Goal: Task Accomplishment & Management: Manage account settings

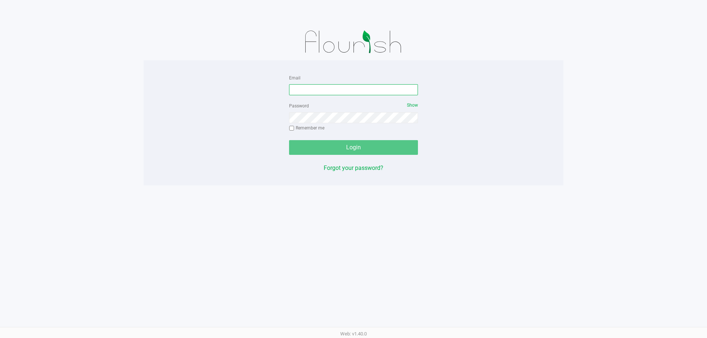
click at [342, 89] on input "Email" at bounding box center [353, 89] width 129 height 11
type input "mstephens@liveparallel.com"
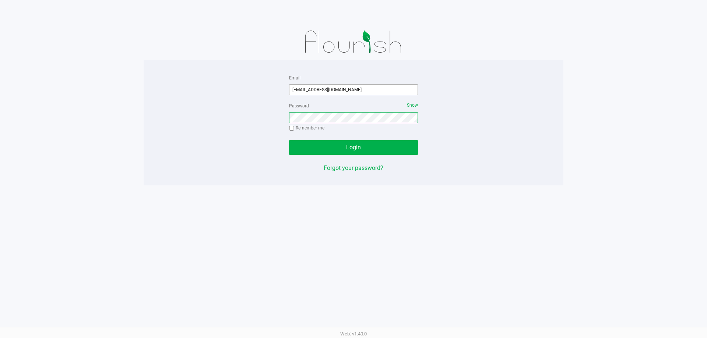
click at [289, 140] on button "Login" at bounding box center [353, 147] width 129 height 15
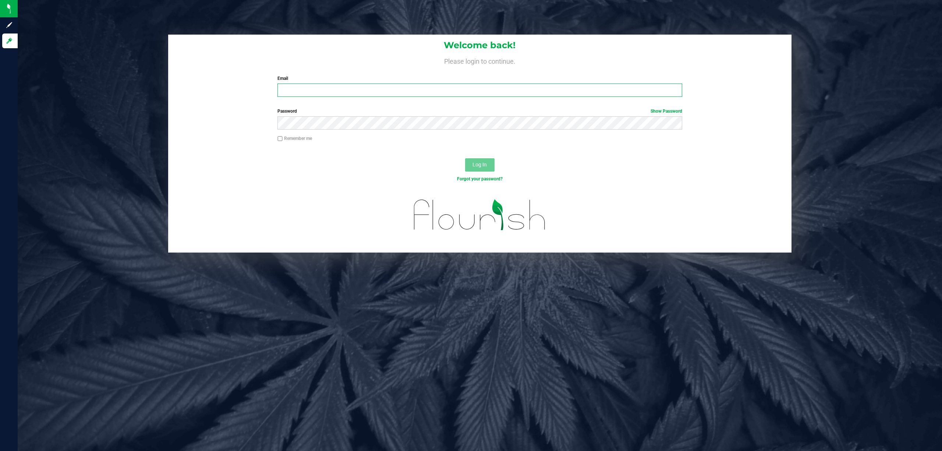
click at [419, 90] on input "Email" at bounding box center [480, 90] width 405 height 13
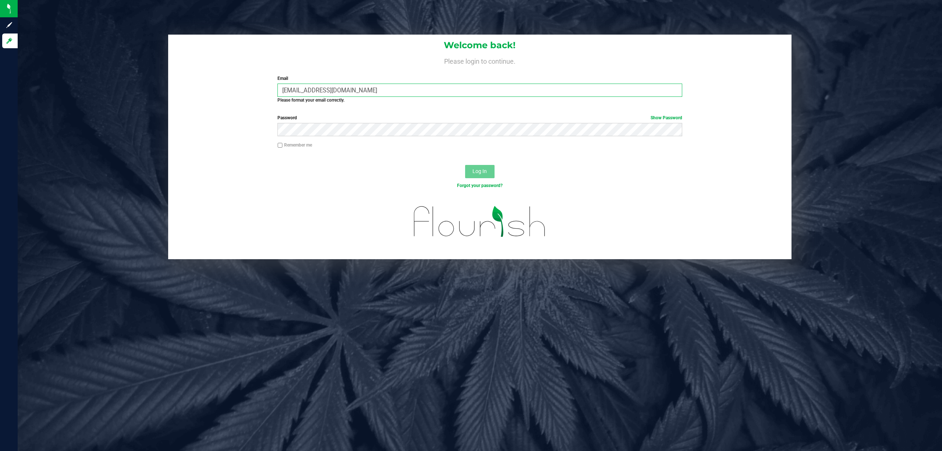
type input "mstephens@Liveparallel.com"
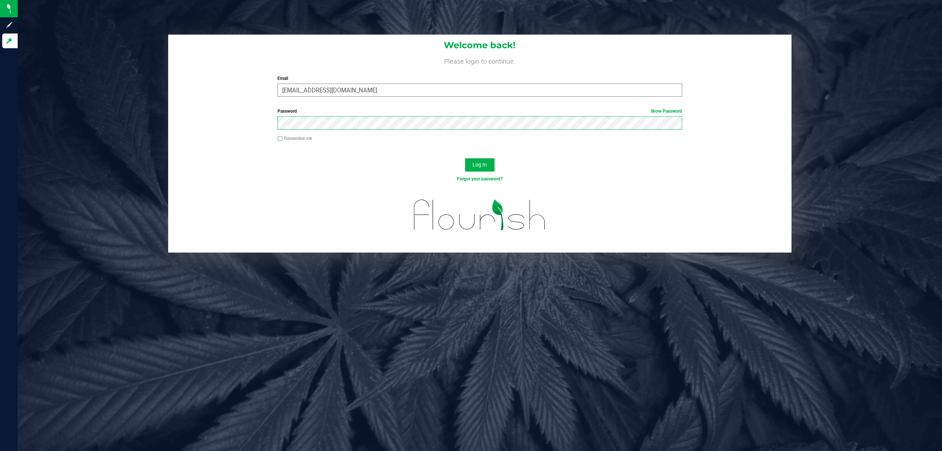
click at [465, 158] on button "Log In" at bounding box center [479, 164] width 29 height 13
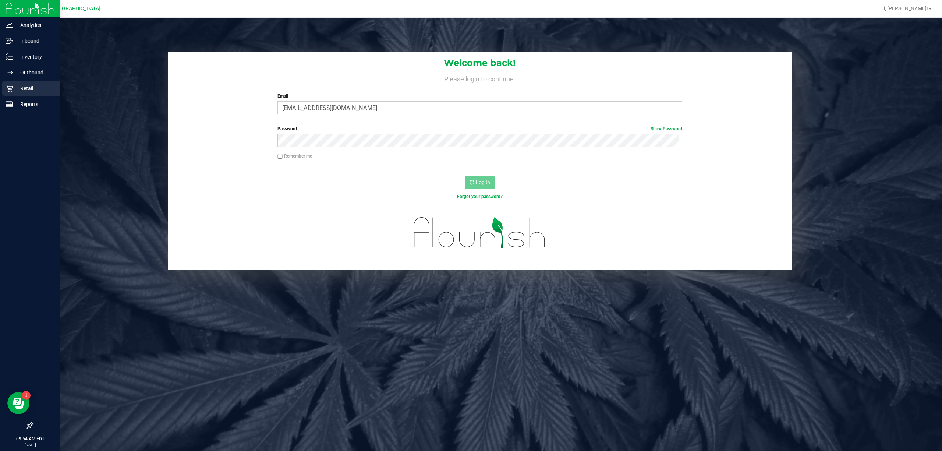
click at [29, 86] on p "Retail" at bounding box center [35, 88] width 44 height 9
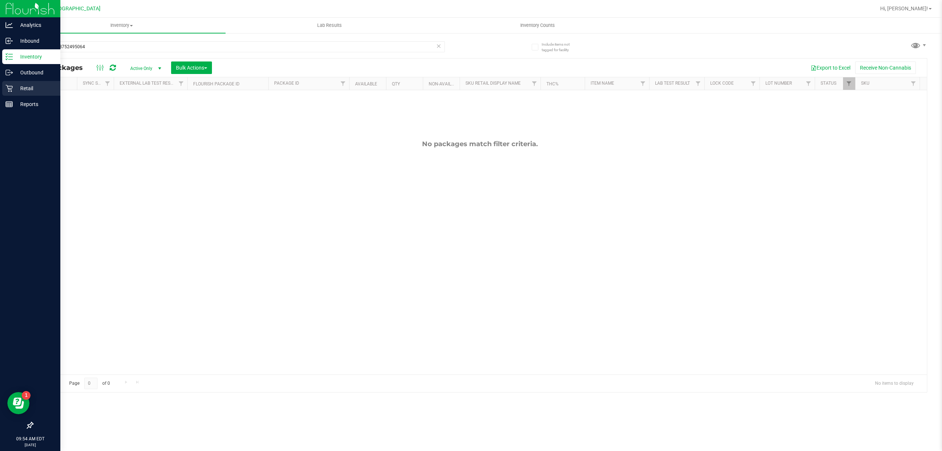
click at [23, 90] on p "Retail" at bounding box center [35, 88] width 44 height 9
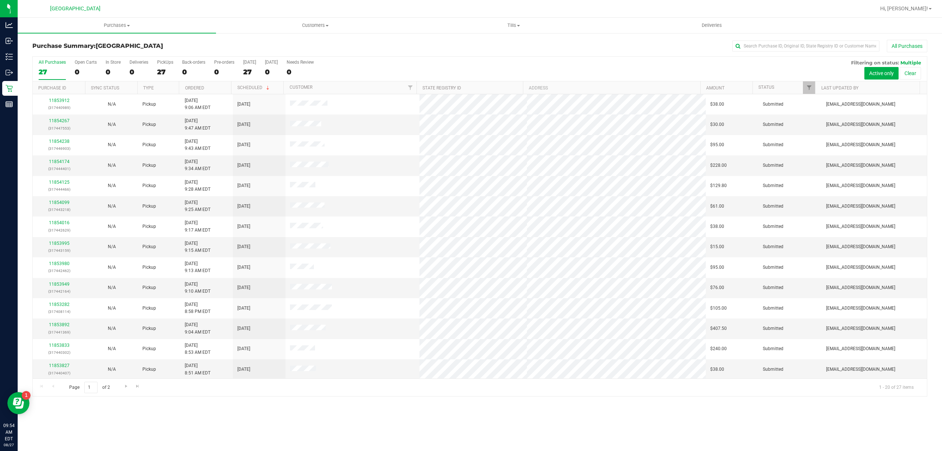
click at [275, 87] on th "Scheduled" at bounding box center [257, 87] width 52 height 13
click at [213, 90] on th "Ordered" at bounding box center [205, 87] width 52 height 13
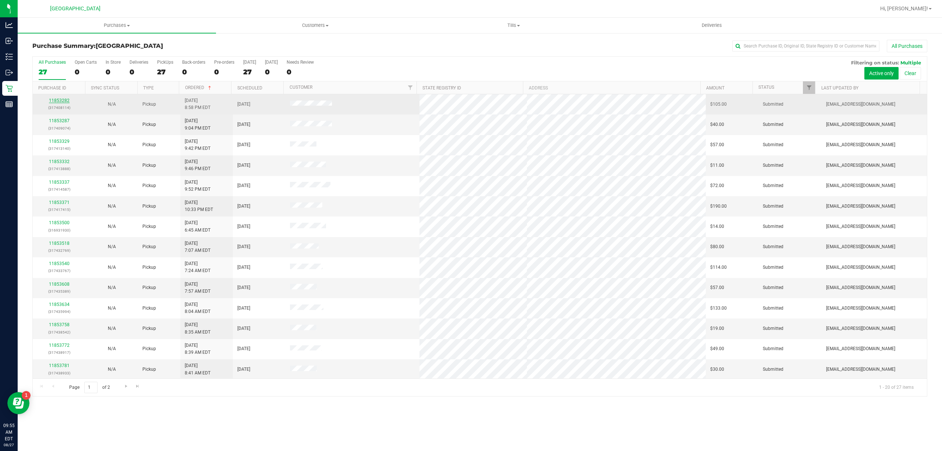
click at [67, 100] on link "11853282" at bounding box center [59, 100] width 21 height 5
click at [58, 98] on div "11853912 (317440989)" at bounding box center [59, 104] width 44 height 14
click at [62, 103] on link "11853912" at bounding box center [59, 100] width 21 height 5
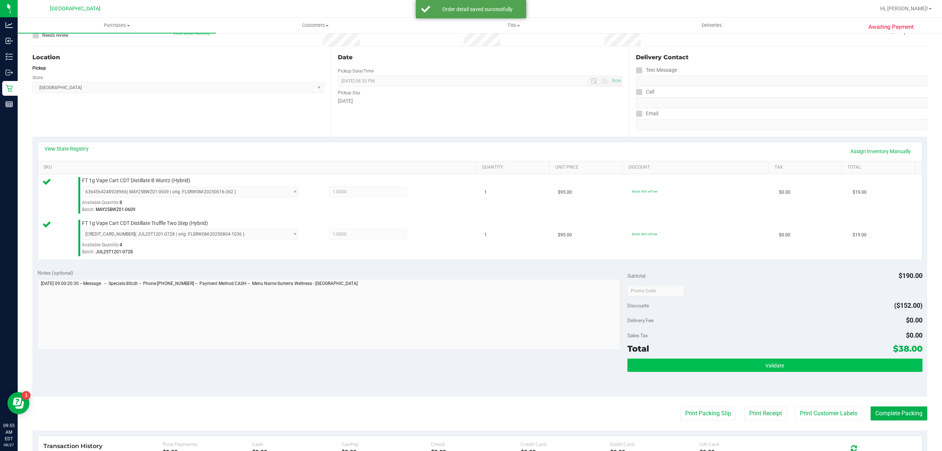
scroll to position [195, 0]
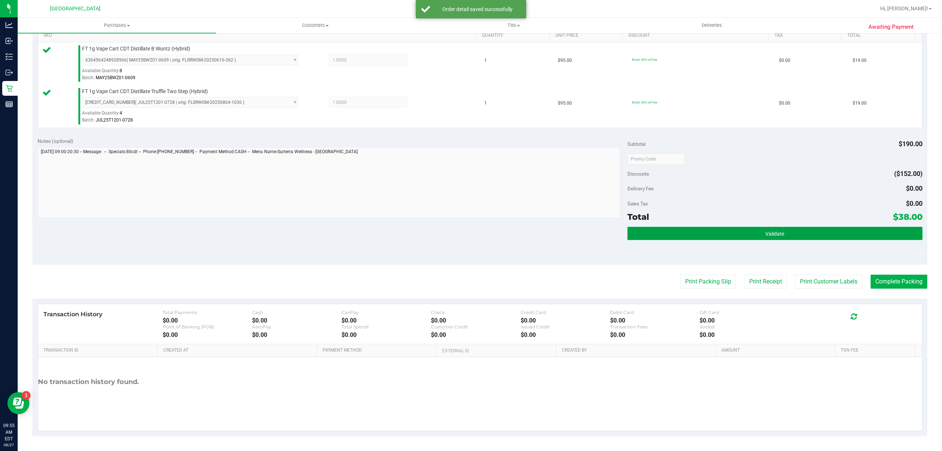
click at [779, 227] on button "Validate" at bounding box center [775, 233] width 295 height 13
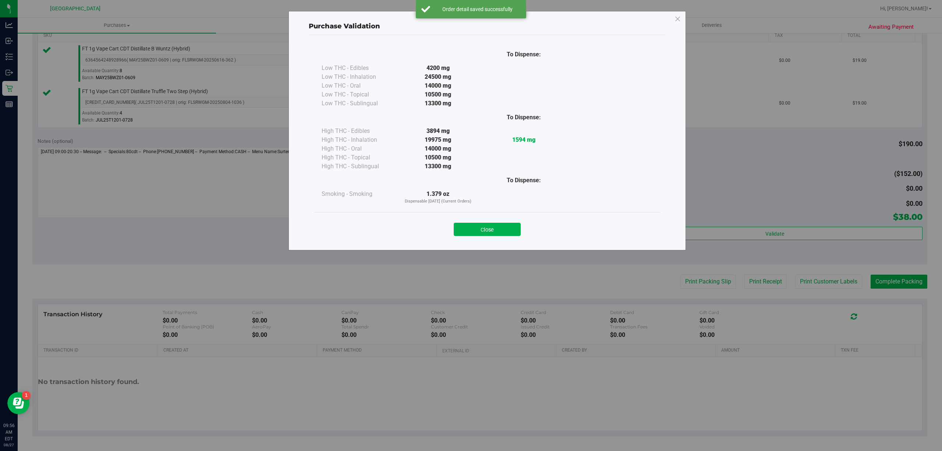
click at [797, 290] on div "Purchase Validation To Dispense: Low THC - Edibles 4200 mg" at bounding box center [474, 225] width 948 height 451
click at [499, 224] on button "Close" at bounding box center [487, 229] width 67 height 13
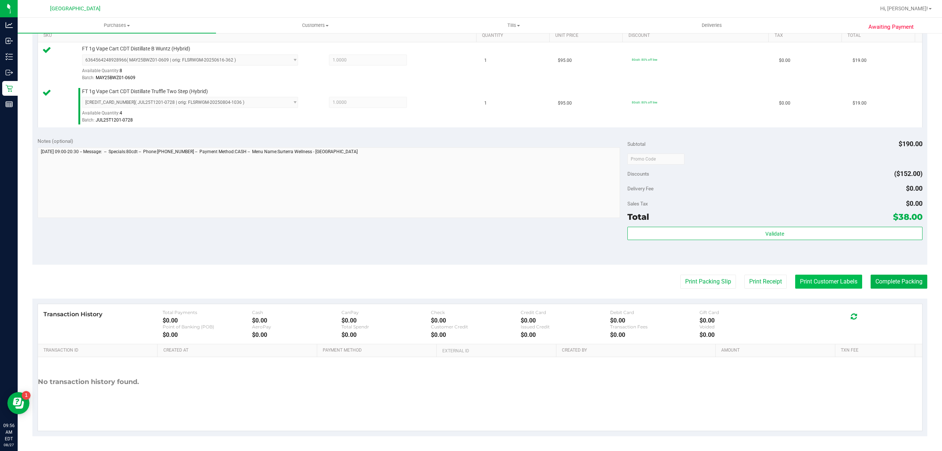
click at [815, 282] on button "Print Customer Labels" at bounding box center [828, 282] width 67 height 14
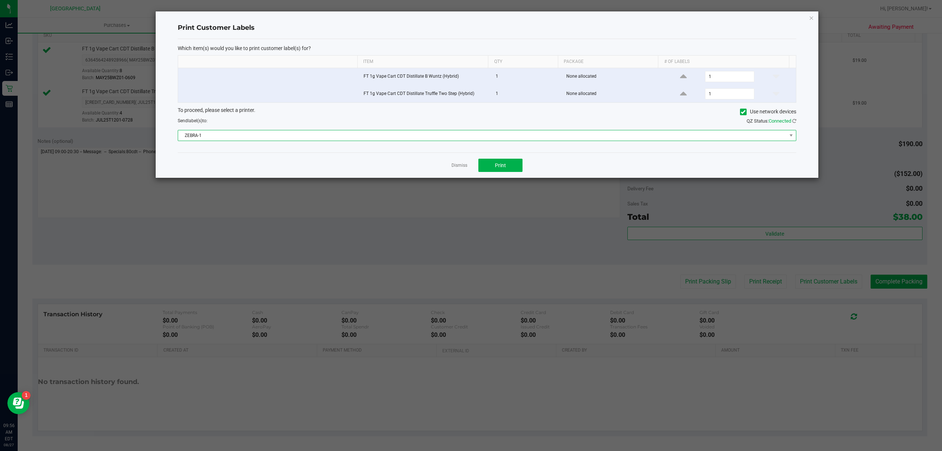
click at [342, 136] on span "ZEBRA-1" at bounding box center [482, 135] width 609 height 10
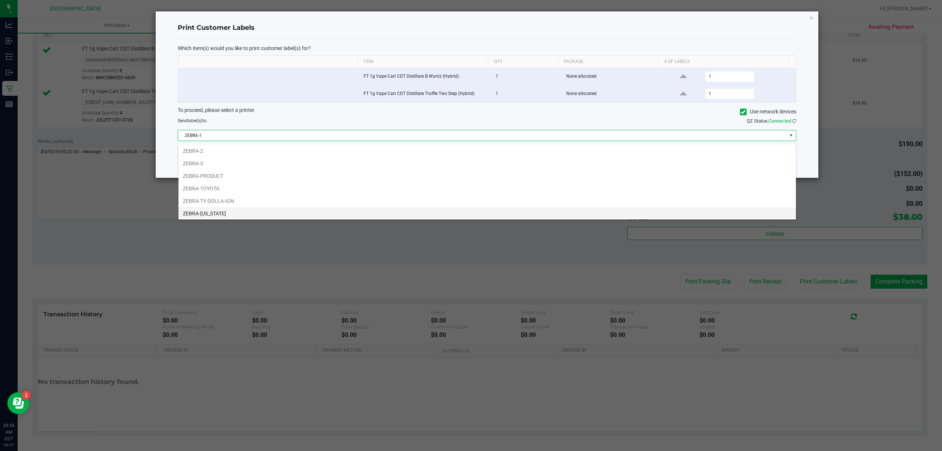
scroll to position [15, 0]
click at [280, 212] on li "ZEBRA-[US_STATE]" at bounding box center [488, 211] width 618 height 13
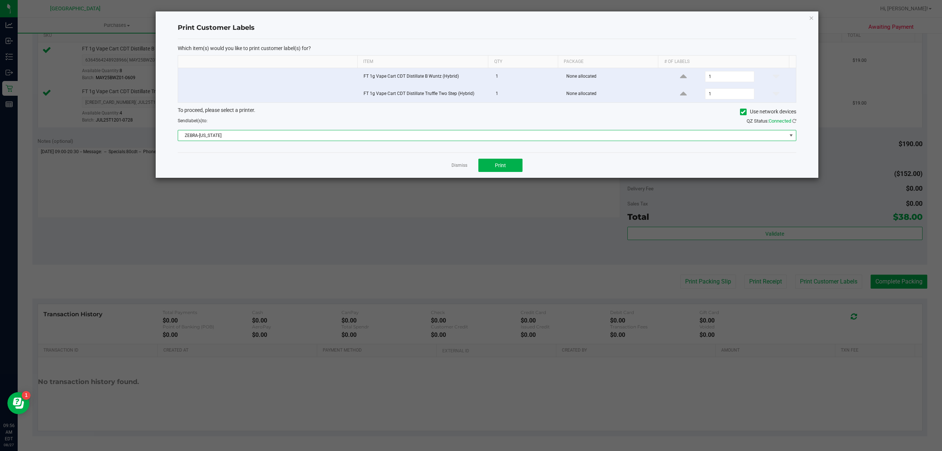
click at [477, 162] on div "Dismiss Print" at bounding box center [487, 164] width 619 height 25
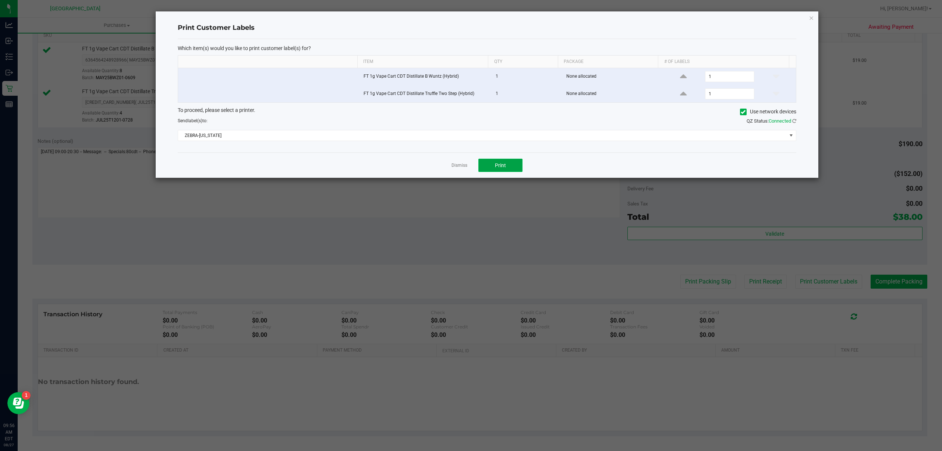
click at [484, 167] on button "Print" at bounding box center [500, 165] width 44 height 13
click at [461, 169] on link "Dismiss" at bounding box center [460, 165] width 16 height 6
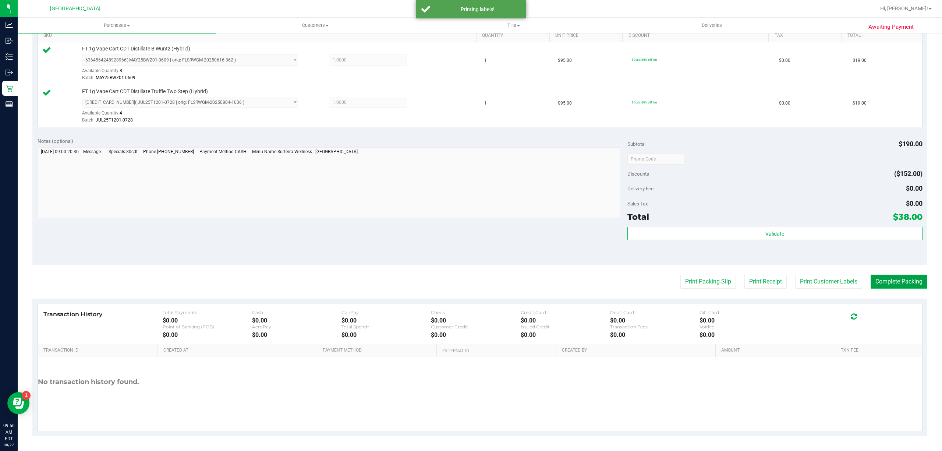
click at [873, 278] on button "Complete Packing" at bounding box center [899, 282] width 57 height 14
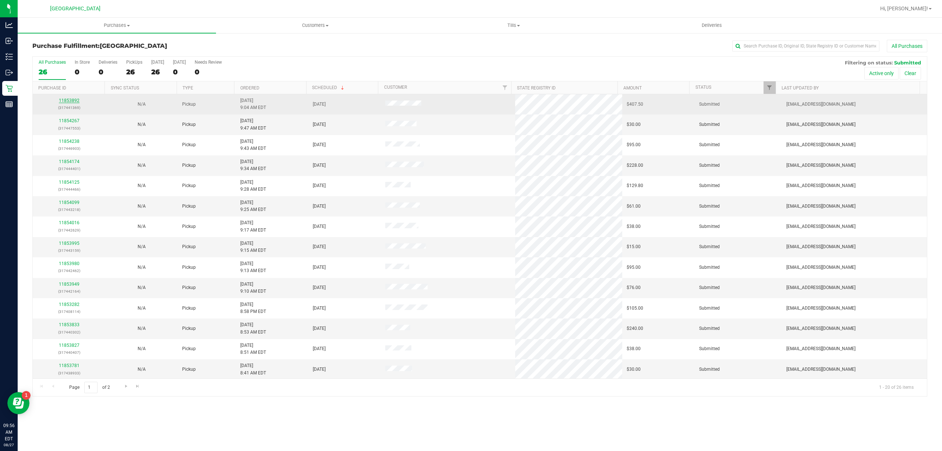
click at [74, 99] on link "11853892" at bounding box center [69, 100] width 21 height 5
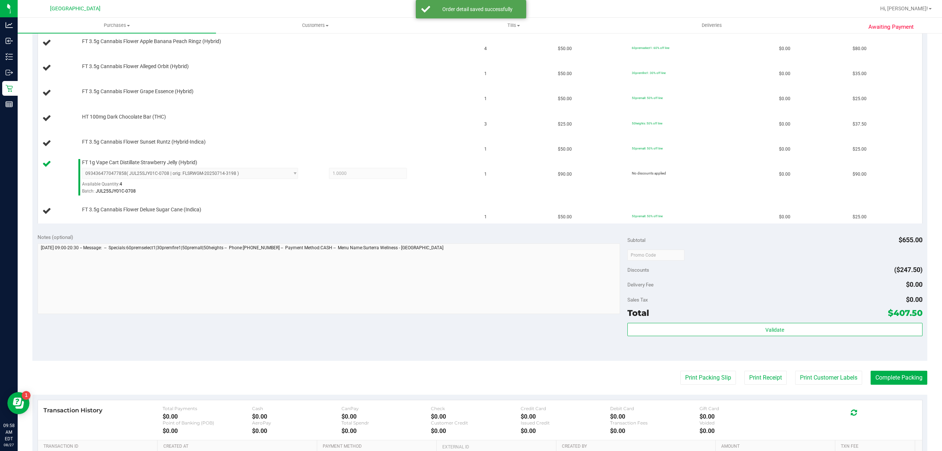
scroll to position [343, 0]
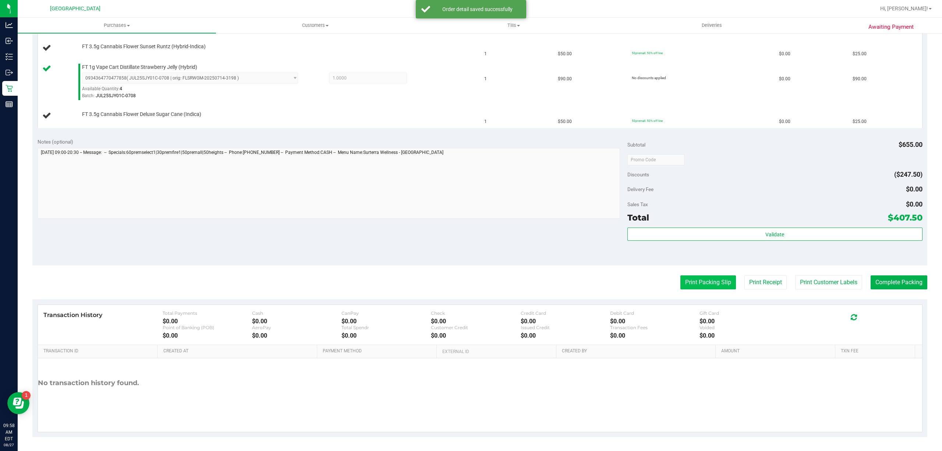
click at [703, 283] on button "Print Packing Slip" at bounding box center [709, 282] width 56 height 14
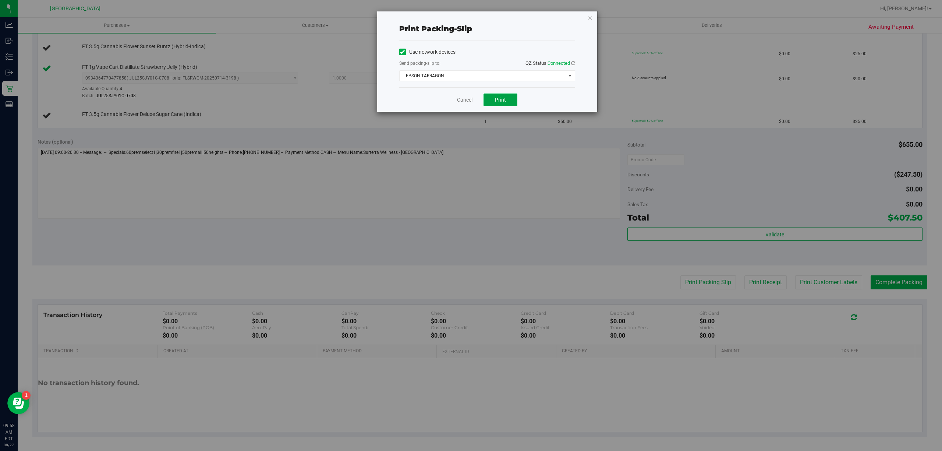
click at [505, 98] on span "Print" at bounding box center [500, 100] width 11 height 6
click at [547, 77] on span "EPSON-TARRAGON" at bounding box center [483, 76] width 166 height 10
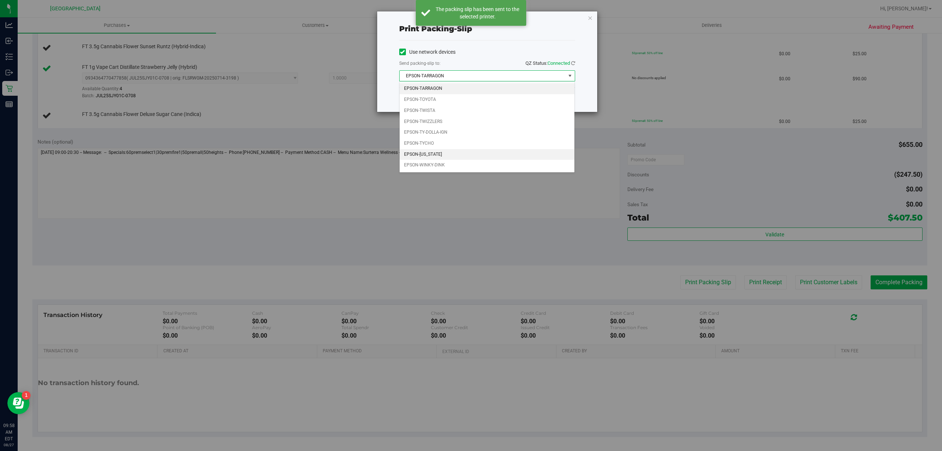
click at [449, 155] on li "EPSON-[US_STATE]" at bounding box center [487, 154] width 175 height 11
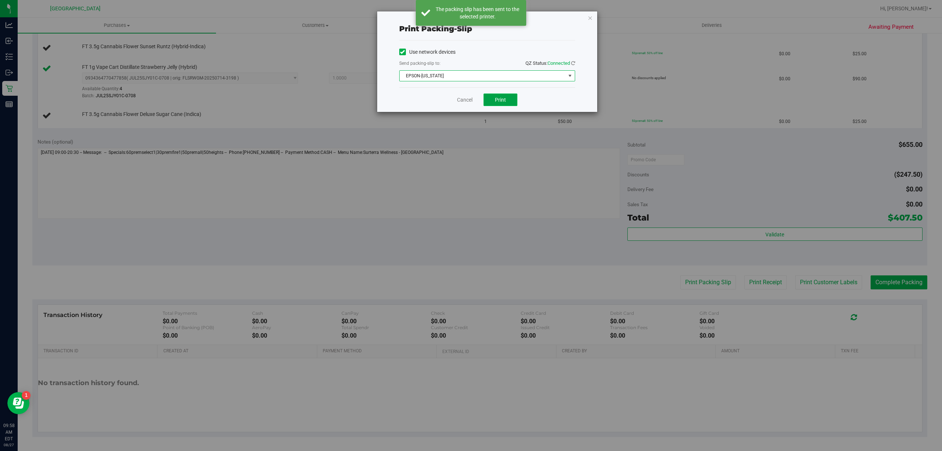
click at [504, 99] on span "Print" at bounding box center [500, 100] width 11 height 6
click at [505, 73] on span "EPSON-[US_STATE]" at bounding box center [483, 76] width 166 height 10
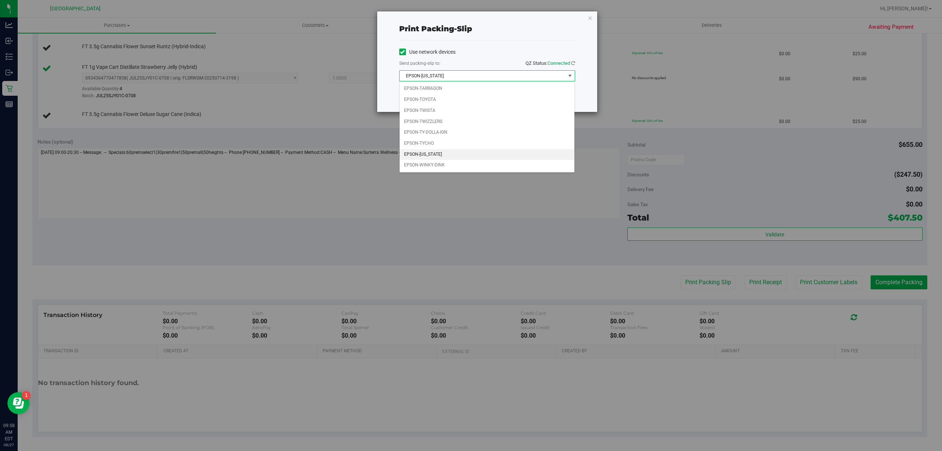
click at [445, 155] on li "EPSON-[US_STATE]" at bounding box center [487, 154] width 175 height 11
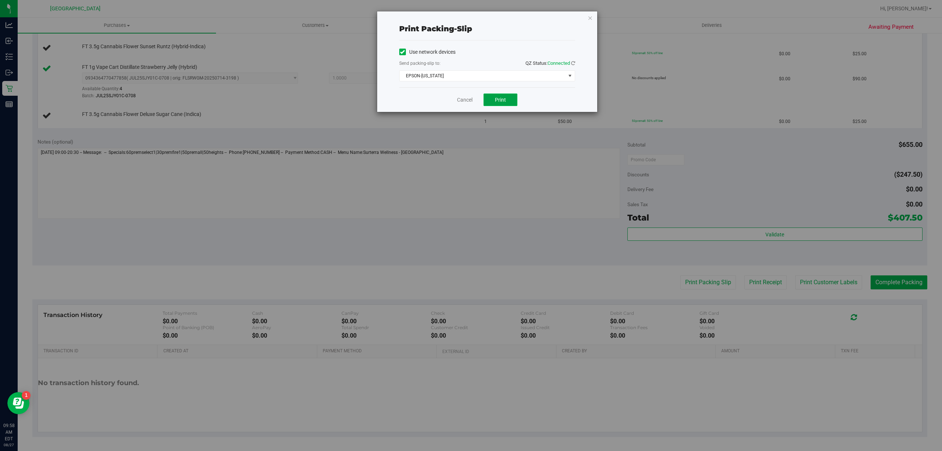
click at [494, 97] on button "Print" at bounding box center [501, 99] width 34 height 13
click at [506, 79] on span "EPSON-[US_STATE]" at bounding box center [483, 76] width 166 height 10
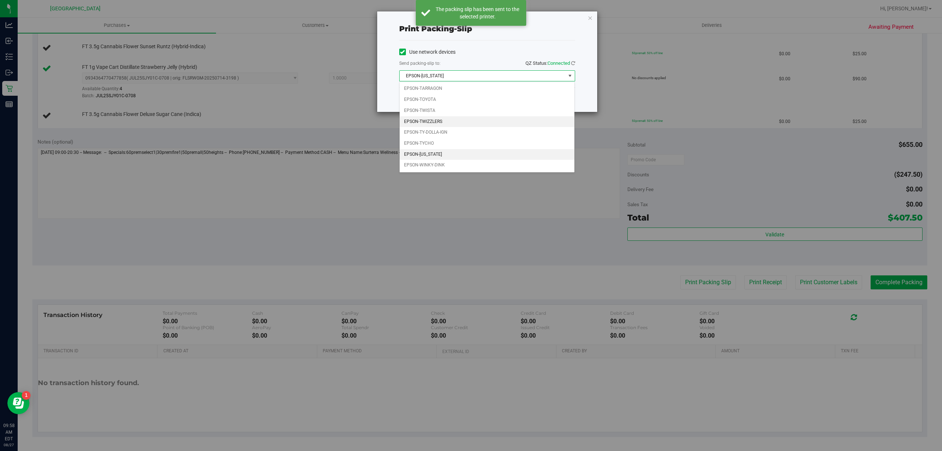
click at [458, 124] on li "EPSON-TWIZZLERS" at bounding box center [487, 121] width 175 height 11
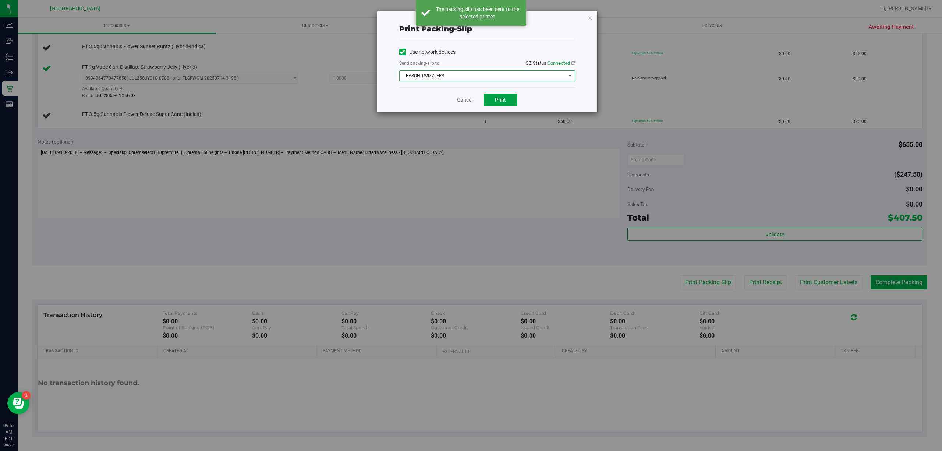
click at [494, 98] on button "Print" at bounding box center [501, 99] width 34 height 13
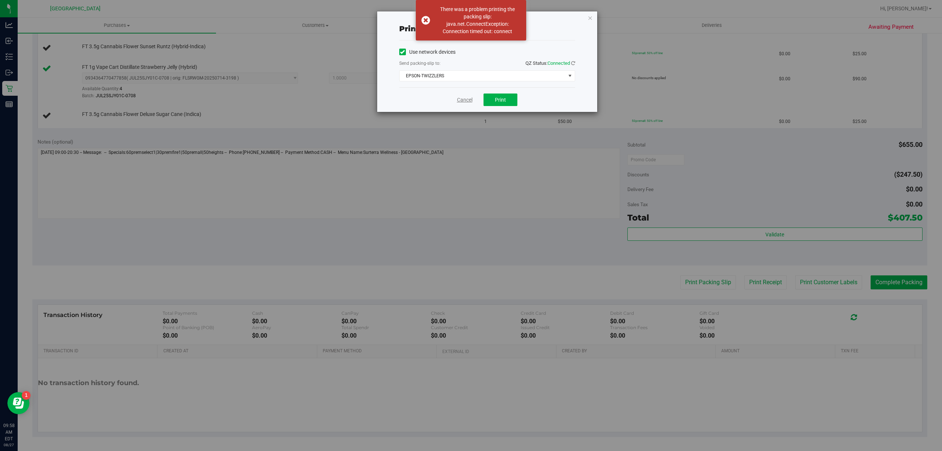
click at [468, 98] on link "Cancel" at bounding box center [464, 100] width 15 height 8
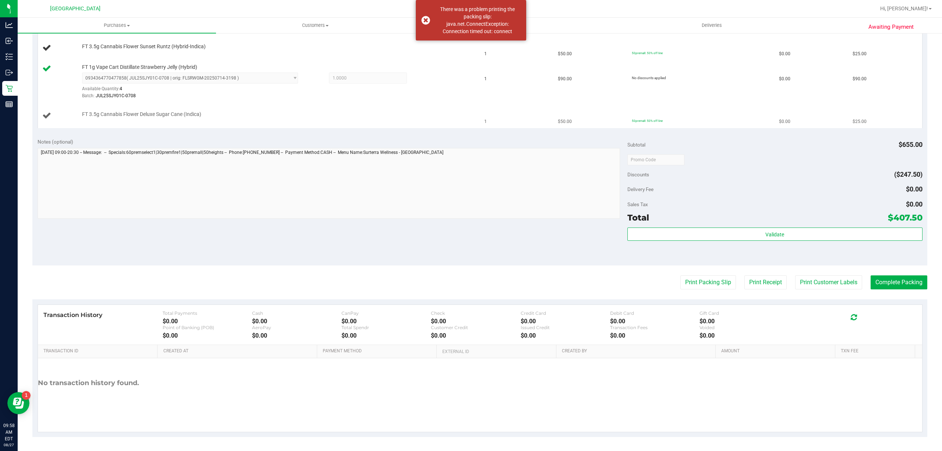
click at [191, 123] on td "FT 3.5g Cannabis Flower Deluxe Sugar Cane (Indica)" at bounding box center [259, 115] width 442 height 25
click at [194, 116] on span "FT 3.5g Cannabis Flower Deluxe Sugar Cane (Indica)" at bounding box center [141, 114] width 119 height 7
copy div "FT 3.5g Cannabis Flower Deluxe Sugar Cane (Indica)"
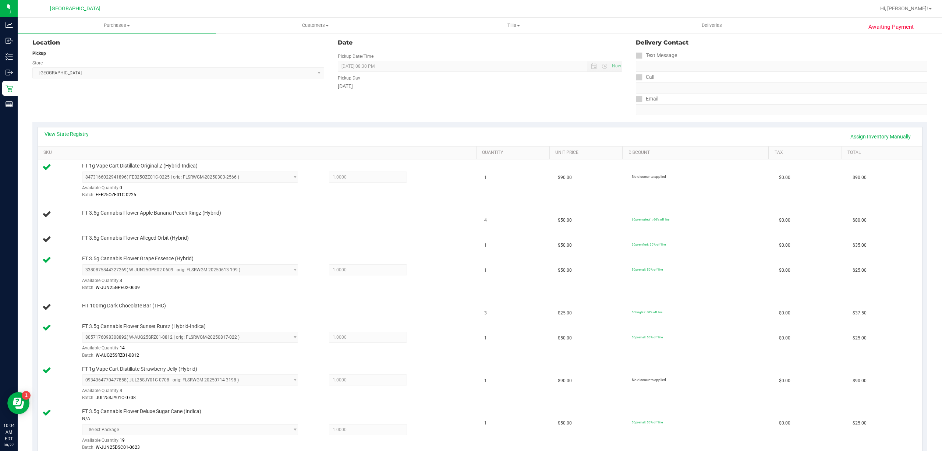
scroll to position [0, 0]
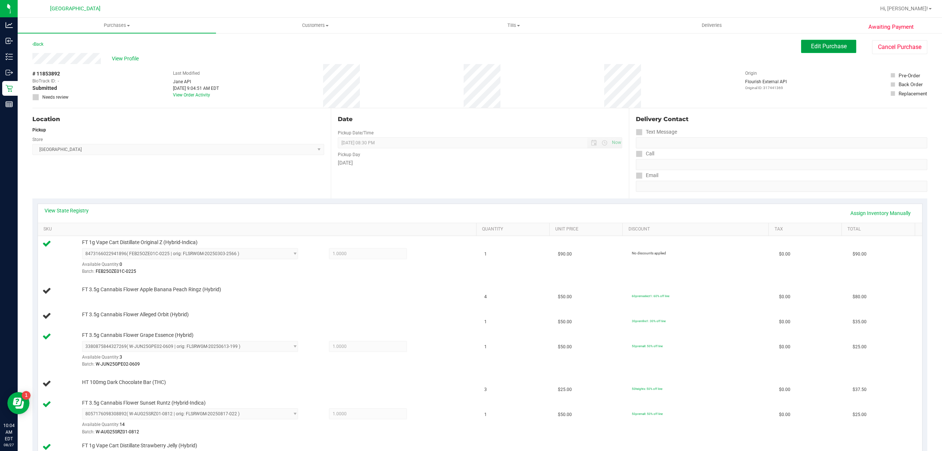
click at [828, 45] on span "Edit Purchase" at bounding box center [829, 46] width 36 height 7
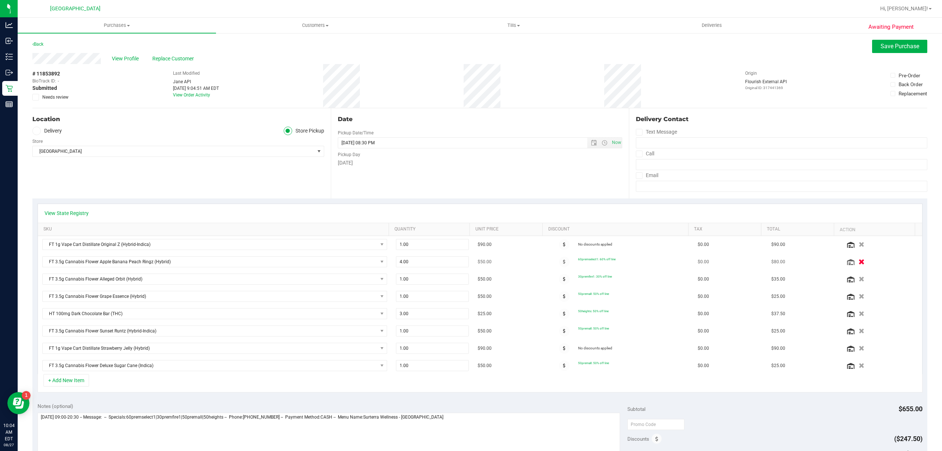
click at [859, 265] on icon "button" at bounding box center [862, 262] width 6 height 6
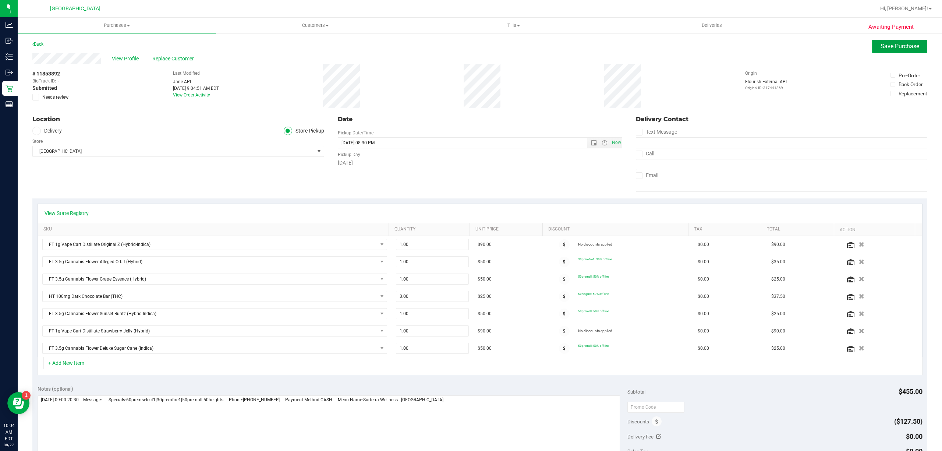
click at [883, 49] on span "Save Purchase" at bounding box center [900, 46] width 39 height 7
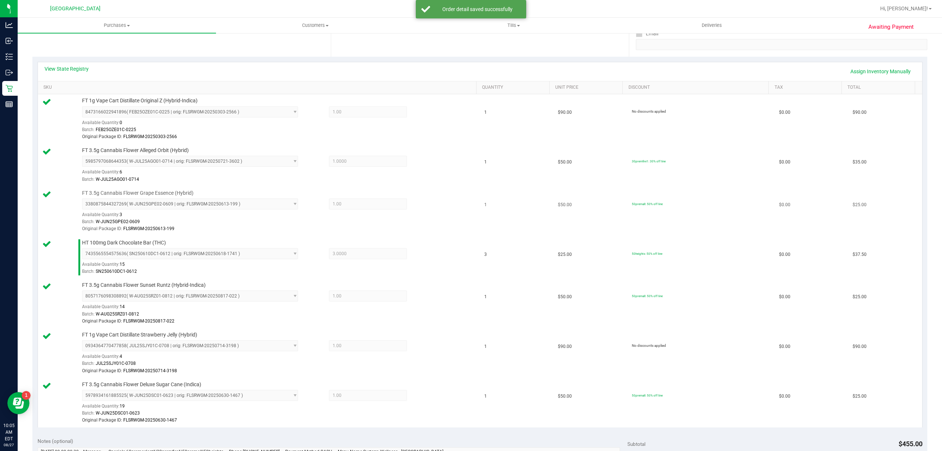
scroll to position [147, 0]
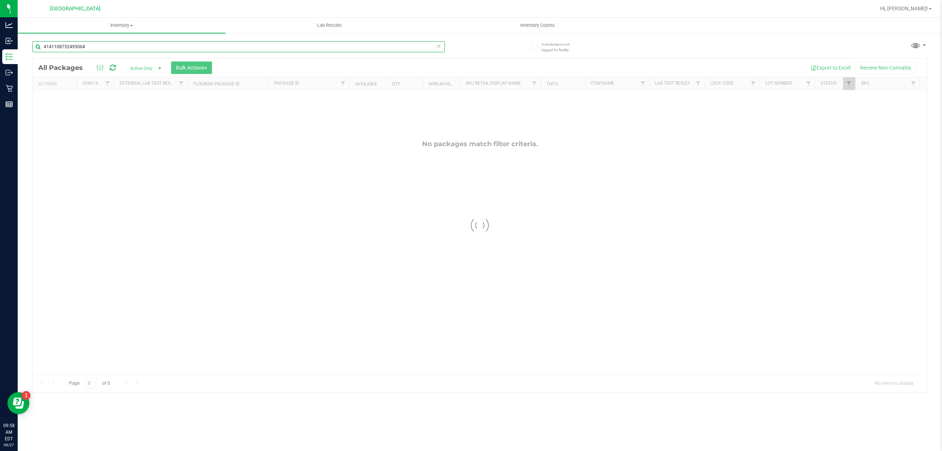
click at [106, 48] on input "4141108752495064" at bounding box center [238, 46] width 413 height 11
paste input "FT 3.5g Cannabis Flower Deluxe Sugar Cane (Indica)"
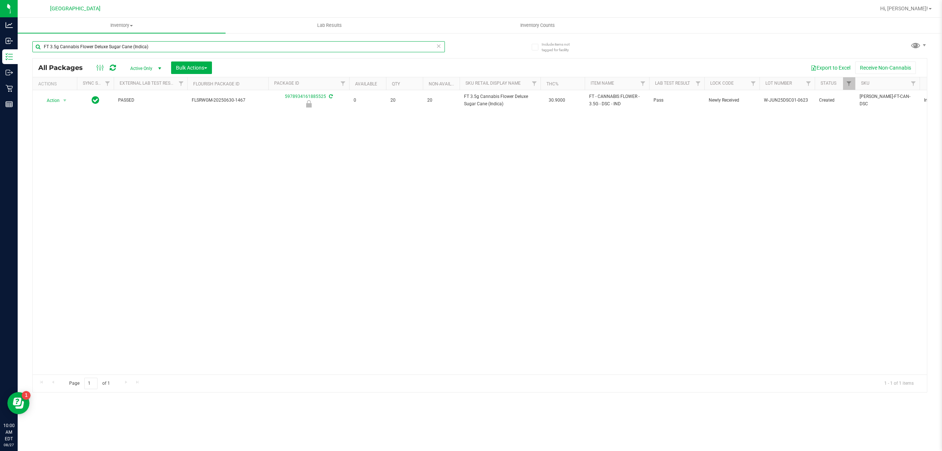
type input "FT 3.5g Cannabis Flower Deluxe Sugar Cane (Indica)"
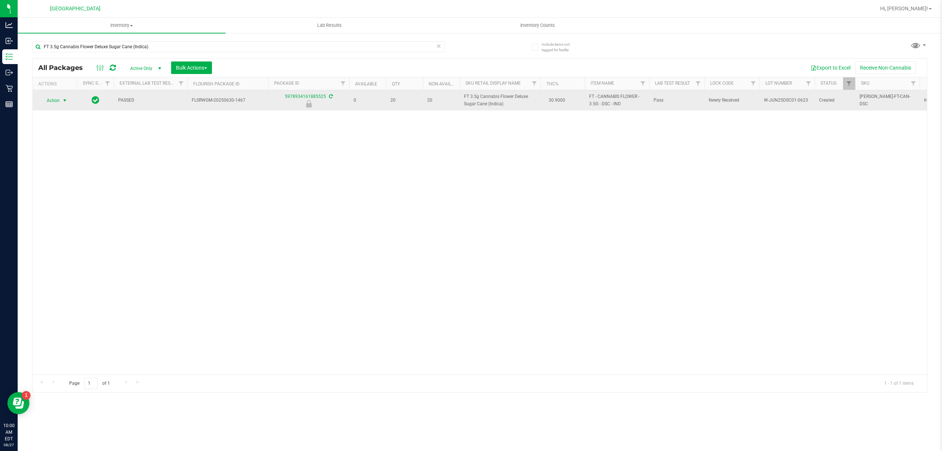
click at [60, 103] on span "select" at bounding box center [64, 100] width 9 height 10
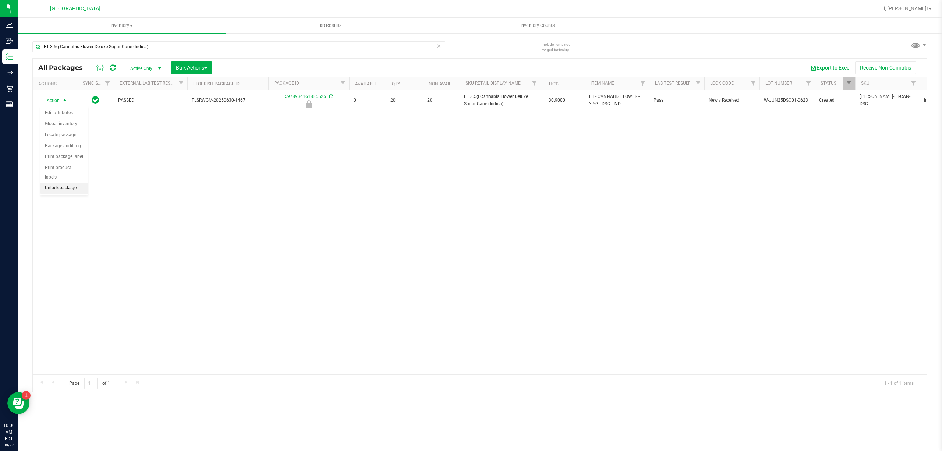
click at [66, 190] on li "Unlock package" at bounding box center [63, 188] width 47 height 11
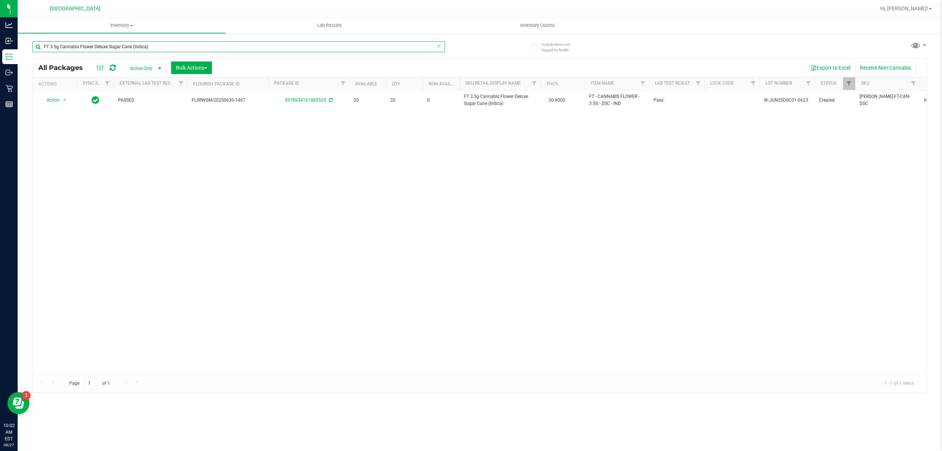
click at [294, 49] on input "FT 3.5g Cannabis Flower Deluxe Sugar Cane (Indica)" at bounding box center [238, 46] width 413 height 11
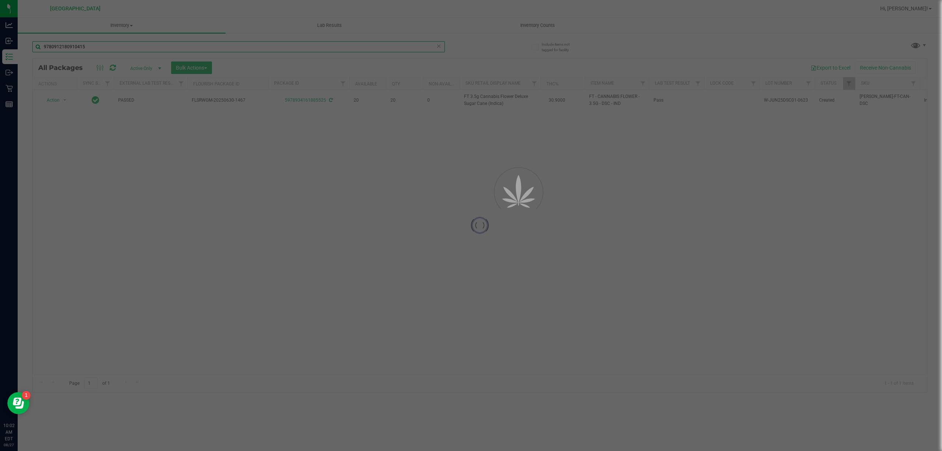
type input "9780912180910415"
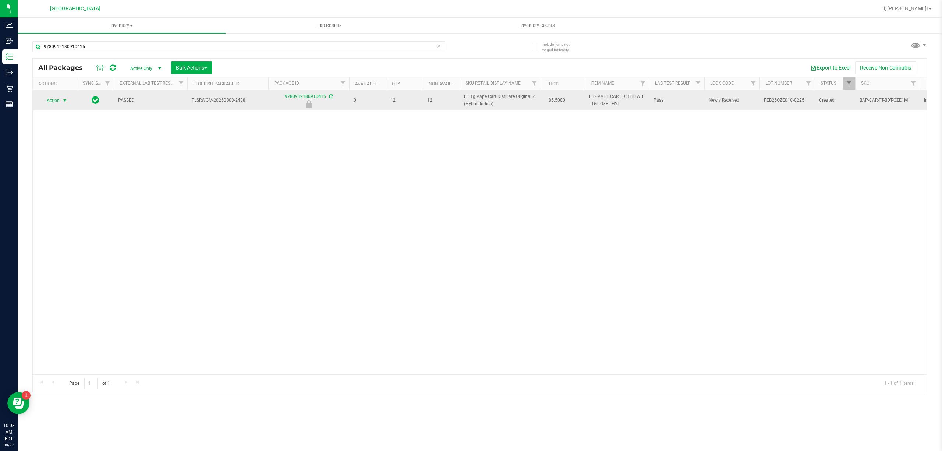
click at [65, 102] on span "select" at bounding box center [65, 101] width 6 height 6
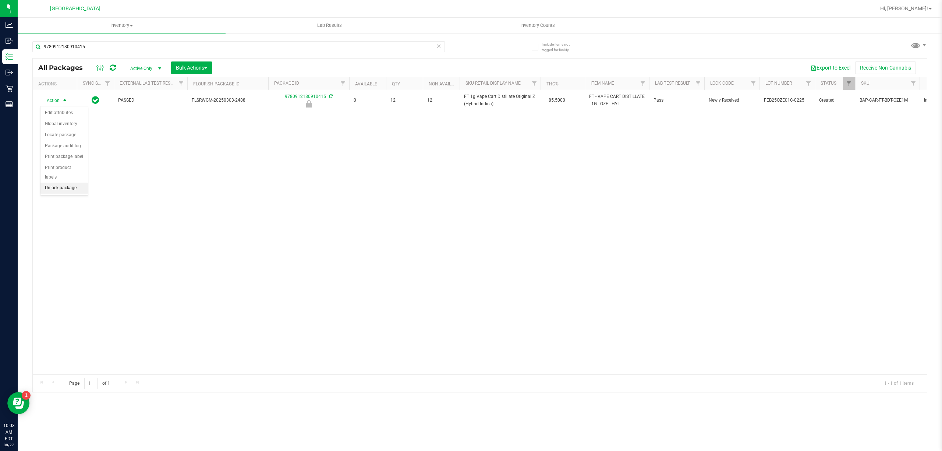
click at [53, 184] on li "Unlock package" at bounding box center [63, 188] width 47 height 11
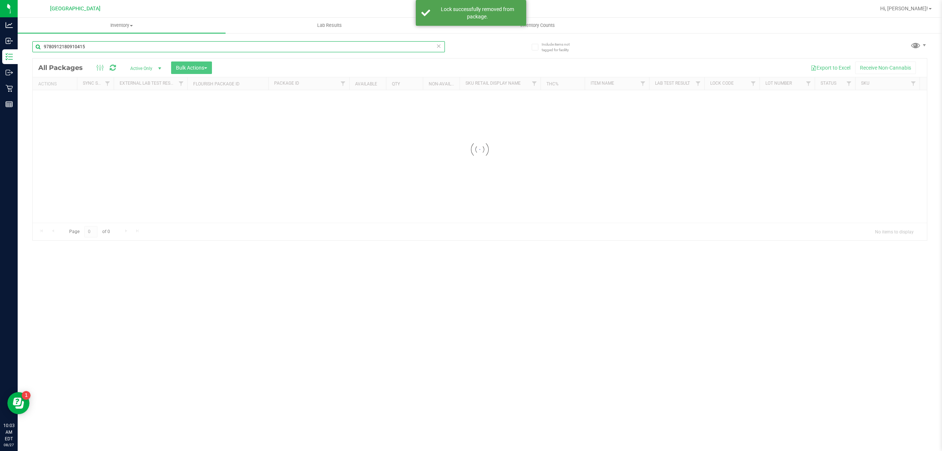
click at [124, 47] on input "9780912180910415" at bounding box center [238, 46] width 413 height 11
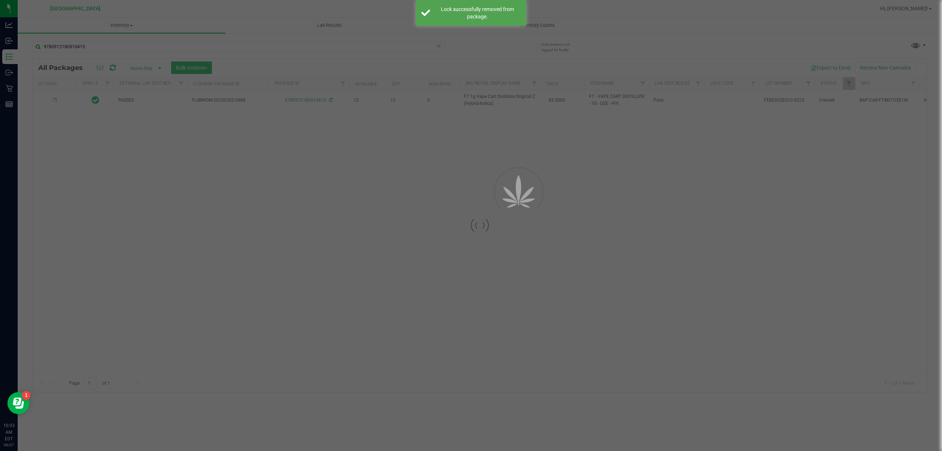
click at [124, 47] on div at bounding box center [471, 225] width 942 height 451
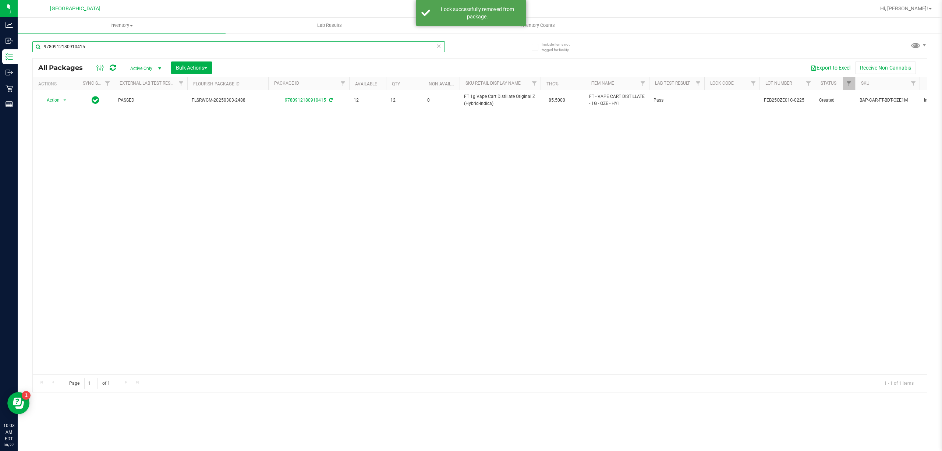
click at [91, 50] on input "9780912180910415" at bounding box center [238, 46] width 413 height 11
click at [91, 49] on input "9780912180910415" at bounding box center [238, 46] width 413 height 11
click at [295, 42] on input "9698490086013018" at bounding box center [238, 46] width 413 height 11
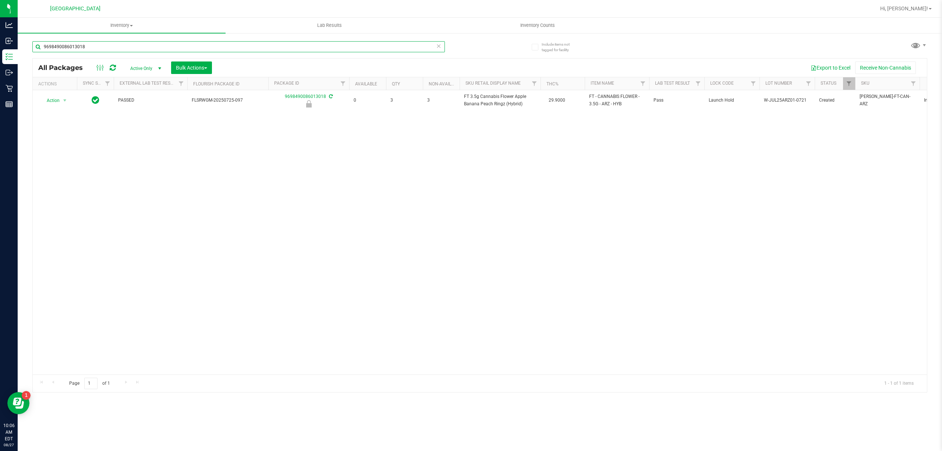
paste input "FT 1g Vape Cart CDT Distillate Apples N Bananas x Pancakes Jealousy (Hybrid)"
click at [252, 46] on input "FT 1g Vape Cart CDT Distillate Apples N Bananas x Pancakes Jealousy (Hybrid)FT …" at bounding box center [238, 46] width 413 height 11
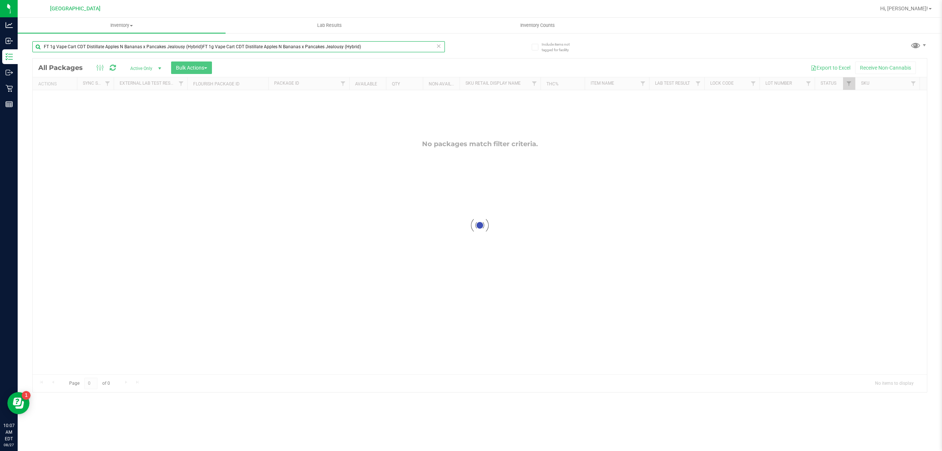
click at [252, 46] on input "FT 1g Vape Cart CDT Distillate Apples N Bananas x Pancakes Jealousy (Hybrid)FT …" at bounding box center [238, 46] width 413 height 11
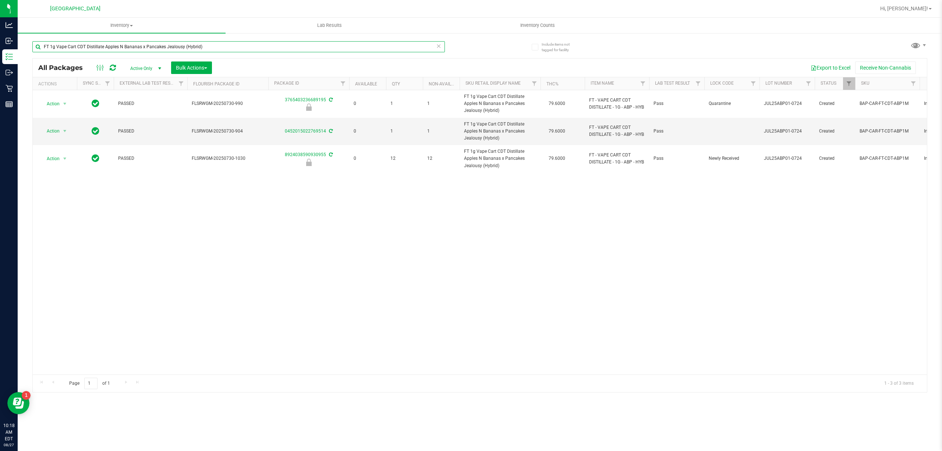
click at [221, 45] on input "FT 1g Vape Cart CDT Distillate Apples N Bananas x Pancakes Jealousy (Hybrid)" at bounding box center [238, 46] width 413 height 11
paste input "Cakez"
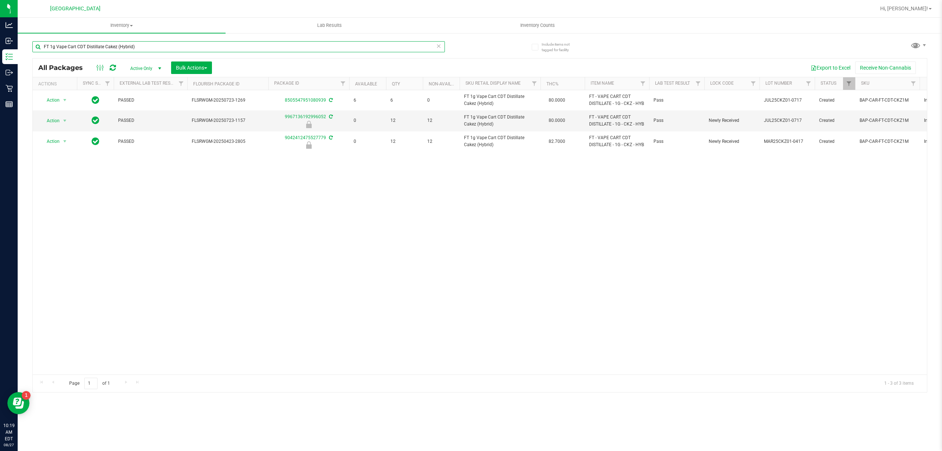
click at [359, 46] on input "FT 1g Vape Cart CDT Distillate Cakez (Hybrid)" at bounding box center [238, 46] width 413 height 11
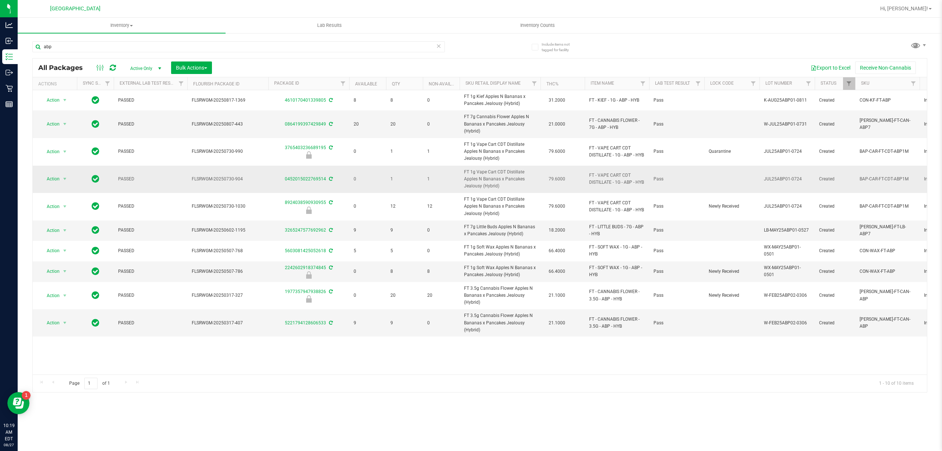
click at [486, 179] on span "FT 1g Vape Cart CDT Distillate Apples N Bananas x Pancakes Jealousy (Hybrid)" at bounding box center [500, 179] width 72 height 21
copy td "FT 1g Vape Cart CDT Distillate Apples N Bananas x Pancakes Jealousy (Hybrid)"
click at [334, 49] on input "abp" at bounding box center [238, 46] width 413 height 11
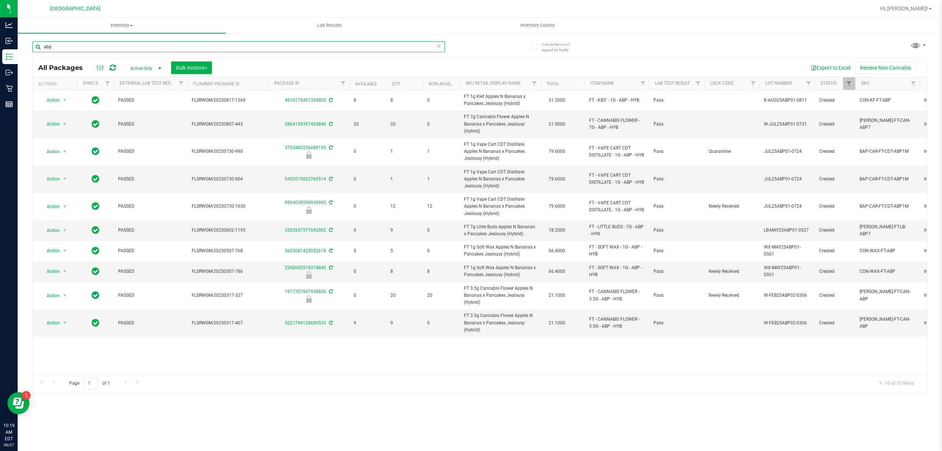
click at [334, 49] on input "abp" at bounding box center [238, 46] width 413 height 11
paste input "FT 1g Vape Cart CDT Distillate Apples N Bananas x Pancakes Jealousy (Hybrid)"
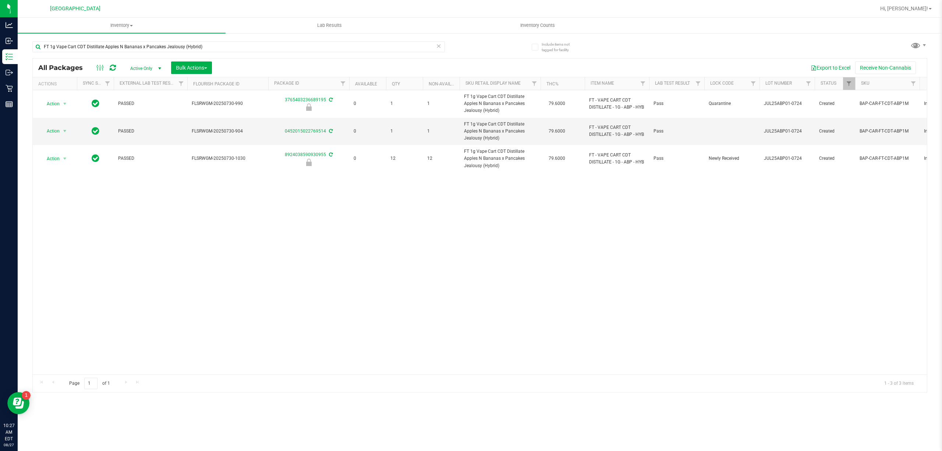
click at [265, 52] on div "FT 1g Vape Cart CDT Distillate Apples N Bananas x Pancakes Jealousy (Hybrid)" at bounding box center [238, 49] width 413 height 17
click at [268, 46] on input "FT 1g Vape Cart CDT Distillate Apples N Bananas x Pancakes Jealousy (Hybrid)" at bounding box center [238, 46] width 413 height 11
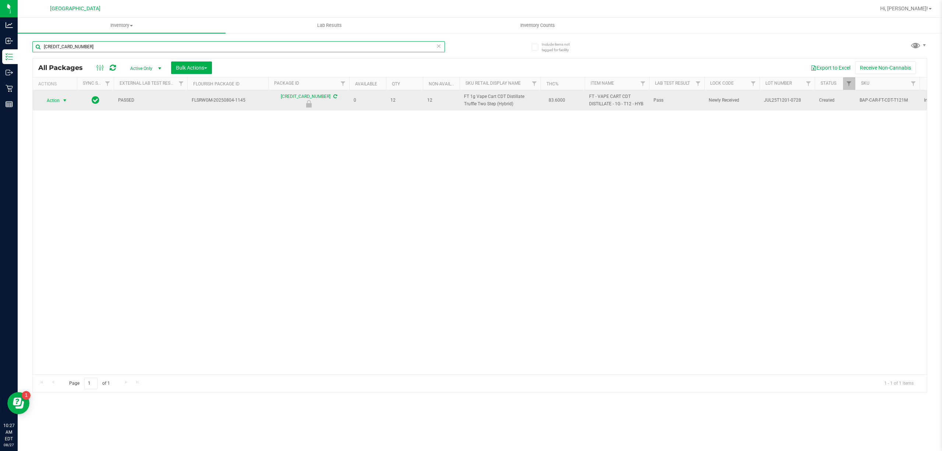
type input "[CREDIT_CARD_NUMBER]"
click at [67, 96] on span "select" at bounding box center [64, 100] width 9 height 10
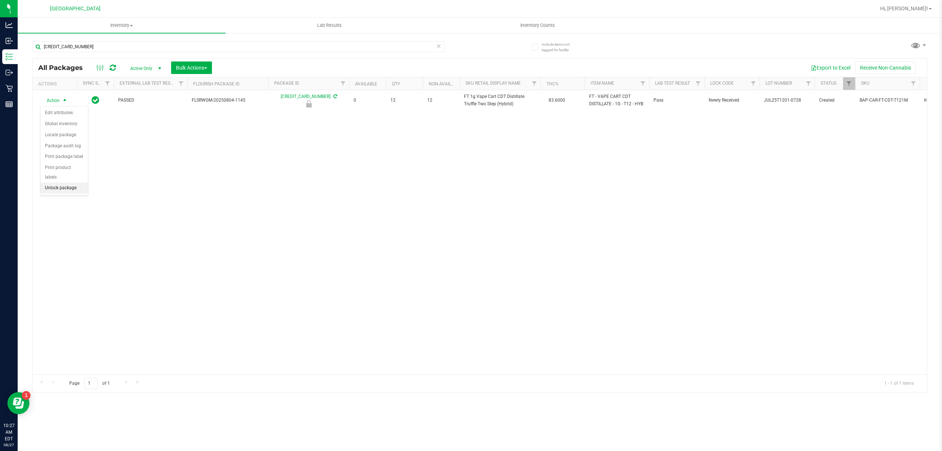
click at [67, 189] on li "Unlock package" at bounding box center [63, 188] width 47 height 11
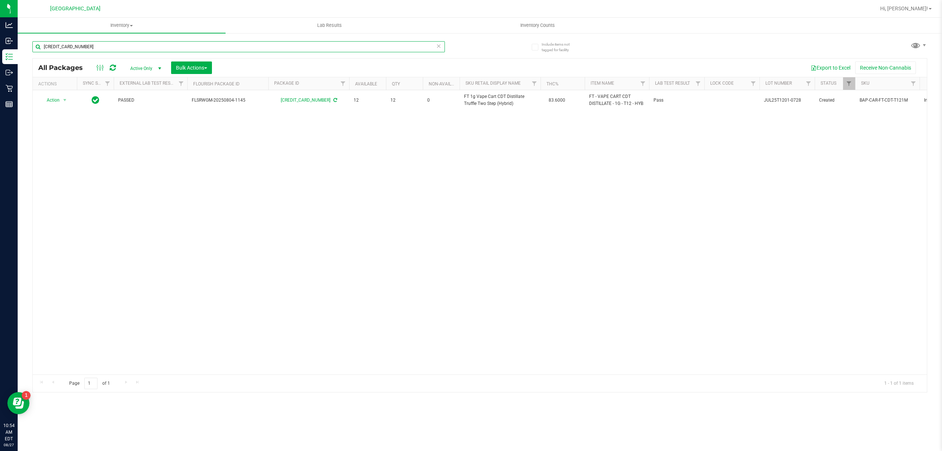
click at [365, 43] on input "[CREDIT_CARD_NUMBER]" at bounding box center [238, 46] width 413 height 11
click at [366, 43] on input "[CREDIT_CARD_NUMBER]" at bounding box center [238, 46] width 413 height 11
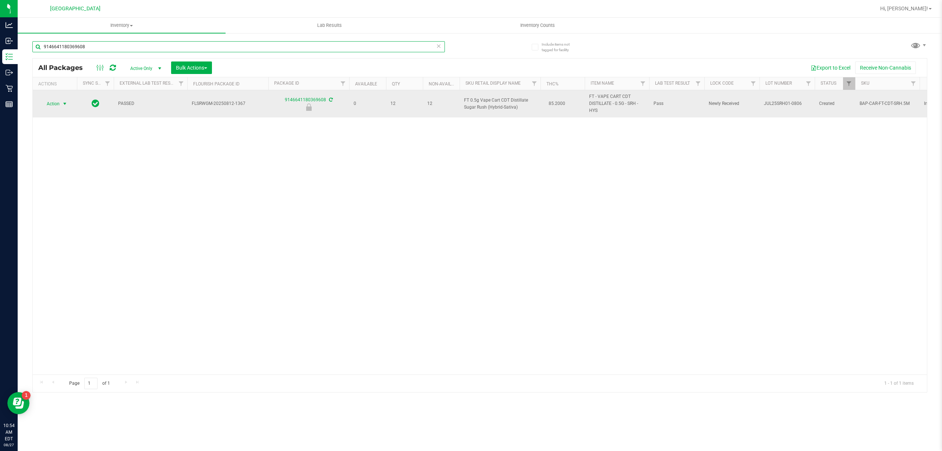
type input "9146641180369608"
click at [60, 104] on span "Action" at bounding box center [50, 104] width 20 height 10
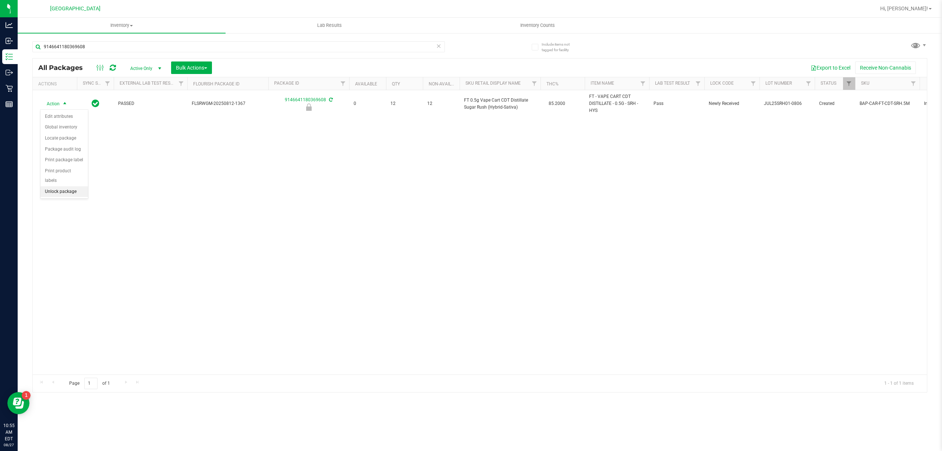
click at [68, 190] on li "Unlock package" at bounding box center [63, 191] width 47 height 11
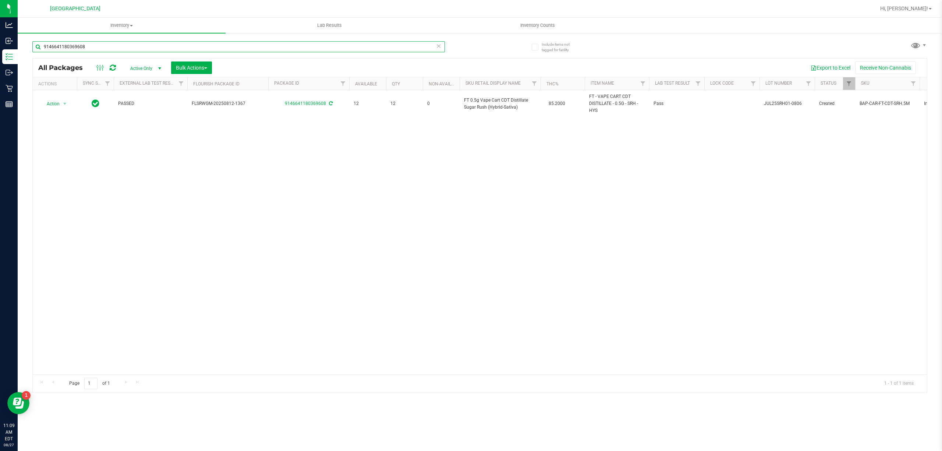
click at [392, 47] on input "9146641180369608" at bounding box center [238, 46] width 413 height 11
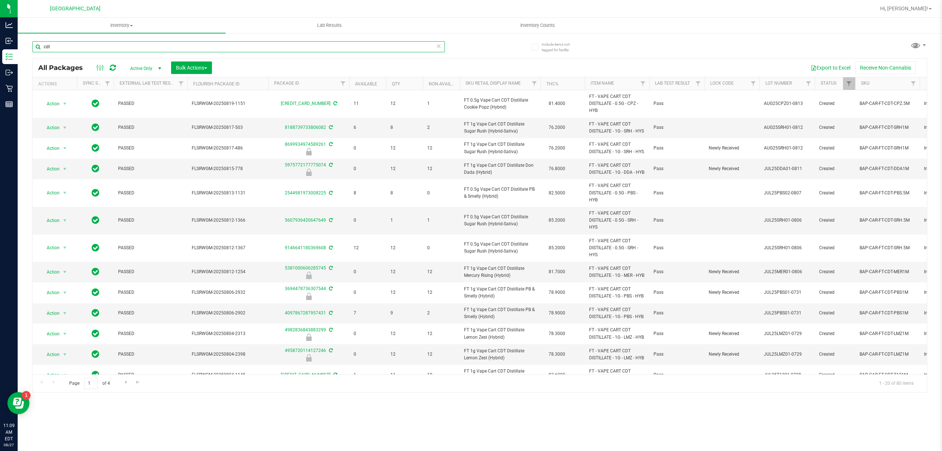
type input "cdt"
click at [629, 83] on th "Item Name" at bounding box center [617, 83] width 64 height 13
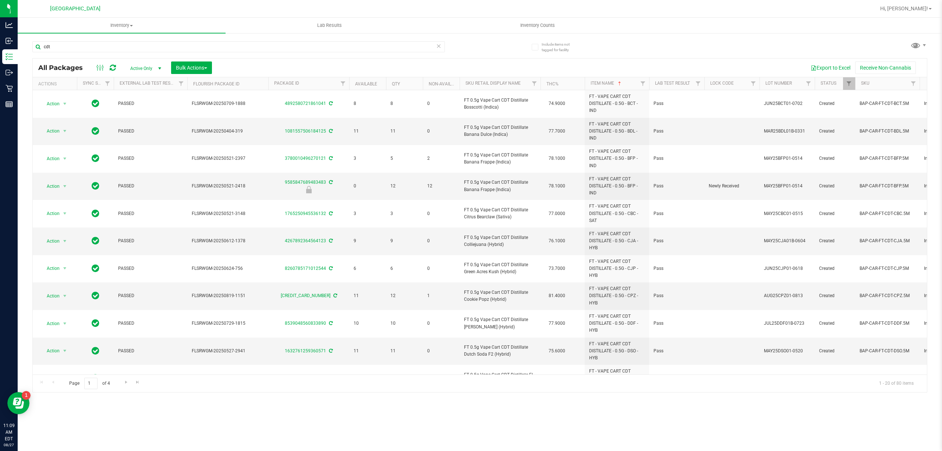
click at [524, 83] on th "Sku Retail Display Name" at bounding box center [500, 83] width 81 height 13
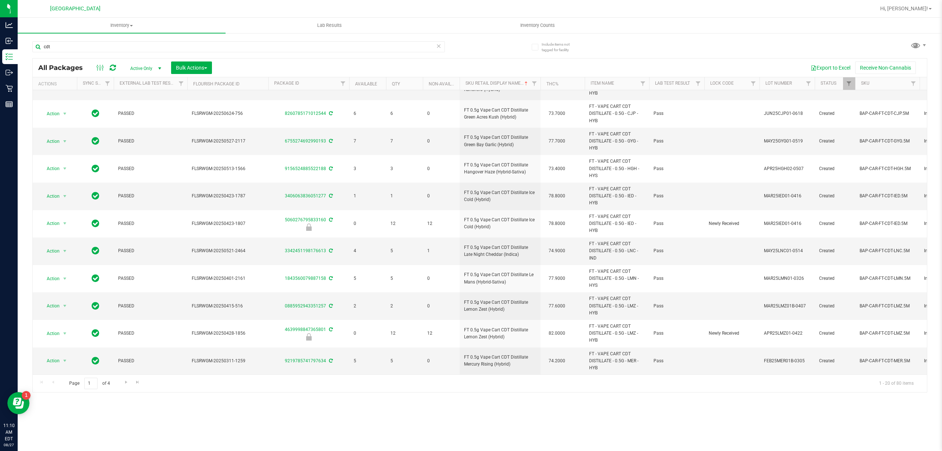
scroll to position [274, 0]
click at [127, 384] on span "Go to the next page" at bounding box center [126, 382] width 6 height 6
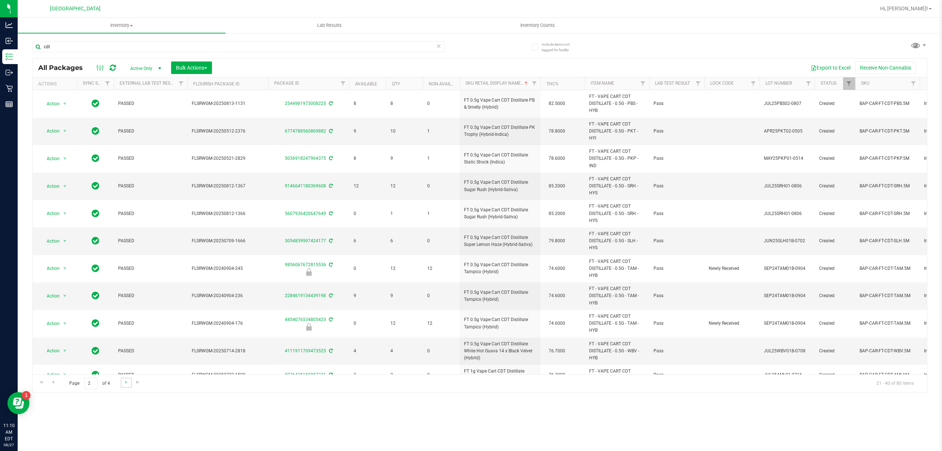
click at [121, 383] on link "Go to the next page" at bounding box center [126, 383] width 11 height 10
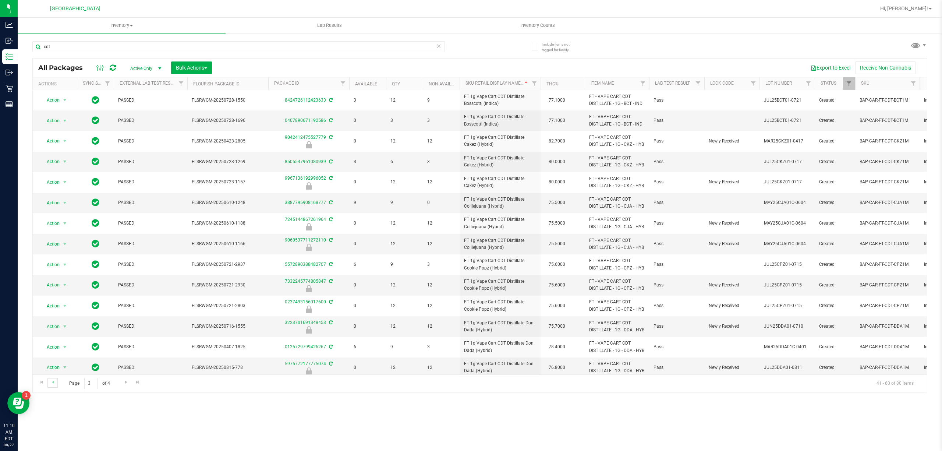
click at [56, 381] on link "Go to the previous page" at bounding box center [52, 383] width 11 height 10
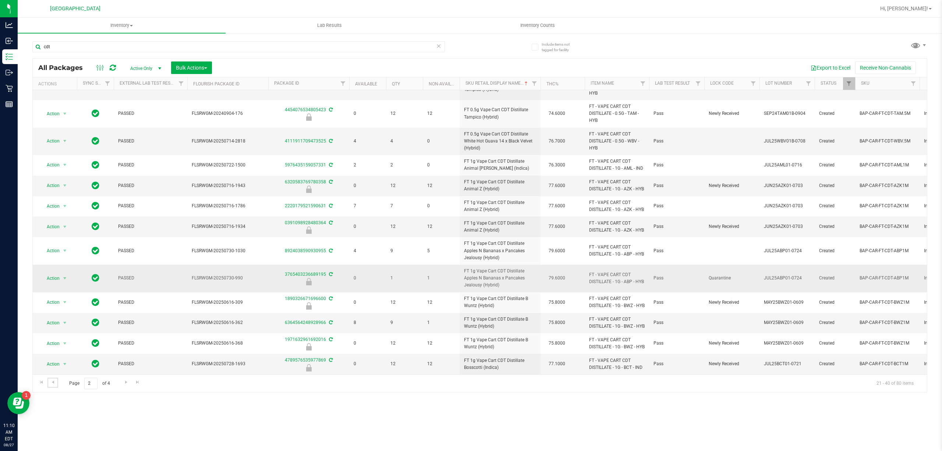
scroll to position [261, 0]
click at [124, 382] on span "Go to the next page" at bounding box center [126, 382] width 6 height 6
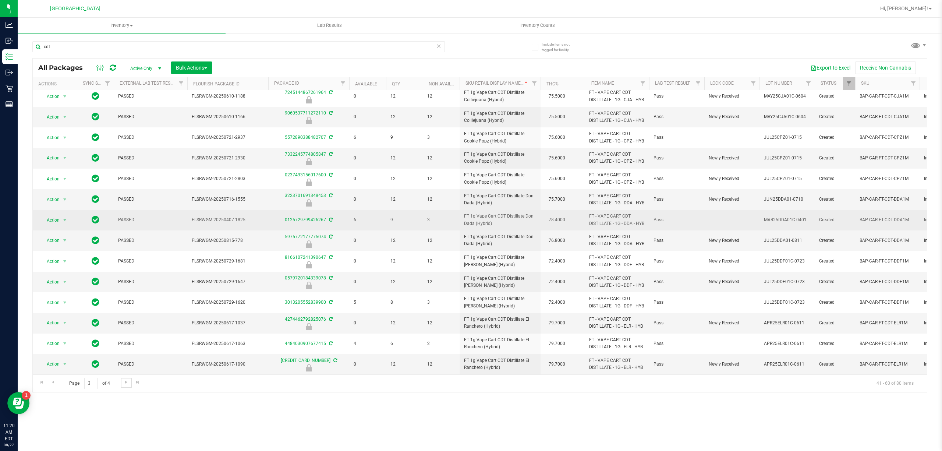
scroll to position [177, 0]
click at [507, 213] on span "FT 1g Vape Cart CDT Distillate Don Dada (Hybrid)" at bounding box center [500, 220] width 72 height 14
copy td "FT 1g Vape Cart CDT Distillate Don Dada (Hybrid)"
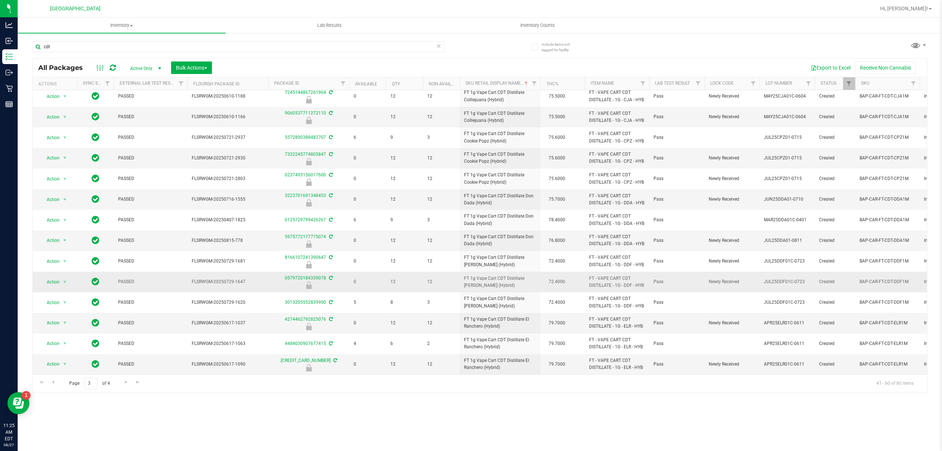
click at [468, 275] on span "FT 1g Vape Cart CDT Distillate [PERSON_NAME] (Hybrid)" at bounding box center [500, 282] width 72 height 14
click at [123, 383] on span "Go to the next page" at bounding box center [126, 382] width 6 height 6
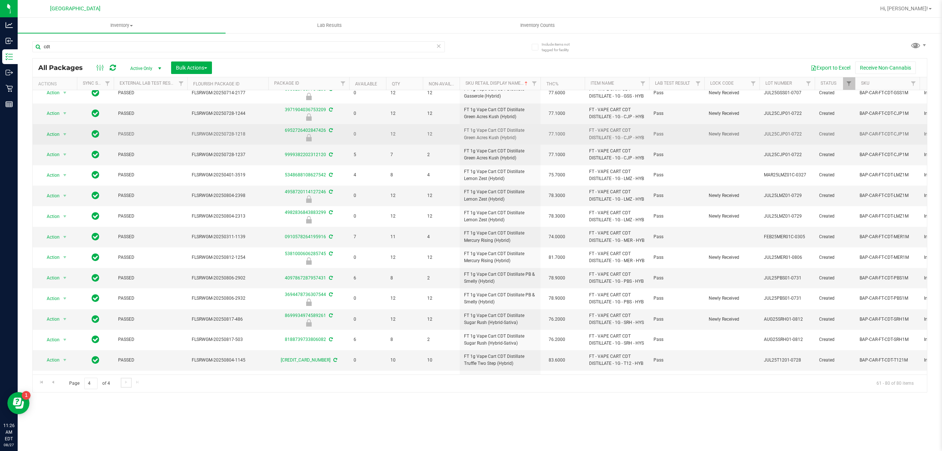
scroll to position [49, 0]
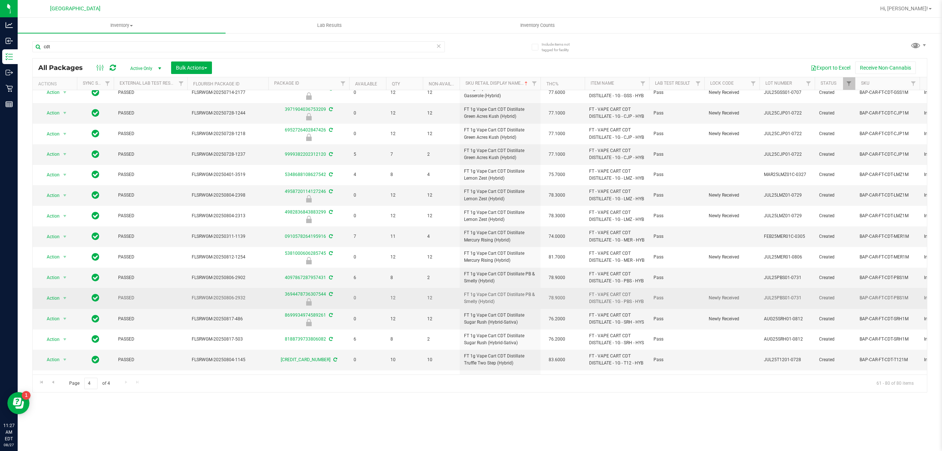
click at [604, 308] on td "FT - VAPE CART CDT DISTILLATE - 1G - PBS - HYB" at bounding box center [617, 298] width 64 height 21
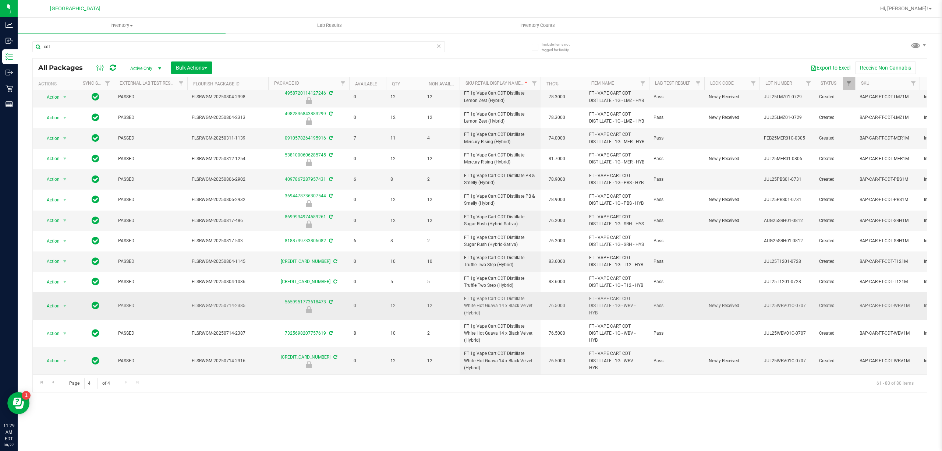
scroll to position [205, 0]
click at [40, 384] on span "Go to the first page" at bounding box center [42, 382] width 6 height 6
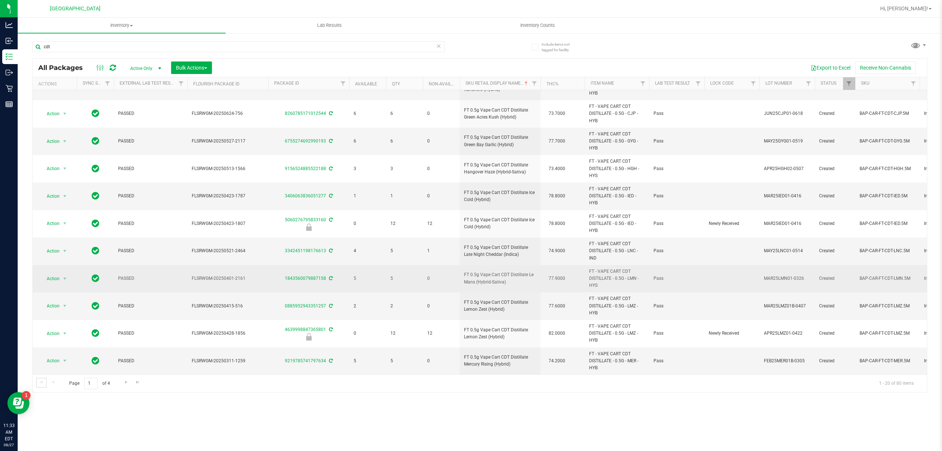
scroll to position [274, 0]
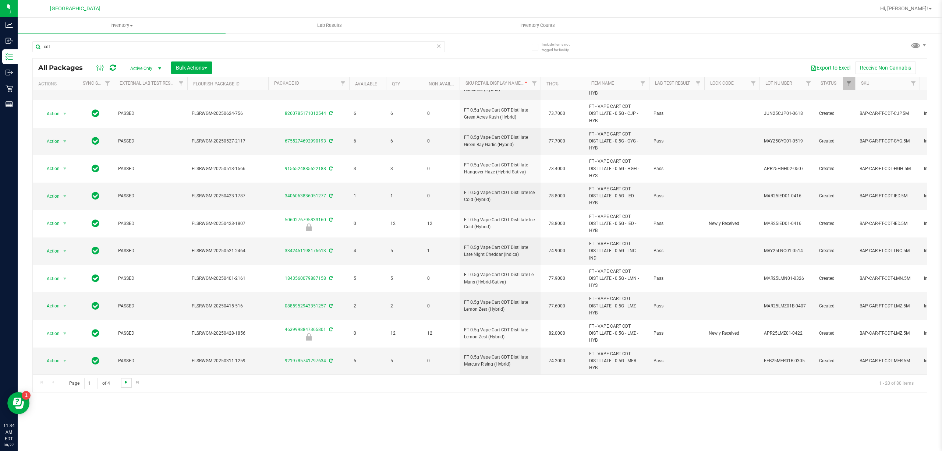
click at [125, 383] on span "Go to the next page" at bounding box center [126, 382] width 6 height 6
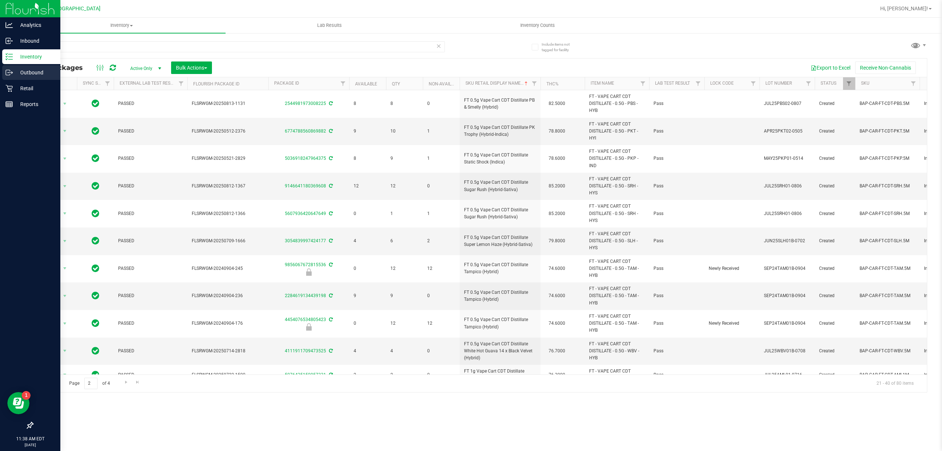
click at [34, 77] on p "Outbound" at bounding box center [35, 72] width 44 height 9
click at [34, 87] on p "Retail" at bounding box center [35, 88] width 44 height 9
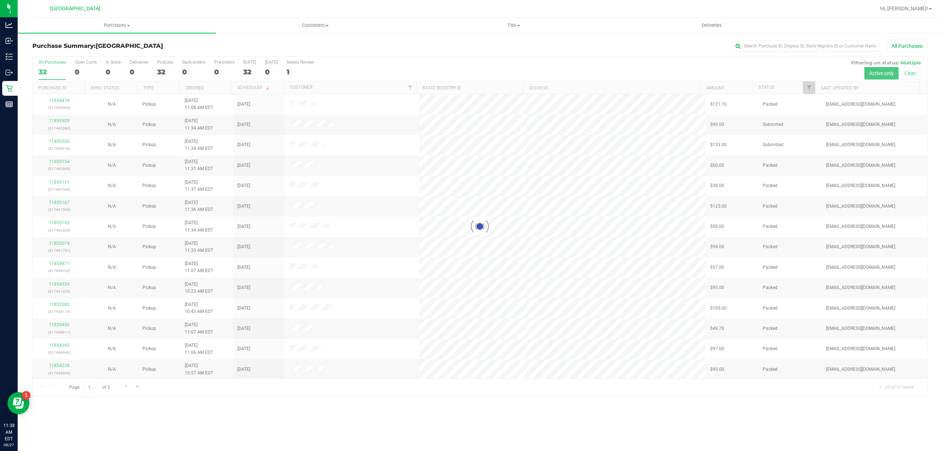
click at [809, 84] on div at bounding box center [480, 226] width 894 height 339
click at [809, 88] on span "Filter" at bounding box center [809, 88] width 6 height 6
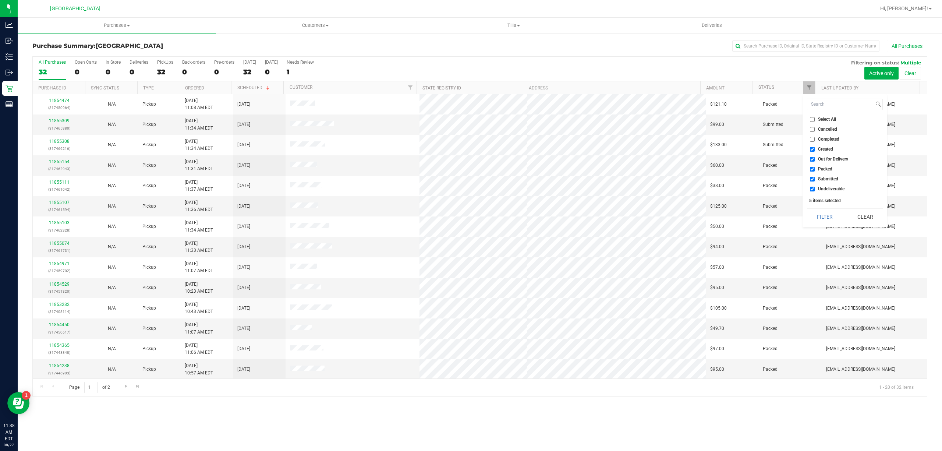
click at [819, 116] on li "Select All" at bounding box center [845, 120] width 76 height 8
click at [820, 117] on span "Select All" at bounding box center [827, 119] width 18 height 4
click at [815, 117] on input "Select All" at bounding box center [812, 119] width 5 height 5
checkbox input "true"
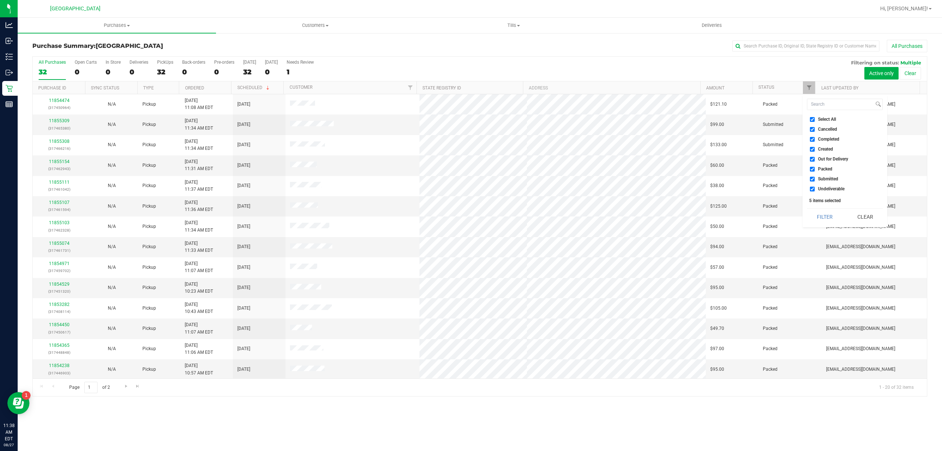
checkbox input "true"
click at [820, 119] on span "Select All" at bounding box center [827, 119] width 18 height 4
click at [815, 119] on input "Select All" at bounding box center [812, 119] width 5 height 5
checkbox input "false"
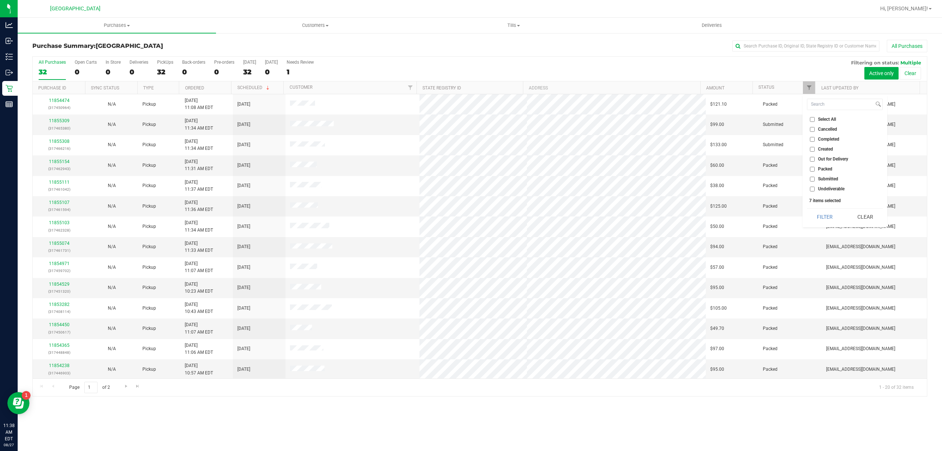
checkbox input "false"
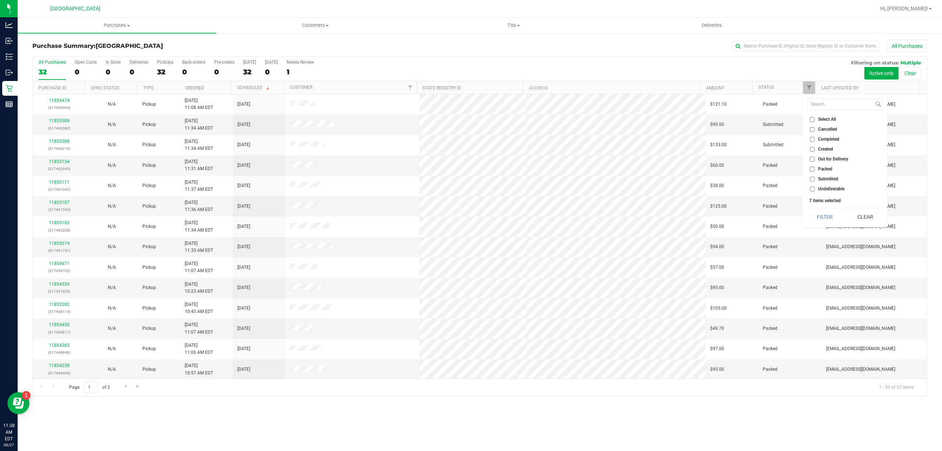
checkbox input "false"
click at [827, 185] on ul "Select All Cancelled Completed Created Out for Delivery Packed Submitted Undeli…" at bounding box center [845, 154] width 76 height 77
click at [828, 181] on span "Submitted" at bounding box center [828, 179] width 20 height 4
click at [815, 181] on input "Submitted" at bounding box center [812, 179] width 5 height 5
checkbox input "true"
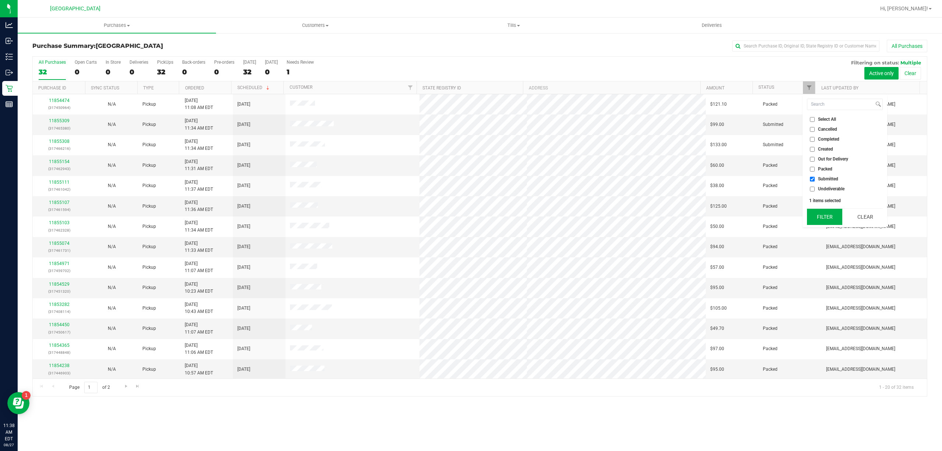
click at [828, 216] on button "Filter" at bounding box center [824, 217] width 35 height 16
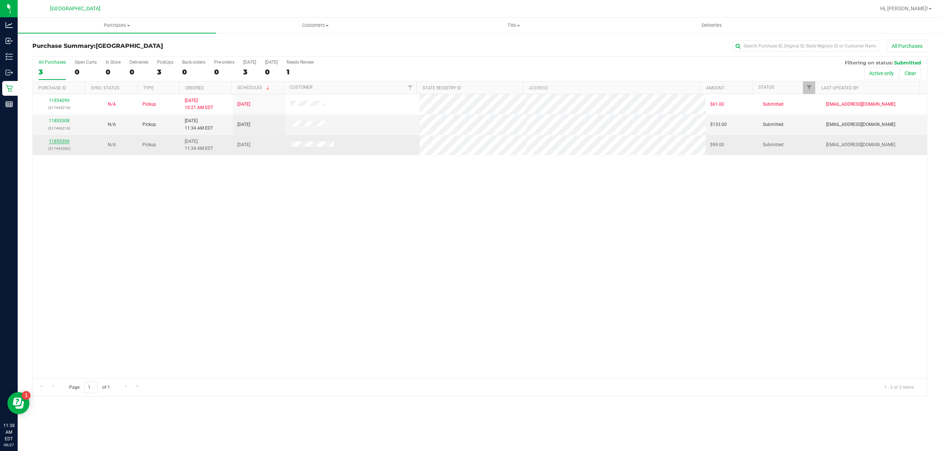
click at [68, 143] on link "11855309" at bounding box center [59, 141] width 21 height 5
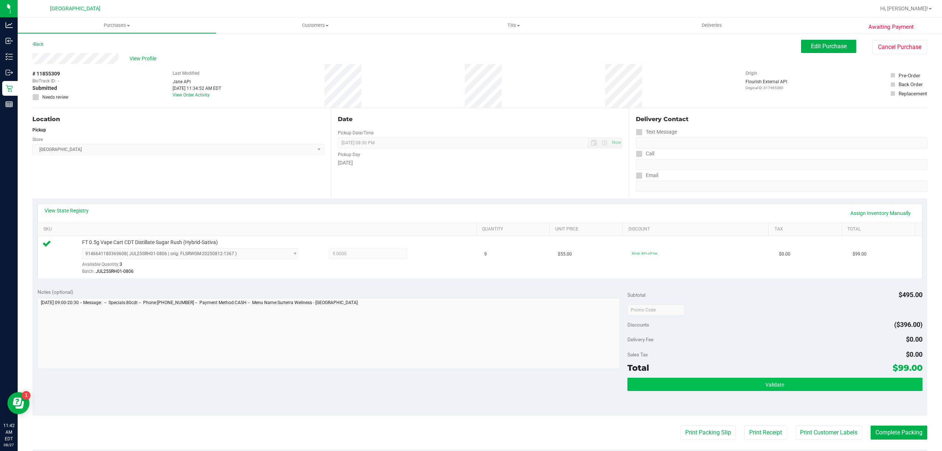
click at [682, 374] on div "Total $99.00" at bounding box center [775, 367] width 295 height 13
click at [686, 381] on button "Validate" at bounding box center [775, 384] width 295 height 13
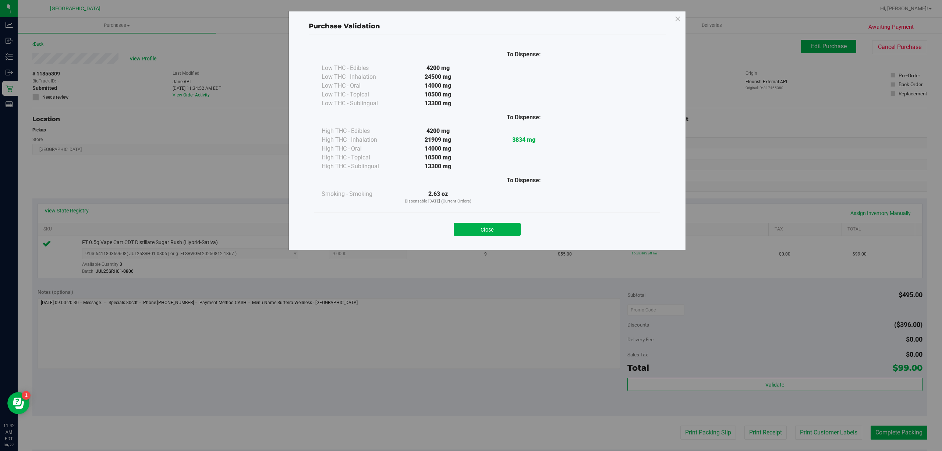
click at [795, 429] on div "Purchase Validation To Dispense: Low THC - Edibles 4200 mg" at bounding box center [474, 225] width 948 height 451
click at [500, 237] on div "Close" at bounding box center [487, 227] width 346 height 30
click at [501, 230] on button "Close" at bounding box center [487, 229] width 67 height 13
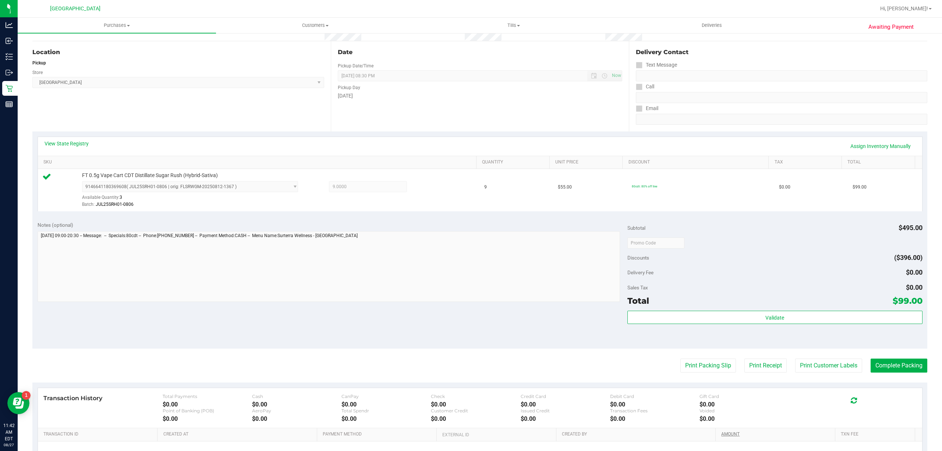
scroll to position [152, 0]
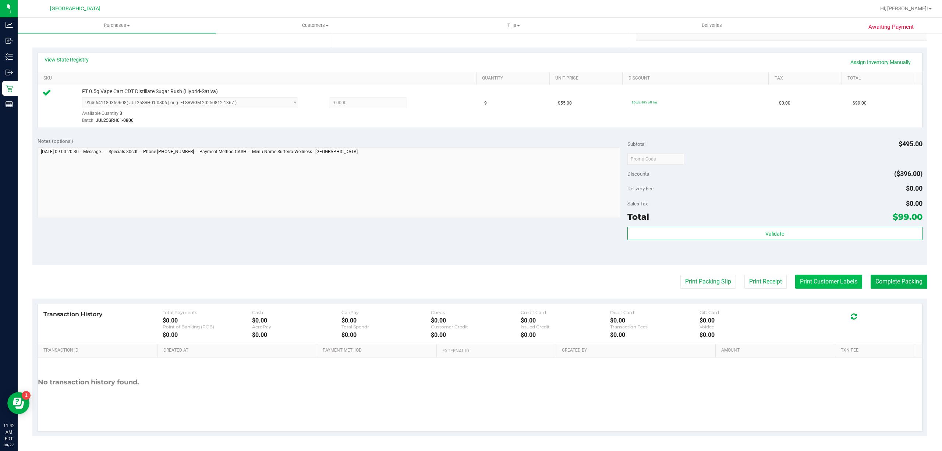
click at [828, 279] on button "Print Customer Labels" at bounding box center [828, 282] width 67 height 14
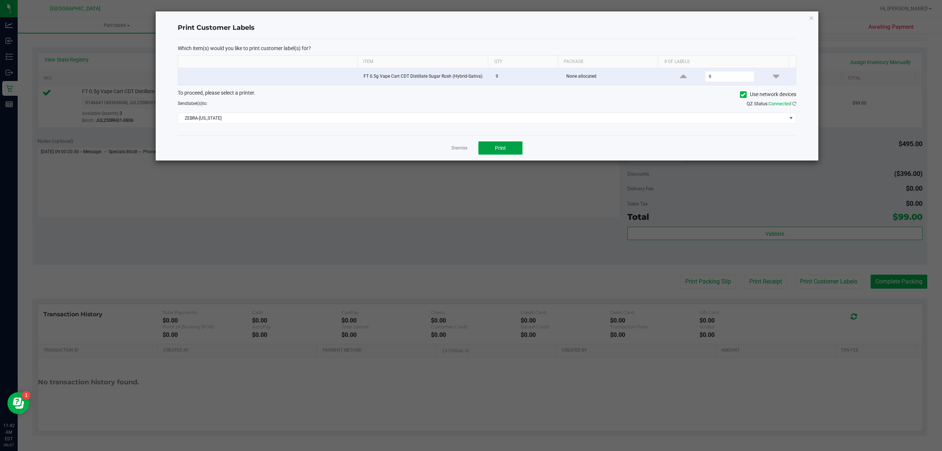
click at [488, 146] on button "Print" at bounding box center [500, 147] width 44 height 13
click at [465, 147] on link "Dismiss" at bounding box center [460, 148] width 16 height 6
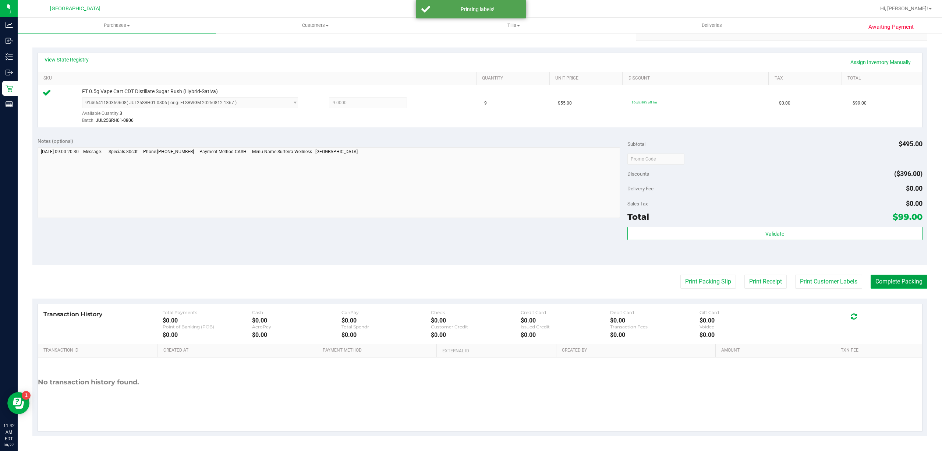
click at [898, 285] on button "Complete Packing" at bounding box center [899, 282] width 57 height 14
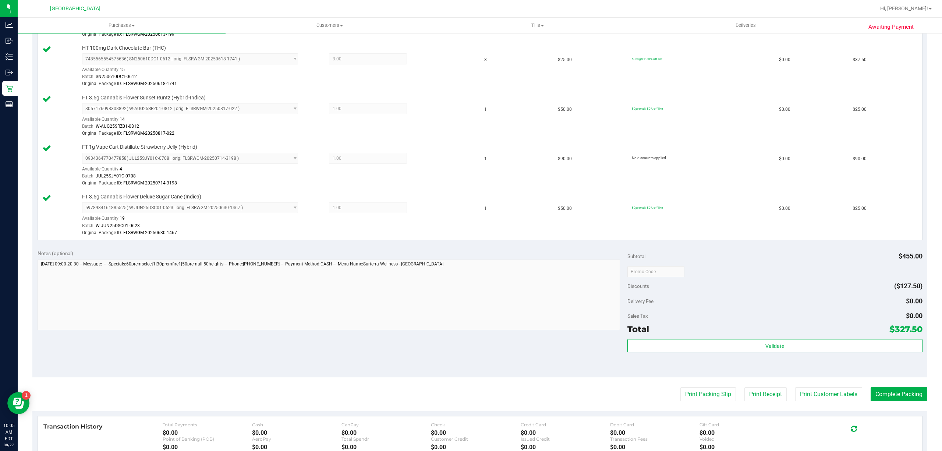
scroll to position [459, 0]
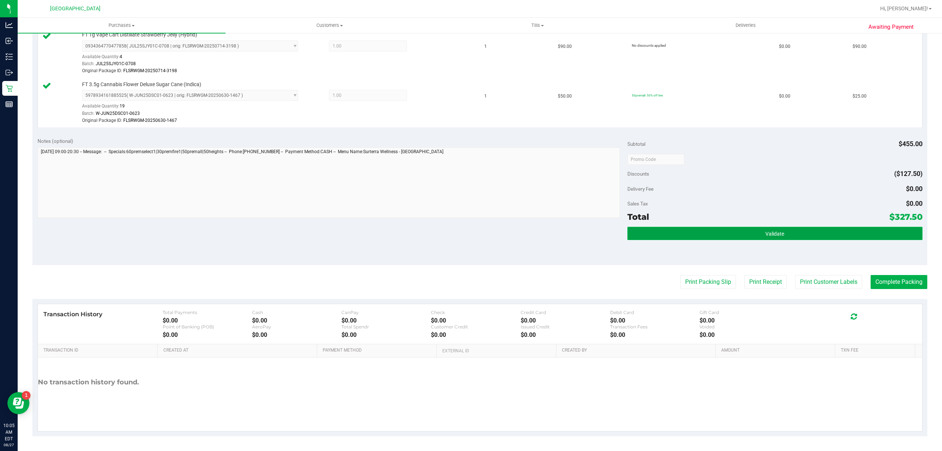
click at [738, 233] on button "Validate" at bounding box center [775, 233] width 295 height 13
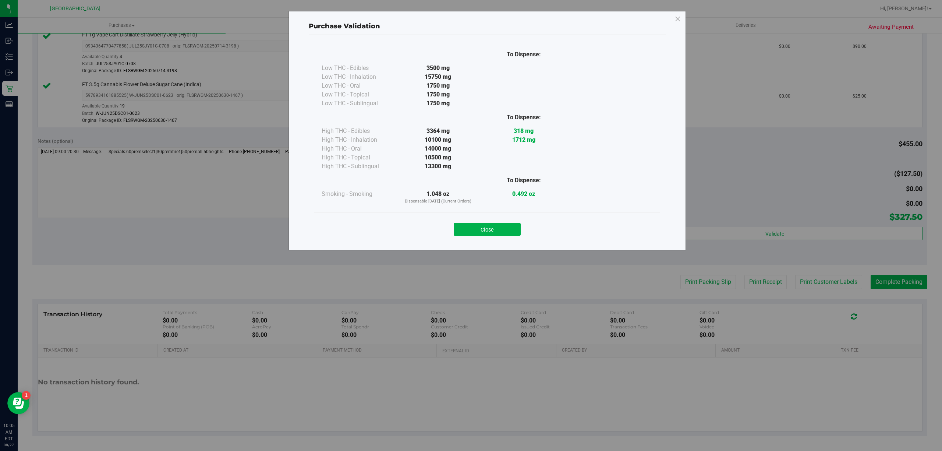
click at [510, 228] on button "Close" at bounding box center [487, 229] width 67 height 13
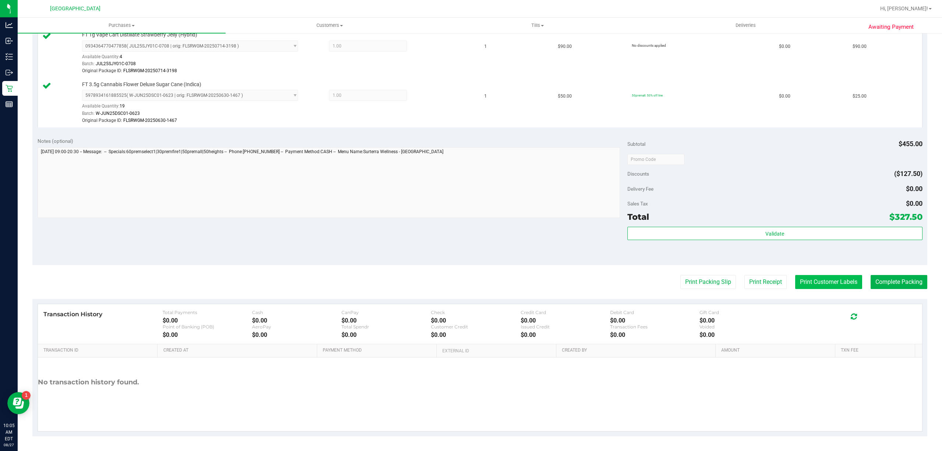
click at [819, 286] on button "Print Customer Labels" at bounding box center [828, 282] width 67 height 14
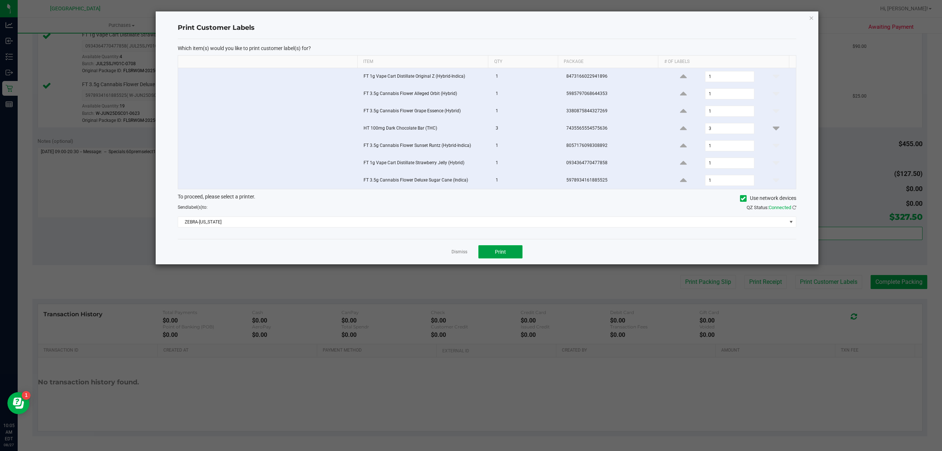
click at [506, 250] on button "Print" at bounding box center [500, 251] width 44 height 13
click at [463, 255] on link "Dismiss" at bounding box center [460, 252] width 16 height 6
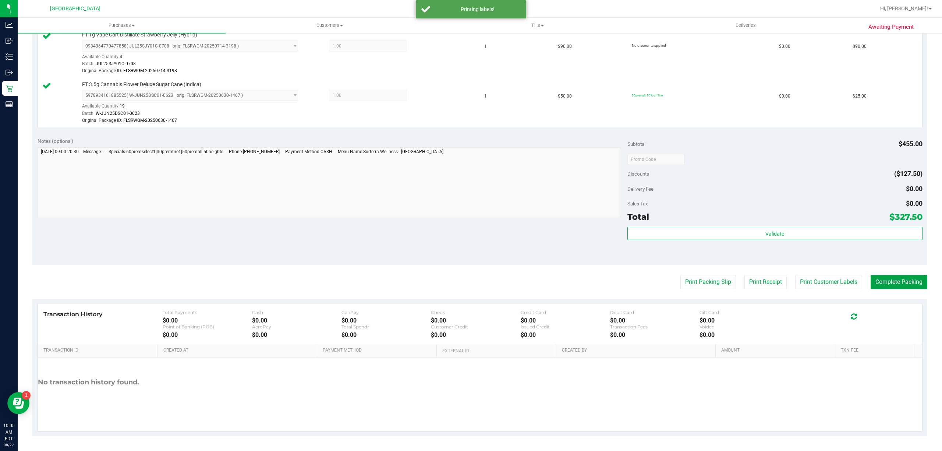
click at [900, 283] on button "Complete Packing" at bounding box center [899, 282] width 57 height 14
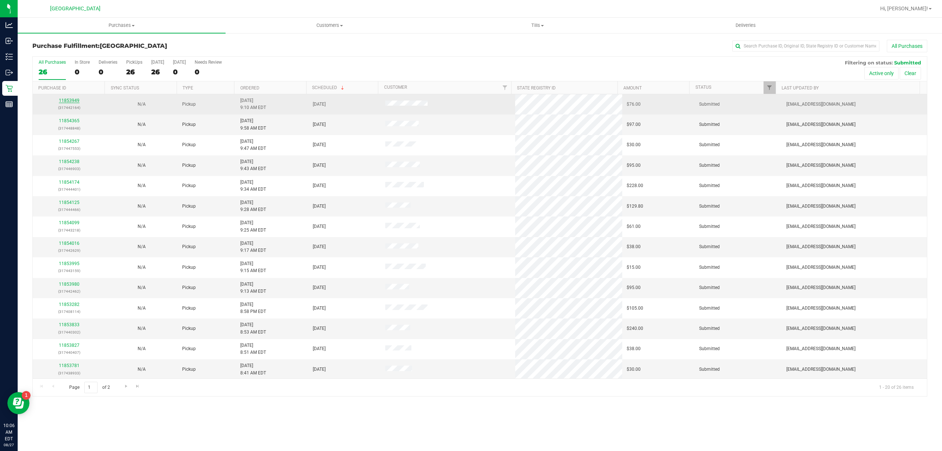
click at [70, 102] on link "11853949" at bounding box center [69, 100] width 21 height 5
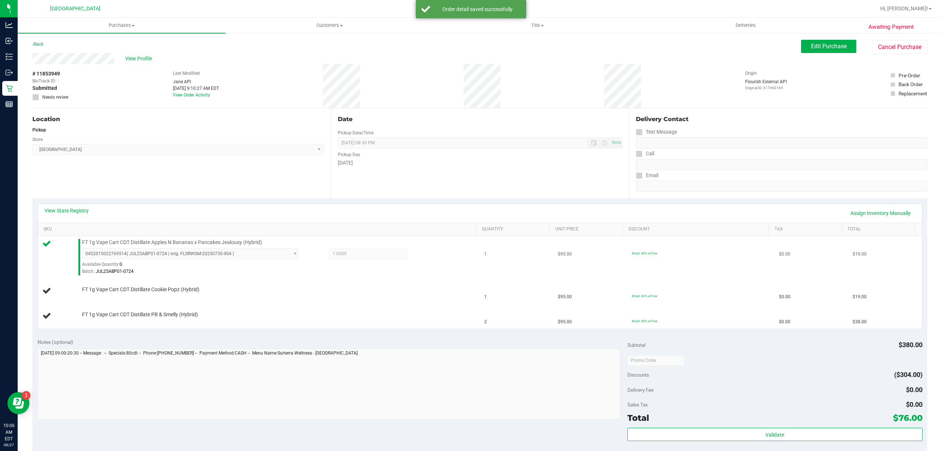
click at [240, 245] on span "FT 1g Vape Cart CDT Distillate Apples N Bananas x Pancakes Jealousy (Hybrid)" at bounding box center [172, 242] width 180 height 7
copy div "FT 1g Vape Cart CDT Distillate Apples N Bananas x Pancakes Jealousy (Hybrid)"
click at [329, 332] on div "View State Registry Assign Inventory Manually SKU Quantity Unit Price Discount …" at bounding box center [479, 265] width 895 height 135
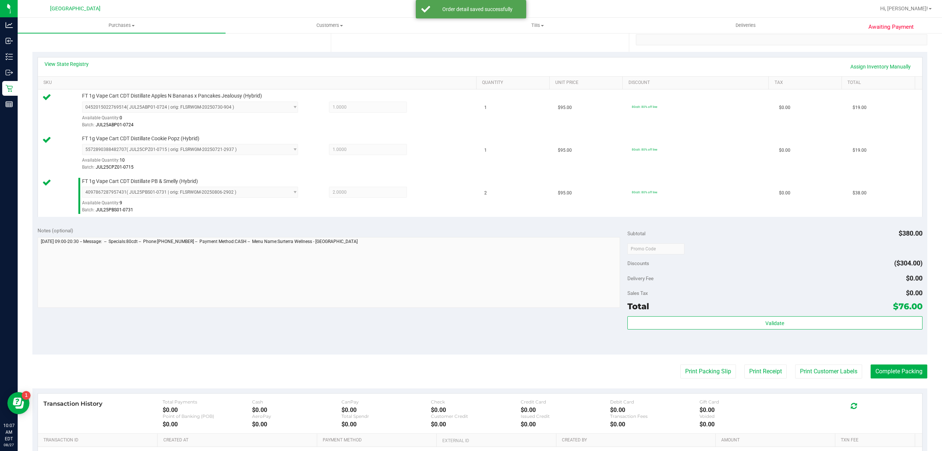
scroll to position [147, 0]
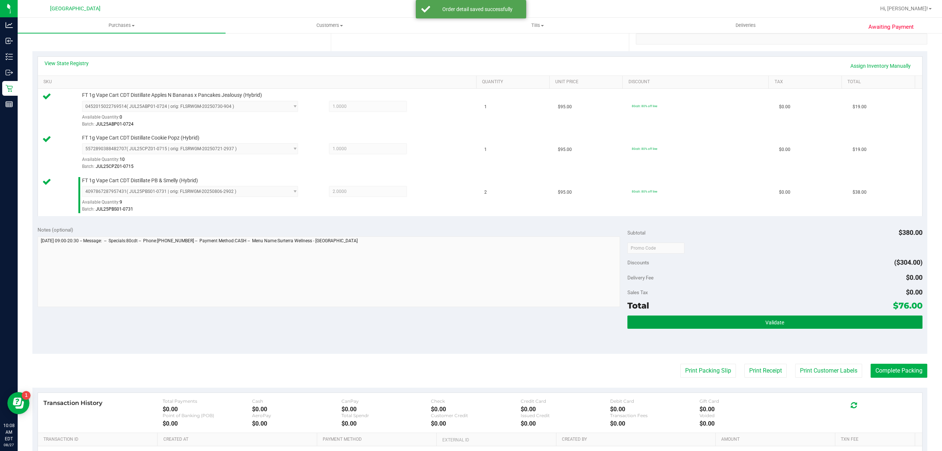
click at [837, 325] on button "Validate" at bounding box center [775, 321] width 295 height 13
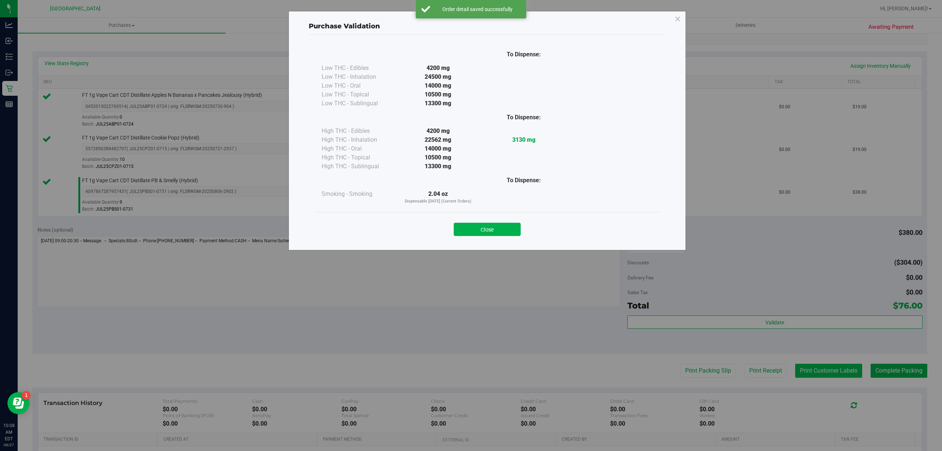
click at [832, 377] on div "Purchase Validation To Dispense: Low THC - Edibles 4200 mg" at bounding box center [474, 225] width 948 height 451
click at [515, 232] on button "Close" at bounding box center [487, 229] width 67 height 13
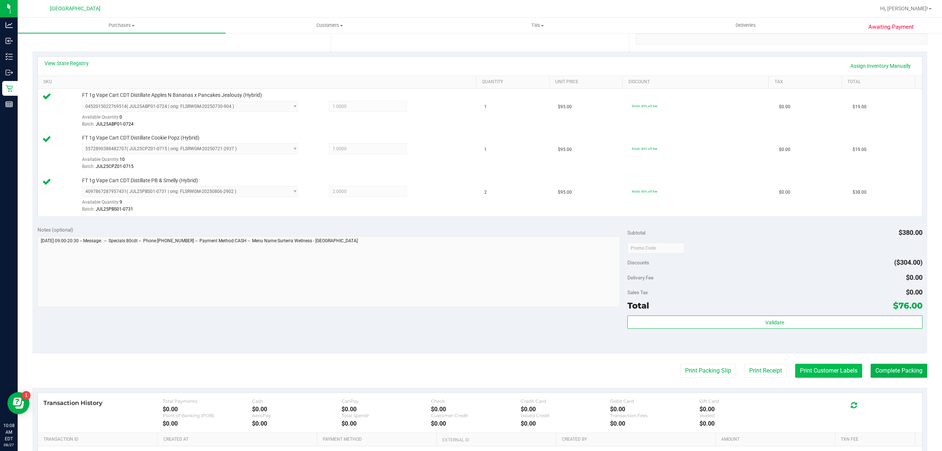
click at [814, 378] on button "Print Customer Labels" at bounding box center [828, 371] width 67 height 14
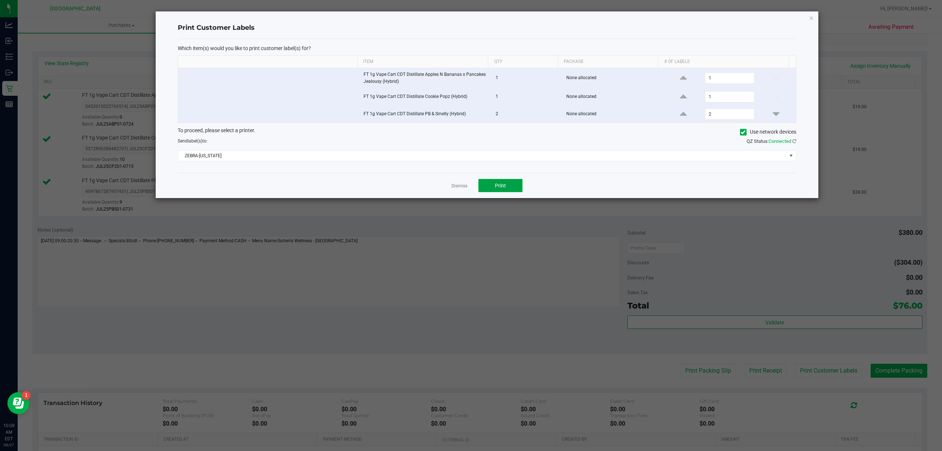
click at [495, 192] on button "Print" at bounding box center [500, 185] width 44 height 13
click at [464, 184] on app-cancel-button "Dismiss" at bounding box center [460, 186] width 16 height 8
click at [462, 187] on link "Dismiss" at bounding box center [460, 186] width 16 height 6
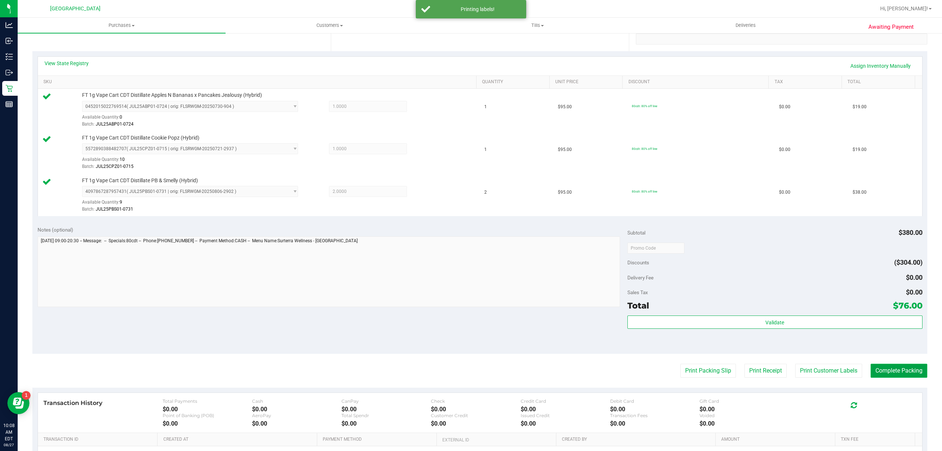
click at [884, 369] on button "Complete Packing" at bounding box center [899, 371] width 57 height 14
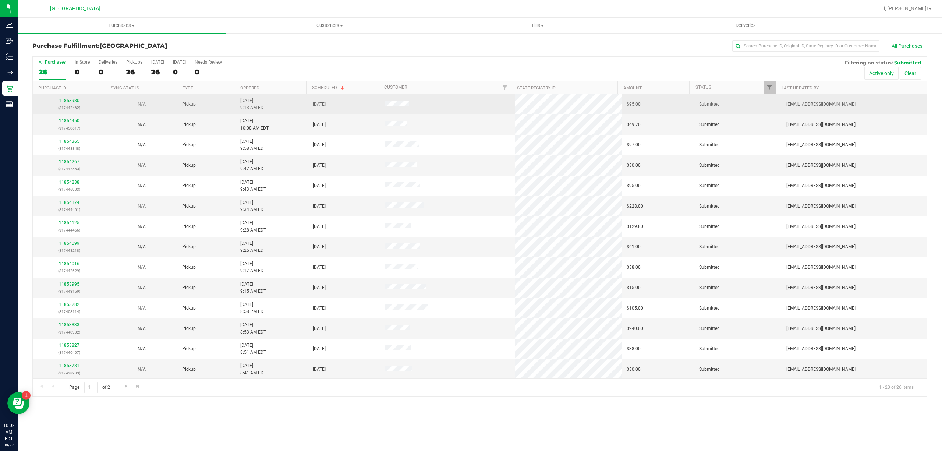
click at [68, 102] on link "11853980" at bounding box center [69, 100] width 21 height 5
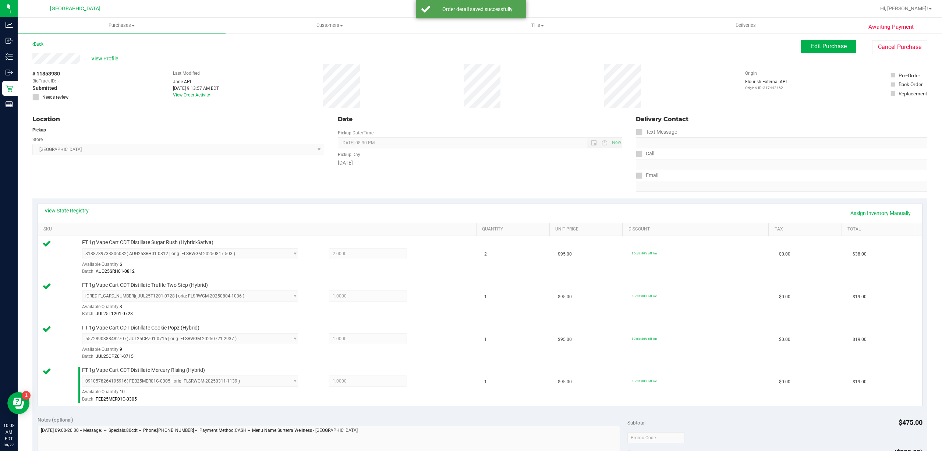
scroll to position [196, 0]
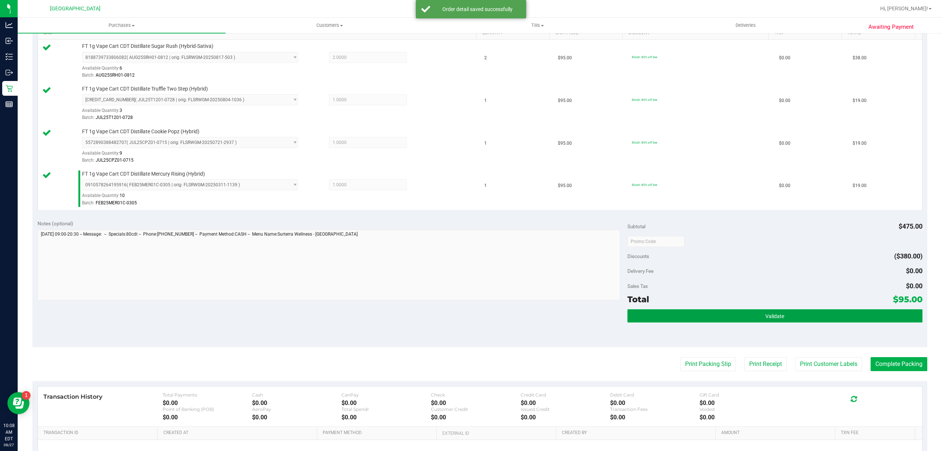
click at [723, 321] on button "Validate" at bounding box center [775, 315] width 295 height 13
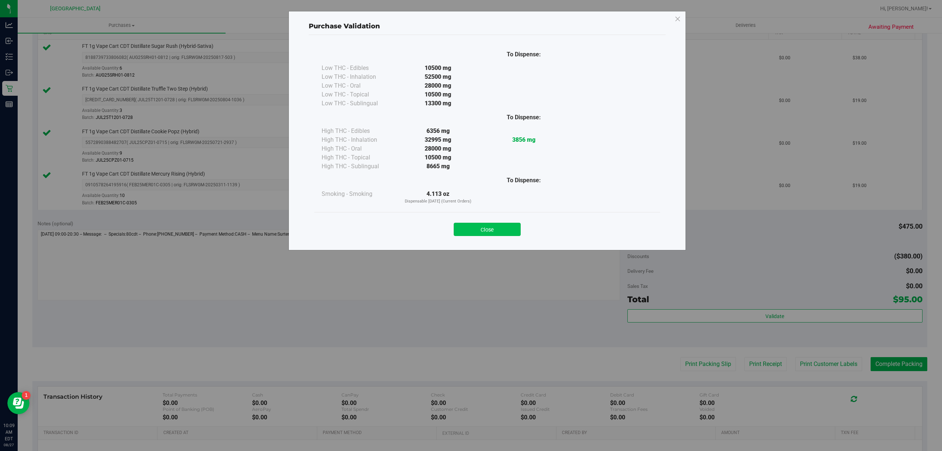
click at [475, 228] on button "Close" at bounding box center [487, 229] width 67 height 13
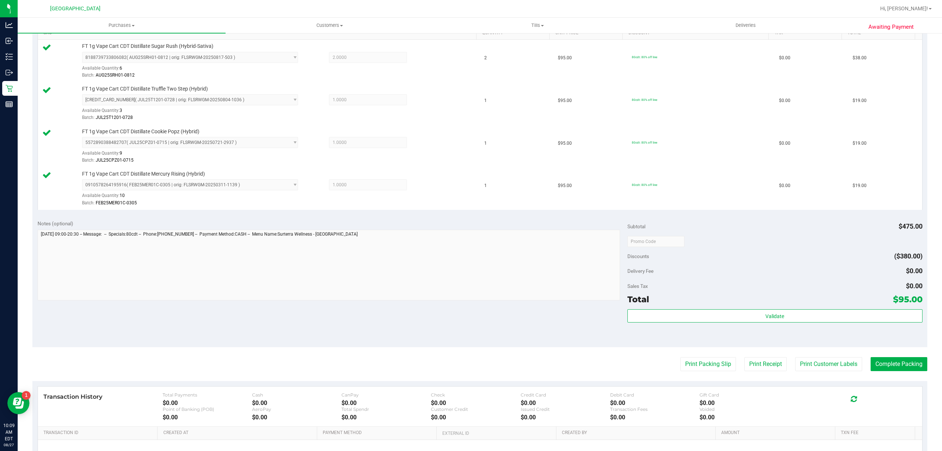
click at [813, 356] on purchase-details "Back Edit Purchase Cancel Purchase View Profile # 11853980 BioTrack ID: - Submi…" at bounding box center [479, 181] width 895 height 675
click at [816, 365] on button "Print Customer Labels" at bounding box center [828, 364] width 67 height 14
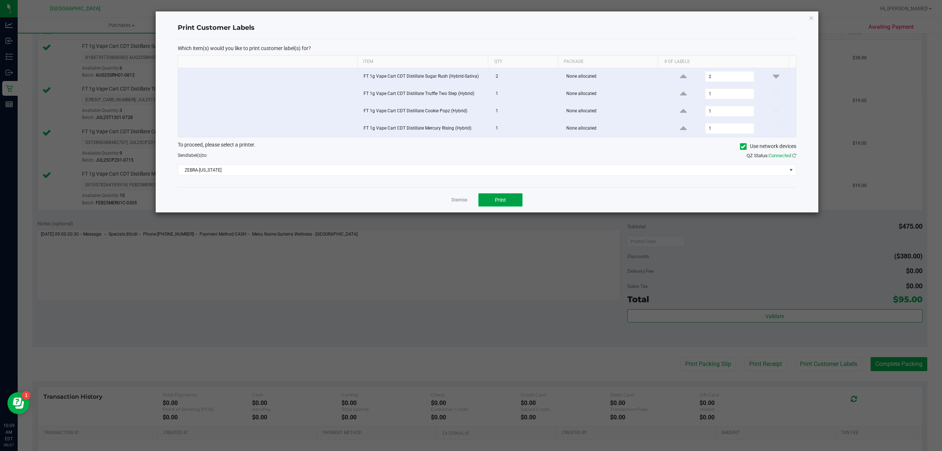
click at [512, 199] on button "Print" at bounding box center [500, 199] width 44 height 13
click at [455, 202] on link "Dismiss" at bounding box center [460, 200] width 16 height 6
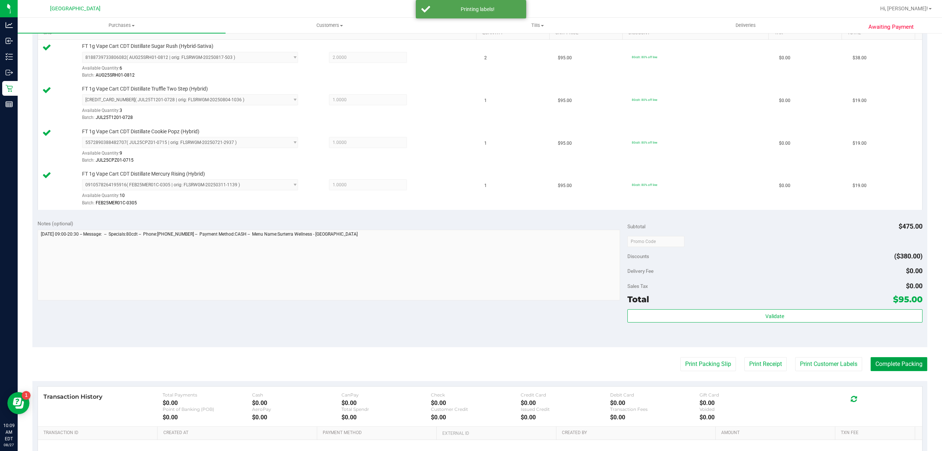
click at [888, 359] on button "Complete Packing" at bounding box center [899, 364] width 57 height 14
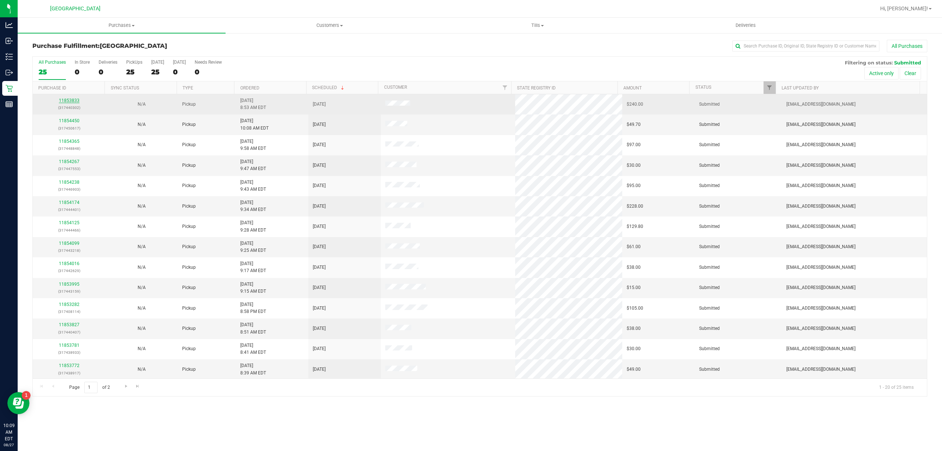
click at [74, 101] on link "11853833" at bounding box center [69, 100] width 21 height 5
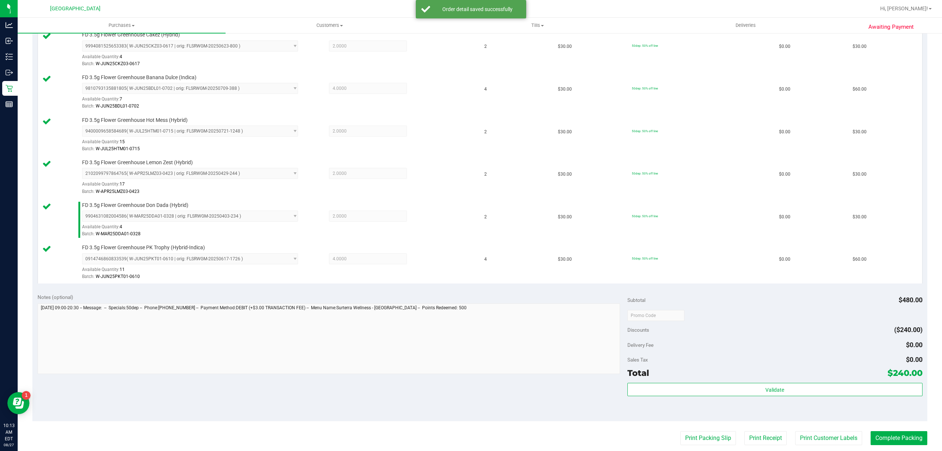
scroll to position [294, 0]
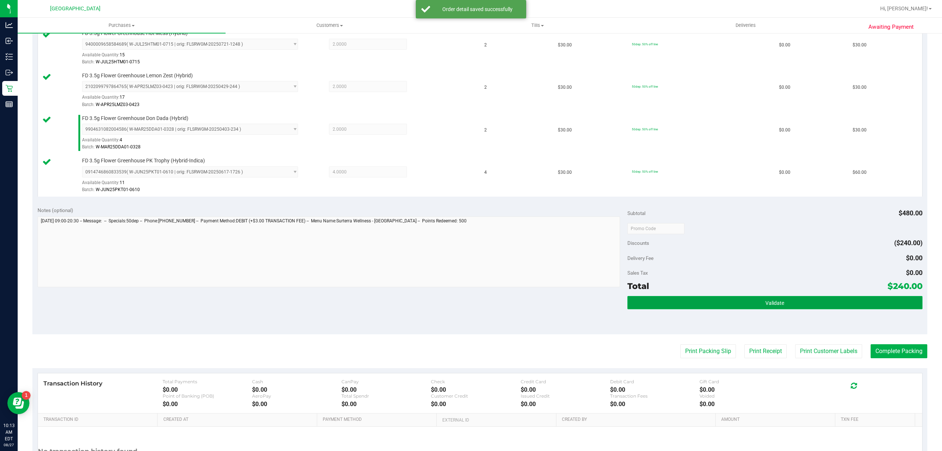
click at [798, 303] on button "Validate" at bounding box center [775, 302] width 295 height 13
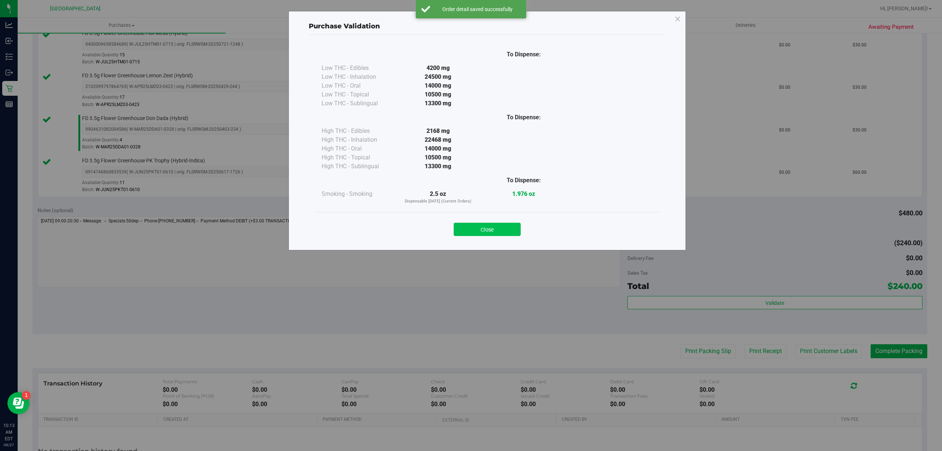
click at [480, 227] on button "Close" at bounding box center [487, 229] width 67 height 13
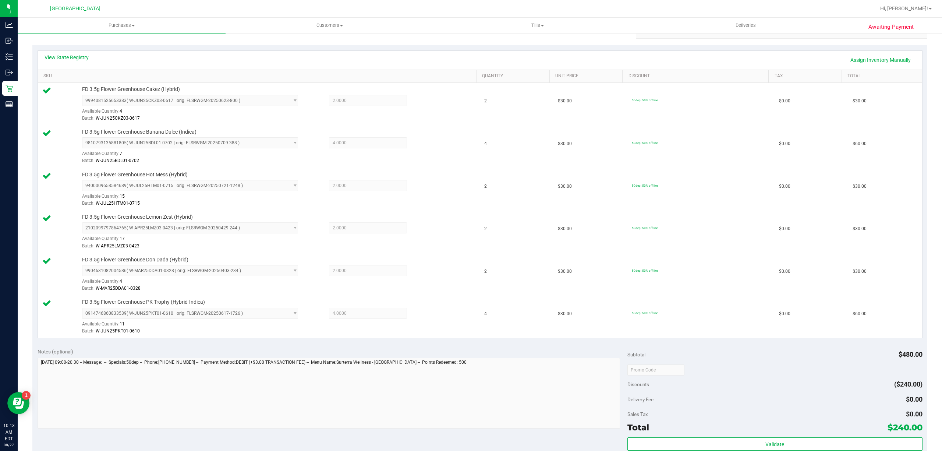
scroll to position [0, 0]
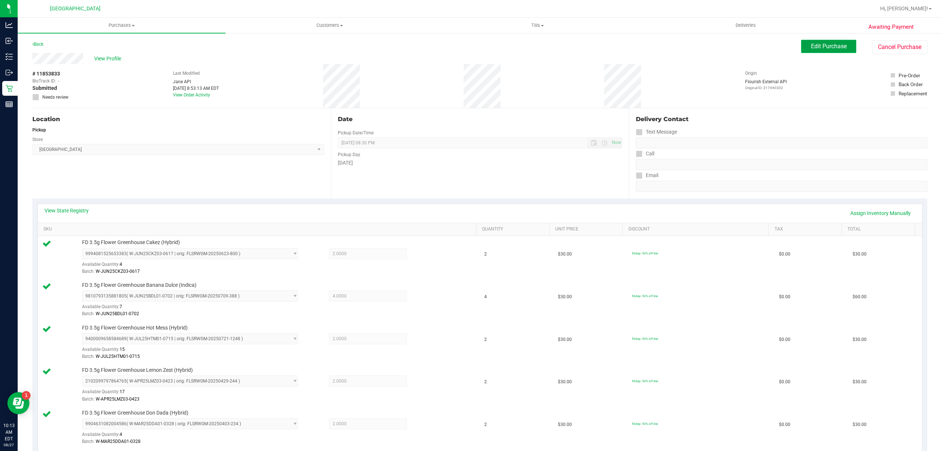
click at [811, 49] on span "Edit Purchase" at bounding box center [829, 46] width 36 height 7
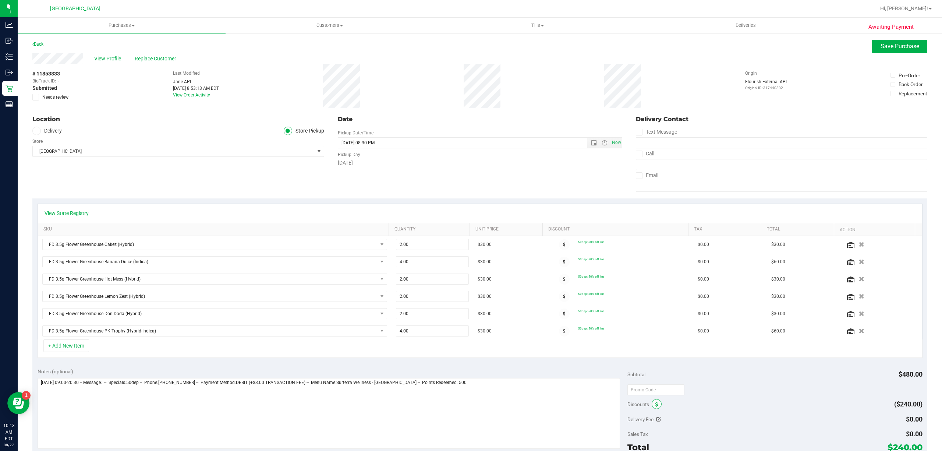
click at [655, 406] on icon at bounding box center [656, 404] width 3 height 5
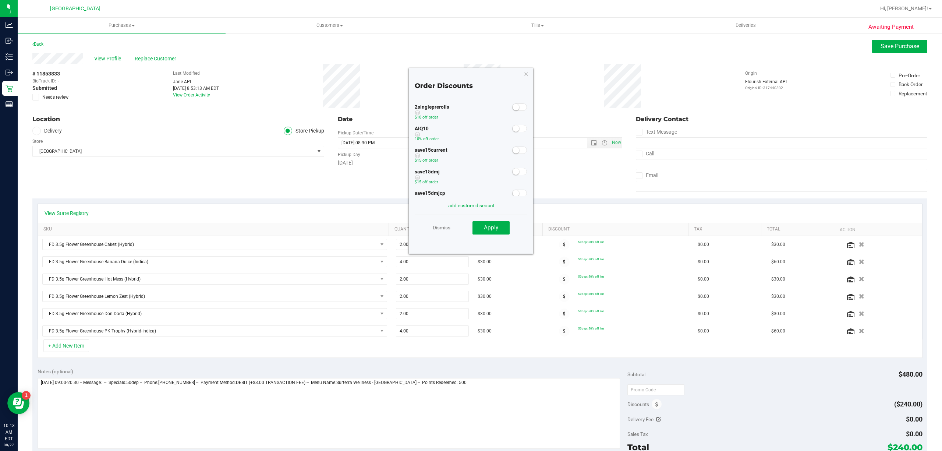
click at [512, 130] on span at bounding box center [519, 128] width 15 height 7
click at [496, 227] on span "Apply" at bounding box center [491, 227] width 14 height 7
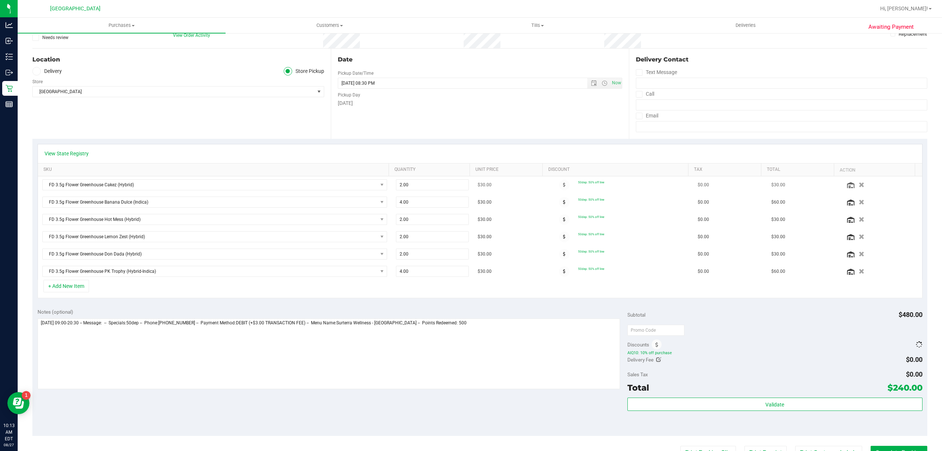
scroll to position [196, 0]
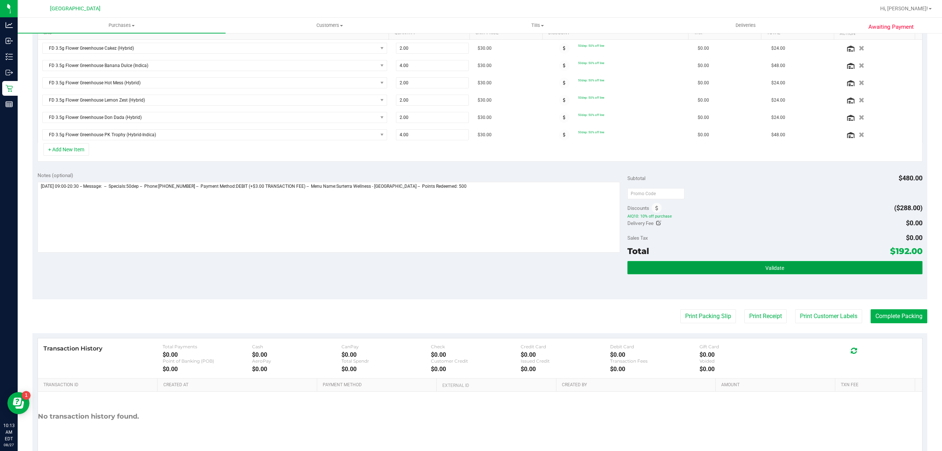
click at [759, 269] on button "Validate" at bounding box center [775, 267] width 295 height 13
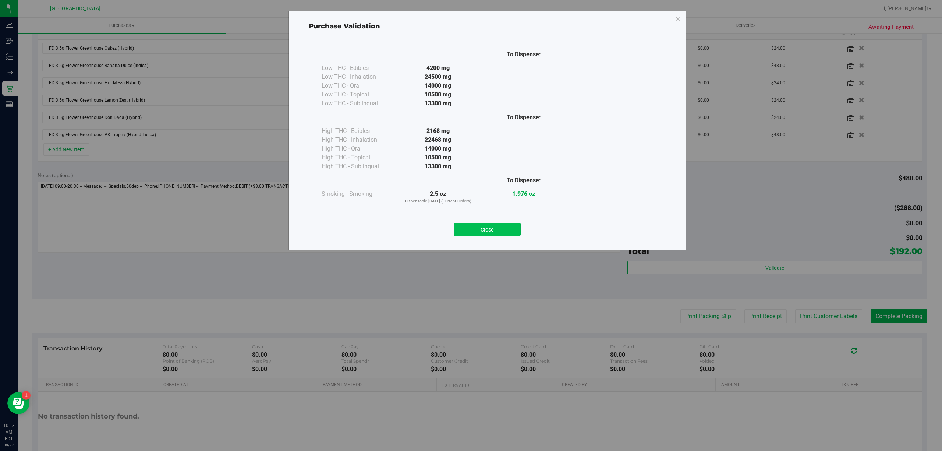
click at [495, 229] on button "Close" at bounding box center [487, 229] width 67 height 13
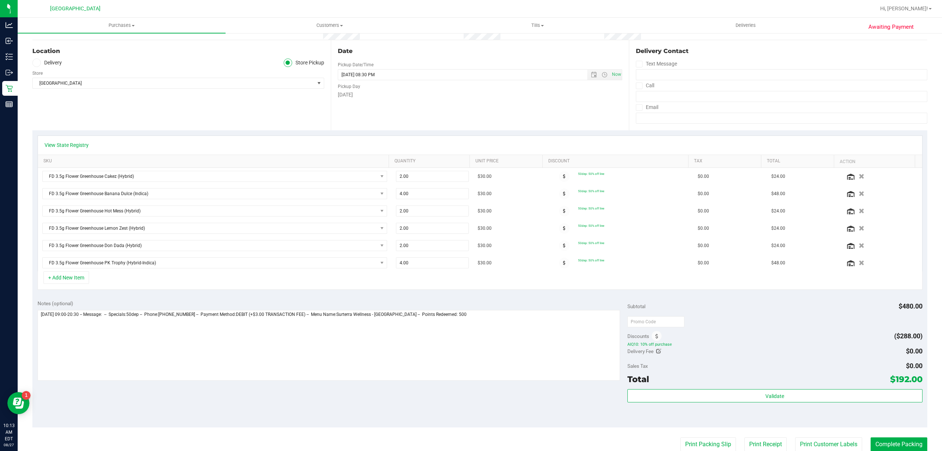
scroll to position [0, 0]
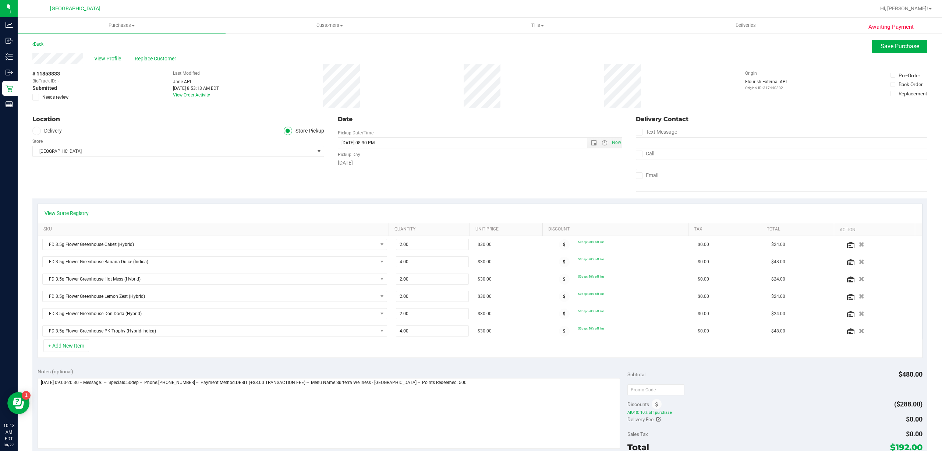
click at [876, 37] on div "Awaiting Payment Back Save Purchase View Profile Replace Customer # 11853833 Bi…" at bounding box center [480, 356] width 925 height 649
click at [881, 45] on span "Save Purchase" at bounding box center [900, 46] width 39 height 7
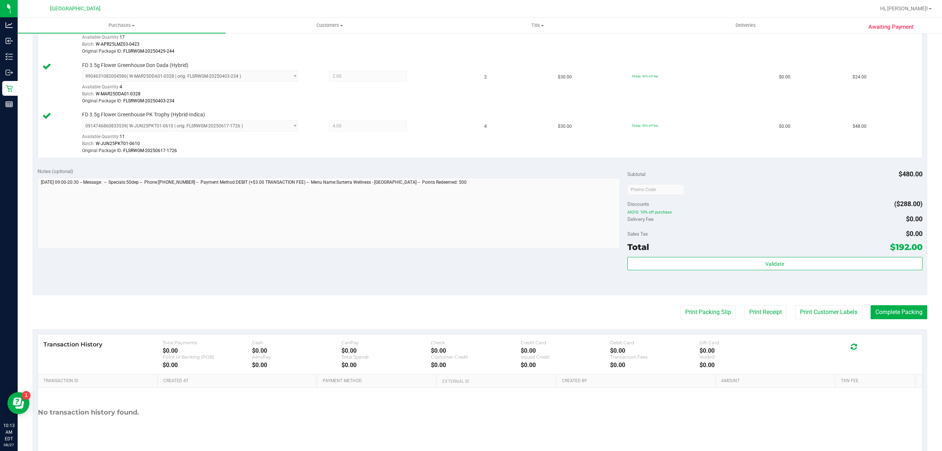
scroll to position [392, 0]
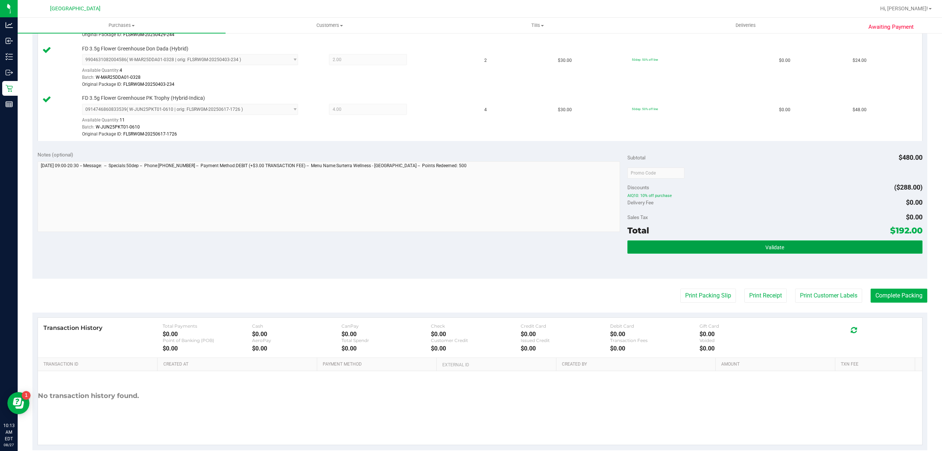
click at [803, 254] on button "Validate" at bounding box center [775, 246] width 295 height 13
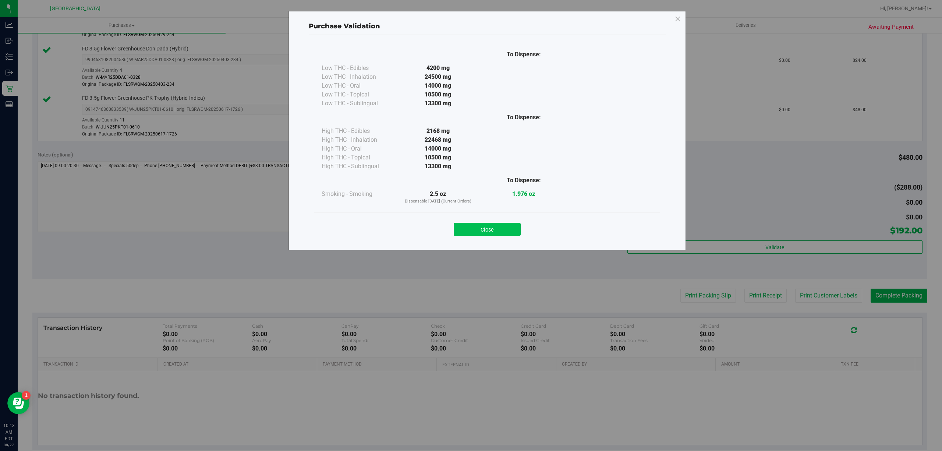
click at [485, 232] on button "Close" at bounding box center [487, 229] width 67 height 13
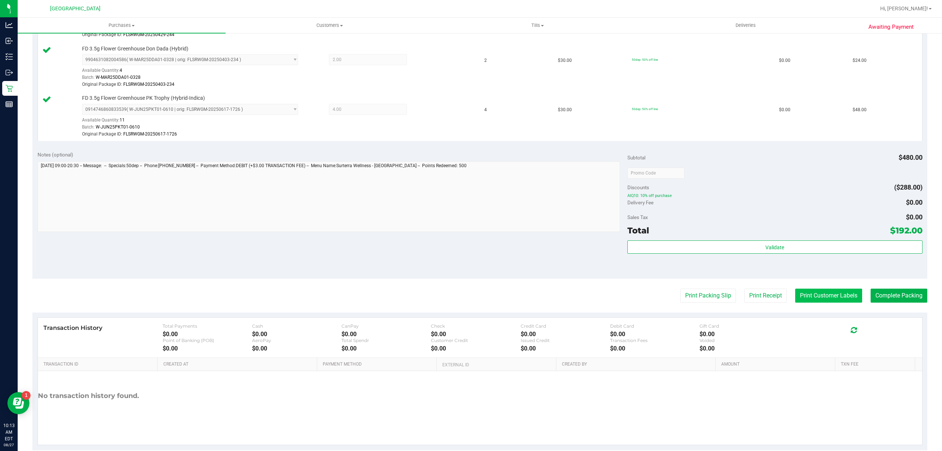
click at [820, 296] on button "Print Customer Labels" at bounding box center [828, 296] width 67 height 14
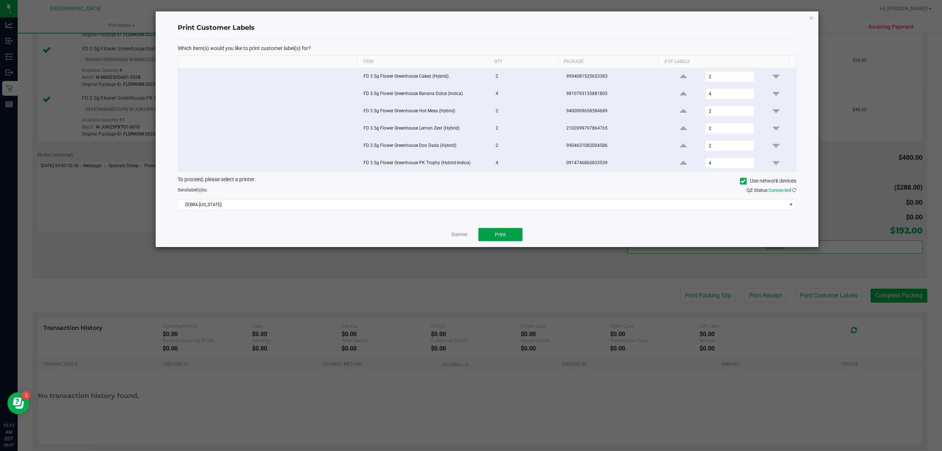
click at [492, 241] on button "Print" at bounding box center [500, 234] width 44 height 13
click at [458, 236] on link "Dismiss" at bounding box center [460, 235] width 16 height 6
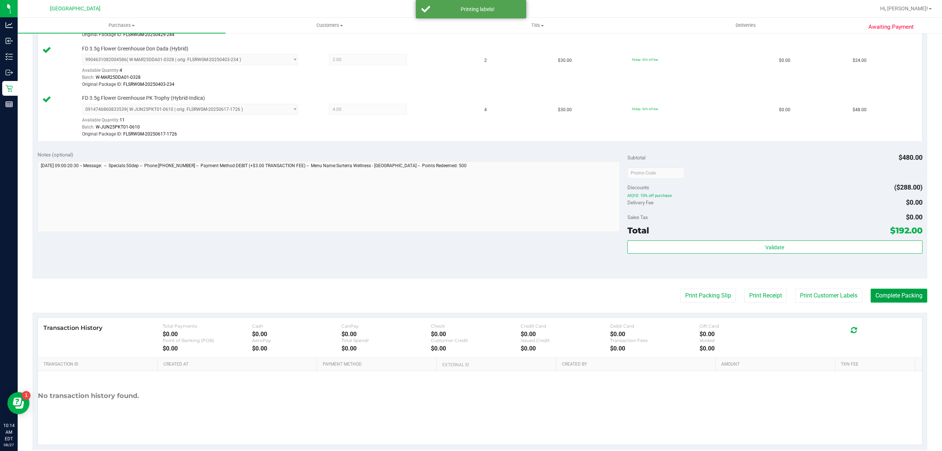
click at [877, 299] on button "Complete Packing" at bounding box center [899, 296] width 57 height 14
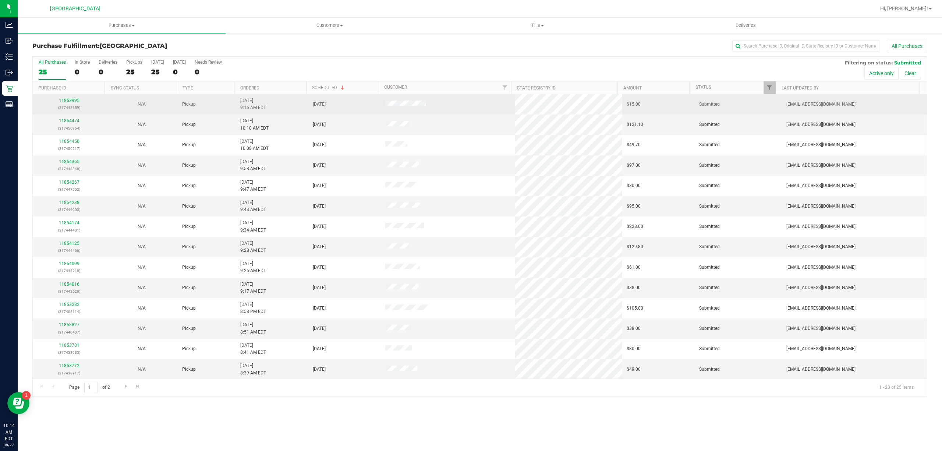
click at [65, 99] on link "11853995" at bounding box center [69, 100] width 21 height 5
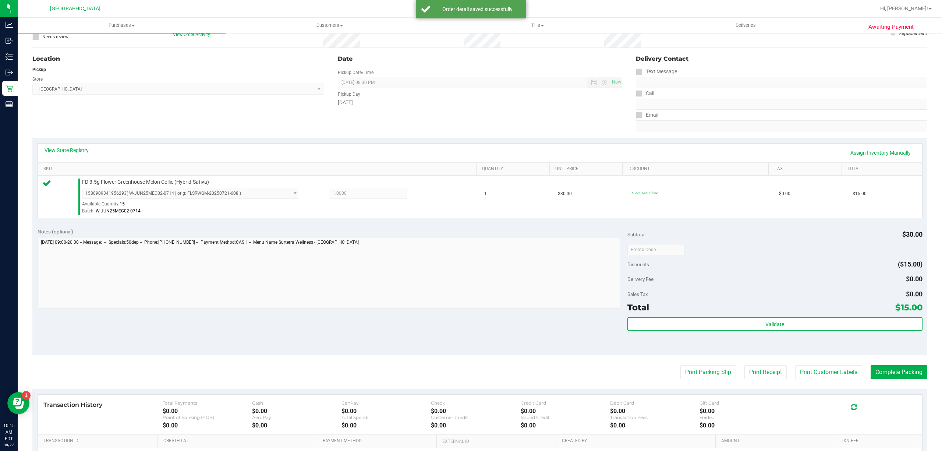
scroll to position [147, 0]
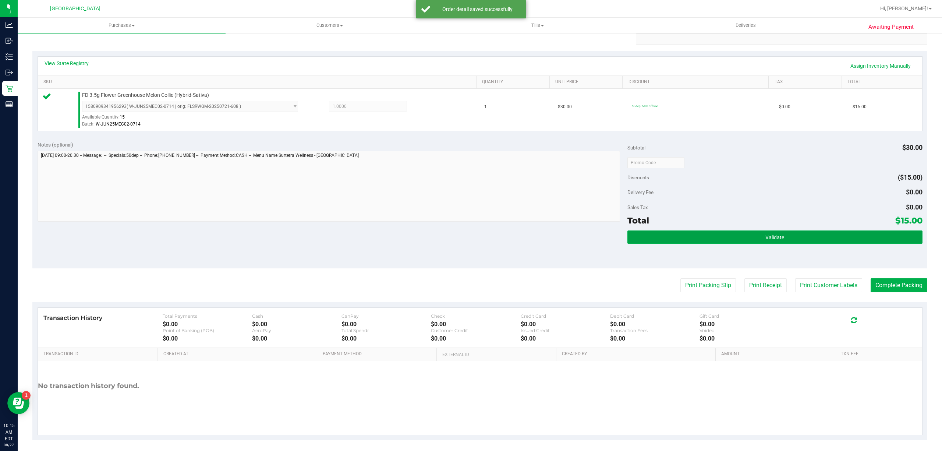
drag, startPoint x: 701, startPoint y: 243, endPoint x: 742, endPoint y: 250, distance: 42.2
click at [704, 243] on button "Validate" at bounding box center [775, 236] width 295 height 13
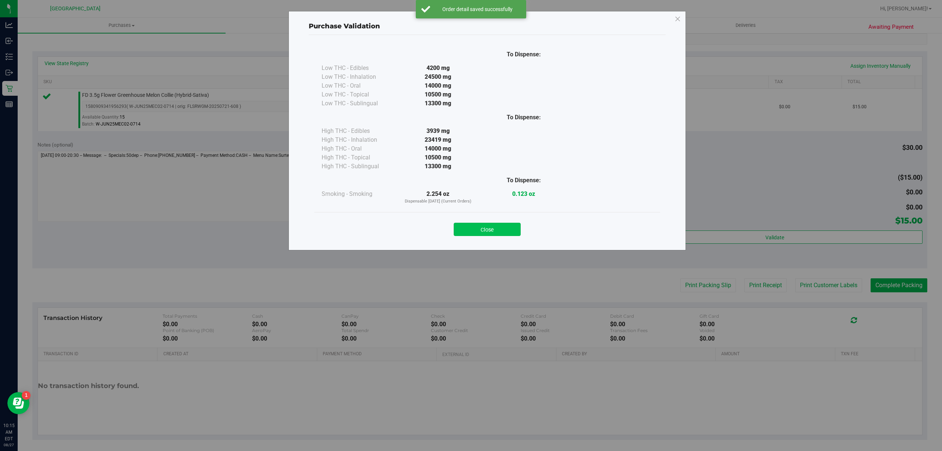
click at [505, 234] on button "Close" at bounding box center [487, 229] width 67 height 13
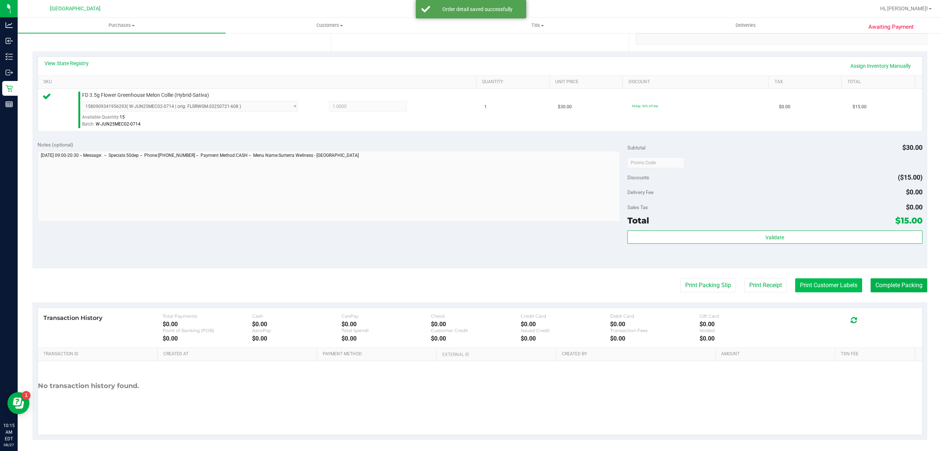
click at [834, 285] on button "Print Customer Labels" at bounding box center [828, 285] width 67 height 14
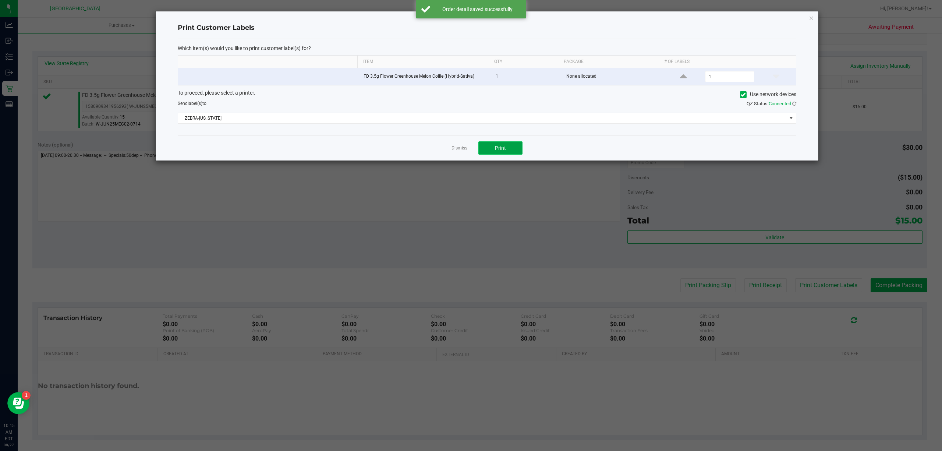
click at [500, 146] on span "Print" at bounding box center [500, 148] width 11 height 6
click at [467, 148] on link "Dismiss" at bounding box center [460, 148] width 16 height 6
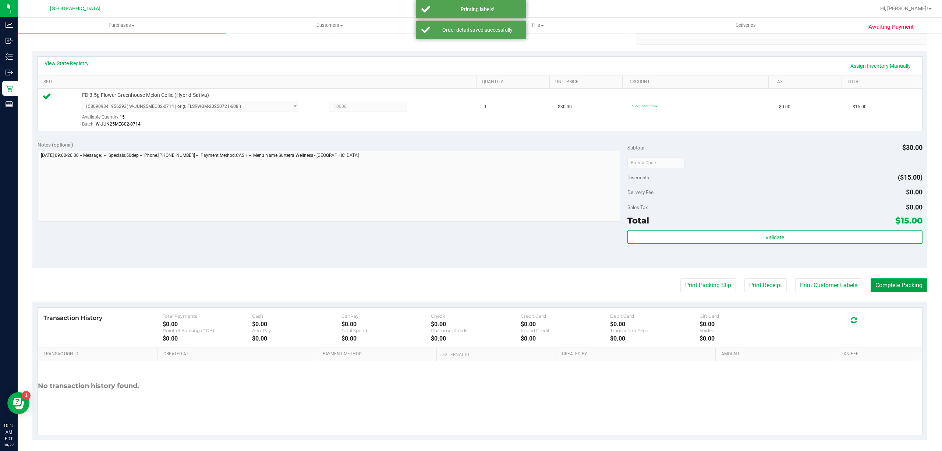
click at [898, 281] on button "Complete Packing" at bounding box center [899, 285] width 57 height 14
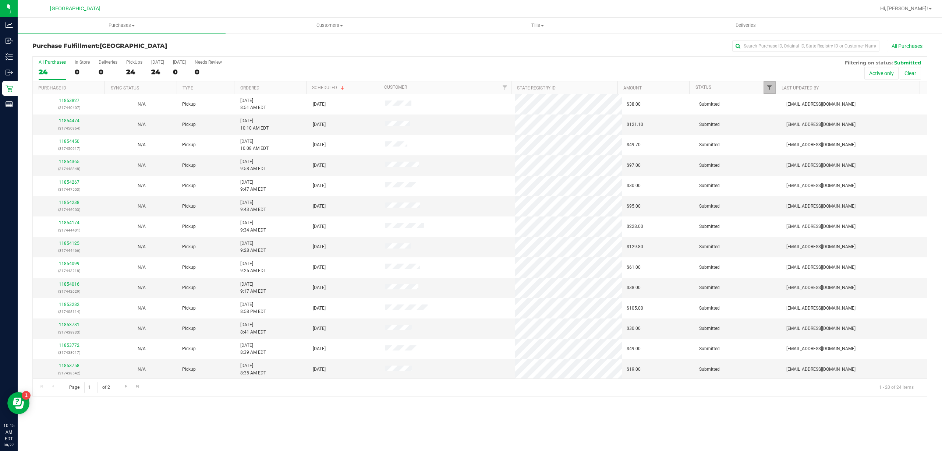
click at [769, 90] on span "Filter" at bounding box center [770, 88] width 6 height 6
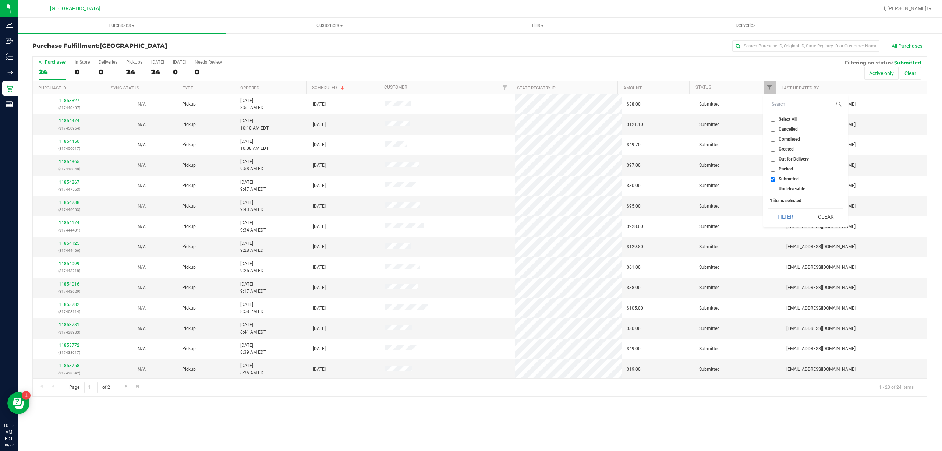
click at [786, 120] on span "Select All" at bounding box center [788, 119] width 18 height 4
click at [775, 120] on input "Select All" at bounding box center [773, 119] width 5 height 5
checkbox input "true"
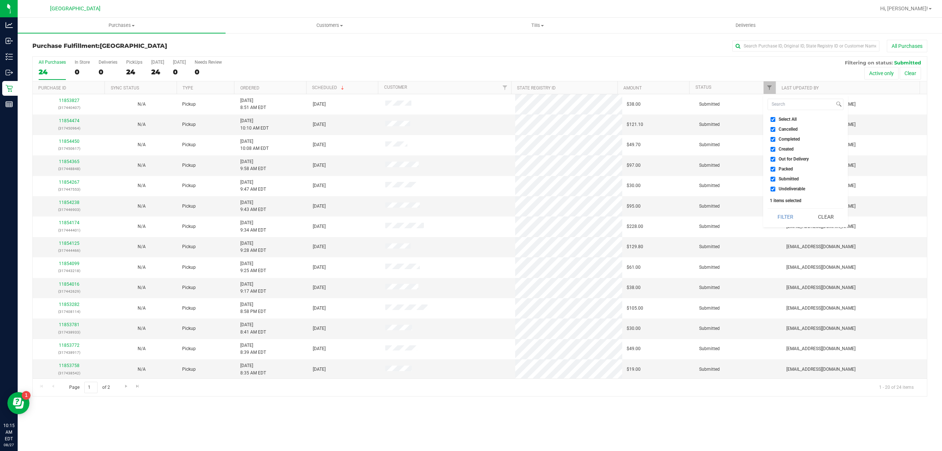
checkbox input "true"
click at [787, 120] on span "Select All" at bounding box center [788, 119] width 18 height 4
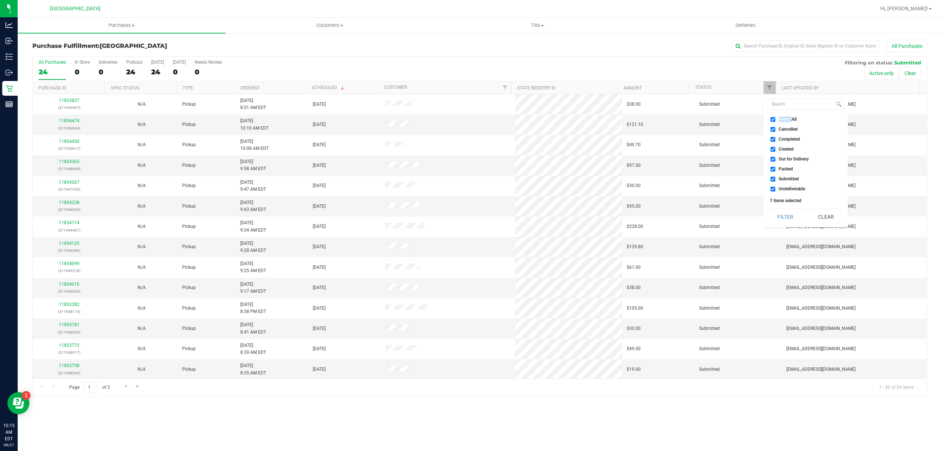
click at [775, 120] on input "Select All" at bounding box center [773, 119] width 5 height 5
checkbox input "false"
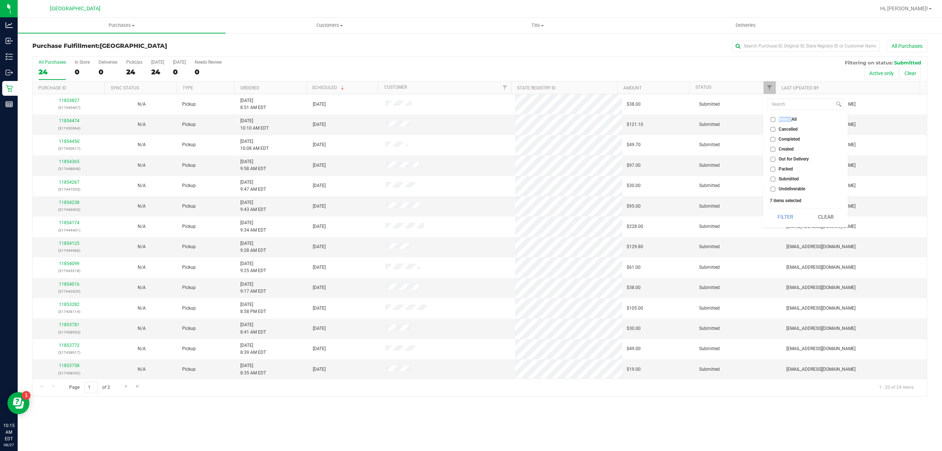
checkbox input "false"
click at [782, 169] on span "Packed" at bounding box center [786, 169] width 14 height 4
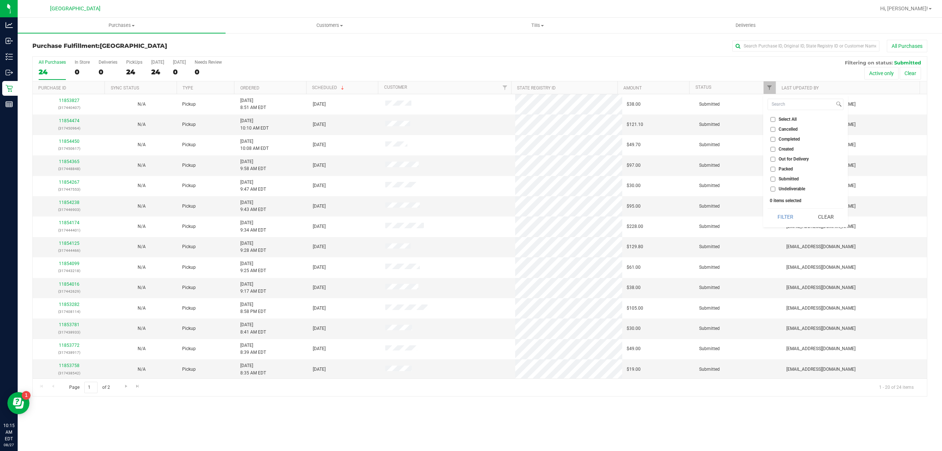
click at [775, 169] on input "Packed" at bounding box center [773, 169] width 5 height 5
checkbox input "true"
click at [788, 214] on button "Filter" at bounding box center [785, 217] width 35 height 16
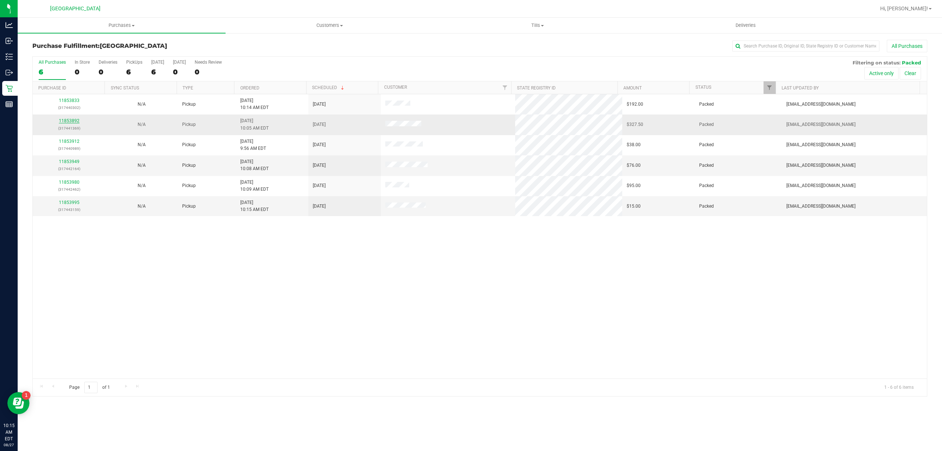
click at [74, 121] on link "11853892" at bounding box center [69, 120] width 21 height 5
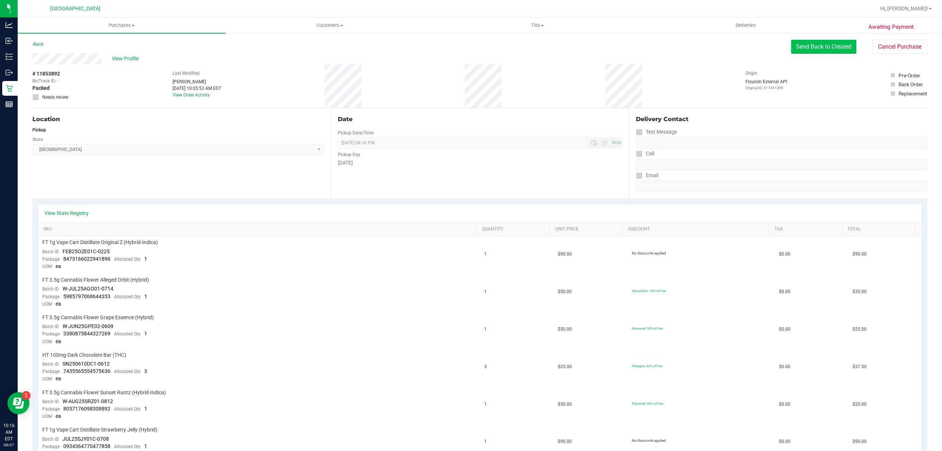
click at [845, 52] on button "Send Back to Created" at bounding box center [823, 47] width 65 height 14
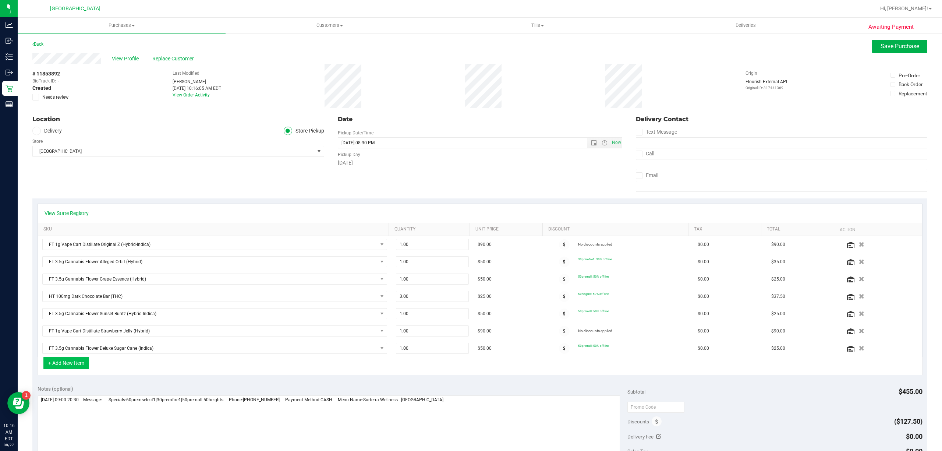
click at [68, 365] on button "+ Add New Item" at bounding box center [66, 363] width 46 height 13
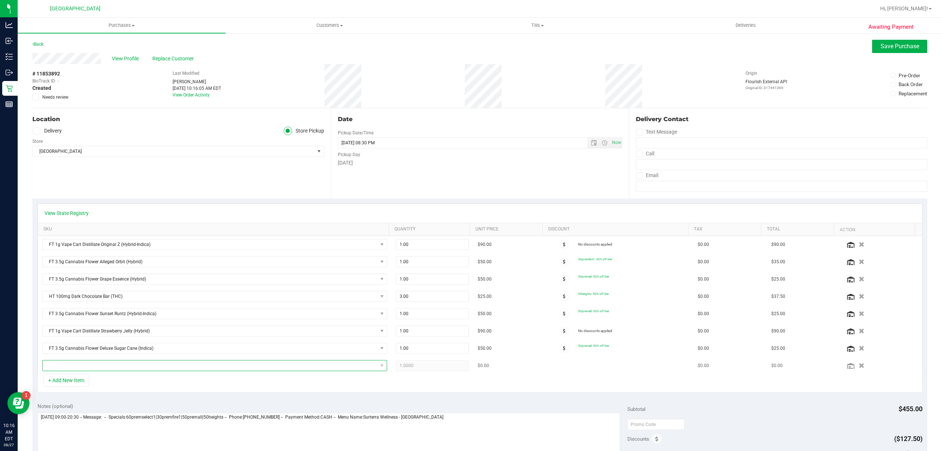
click at [95, 370] on span "NO DATA FOUND" at bounding box center [210, 365] width 335 height 10
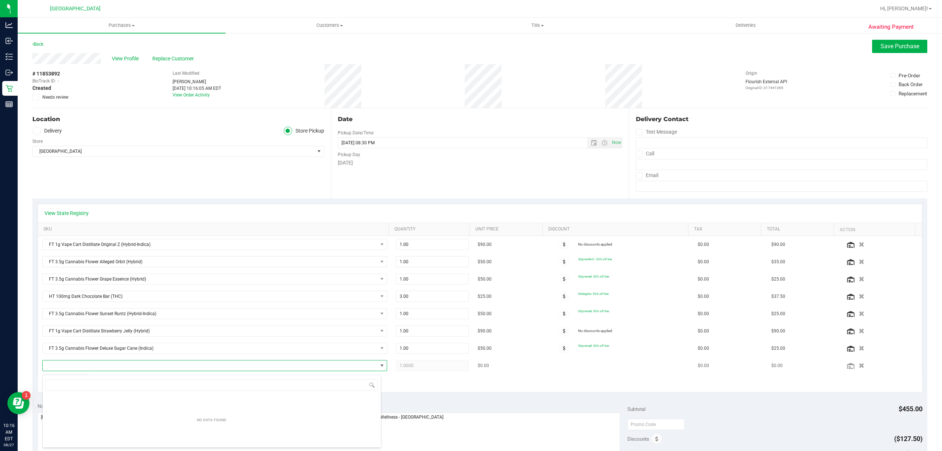
scroll to position [11, 336]
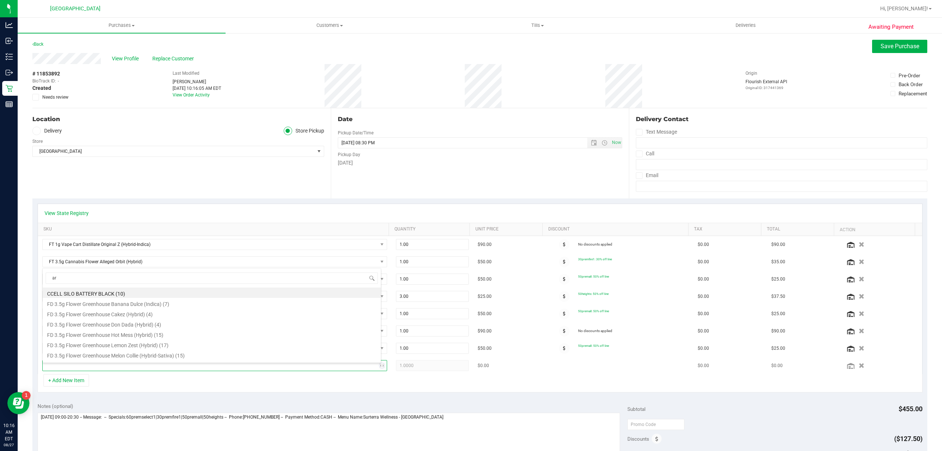
type input "arz"
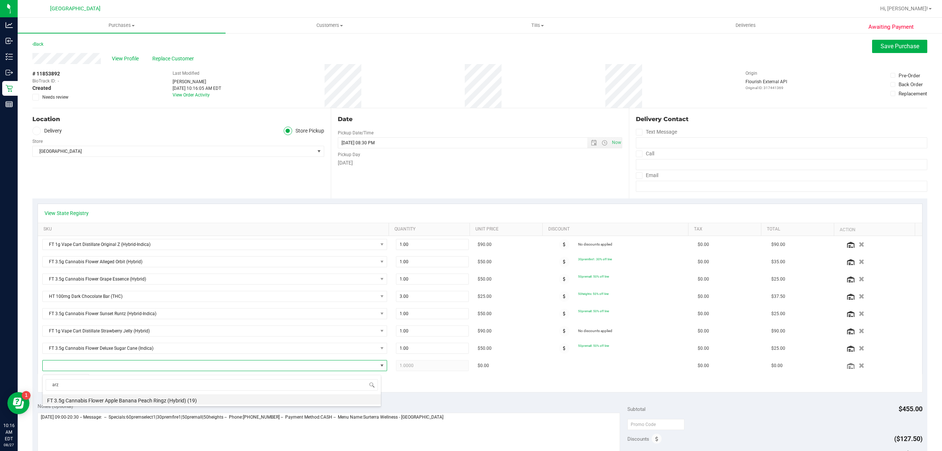
click at [107, 401] on li "FT 3.5g Cannabis Flower Apple Banana Peach Ringz (Hybrid) (19)" at bounding box center [212, 399] width 338 height 10
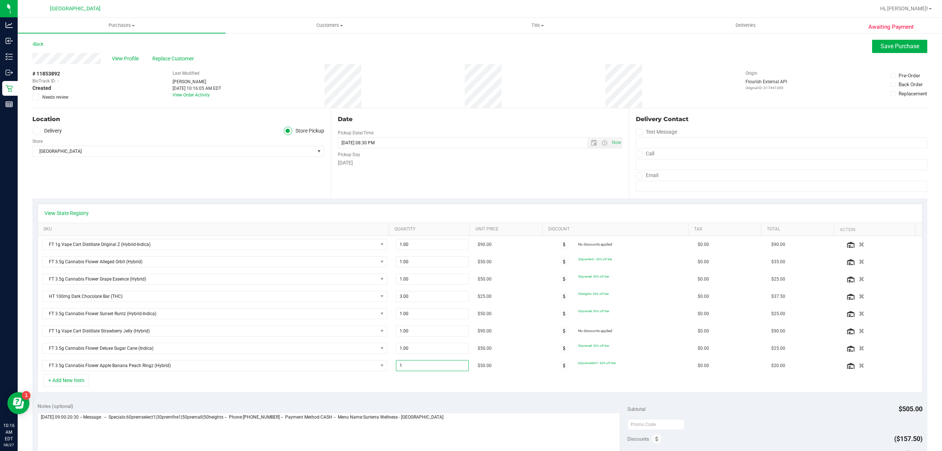
click at [421, 370] on span "1.00 1" at bounding box center [432, 365] width 73 height 11
click at [421, 370] on input "1" at bounding box center [432, 365] width 72 height 10
type input "4"
type input "4.00"
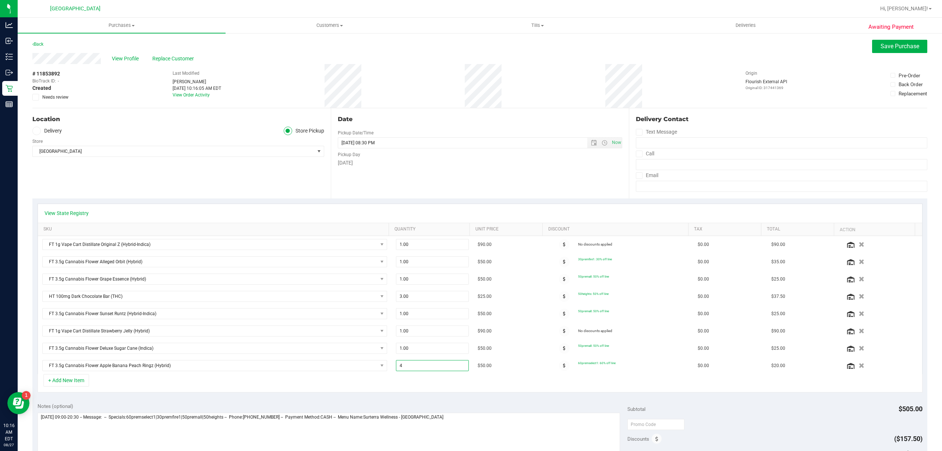
click at [372, 384] on div "+ Add New Item" at bounding box center [480, 383] width 885 height 18
click at [903, 48] on span "Save Purchase" at bounding box center [900, 46] width 39 height 7
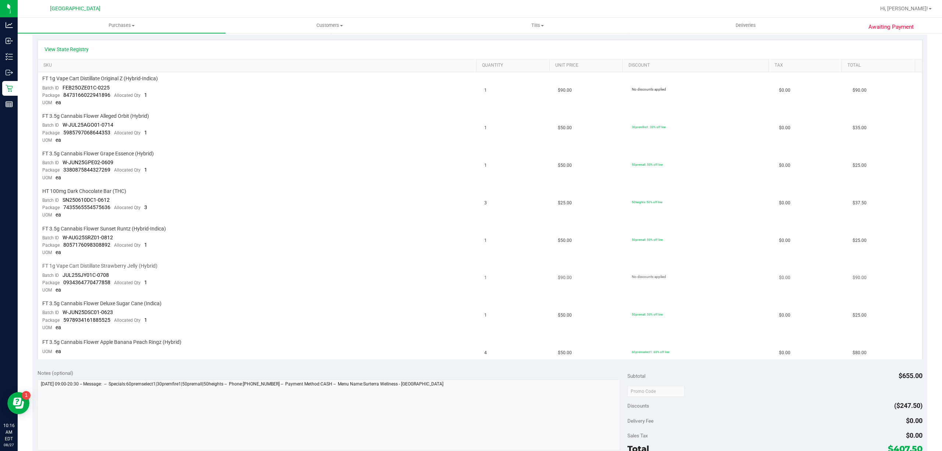
scroll to position [196, 0]
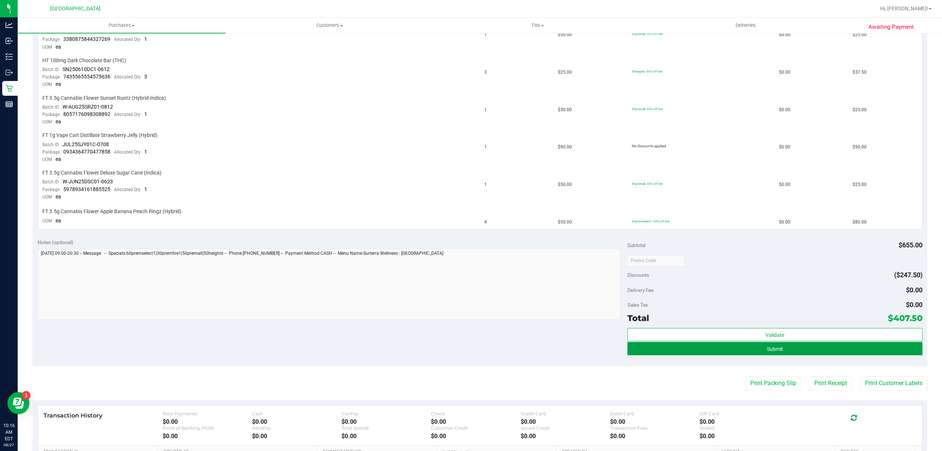
click at [732, 345] on button "Submit" at bounding box center [775, 348] width 295 height 13
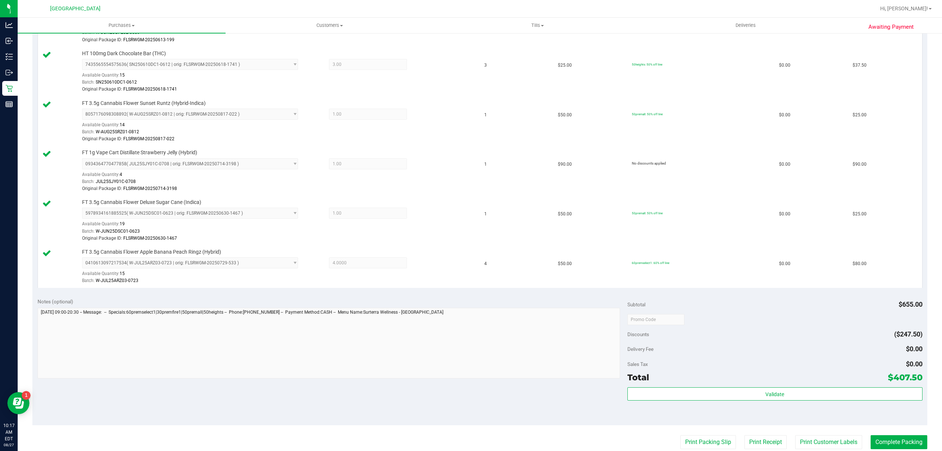
scroll to position [502, 0]
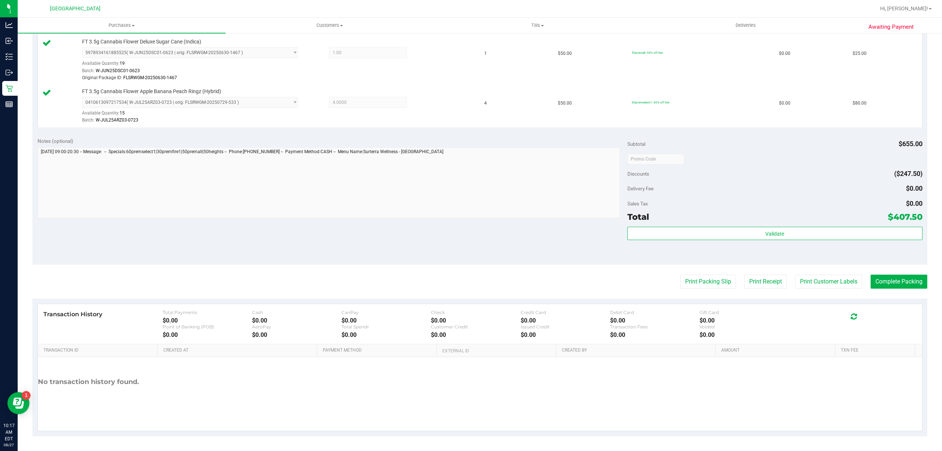
click at [715, 224] on div "Subtotal $655.00 Discounts ($247.50) Delivery Fee $0.00 Sales Tax $0.00 Total $…" at bounding box center [775, 198] width 295 height 123
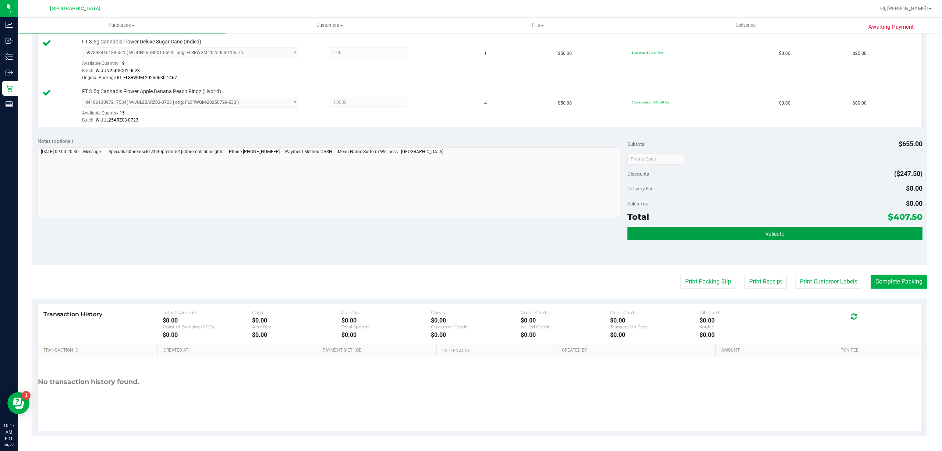
click at [721, 228] on button "Validate" at bounding box center [775, 233] width 295 height 13
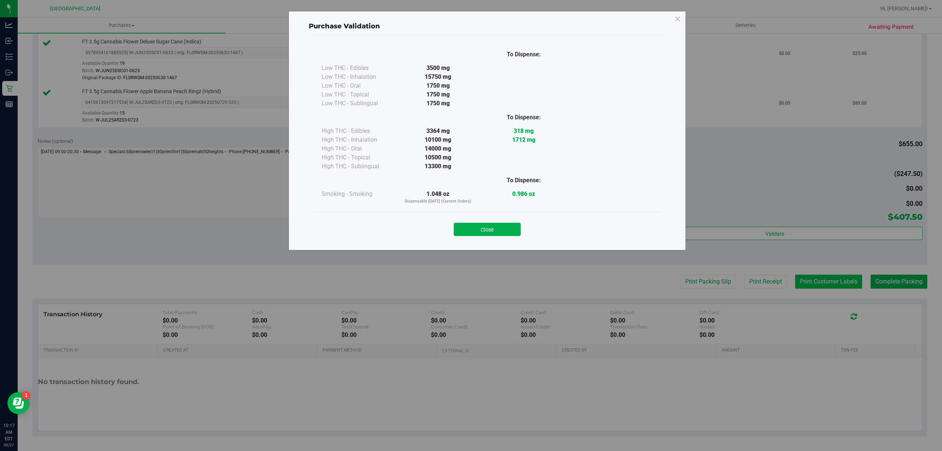
click at [834, 280] on div "Purchase Validation To Dispense: Low THC - Edibles 3500 mg" at bounding box center [474, 225] width 948 height 451
click at [471, 223] on div "Close" at bounding box center [487, 227] width 335 height 18
click at [474, 225] on button "Close" at bounding box center [487, 229] width 67 height 13
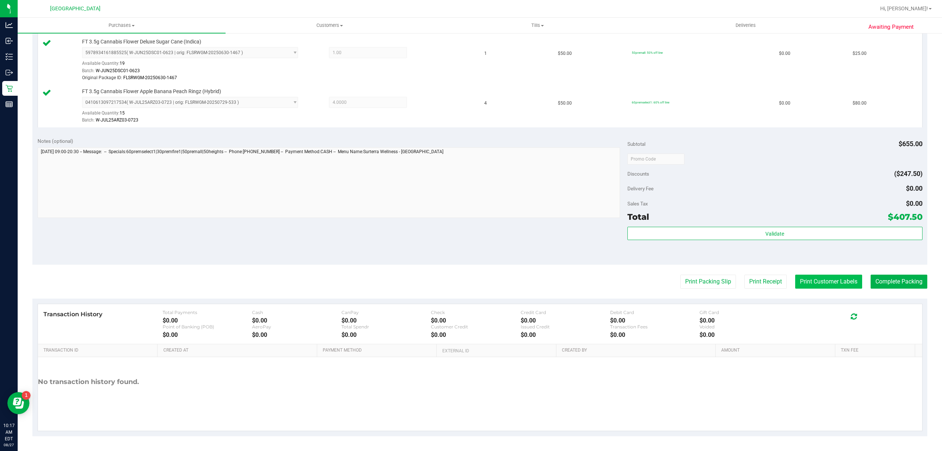
click at [844, 282] on button "Print Customer Labels" at bounding box center [828, 282] width 67 height 14
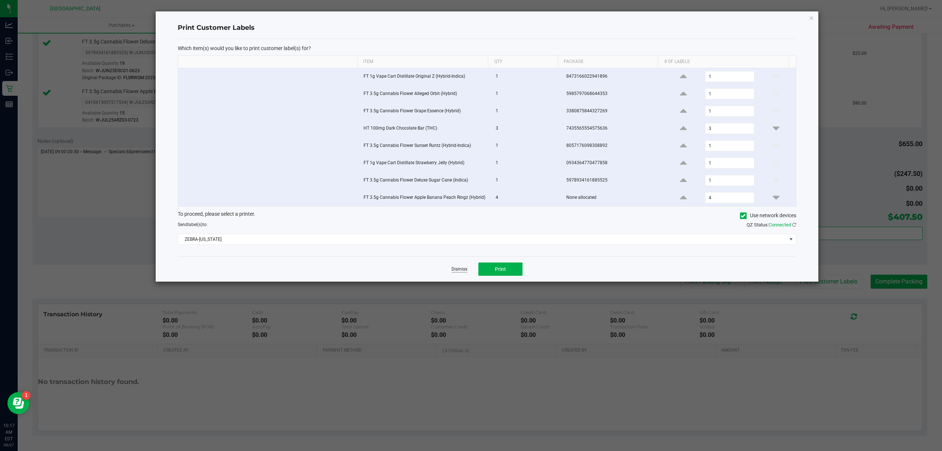
click at [463, 272] on link "Dismiss" at bounding box center [460, 269] width 16 height 6
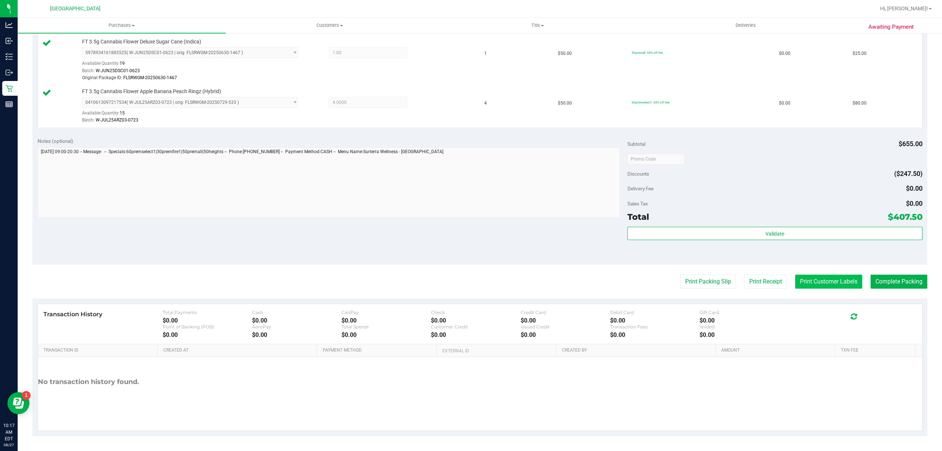
click at [809, 286] on button "Print Customer Labels" at bounding box center [828, 282] width 67 height 14
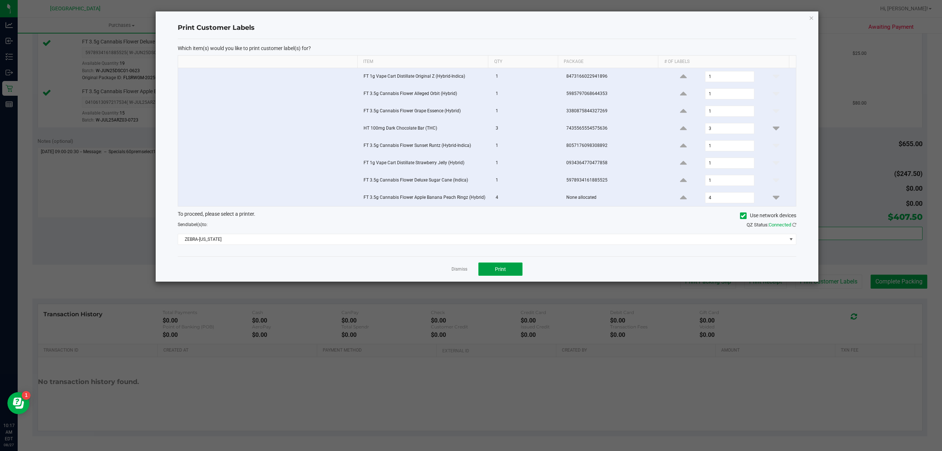
click at [505, 271] on span "Print" at bounding box center [500, 269] width 11 height 6
click at [466, 272] on link "Dismiss" at bounding box center [460, 269] width 16 height 6
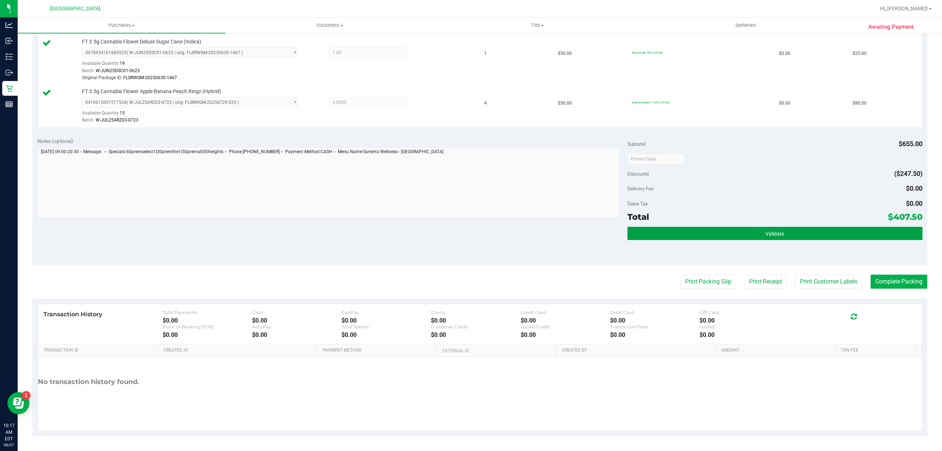
drag, startPoint x: 812, startPoint y: 231, endPoint x: 854, endPoint y: 270, distance: 57.8
click at [813, 231] on button "Validate" at bounding box center [775, 233] width 295 height 13
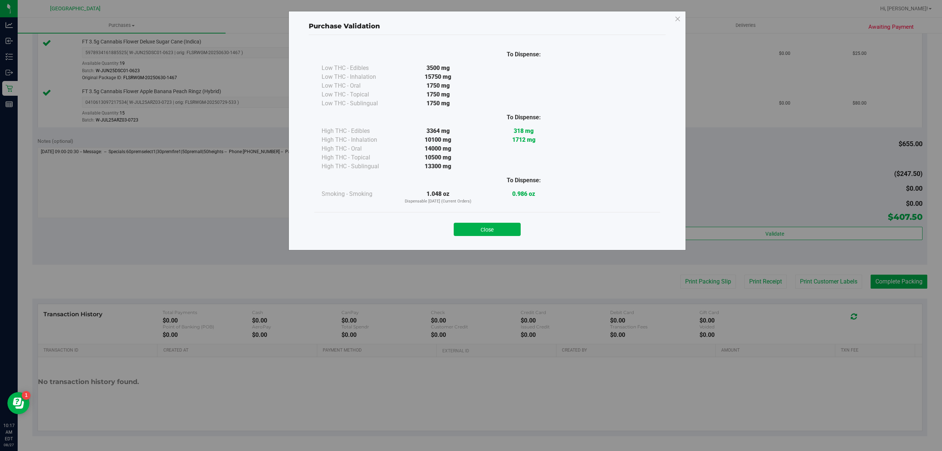
click at [875, 281] on div "Purchase Validation To Dispense: Low THC - Edibles 3500 mg" at bounding box center [474, 225] width 948 height 451
click at [506, 236] on div "Close" at bounding box center [487, 227] width 346 height 30
click at [508, 236] on button "Close" at bounding box center [487, 229] width 67 height 13
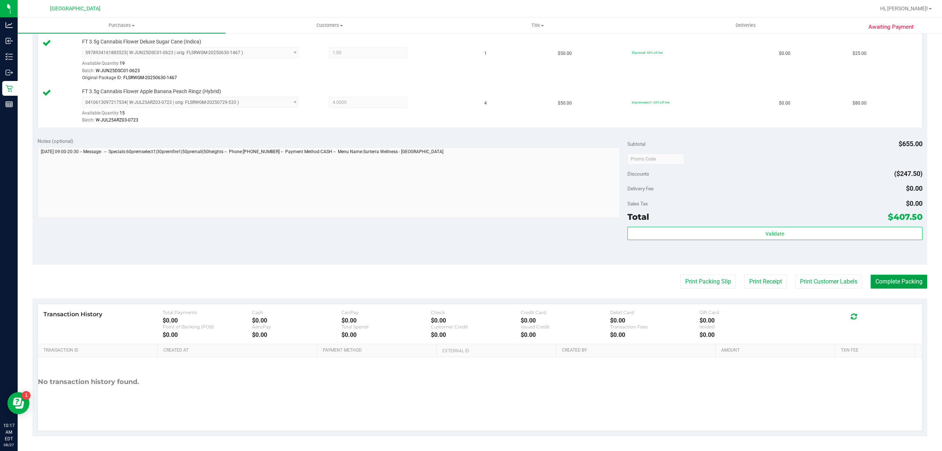
click at [882, 282] on button "Complete Packing" at bounding box center [899, 282] width 57 height 14
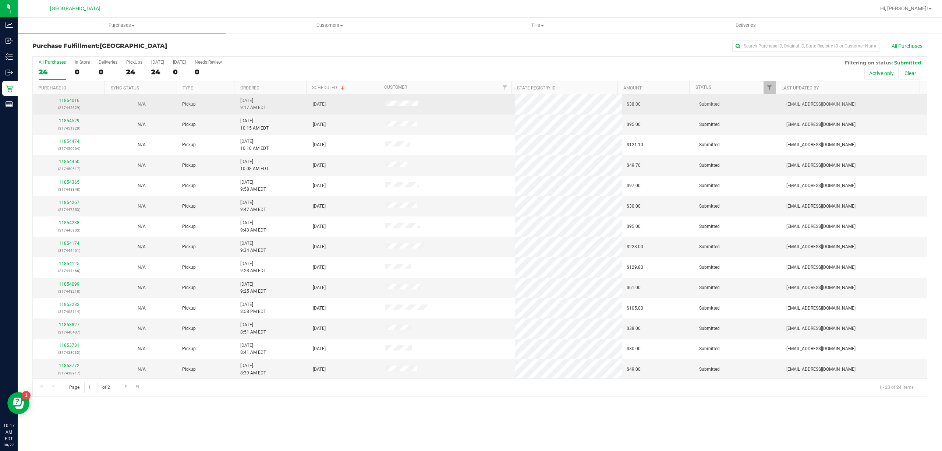
click at [71, 98] on link "11854016" at bounding box center [69, 100] width 21 height 5
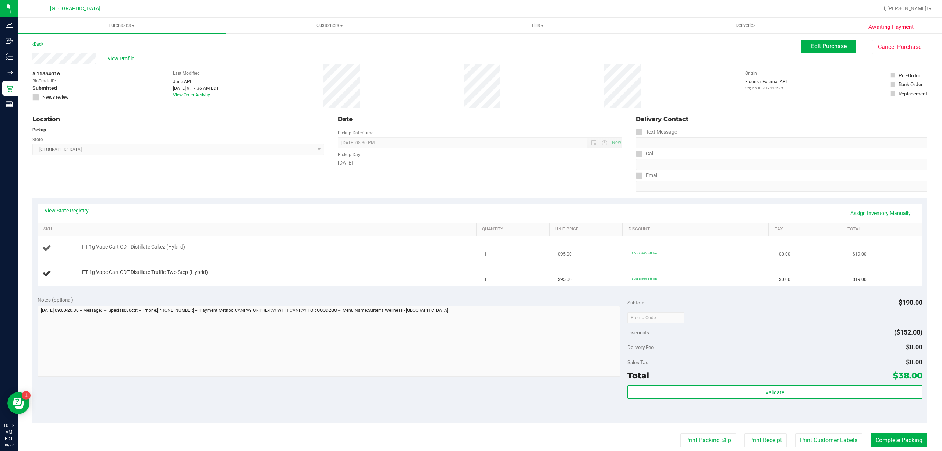
click at [182, 248] on span "FT 1g Vape Cart CDT Distillate Cakez (Hybrid)" at bounding box center [133, 246] width 103 height 7
copy div "FT 1g Vape Cart CDT Distillate Cakez (Hybrid)"
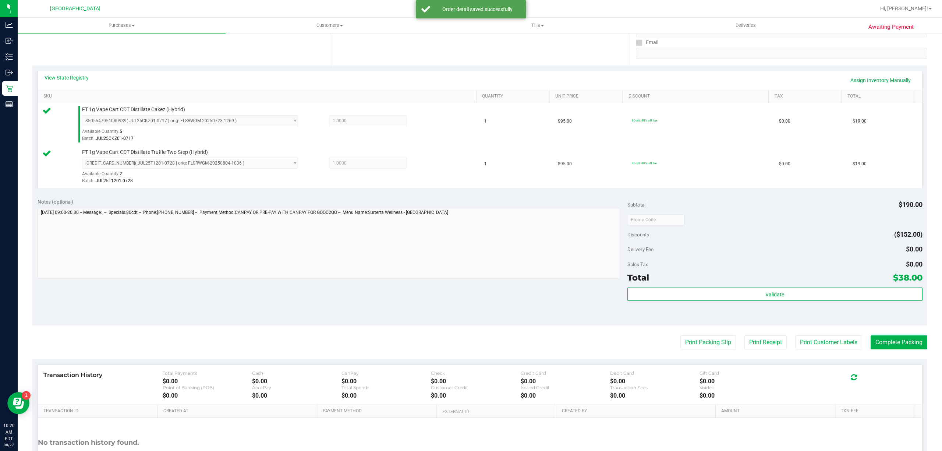
scroll to position [147, 0]
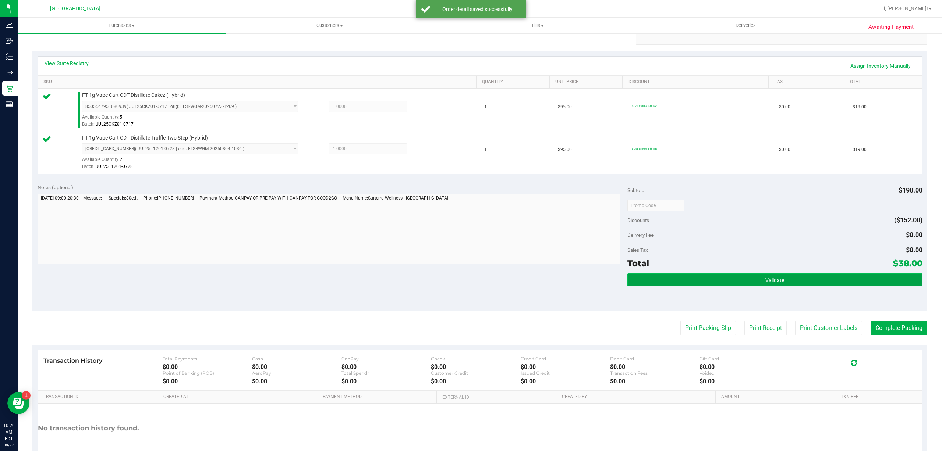
drag, startPoint x: 700, startPoint y: 286, endPoint x: 714, endPoint y: 280, distance: 15.5
click at [701, 286] on button "Validate" at bounding box center [775, 279] width 295 height 13
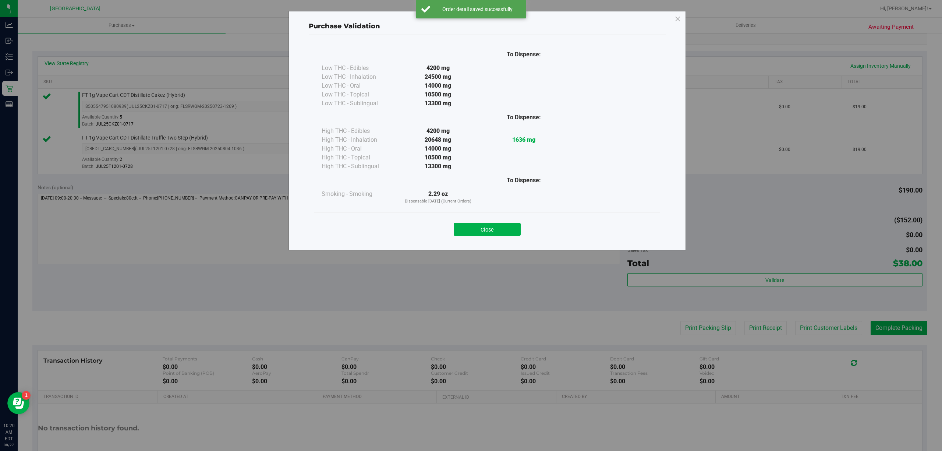
click at [477, 237] on div "Close" at bounding box center [487, 227] width 346 height 30
click at [507, 234] on button "Close" at bounding box center [487, 229] width 67 height 13
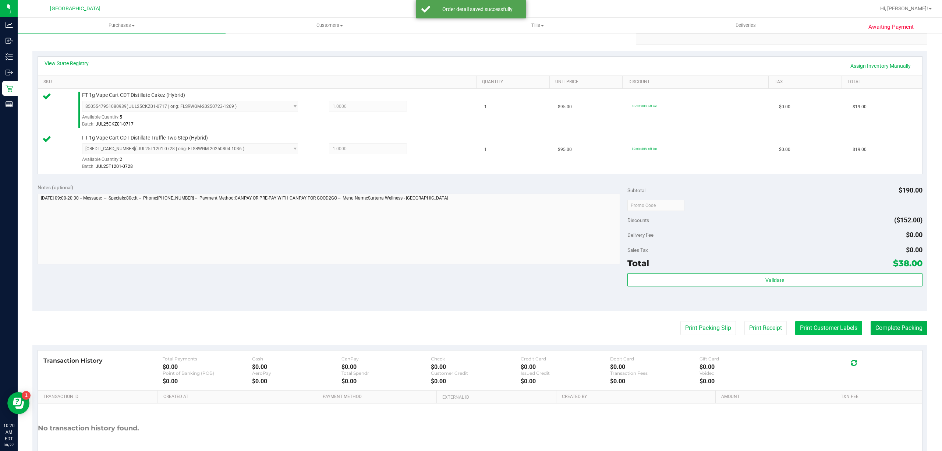
click at [832, 334] on button "Print Customer Labels" at bounding box center [828, 328] width 67 height 14
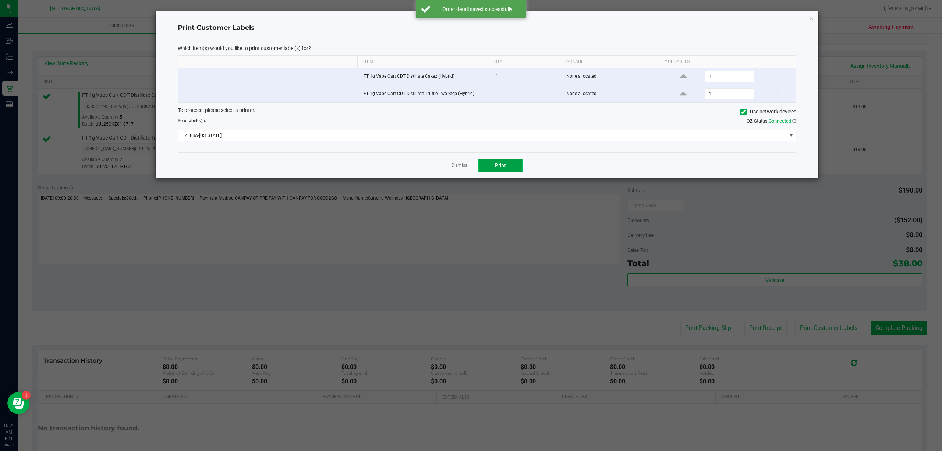
click at [505, 171] on button "Print" at bounding box center [500, 165] width 44 height 13
click at [459, 165] on link "Dismiss" at bounding box center [460, 165] width 16 height 6
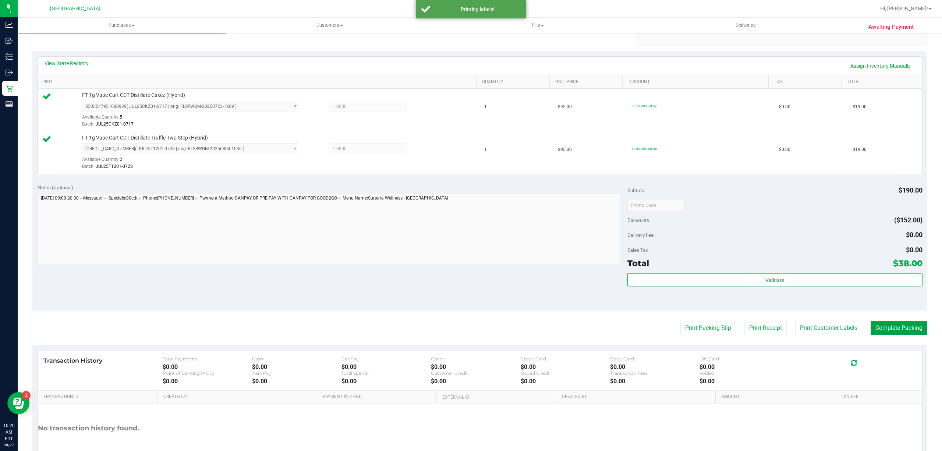
click at [891, 325] on button "Complete Packing" at bounding box center [899, 328] width 57 height 14
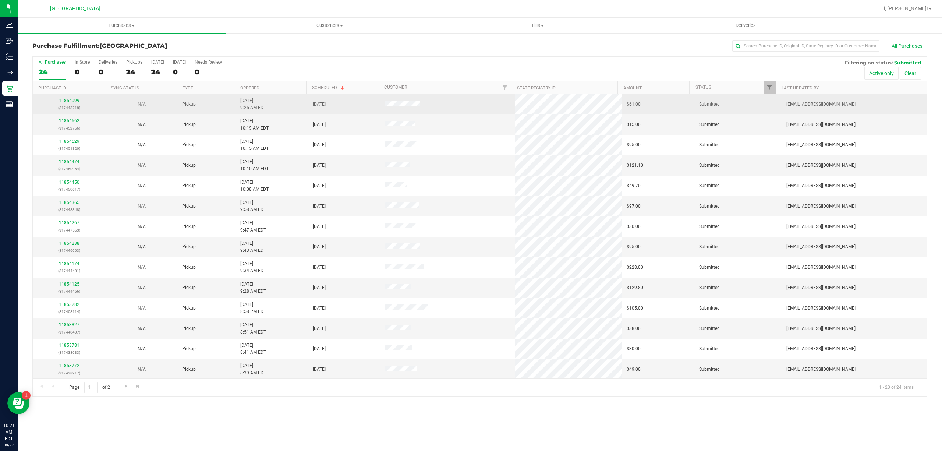
click at [66, 101] on link "11854099" at bounding box center [69, 100] width 21 height 5
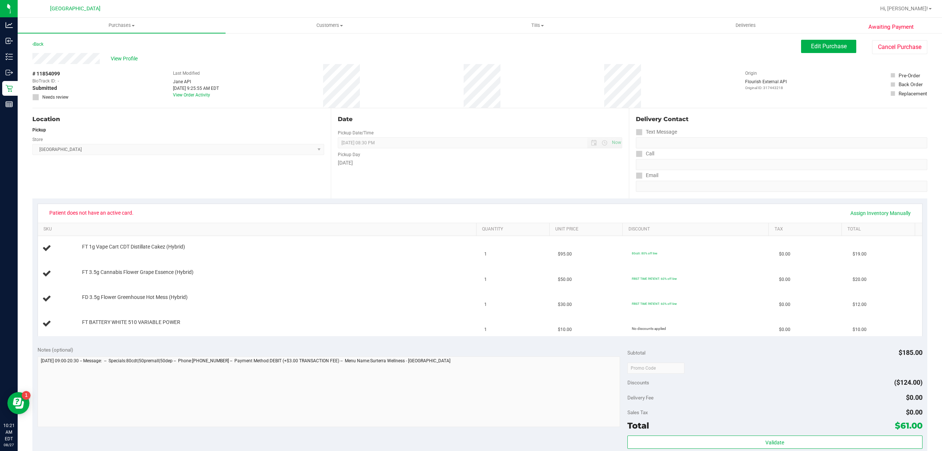
click at [809, 37] on div "Awaiting Payment Back Edit Purchase Cancel Purchase View Profile # 11854099 Bio…" at bounding box center [480, 346] width 925 height 628
click at [811, 40] on button "Edit Purchase" at bounding box center [828, 46] width 55 height 13
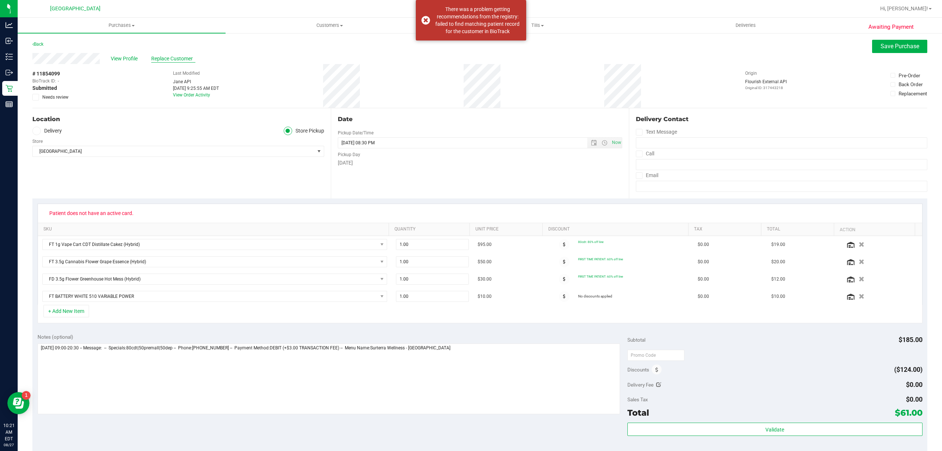
click at [187, 56] on span "Replace Customer" at bounding box center [173, 59] width 44 height 8
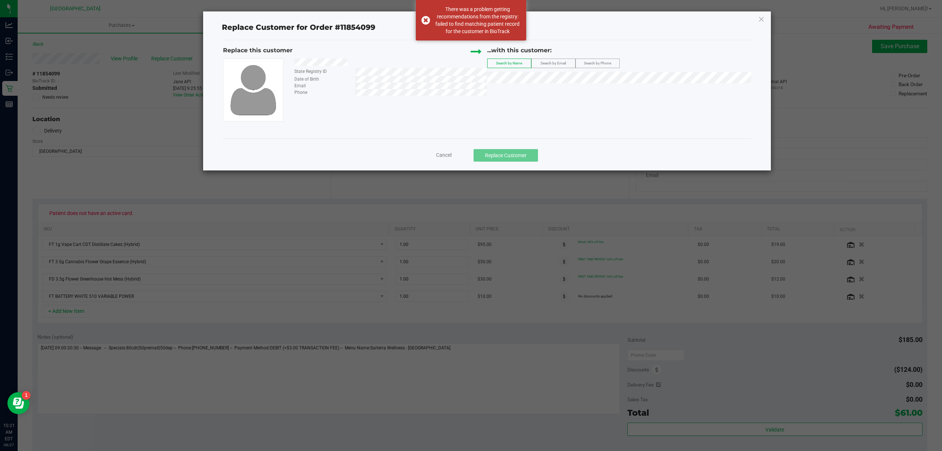
click at [512, 71] on div "...with this customer: Search by Name Search by Email Search by Phone" at bounding box center [619, 66] width 264 height 41
click at [569, 63] on label "Search by Email" at bounding box center [553, 63] width 43 height 9
click at [611, 62] on label "Search by Phone" at bounding box center [597, 63] width 43 height 9
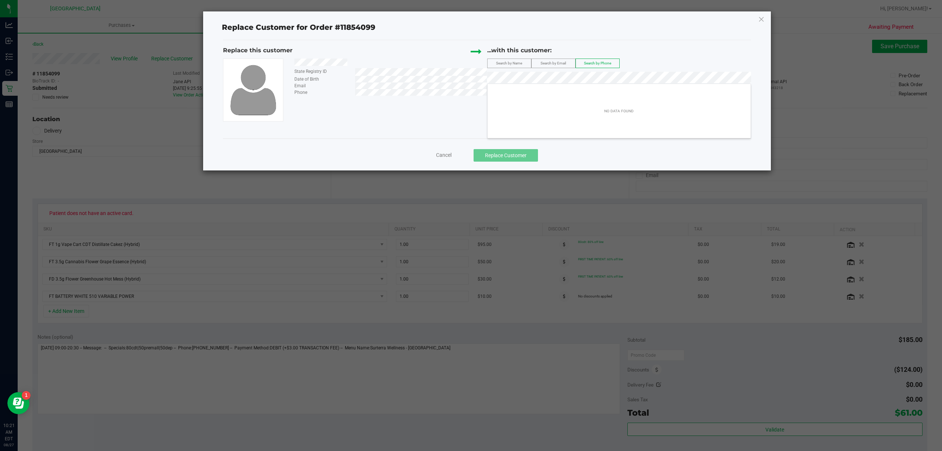
click at [527, 60] on label "Search by Name" at bounding box center [509, 63] width 43 height 9
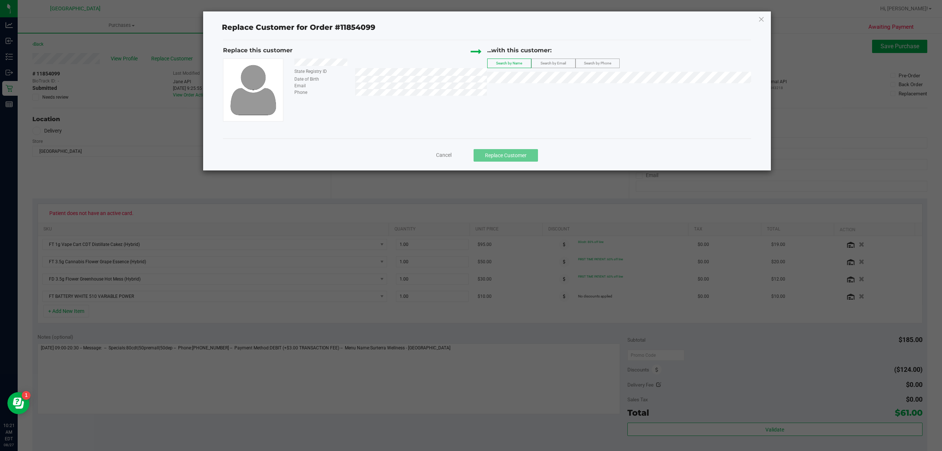
click at [443, 158] on span "Cancel" at bounding box center [443, 155] width 15 height 6
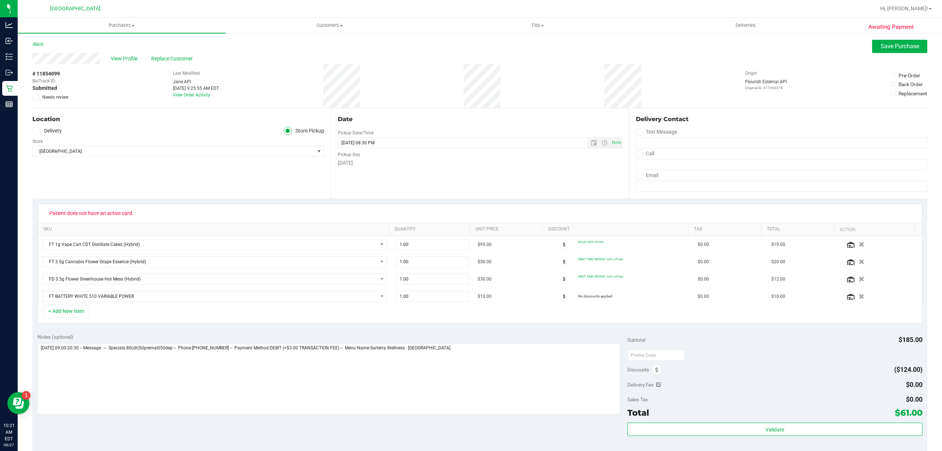
click at [39, 127] on span at bounding box center [36, 131] width 8 height 8
click at [0, 0] on input "Delivery" at bounding box center [0, 0] width 0 height 0
click at [33, 130] on span at bounding box center [36, 131] width 8 height 8
click at [0, 0] on input "Delivery" at bounding box center [0, 0] width 0 height 0
click at [286, 131] on icon at bounding box center [288, 131] width 4 height 0
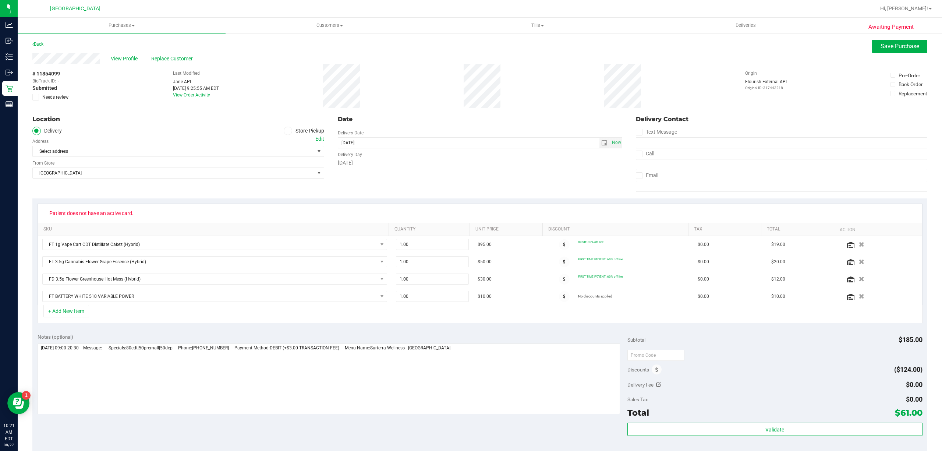
click at [0, 0] on input "Store Pickup" at bounding box center [0, 0] width 0 height 0
drag, startPoint x: 37, startPoint y: 95, endPoint x: 44, endPoint y: 95, distance: 7.4
click at [37, 97] on icon at bounding box center [35, 97] width 5 height 0
click at [0, 0] on input "Needs review" at bounding box center [0, 0] width 0 height 0
click at [895, 51] on button "Save Purchase" at bounding box center [899, 46] width 55 height 13
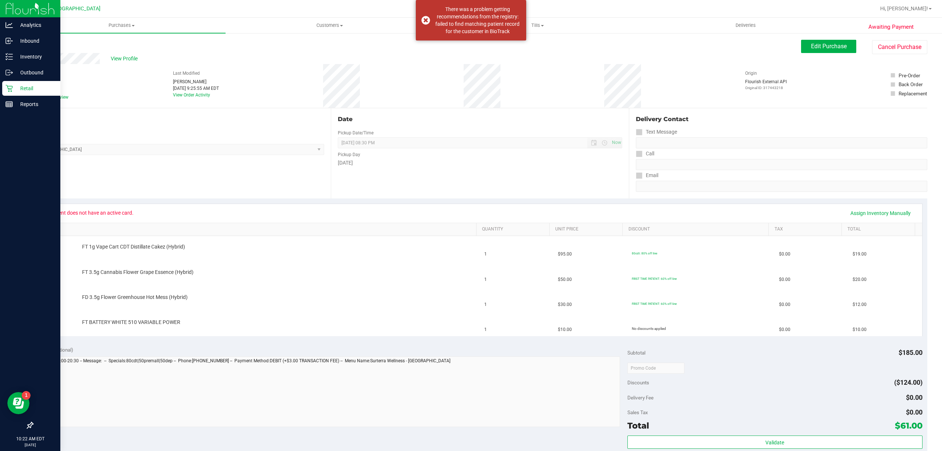
click at [10, 86] on icon at bounding box center [9, 88] width 7 height 7
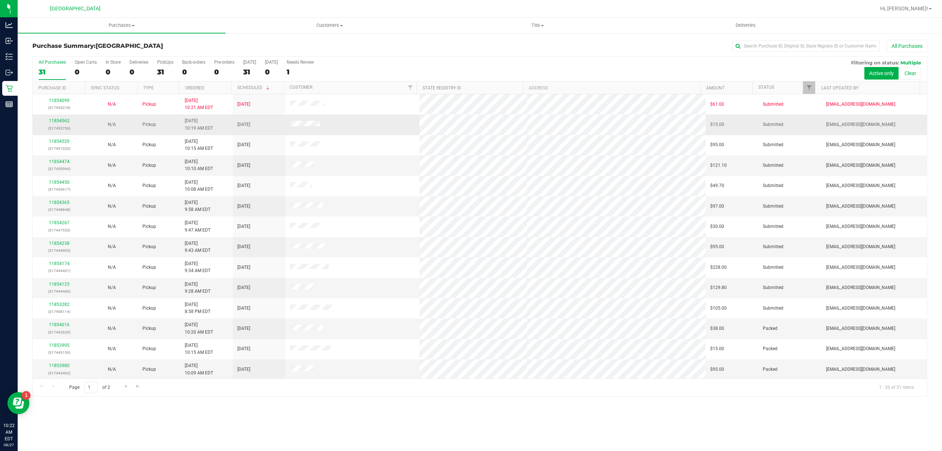
click at [67, 117] on td "11854562 (317452756)" at bounding box center [59, 124] width 53 height 20
click at [65, 120] on link "11854562" at bounding box center [59, 120] width 21 height 5
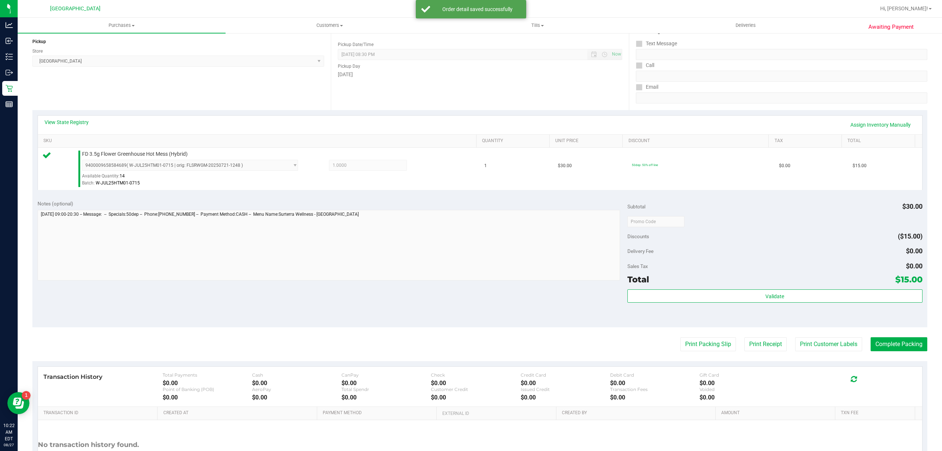
scroll to position [152, 0]
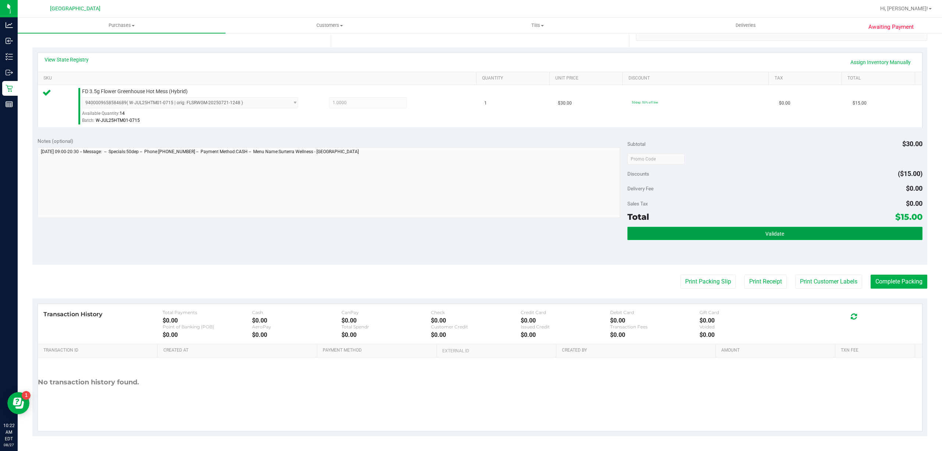
click at [747, 230] on button "Validate" at bounding box center [775, 233] width 295 height 13
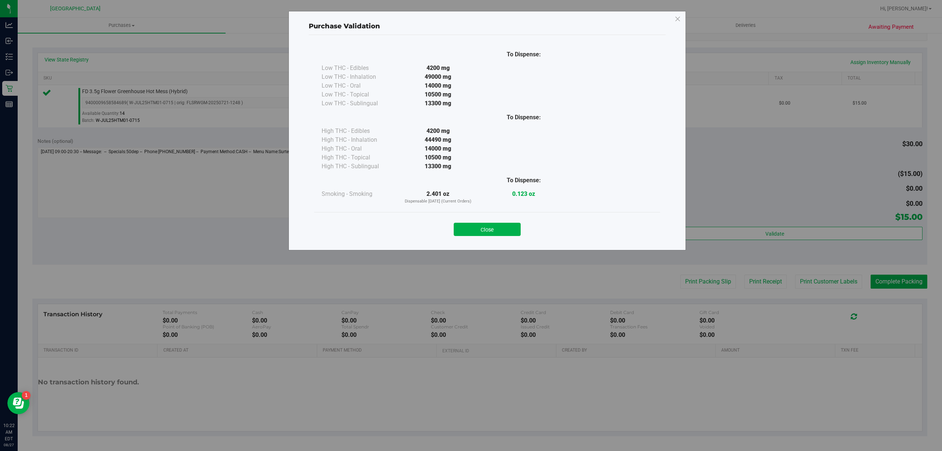
drag, startPoint x: 800, startPoint y: 278, endPoint x: 591, endPoint y: 218, distance: 217.5
click at [800, 278] on div "Purchase Validation To Dispense: Low THC - Edibles 4200 mg" at bounding box center [474, 225] width 948 height 451
click at [516, 232] on button "Close" at bounding box center [487, 229] width 67 height 13
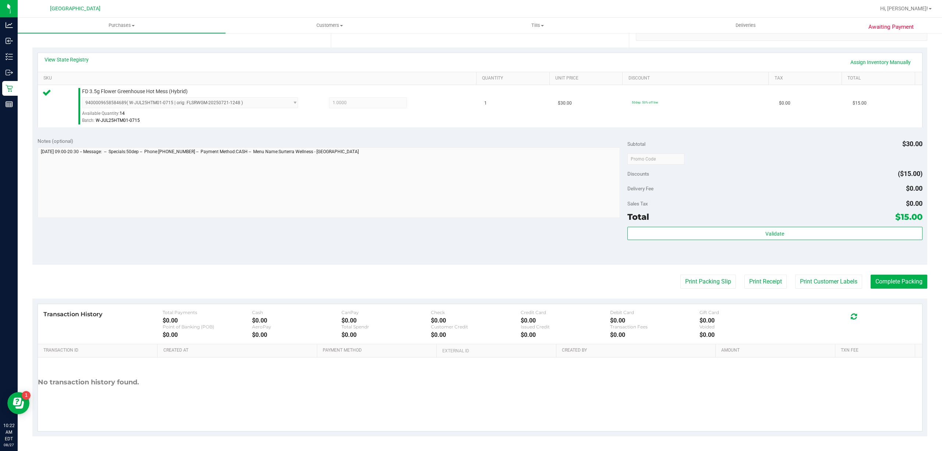
click at [866, 293] on purchase-details "Back Edit Purchase Cancel Purchase View Profile # 11854562 BioTrack ID: - Submi…" at bounding box center [479, 162] width 895 height 547
click at [849, 287] on button "Print Customer Labels" at bounding box center [828, 282] width 67 height 14
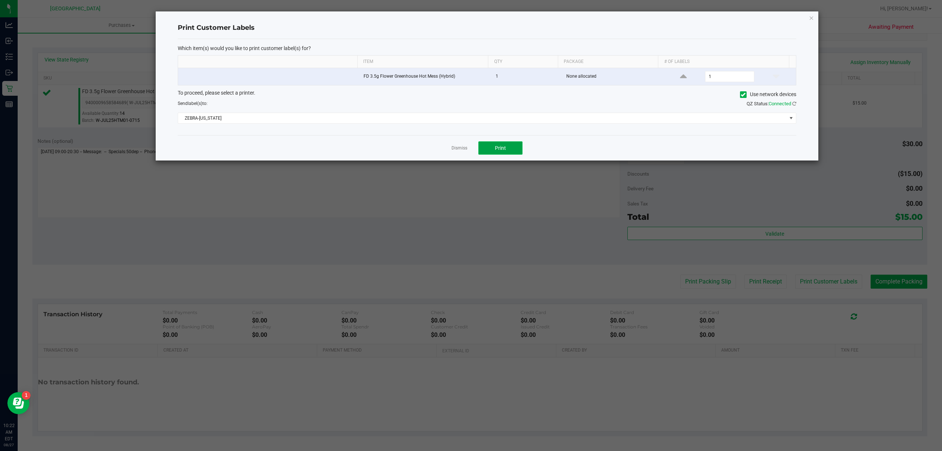
click at [501, 148] on span "Print" at bounding box center [500, 148] width 11 height 6
drag, startPoint x: 459, startPoint y: 148, endPoint x: 474, endPoint y: 156, distance: 16.8
click at [460, 149] on link "Dismiss" at bounding box center [460, 148] width 16 height 6
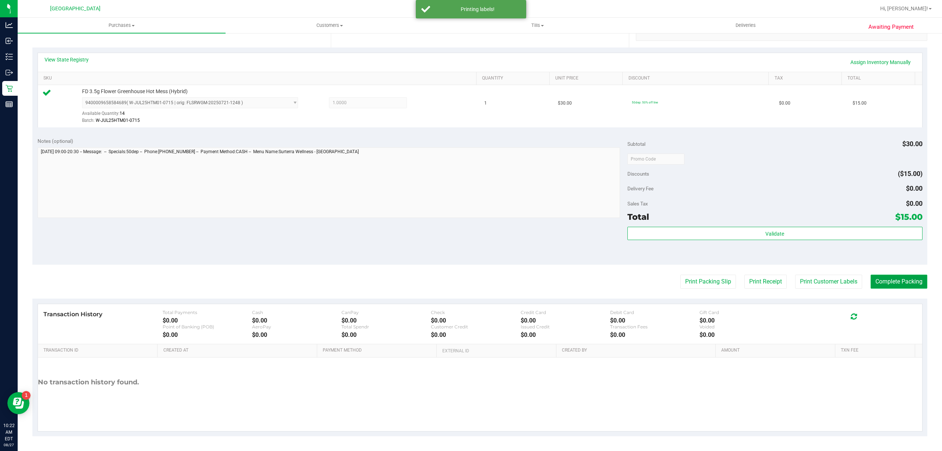
click at [882, 286] on button "Complete Packing" at bounding box center [899, 282] width 57 height 14
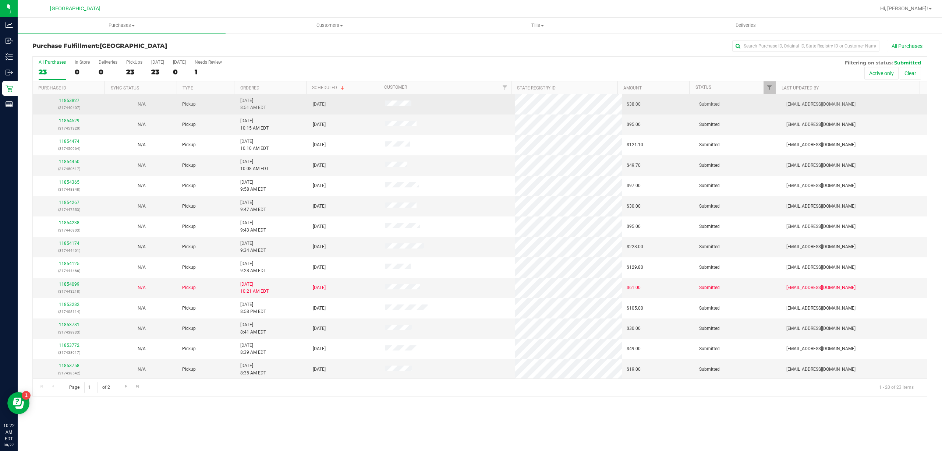
click at [67, 100] on link "11853827" at bounding box center [69, 100] width 21 height 5
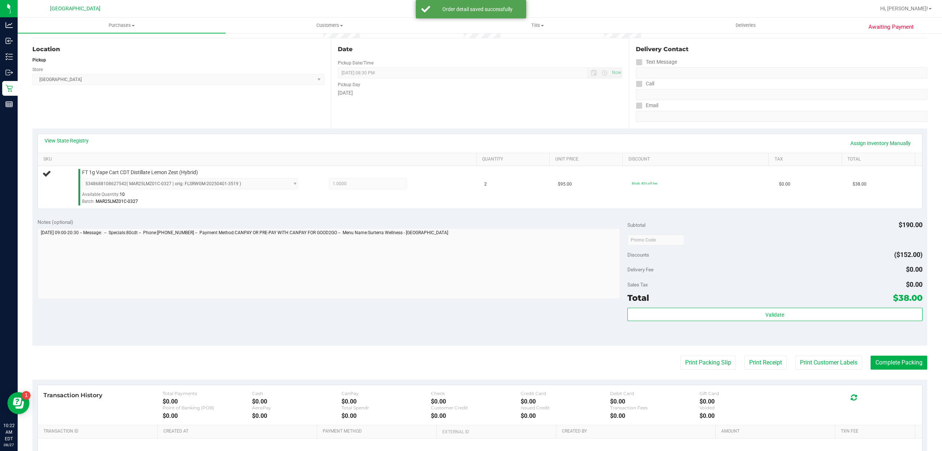
scroll to position [152, 0]
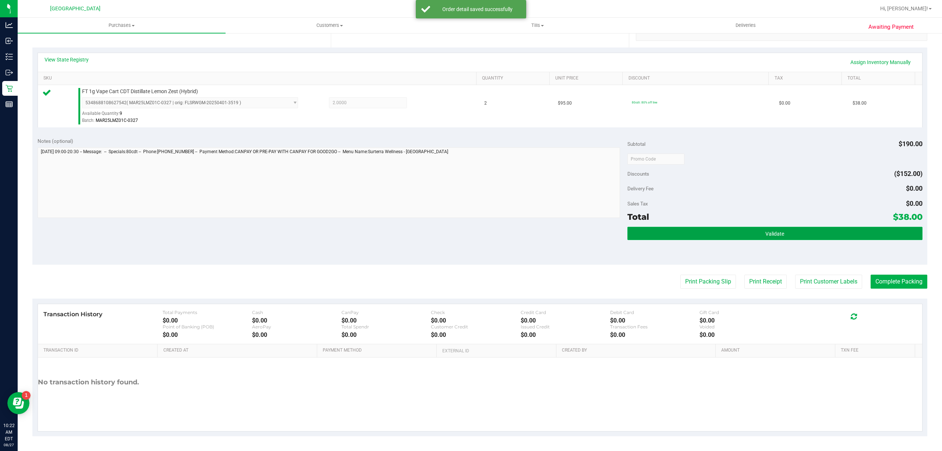
click at [676, 232] on button "Validate" at bounding box center [775, 233] width 295 height 13
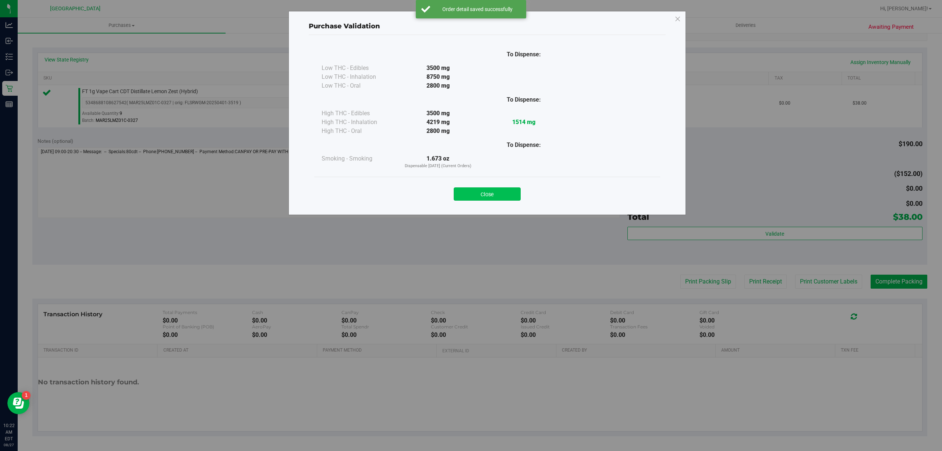
click at [503, 199] on button "Close" at bounding box center [487, 193] width 67 height 13
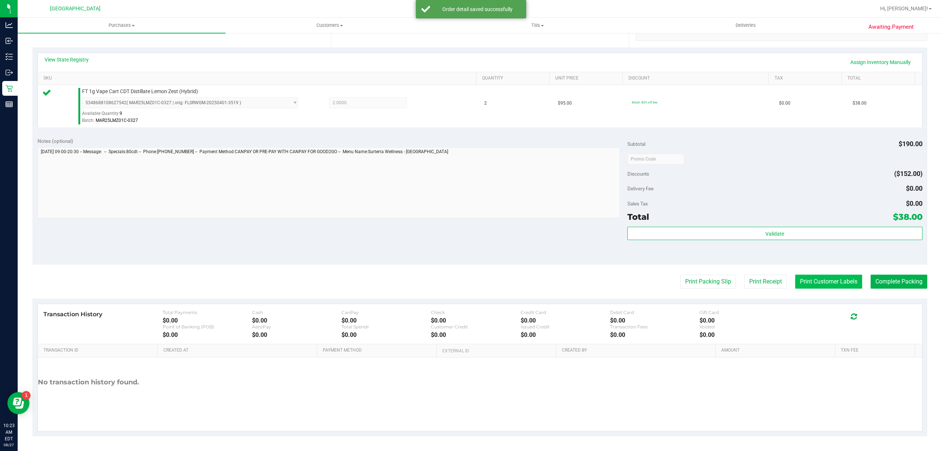
click at [832, 289] on button "Print Customer Labels" at bounding box center [828, 282] width 67 height 14
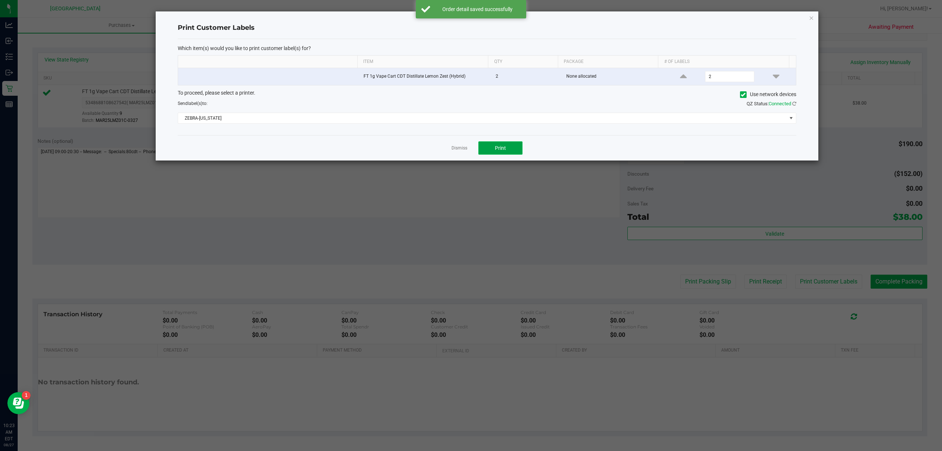
click at [498, 151] on span "Print" at bounding box center [500, 148] width 11 height 6
click at [459, 149] on link "Dismiss" at bounding box center [460, 148] width 16 height 6
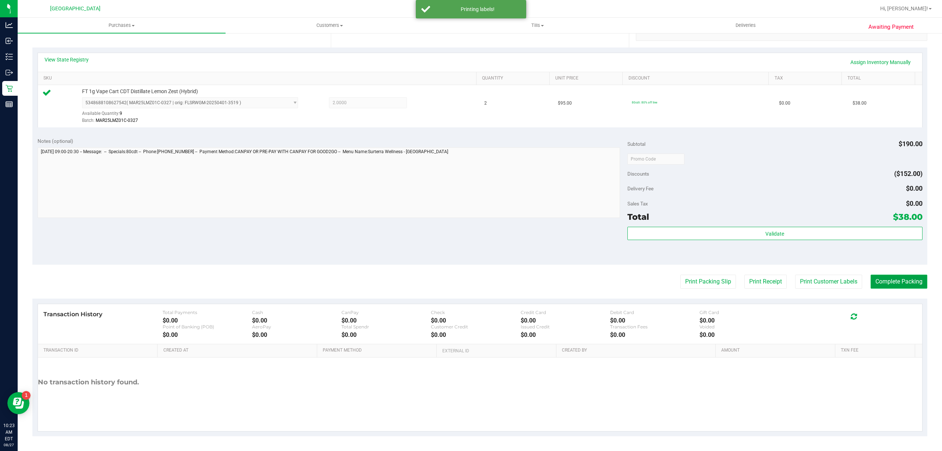
click at [884, 276] on button "Complete Packing" at bounding box center [899, 282] width 57 height 14
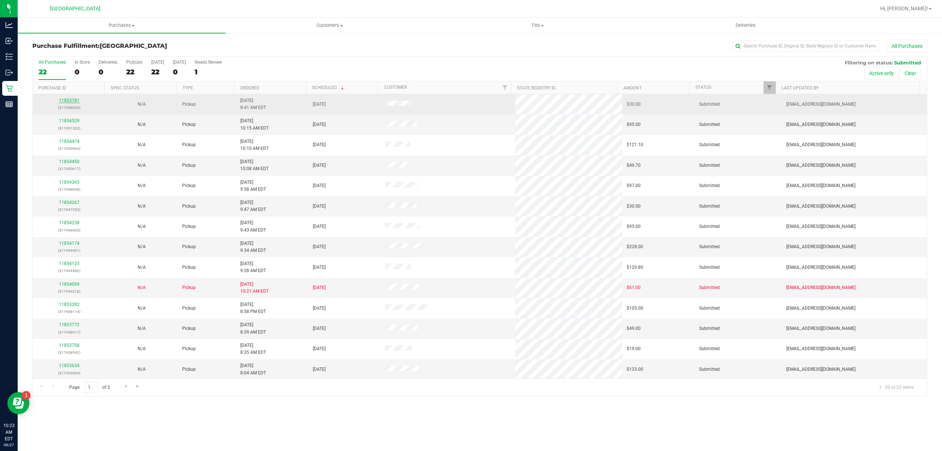
click at [75, 99] on link "11853781" at bounding box center [69, 100] width 21 height 5
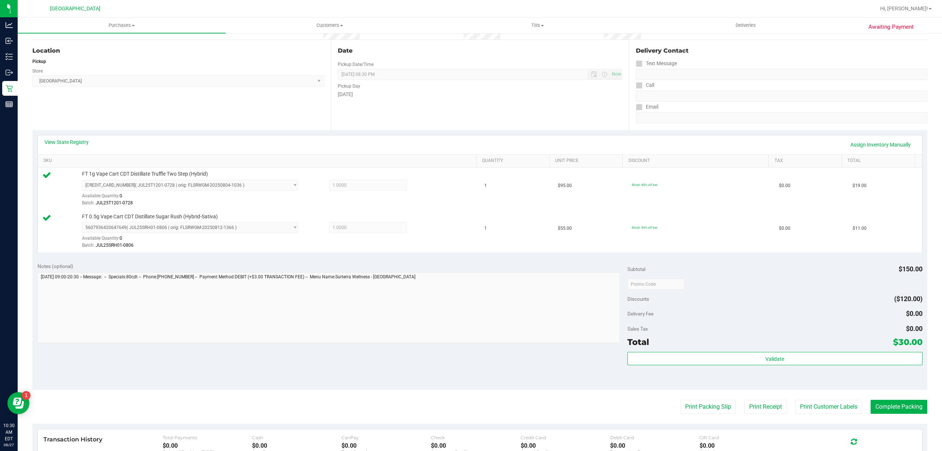
scroll to position [195, 0]
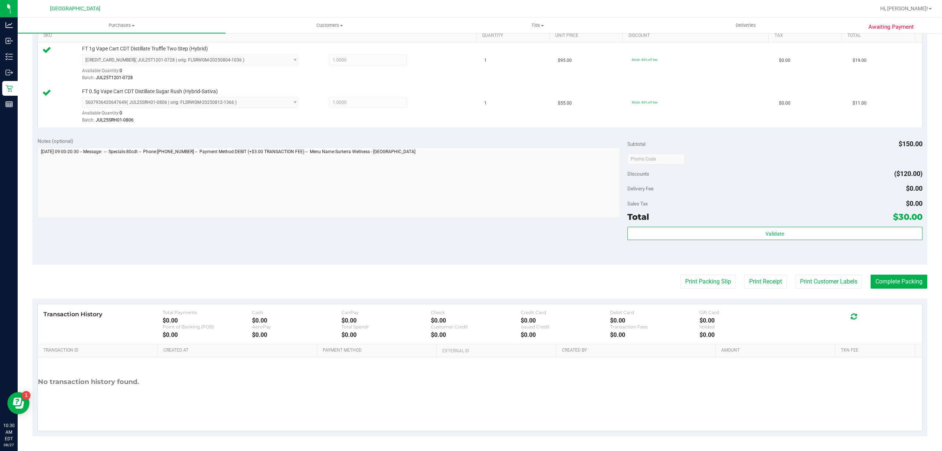
click at [714, 240] on div "Validate" at bounding box center [775, 234] width 295 height 14
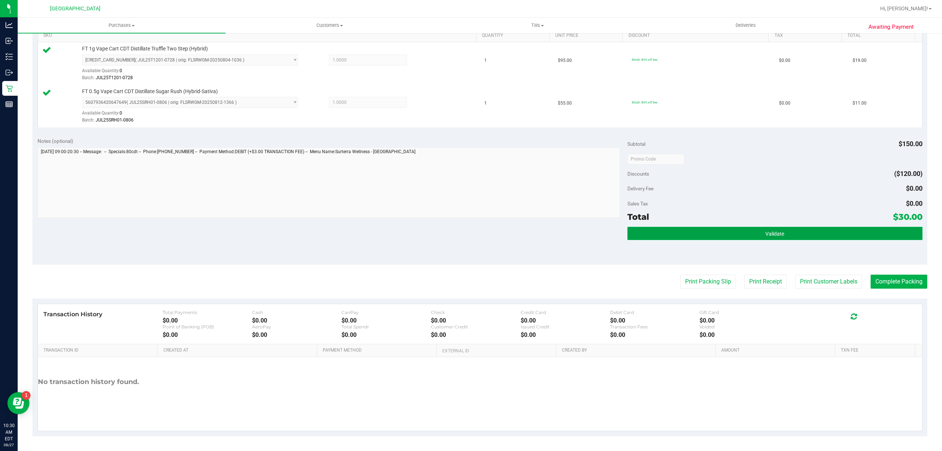
drag, startPoint x: 724, startPoint y: 238, endPoint x: 760, endPoint y: 261, distance: 43.2
click at [725, 238] on button "Validate" at bounding box center [775, 233] width 295 height 13
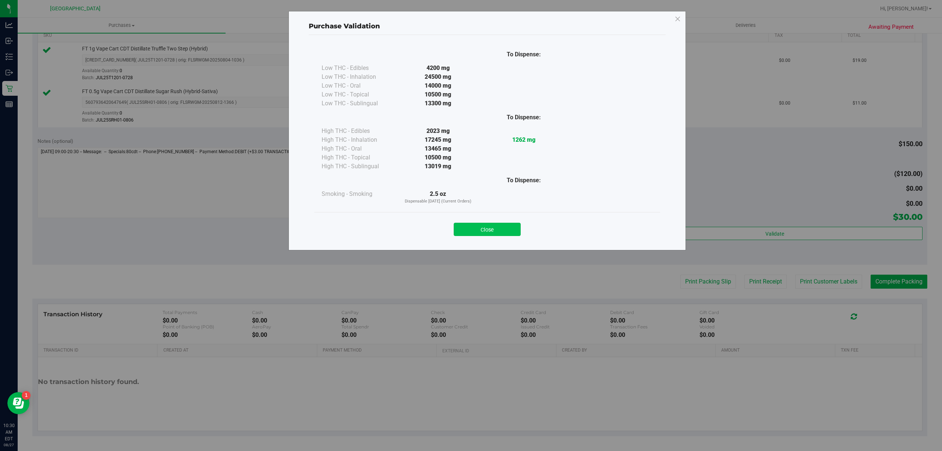
click at [507, 232] on button "Close" at bounding box center [487, 229] width 67 height 13
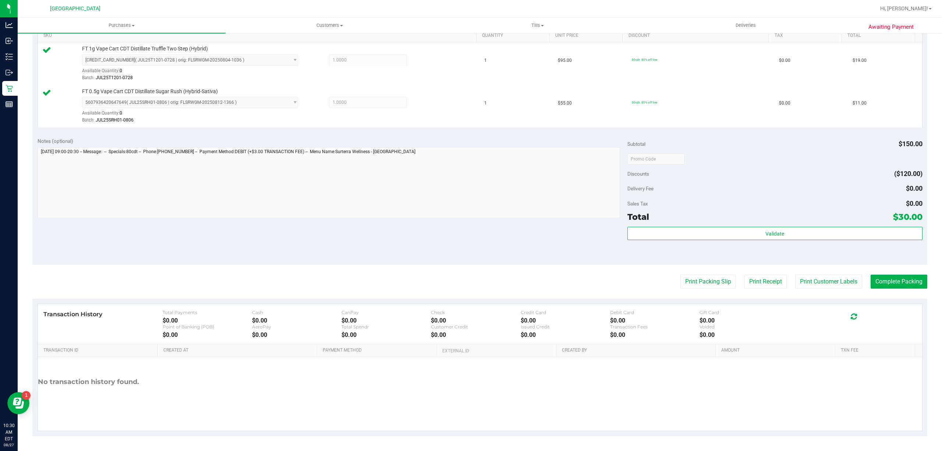
drag, startPoint x: 828, startPoint y: 296, endPoint x: 824, endPoint y: 289, distance: 8.1
click at [827, 295] on purchase-details "Back Edit Purchase Cancel Purchase View Profile # 11853781 BioTrack ID: - Submi…" at bounding box center [479, 141] width 895 height 590
click at [823, 286] on button "Print Customer Labels" at bounding box center [828, 282] width 67 height 14
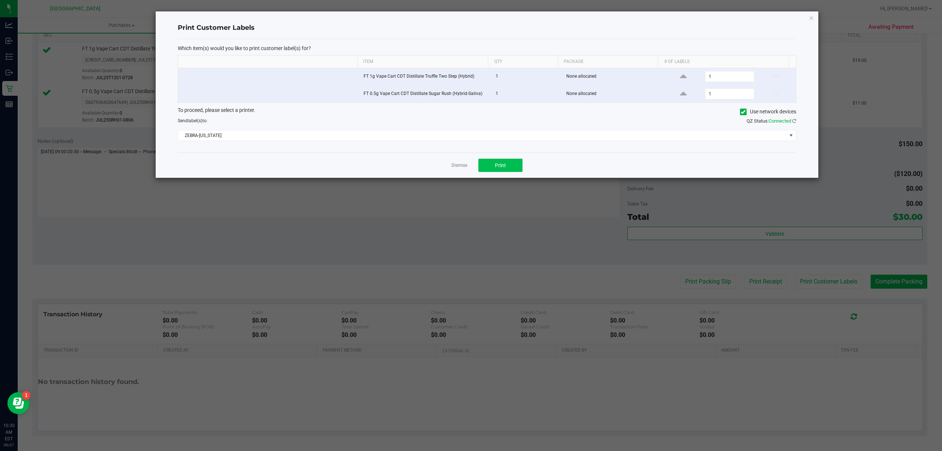
drag, startPoint x: 498, startPoint y: 158, endPoint x: 493, endPoint y: 168, distance: 10.7
click at [498, 160] on div "Dismiss Print" at bounding box center [487, 164] width 619 height 25
click at [493, 169] on button "Print" at bounding box center [500, 165] width 44 height 13
click at [454, 169] on link "Dismiss" at bounding box center [460, 165] width 16 height 6
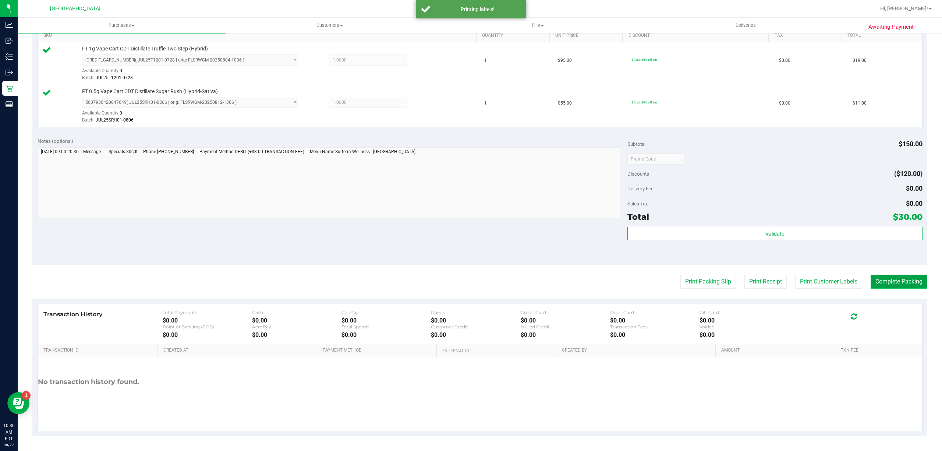
click at [897, 280] on button "Complete Packing" at bounding box center [899, 282] width 57 height 14
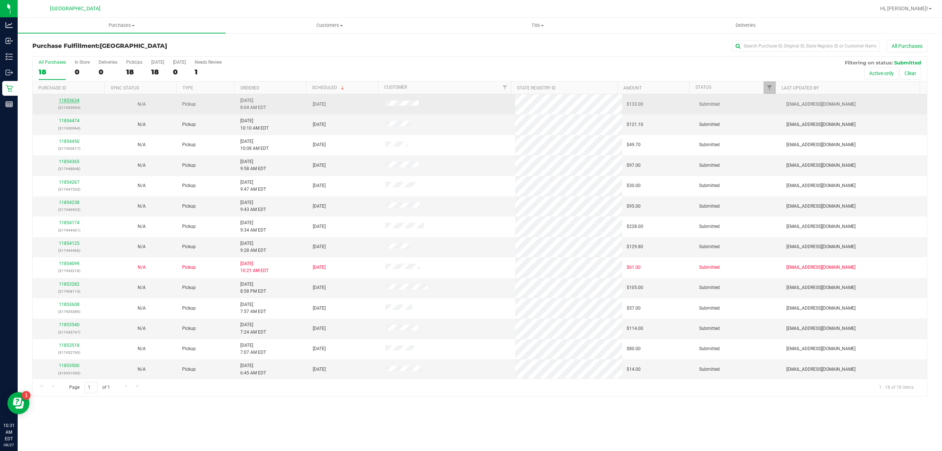
click at [74, 99] on link "11853634" at bounding box center [69, 100] width 21 height 5
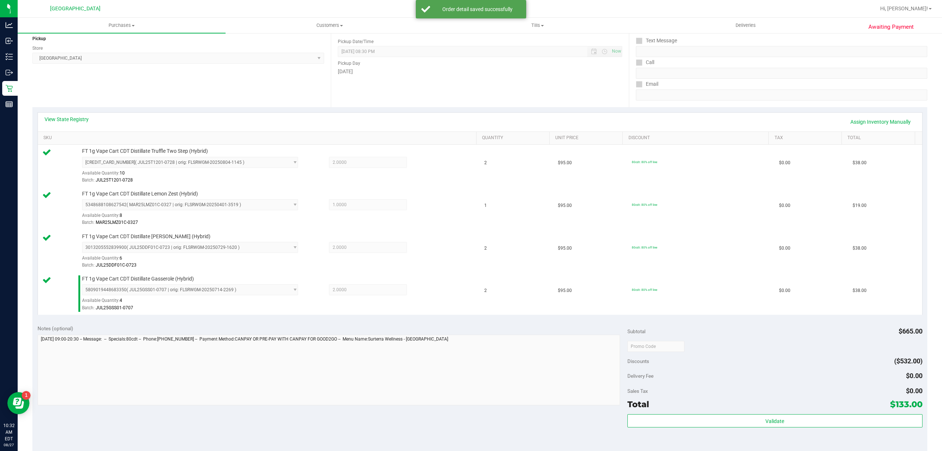
scroll to position [245, 0]
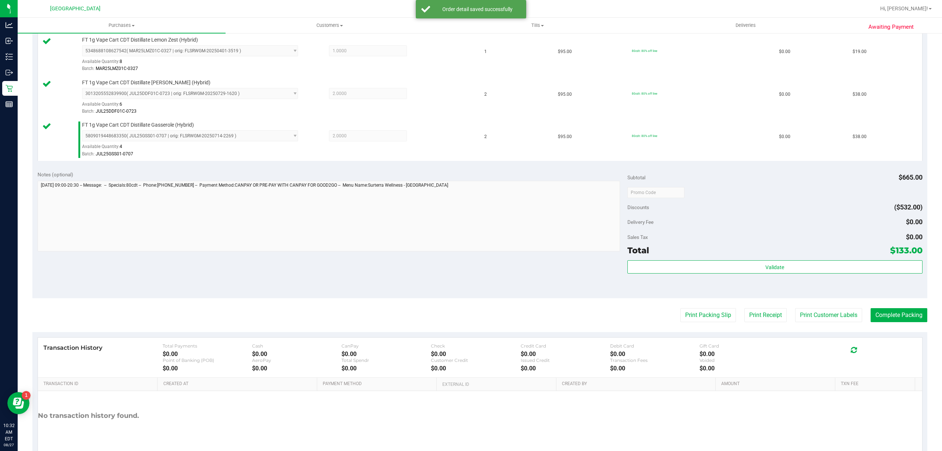
click at [676, 257] on div "Total $133.00" at bounding box center [775, 250] width 295 height 13
click at [681, 261] on div "Subtotal $665.00 Discounts ($532.00) Delivery Fee $0.00 Sales Tax $0.00 Total $…" at bounding box center [775, 232] width 295 height 123
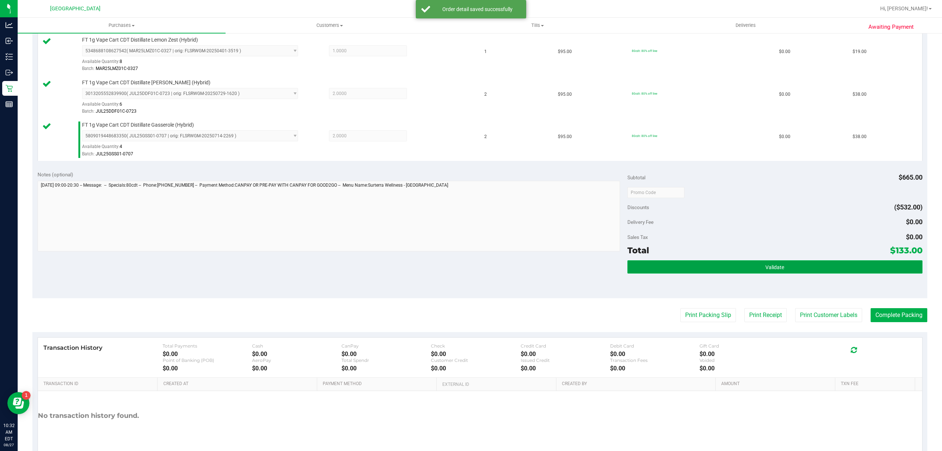
drag, startPoint x: 692, startPoint y: 266, endPoint x: 708, endPoint y: 270, distance: 16.6
click at [692, 266] on button "Validate" at bounding box center [775, 266] width 295 height 13
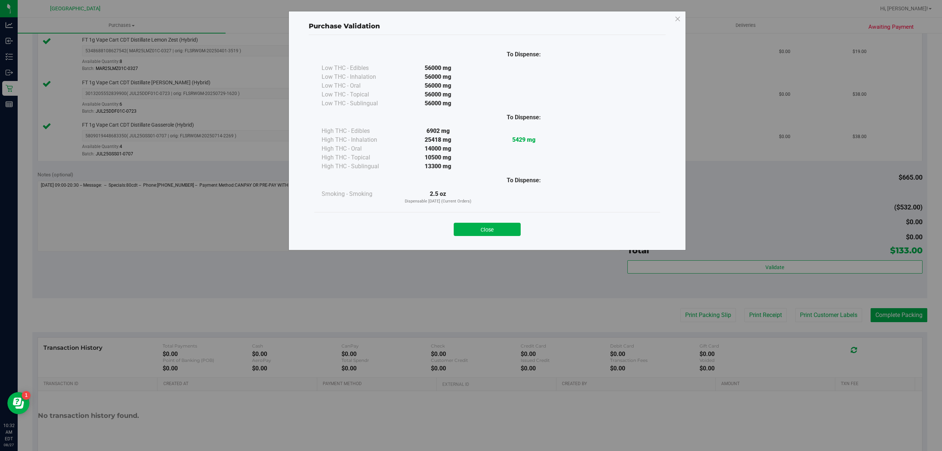
click at [508, 212] on div "Close" at bounding box center [487, 227] width 346 height 30
click at [505, 229] on button "Close" at bounding box center [487, 229] width 67 height 13
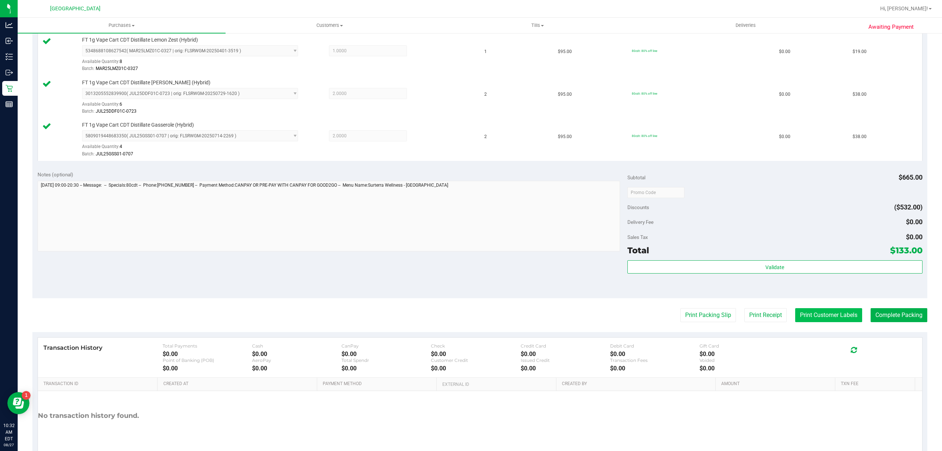
click at [800, 310] on button "Print Customer Labels" at bounding box center [828, 315] width 67 height 14
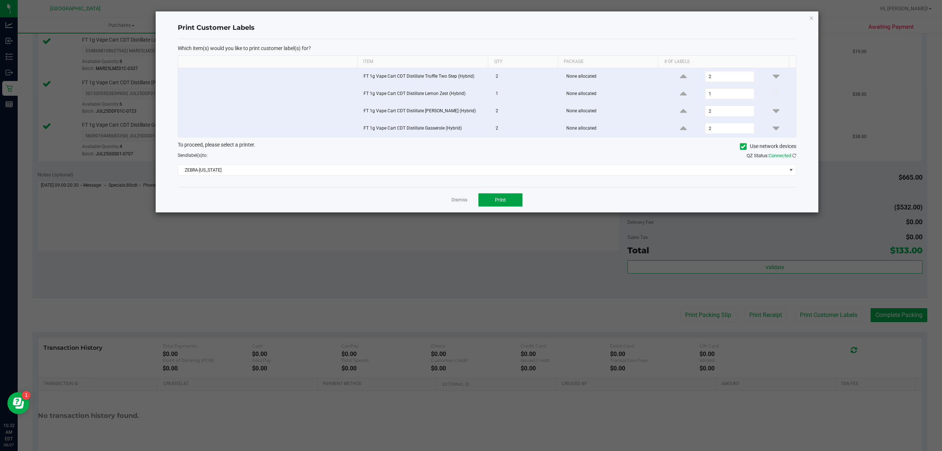
click at [498, 196] on button "Print" at bounding box center [500, 199] width 44 height 13
drag, startPoint x: 464, startPoint y: 202, endPoint x: 480, endPoint y: 210, distance: 17.6
click at [464, 202] on link "Dismiss" at bounding box center [460, 200] width 16 height 6
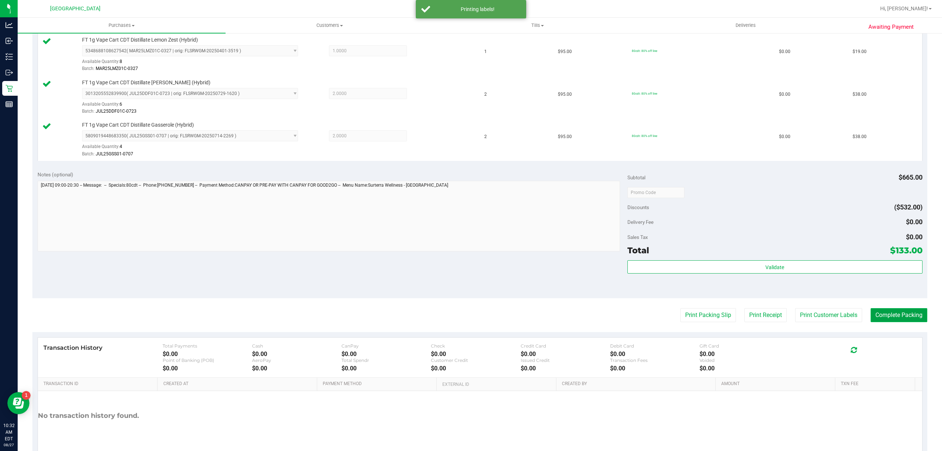
click at [893, 311] on button "Complete Packing" at bounding box center [899, 315] width 57 height 14
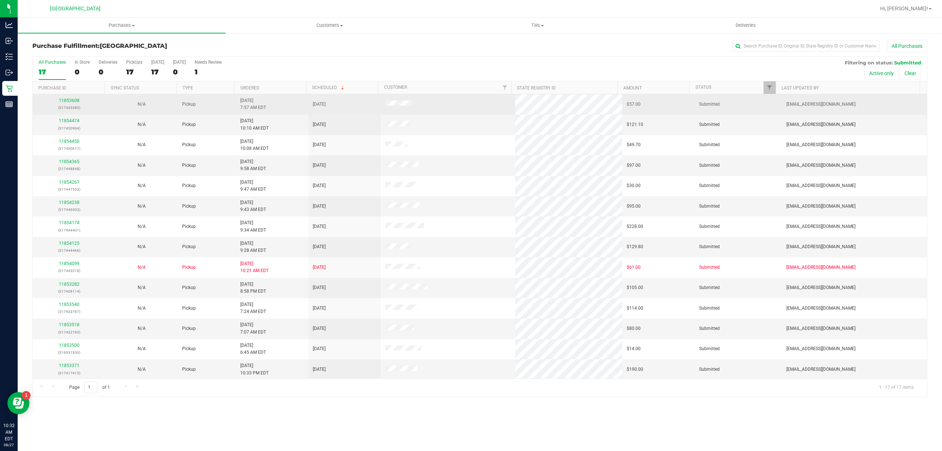
click at [72, 96] on td "11853608 (317435389)" at bounding box center [69, 104] width 73 height 20
click at [62, 98] on link "11853608" at bounding box center [69, 100] width 21 height 5
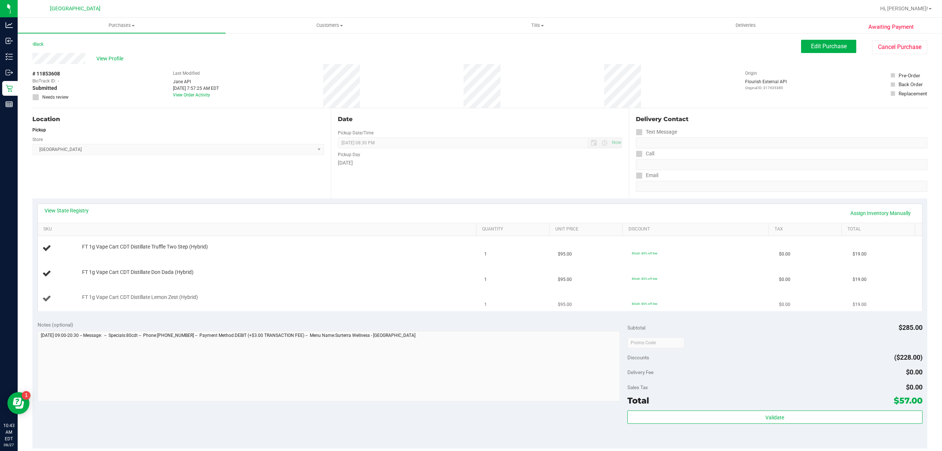
click at [286, 287] on td "FT 1g Vape Cart CDT Distillate Lemon Zest (Hybrid)" at bounding box center [259, 298] width 442 height 25
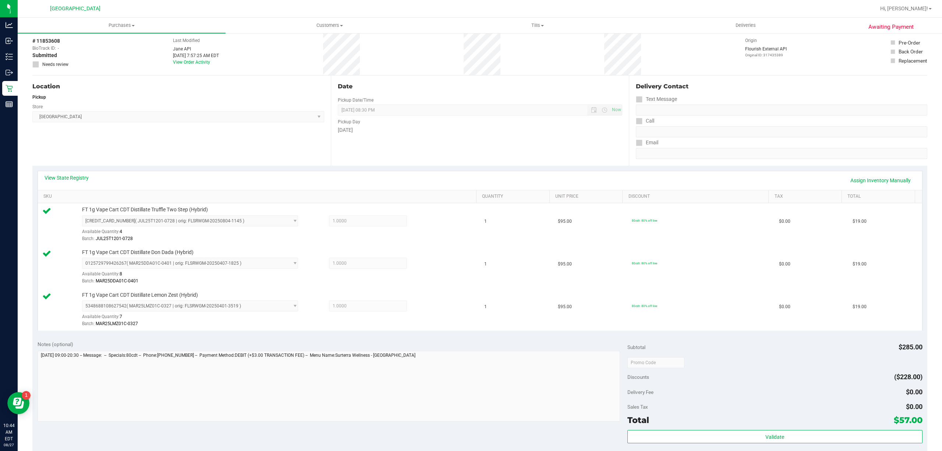
scroll to position [98, 0]
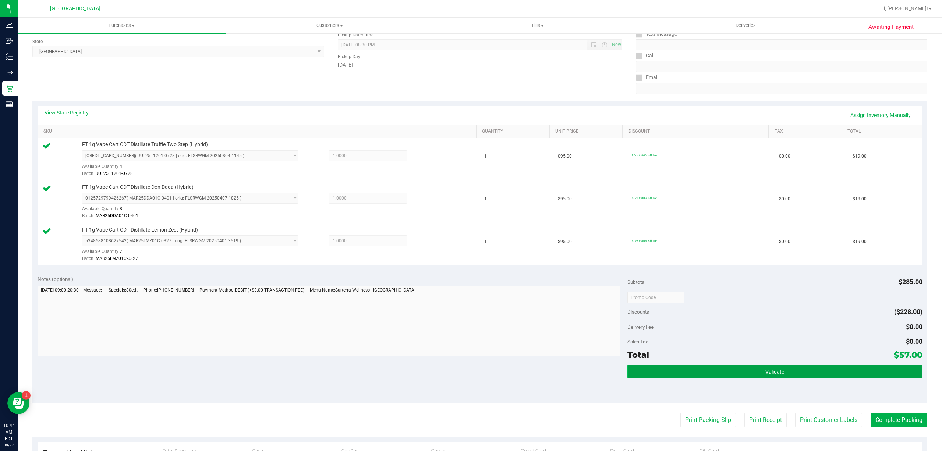
click at [681, 367] on button "Validate" at bounding box center [775, 371] width 295 height 13
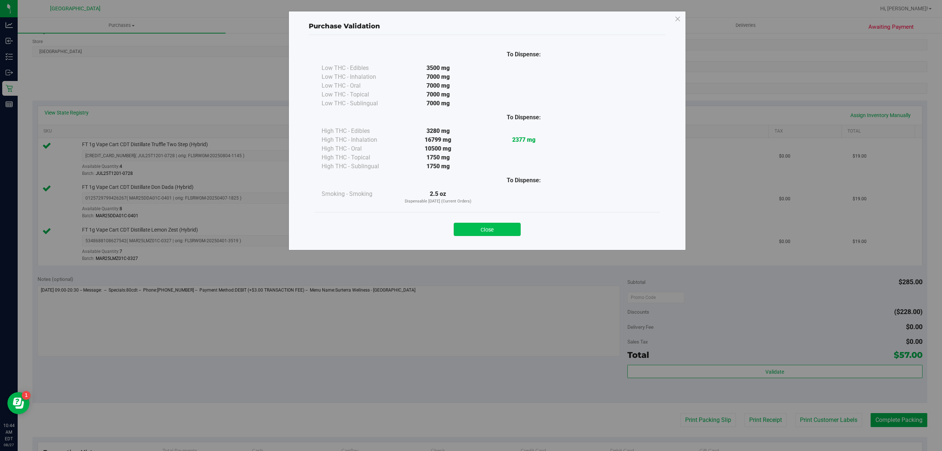
click at [492, 236] on button "Close" at bounding box center [487, 229] width 67 height 13
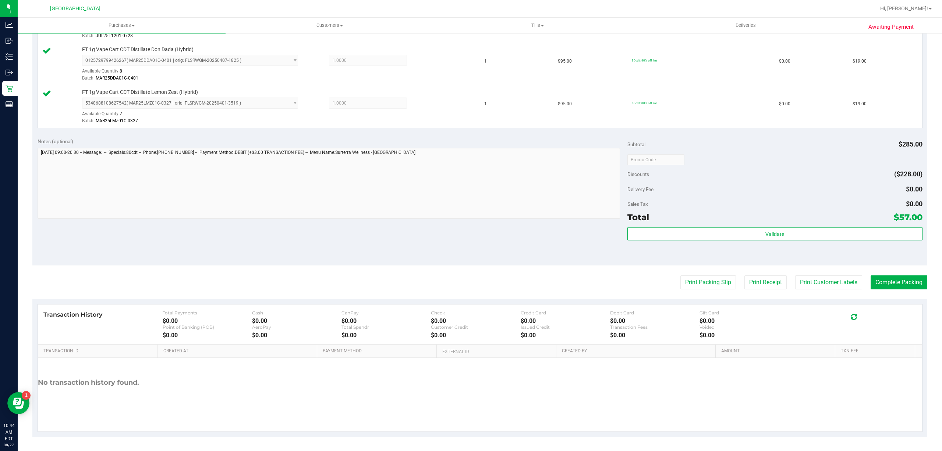
scroll to position [238, 0]
click at [827, 282] on button "Print Customer Labels" at bounding box center [828, 282] width 67 height 14
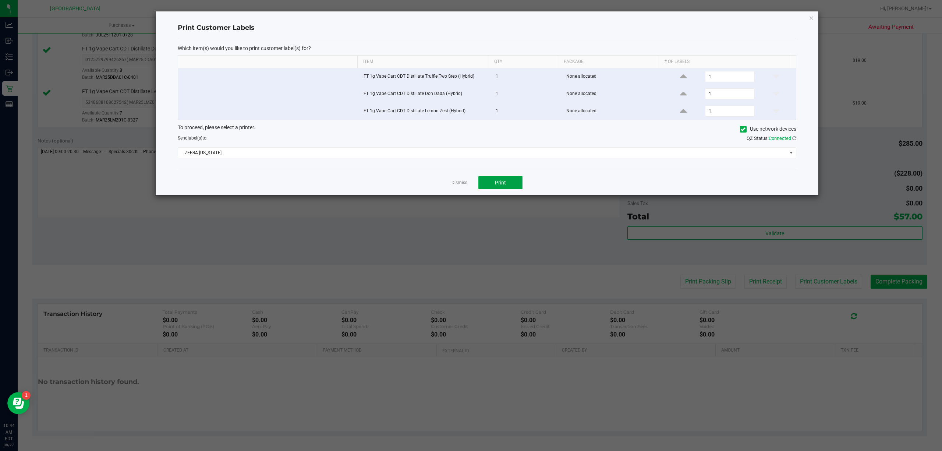
click at [520, 187] on button "Print" at bounding box center [500, 182] width 44 height 13
click at [461, 181] on app-cancel-button "Dismiss" at bounding box center [460, 183] width 16 height 8
click at [458, 184] on link "Dismiss" at bounding box center [460, 183] width 16 height 6
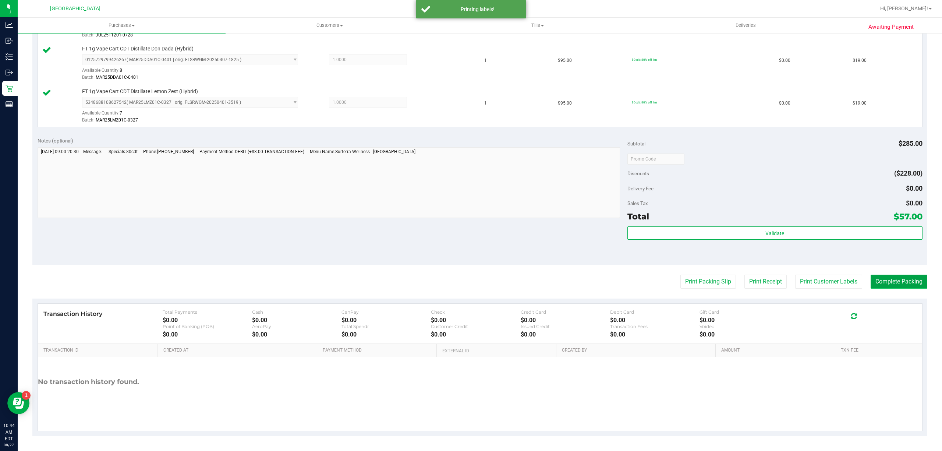
drag, startPoint x: 870, startPoint y: 280, endPoint x: 872, endPoint y: 284, distance: 4.4
click at [871, 279] on button "Complete Packing" at bounding box center [899, 282] width 57 height 14
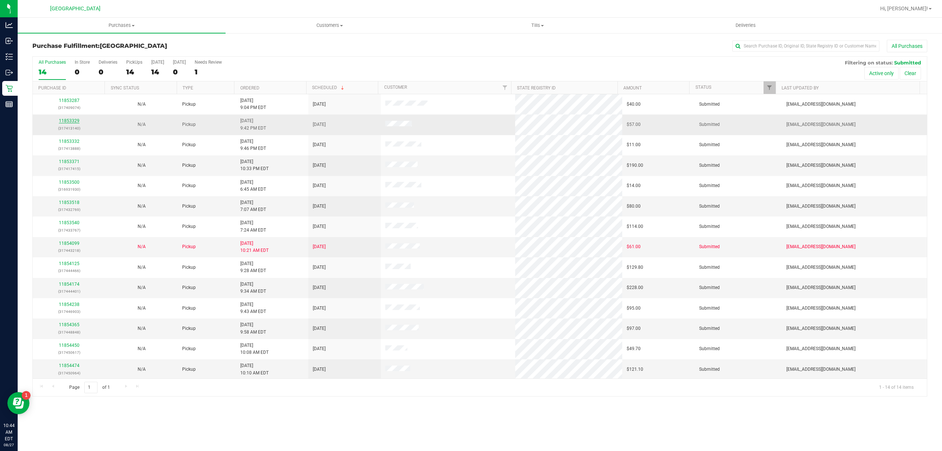
click at [75, 120] on link "11853329" at bounding box center [69, 120] width 21 height 5
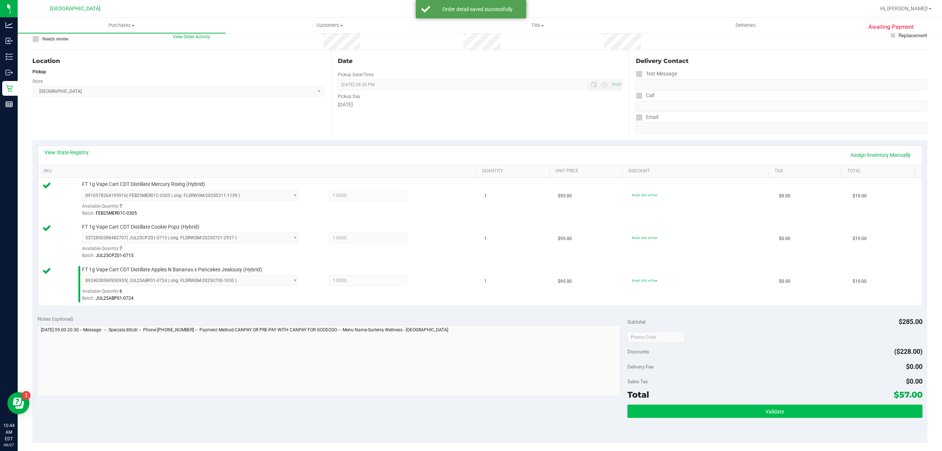
scroll to position [98, 0]
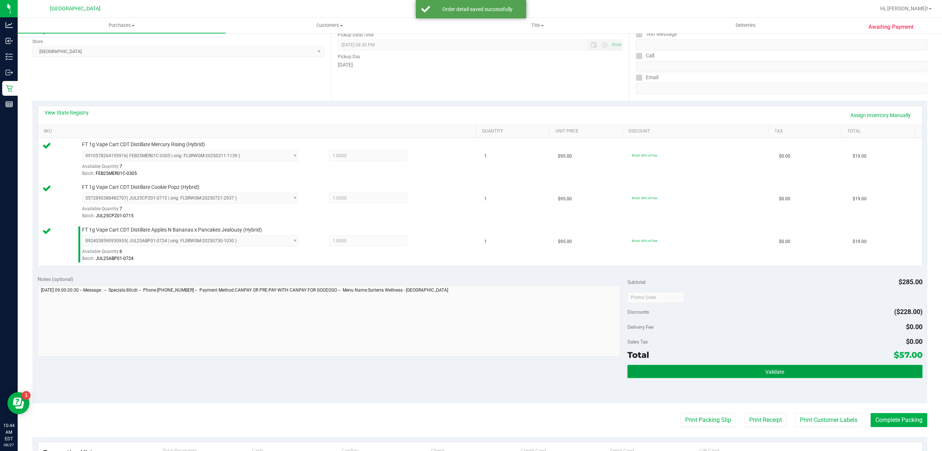
click at [740, 372] on button "Validate" at bounding box center [775, 371] width 295 height 13
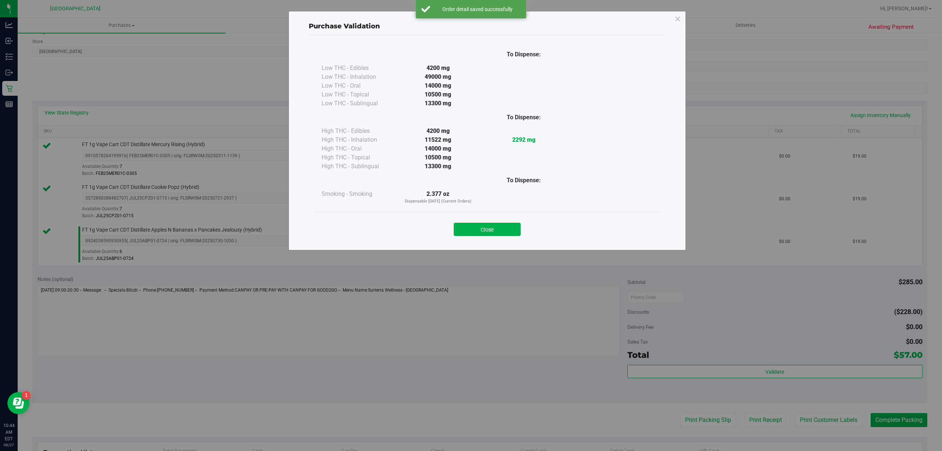
click at [832, 423] on div "Purchase Validation To Dispense: Low THC - Edibles 4200 mg" at bounding box center [474, 225] width 948 height 451
click at [518, 230] on div "Close" at bounding box center [487, 227] width 335 height 18
click at [518, 230] on button "Close" at bounding box center [487, 229] width 67 height 13
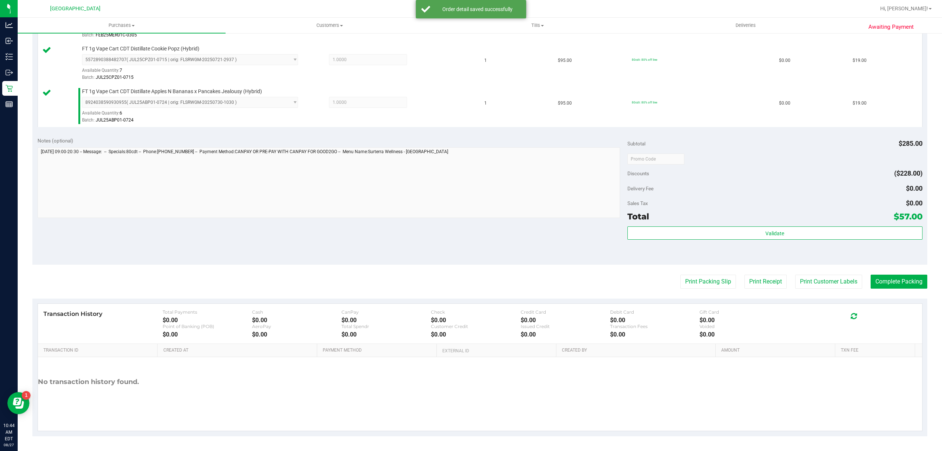
scroll to position [238, 0]
click at [812, 288] on button "Print Customer Labels" at bounding box center [828, 282] width 67 height 14
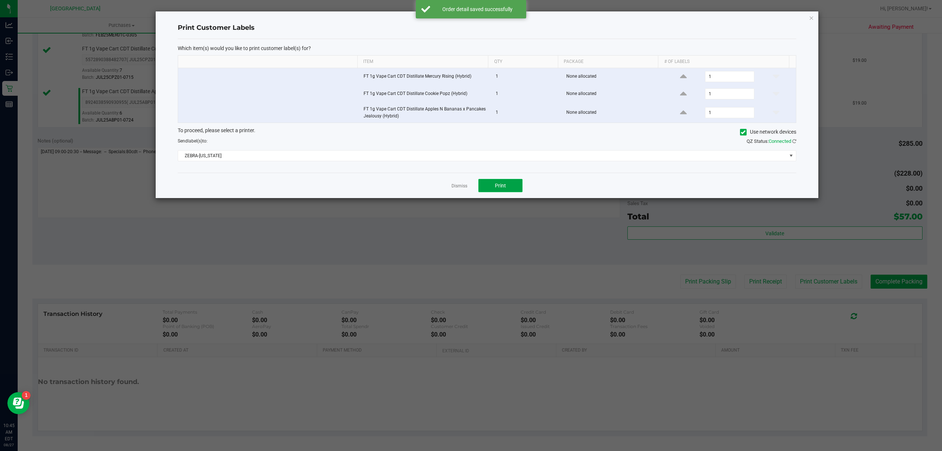
click at [511, 191] on button "Print" at bounding box center [500, 185] width 44 height 13
click at [462, 184] on div at bounding box center [487, 104] width 663 height 187
click at [463, 187] on link "Dismiss" at bounding box center [460, 186] width 16 height 6
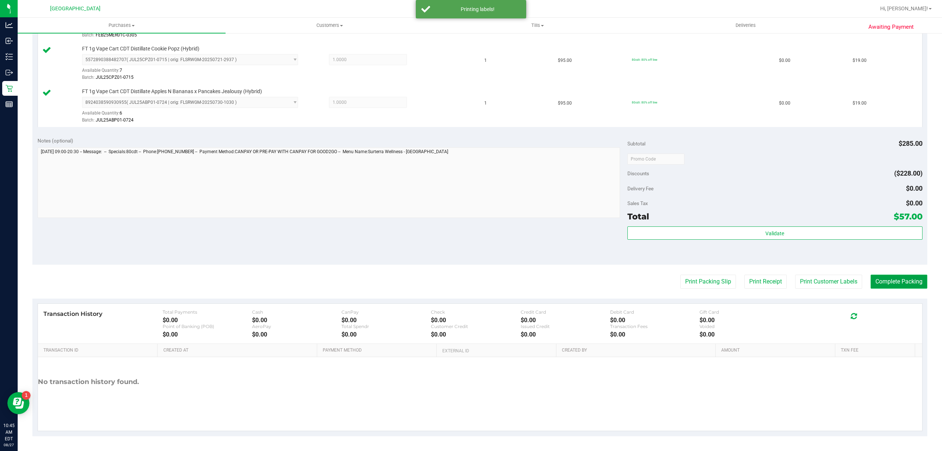
click at [901, 277] on button "Complete Packing" at bounding box center [899, 282] width 57 height 14
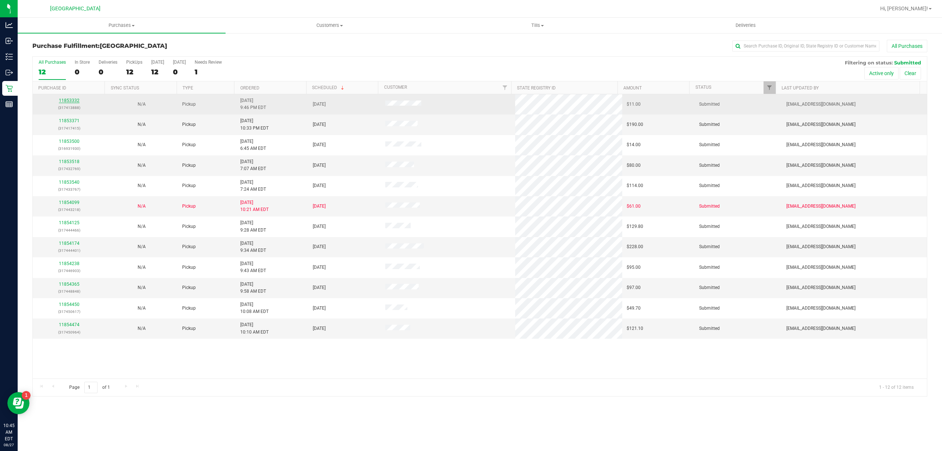
click at [71, 99] on link "11853332" at bounding box center [69, 100] width 21 height 5
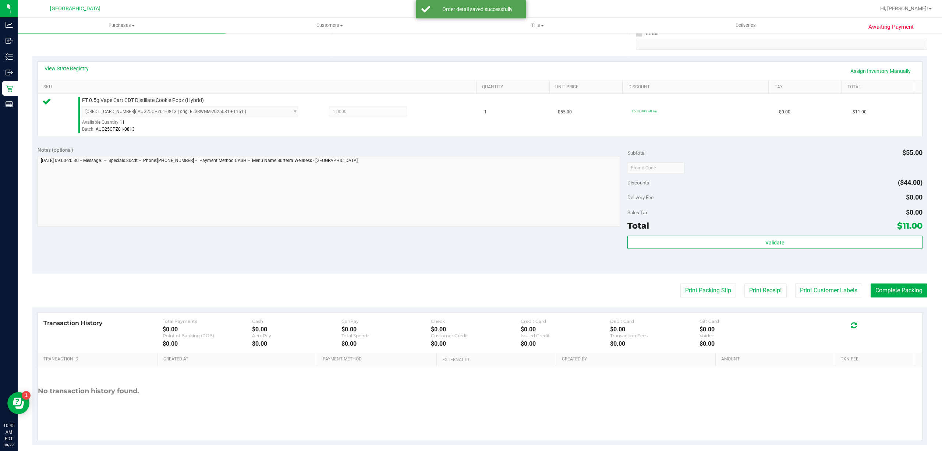
scroll to position [147, 0]
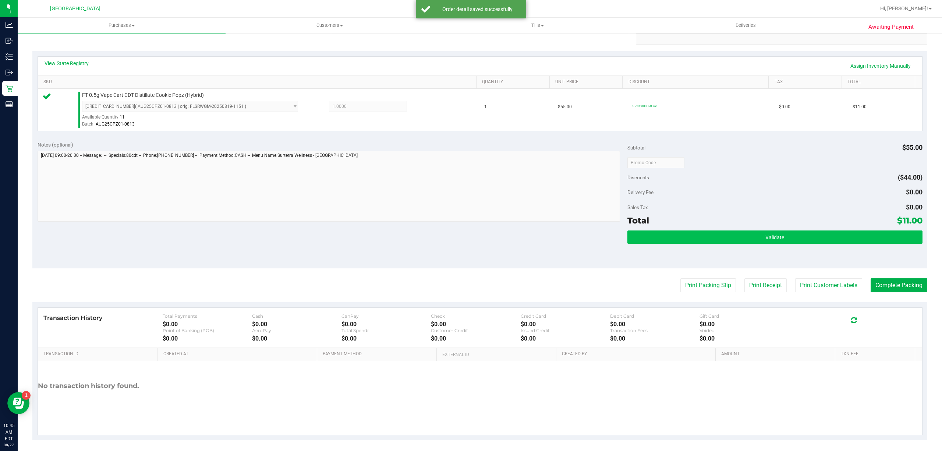
drag, startPoint x: 703, startPoint y: 230, endPoint x: 716, endPoint y: 233, distance: 13.9
click at [710, 230] on div "Subtotal $55.00 Discounts ($44.00) Delivery Fee $0.00 Sales Tax $0.00 Total $11…" at bounding box center [775, 202] width 295 height 123
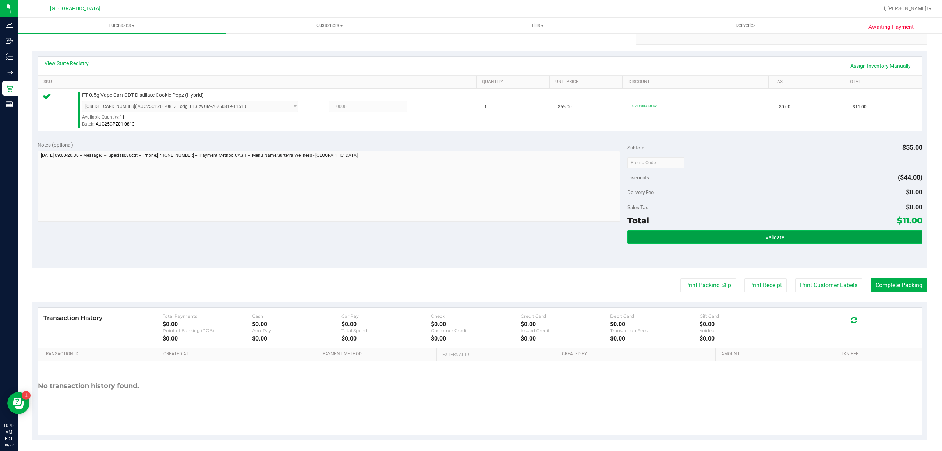
click at [716, 233] on button "Validate" at bounding box center [775, 236] width 295 height 13
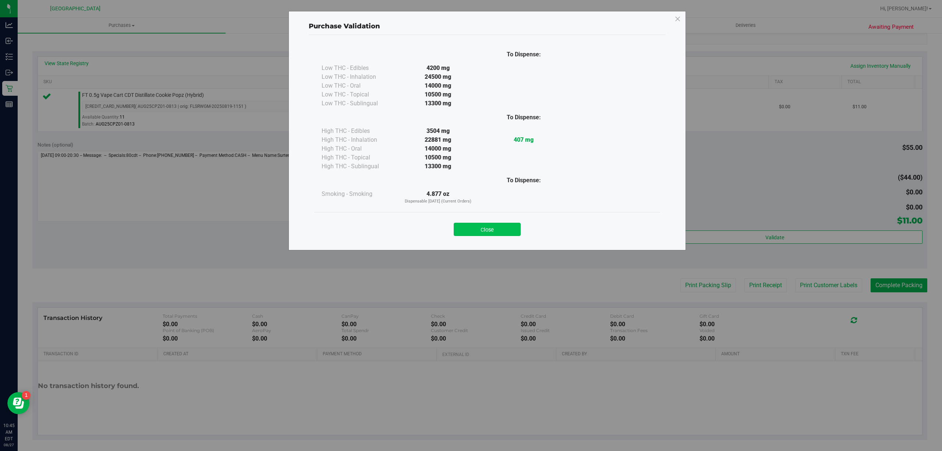
click at [519, 233] on button "Close" at bounding box center [487, 229] width 67 height 13
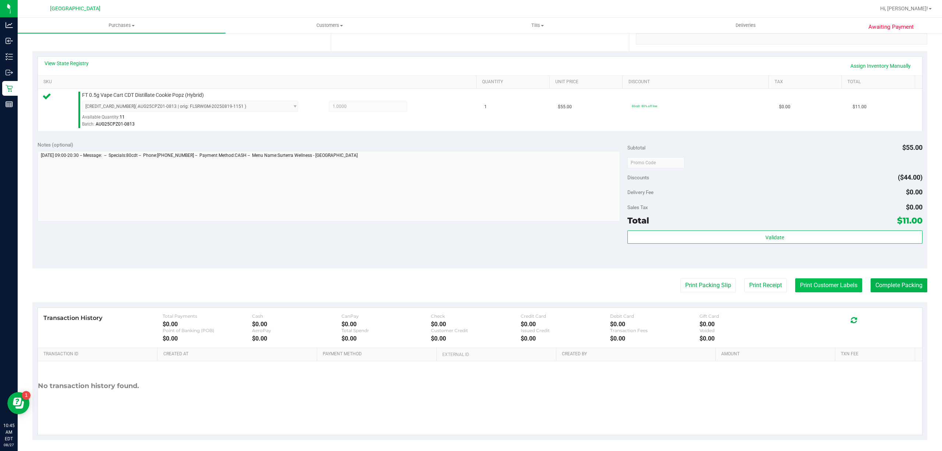
click at [819, 292] on button "Print Customer Labels" at bounding box center [828, 285] width 67 height 14
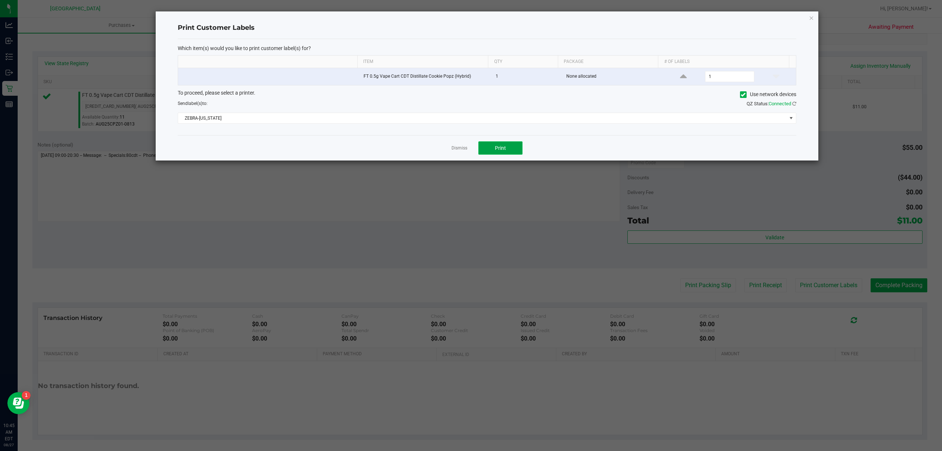
click at [502, 154] on button "Print" at bounding box center [500, 147] width 44 height 13
click at [461, 149] on link "Dismiss" at bounding box center [460, 148] width 16 height 6
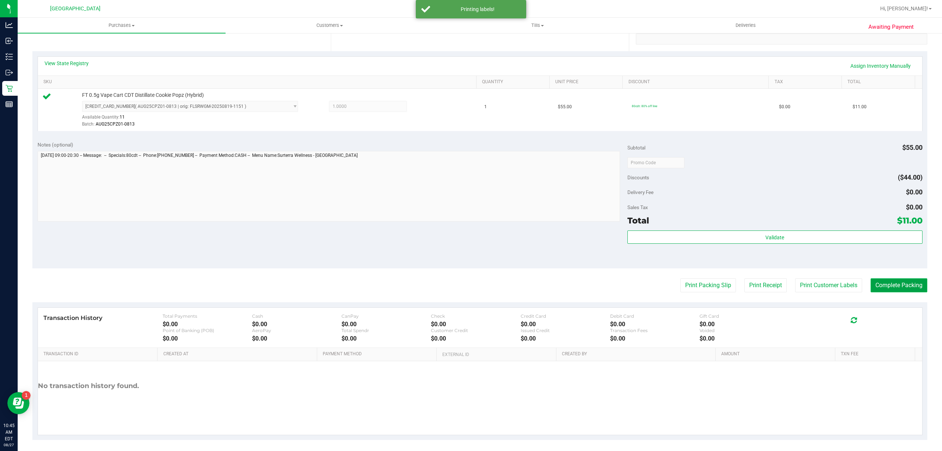
click at [900, 285] on button "Complete Packing" at bounding box center [899, 285] width 57 height 14
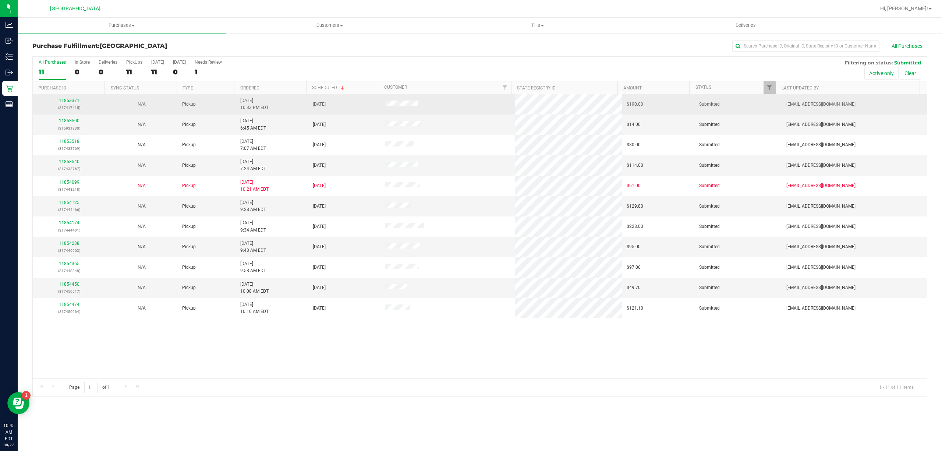
click at [70, 101] on link "11853371" at bounding box center [69, 100] width 21 height 5
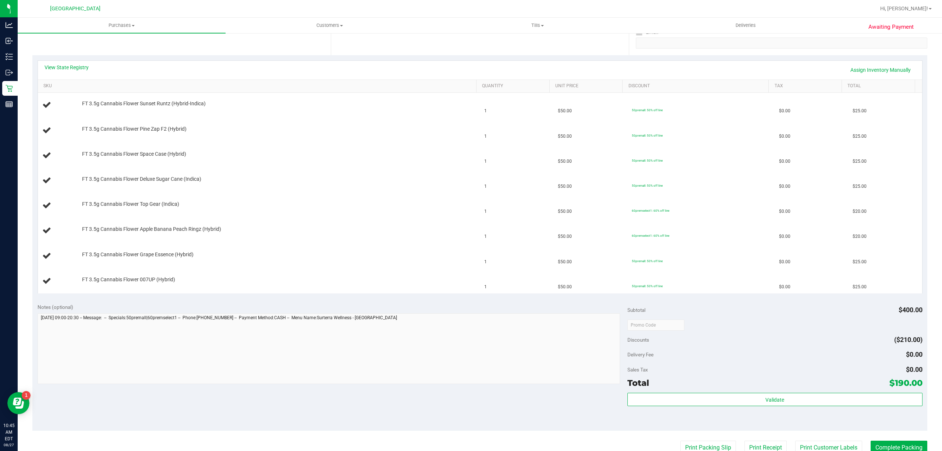
scroll to position [196, 0]
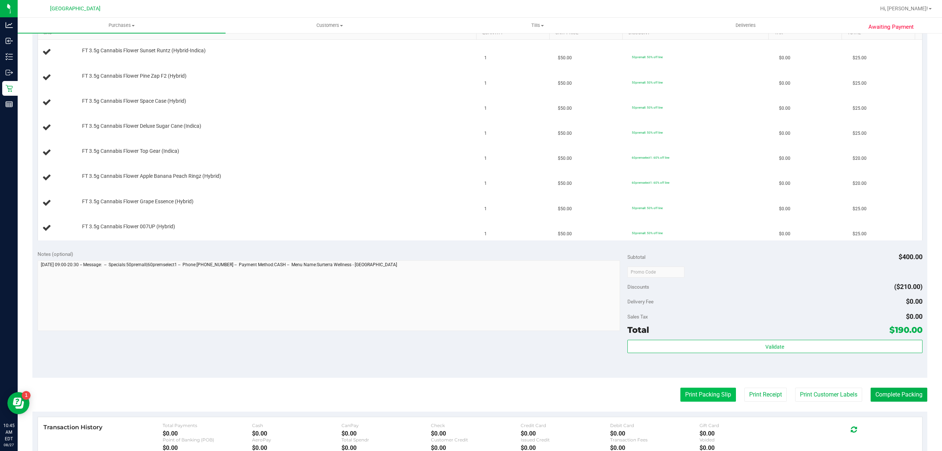
click at [684, 396] on button "Print Packing Slip" at bounding box center [709, 395] width 56 height 14
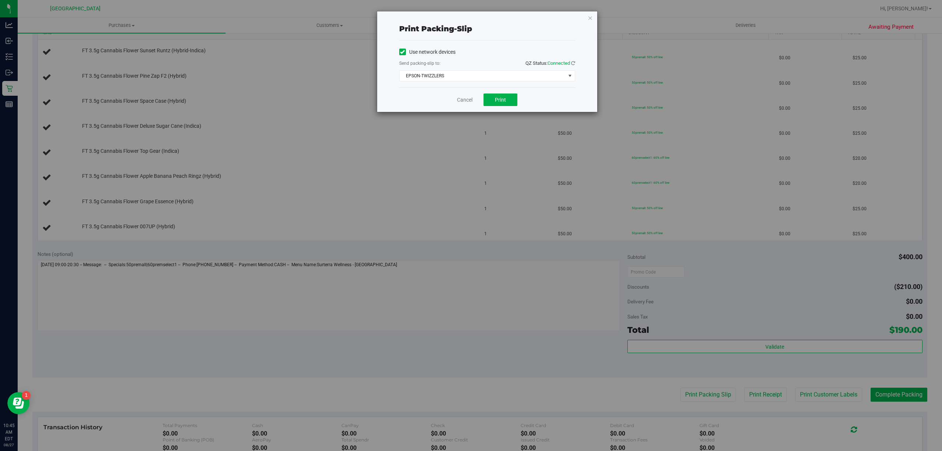
click at [495, 93] on div "Cancel Print" at bounding box center [487, 99] width 176 height 25
click at [498, 97] on span "Print" at bounding box center [500, 100] width 11 height 6
click at [470, 100] on link "Cancel" at bounding box center [464, 100] width 15 height 8
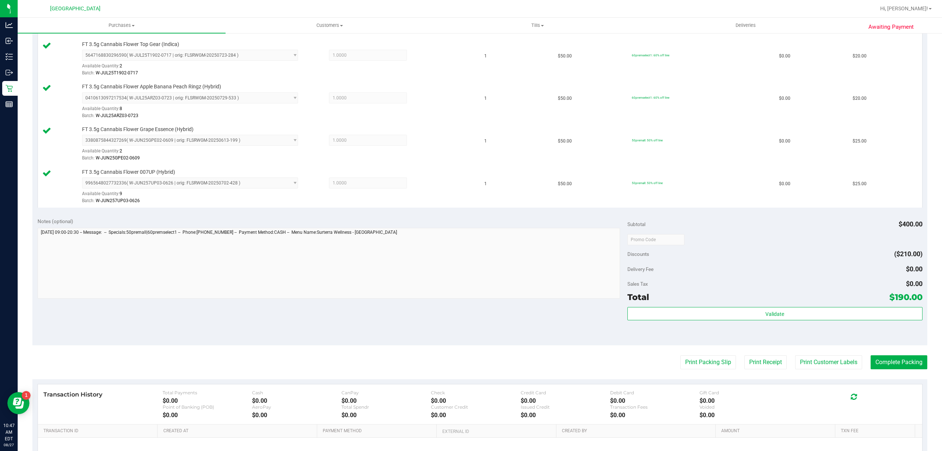
scroll to position [452, 0]
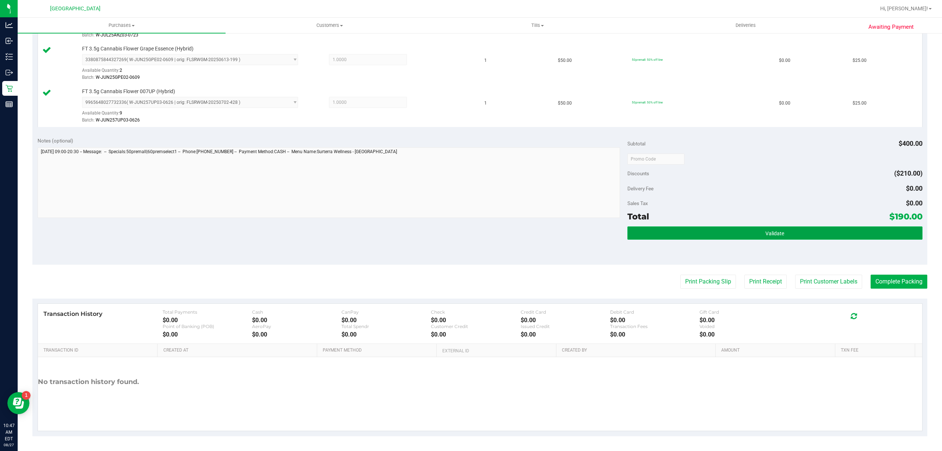
click at [778, 236] on button "Validate" at bounding box center [775, 232] width 295 height 13
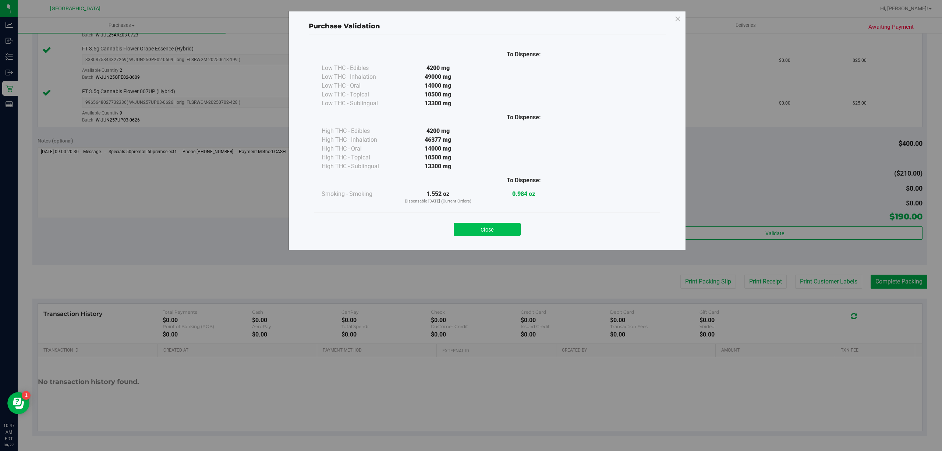
click at [494, 226] on button "Close" at bounding box center [487, 229] width 67 height 13
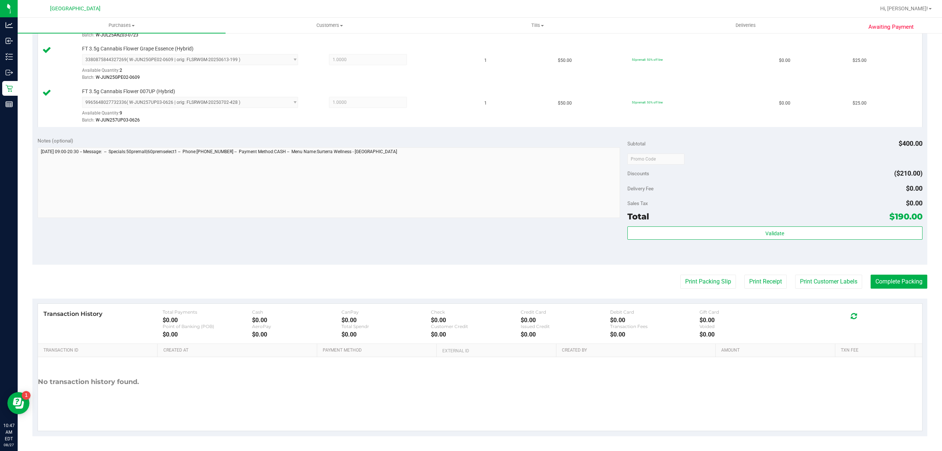
click at [797, 271] on purchase-details "Back Edit Purchase Cancel Purchase View Profile # 11853371 BioTrack ID: - Submi…" at bounding box center [479, 13] width 895 height 845
click at [802, 273] on purchase-details "Back Edit Purchase Cancel Purchase View Profile # 11853371 BioTrack ID: - Submi…" at bounding box center [479, 13] width 895 height 845
click at [810, 283] on button "Print Customer Labels" at bounding box center [828, 282] width 67 height 14
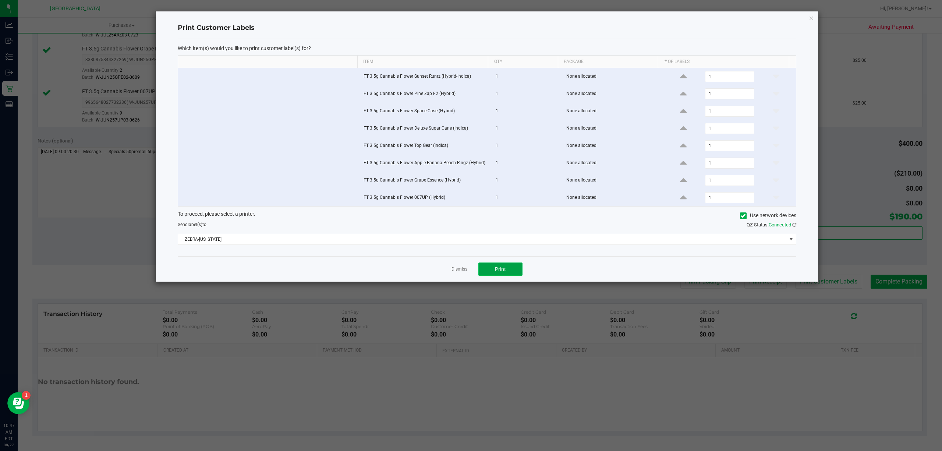
click at [506, 271] on button "Print" at bounding box center [500, 268] width 44 height 13
click at [454, 271] on link "Dismiss" at bounding box center [460, 269] width 16 height 6
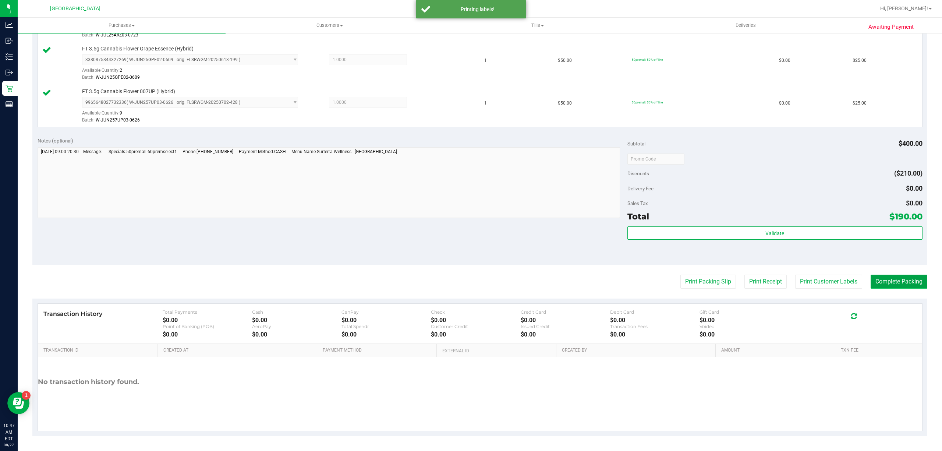
click at [872, 281] on button "Complete Packing" at bounding box center [899, 282] width 57 height 14
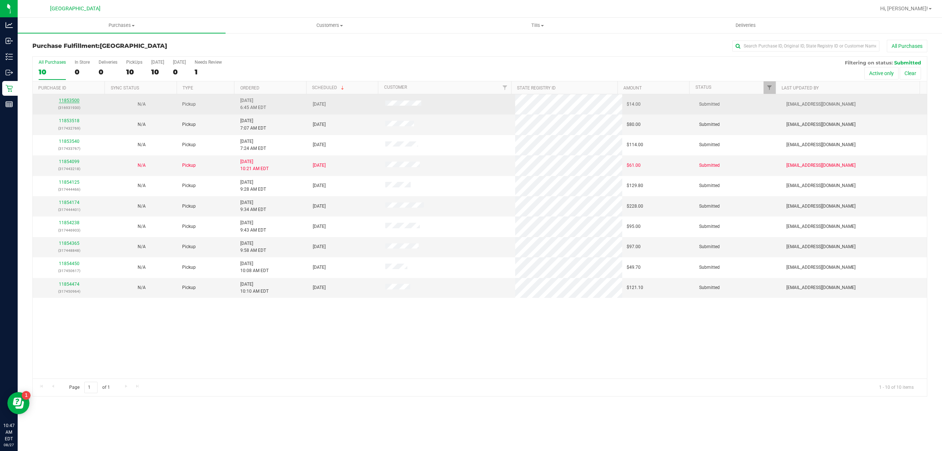
click at [73, 102] on link "11853500" at bounding box center [69, 100] width 21 height 5
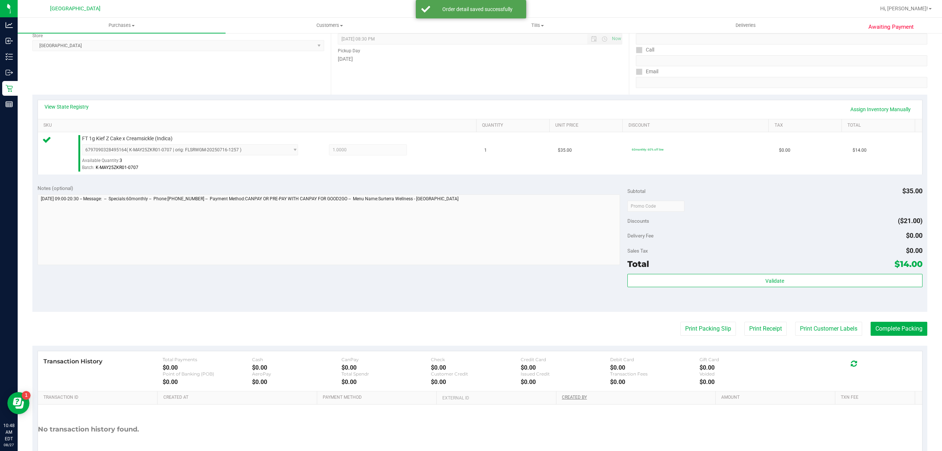
scroll to position [152, 0]
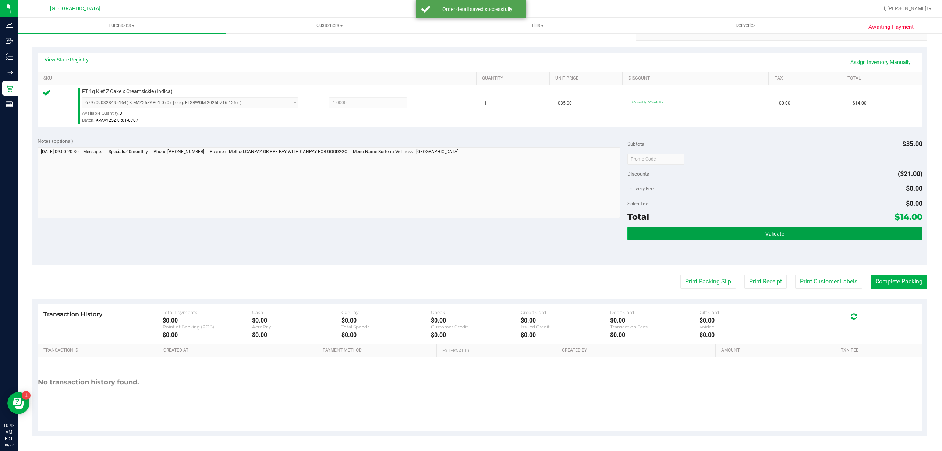
click at [821, 233] on button "Validate" at bounding box center [775, 233] width 295 height 13
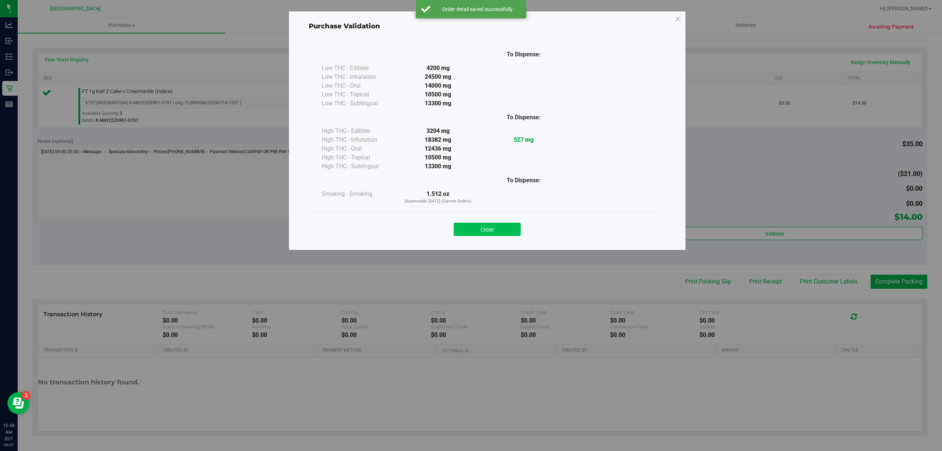
click at [496, 230] on button "Close" at bounding box center [487, 229] width 67 height 13
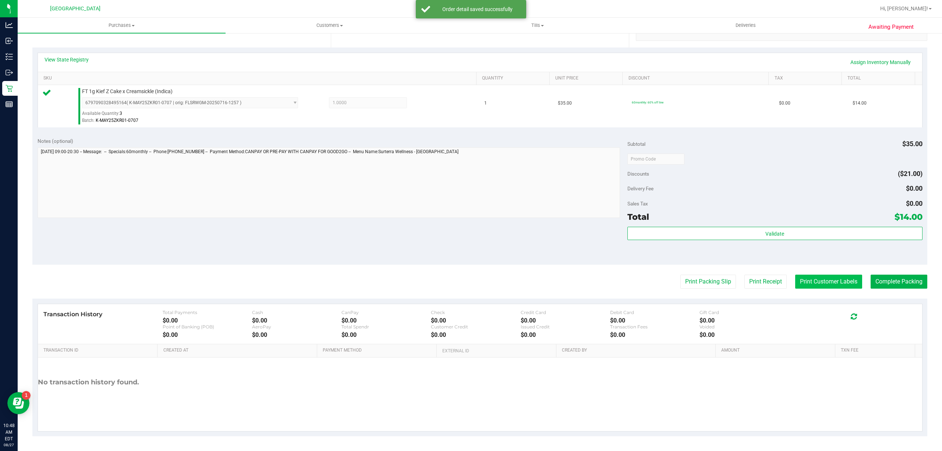
click at [813, 286] on button "Print Customer Labels" at bounding box center [828, 282] width 67 height 14
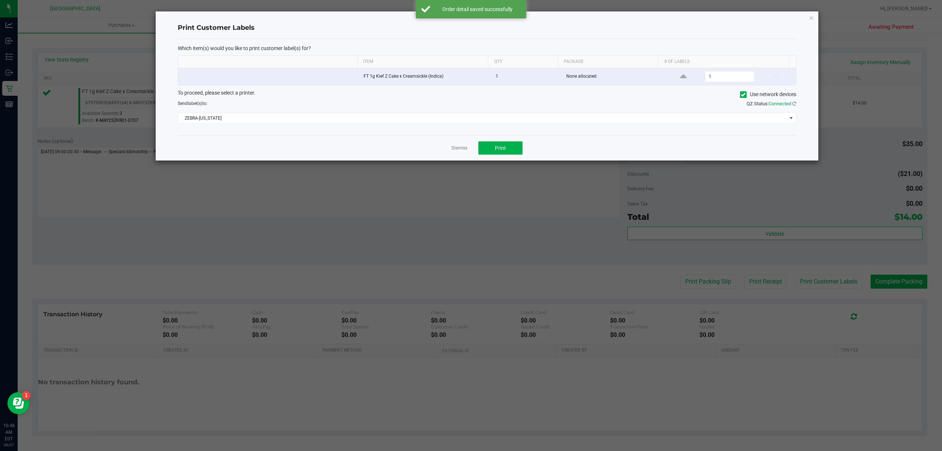
click at [488, 162] on ngb-modal-window "Print Customer Labels Which item(s) would you like to print customer label(s) f…" at bounding box center [474, 225] width 948 height 451
drag, startPoint x: 487, startPoint y: 155, endPoint x: 482, endPoint y: 155, distance: 4.8
click at [482, 155] on button "Print" at bounding box center [500, 147] width 44 height 13
click at [464, 149] on link "Dismiss" at bounding box center [460, 148] width 16 height 6
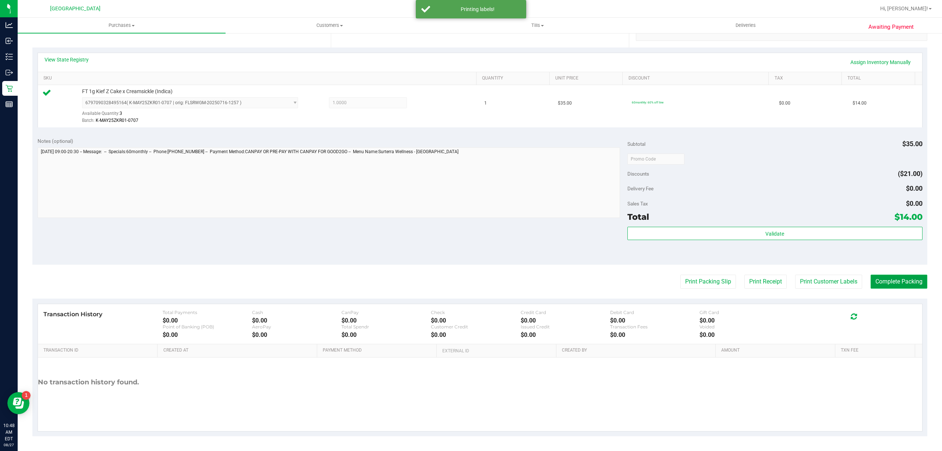
click at [908, 279] on button "Complete Packing" at bounding box center [899, 282] width 57 height 14
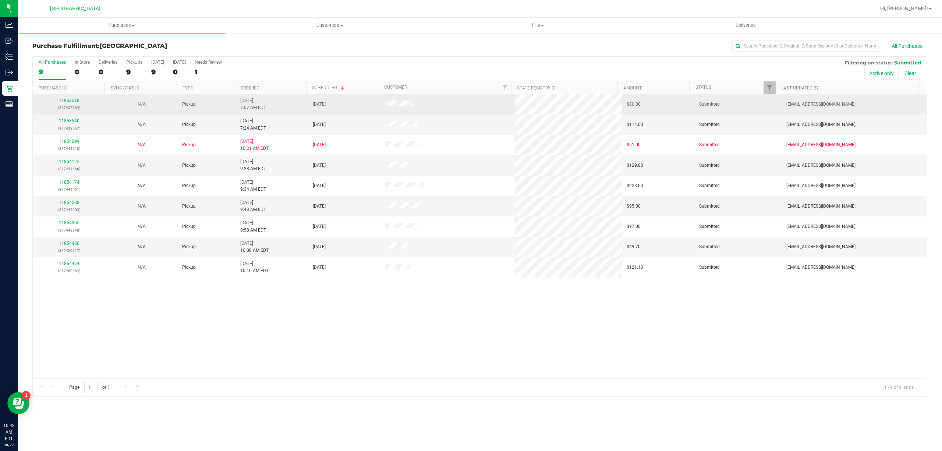
click at [75, 101] on link "11853518" at bounding box center [69, 100] width 21 height 5
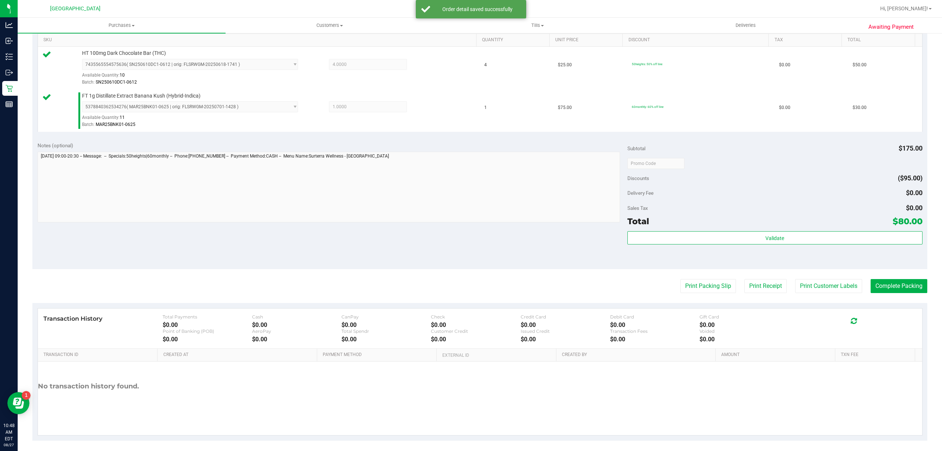
scroll to position [195, 0]
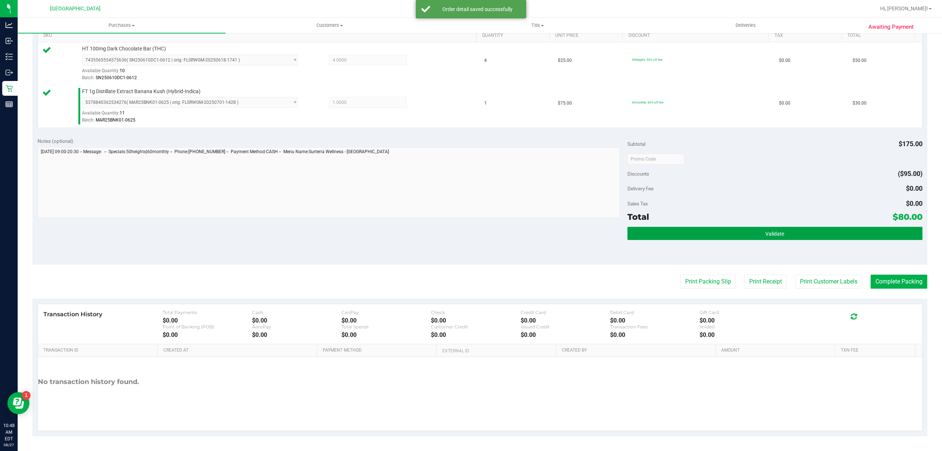
click at [770, 234] on span "Validate" at bounding box center [775, 234] width 19 height 6
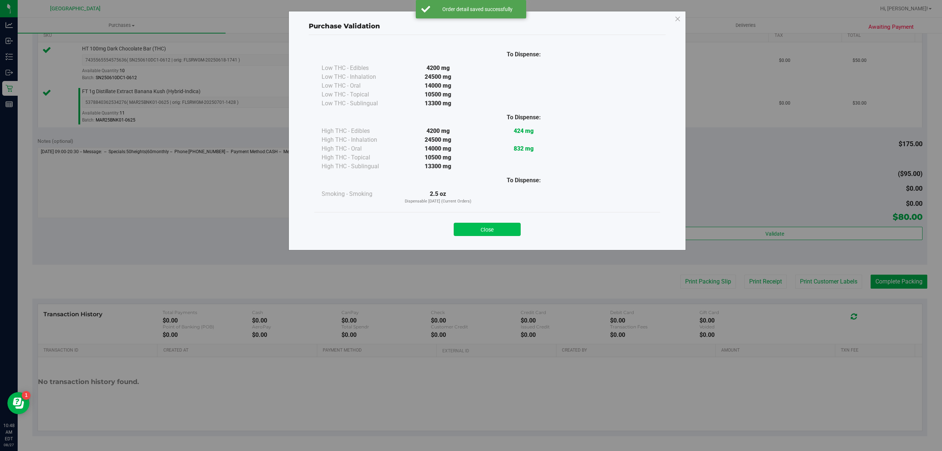
click at [498, 225] on button "Close" at bounding box center [487, 229] width 67 height 13
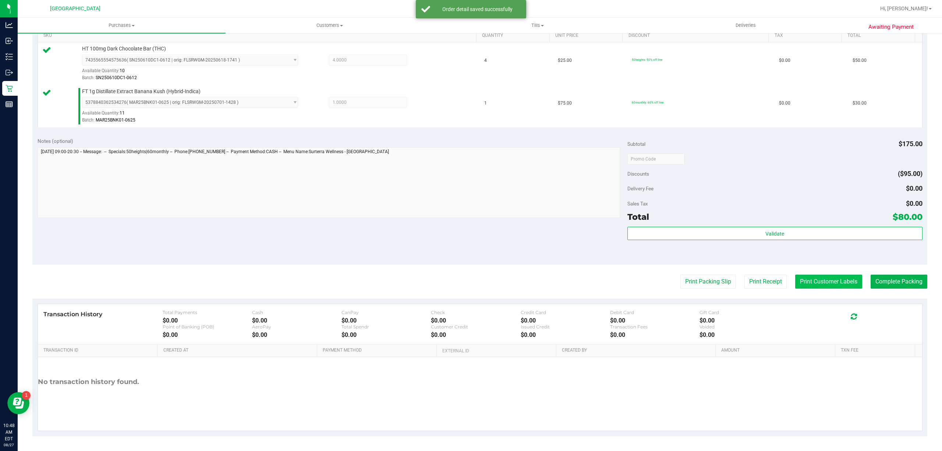
click at [804, 283] on button "Print Customer Labels" at bounding box center [828, 282] width 67 height 14
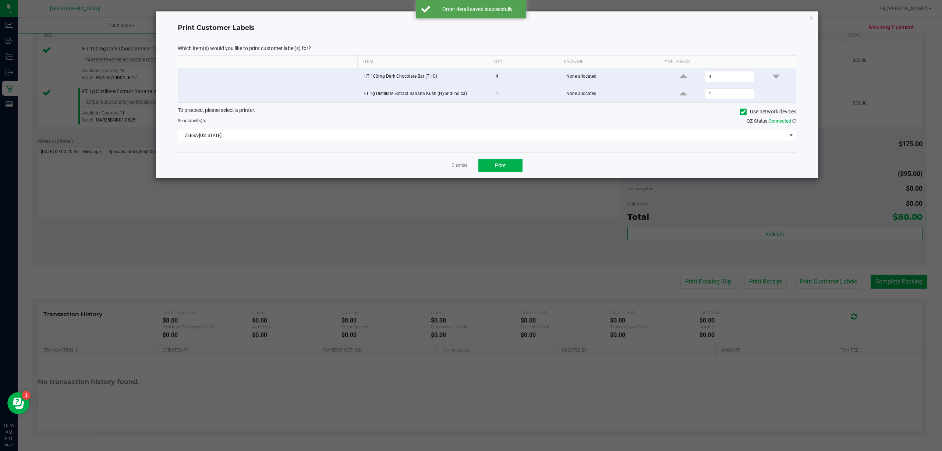
click at [519, 177] on div "Dismiss Print" at bounding box center [487, 164] width 619 height 25
click at [516, 172] on button "Print" at bounding box center [500, 165] width 44 height 13
click at [457, 169] on link "Dismiss" at bounding box center [460, 165] width 16 height 6
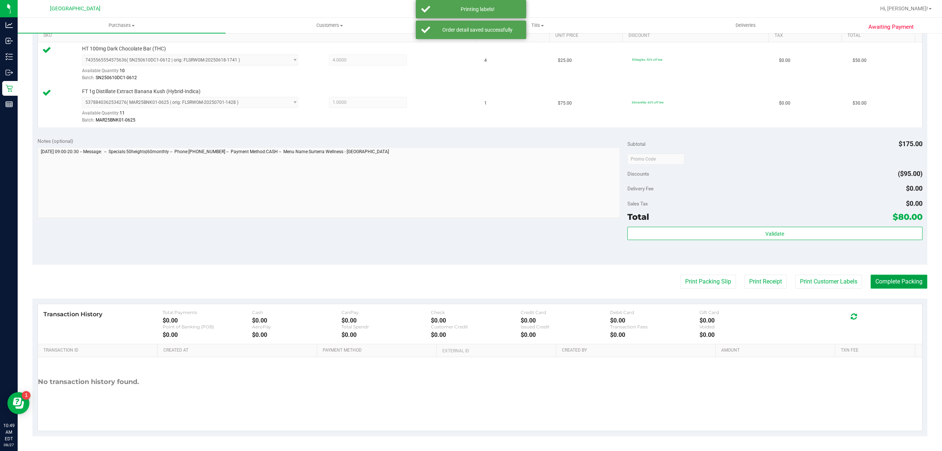
click at [897, 283] on button "Complete Packing" at bounding box center [899, 282] width 57 height 14
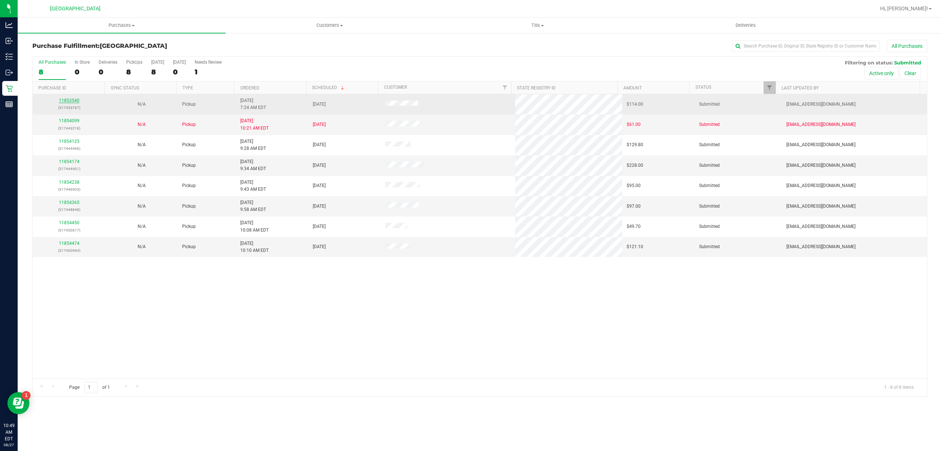
click at [78, 99] on link "11853540" at bounding box center [69, 100] width 21 height 5
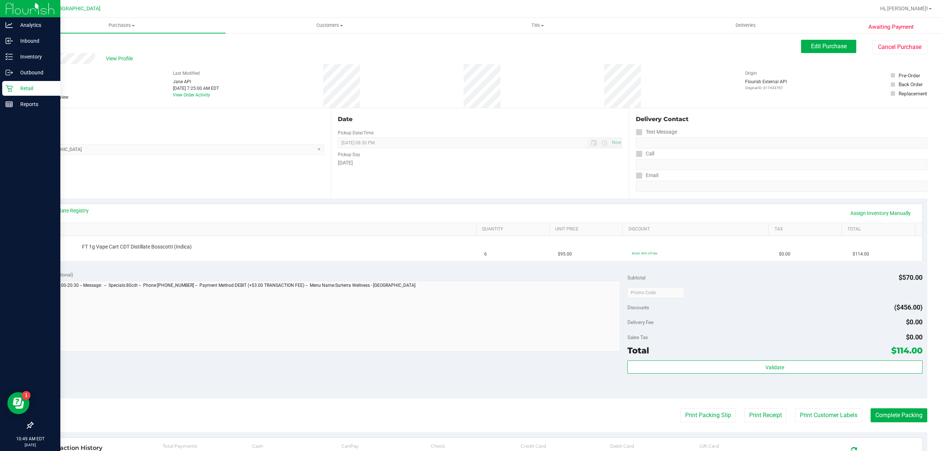
click at [14, 85] on p "Retail" at bounding box center [35, 88] width 44 height 9
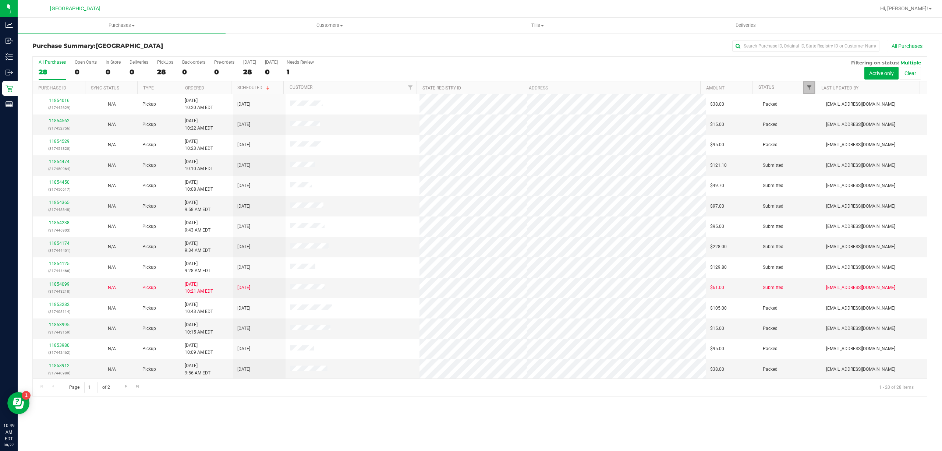
click at [809, 87] on span "Filter" at bounding box center [809, 88] width 6 height 6
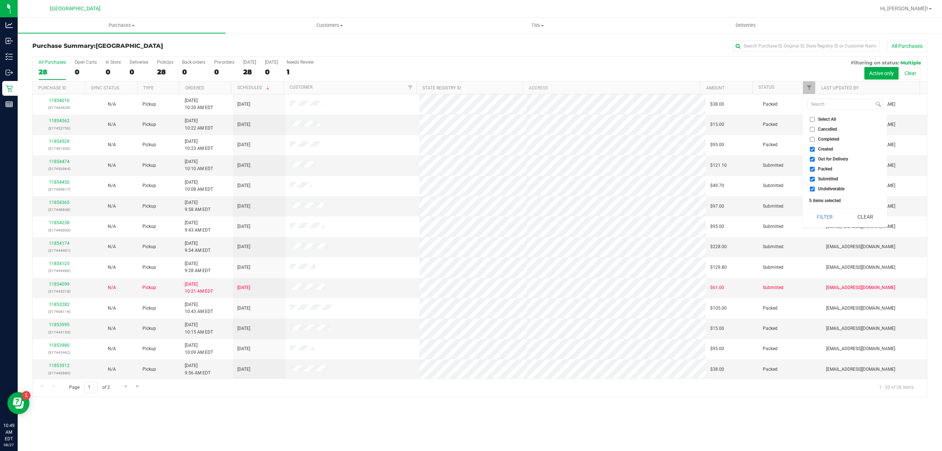
click at [831, 119] on span "Select All" at bounding box center [827, 119] width 18 height 4
click at [815, 119] on input "Select All" at bounding box center [812, 119] width 5 height 5
checkbox input "true"
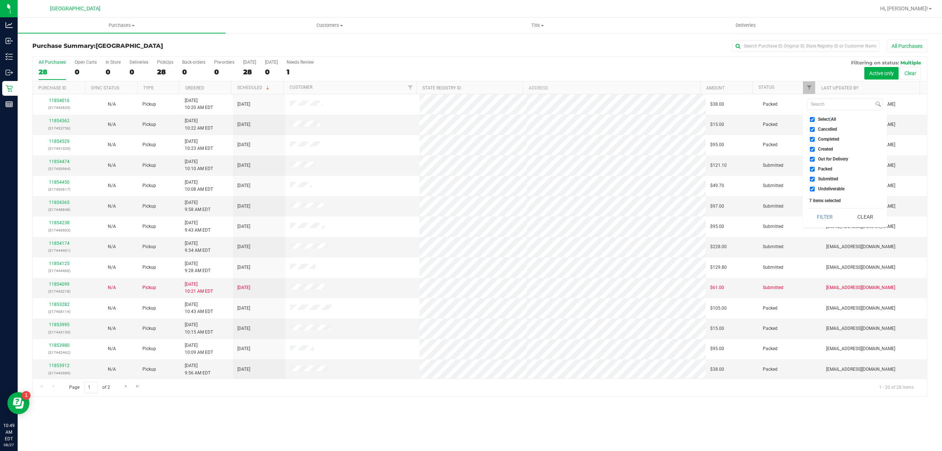
click at [831, 119] on span "Select All" at bounding box center [827, 119] width 18 height 4
click at [815, 119] on input "Select All" at bounding box center [812, 119] width 5 height 5
checkbox input "false"
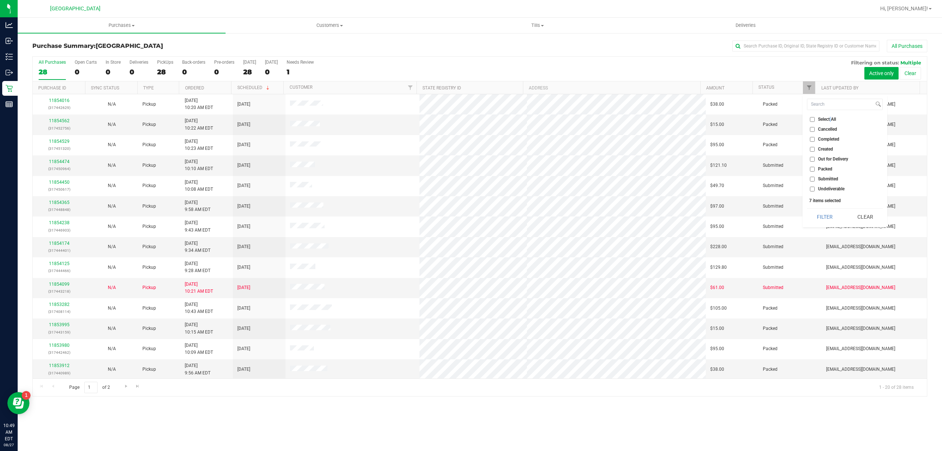
checkbox input "false"
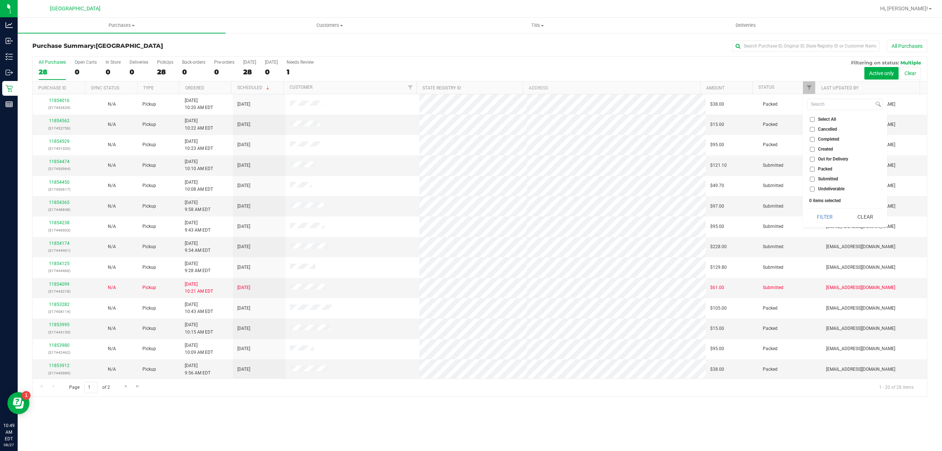
click at [825, 178] on span "Submitted" at bounding box center [828, 179] width 20 height 4
click at [815, 178] on input "Submitted" at bounding box center [812, 179] width 5 height 5
checkbox input "true"
click at [829, 213] on button "Filter" at bounding box center [824, 217] width 35 height 16
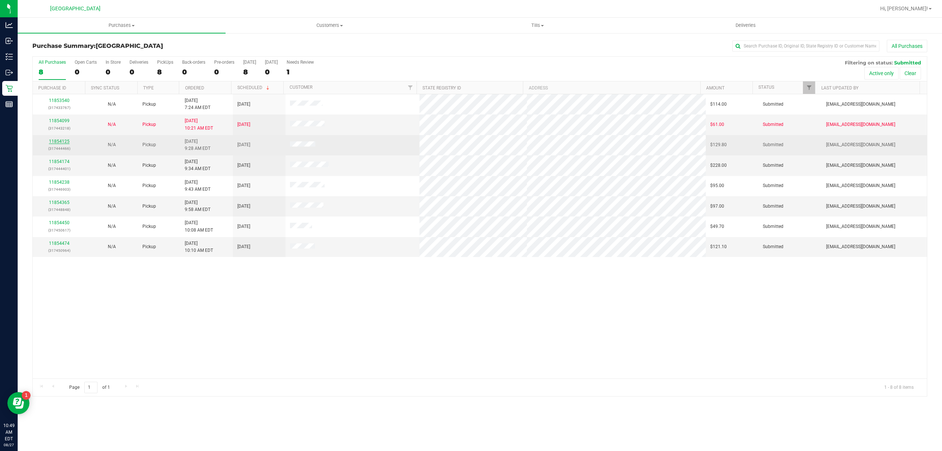
click at [58, 140] on link "11854125" at bounding box center [59, 141] width 21 height 5
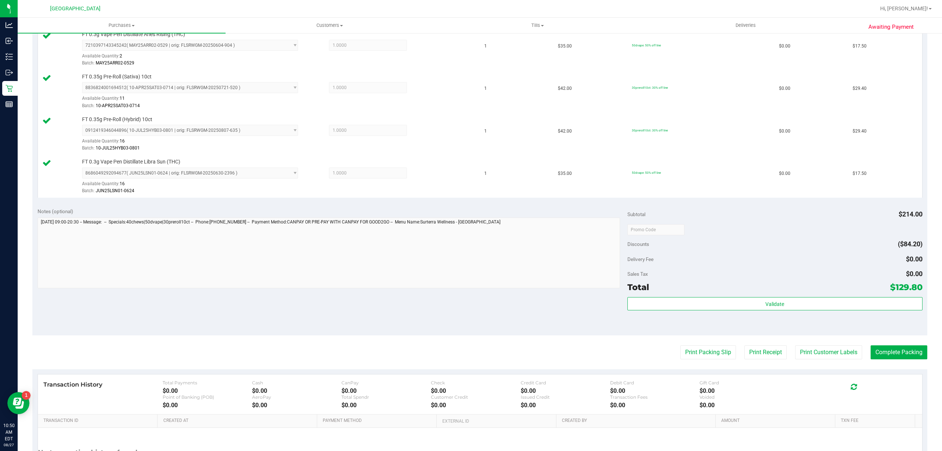
scroll to position [294, 0]
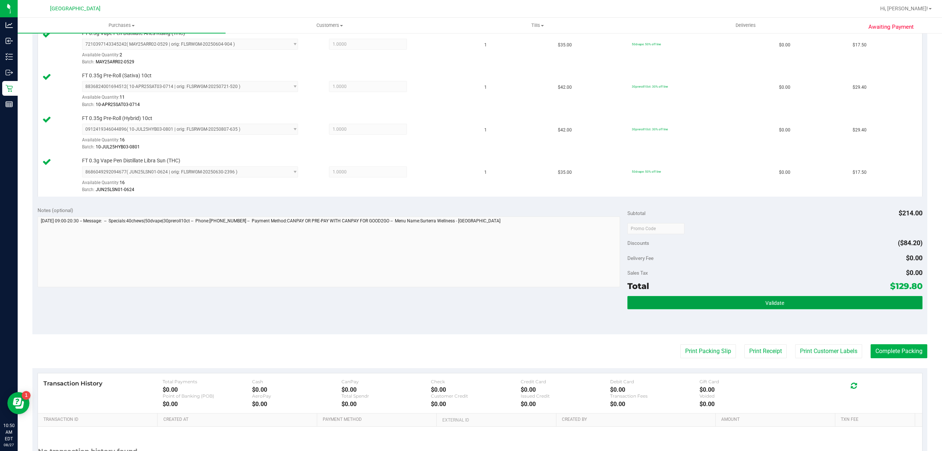
click at [806, 309] on button "Validate" at bounding box center [775, 302] width 295 height 13
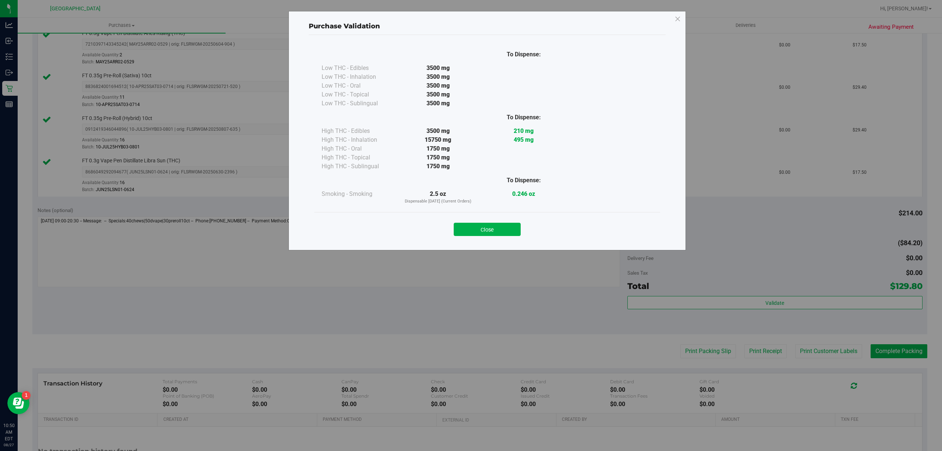
click at [498, 215] on div "Close" at bounding box center [487, 227] width 346 height 30
click at [501, 226] on button "Close" at bounding box center [487, 229] width 67 height 13
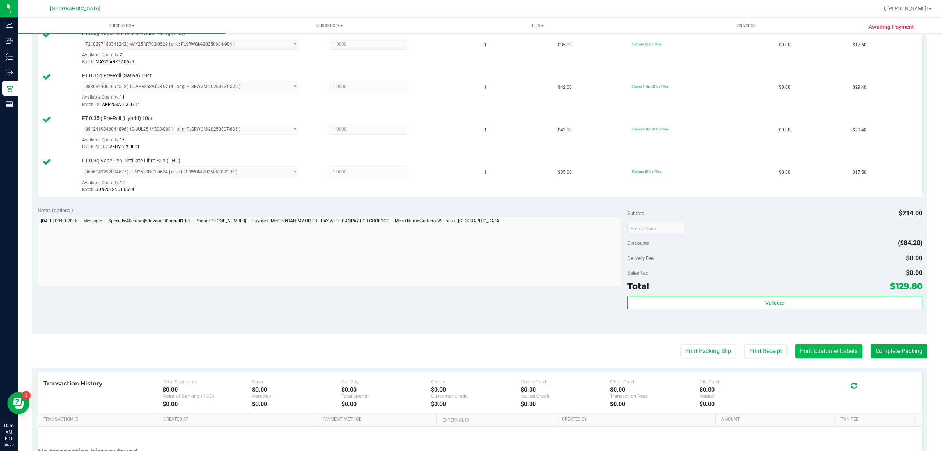
click at [805, 352] on button "Print Customer Labels" at bounding box center [828, 351] width 67 height 14
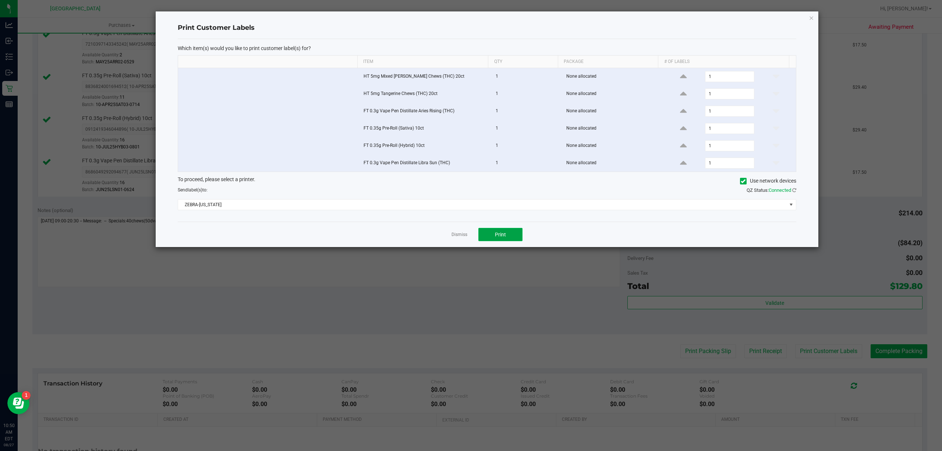
click at [509, 241] on button "Print" at bounding box center [500, 234] width 44 height 13
click at [458, 238] on link "Dismiss" at bounding box center [460, 235] width 16 height 6
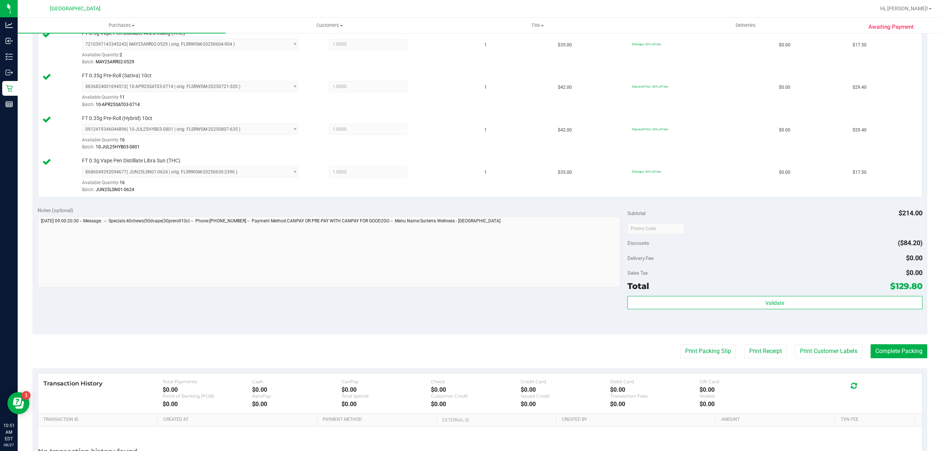
drag, startPoint x: 813, startPoint y: 352, endPoint x: 760, endPoint y: 330, distance: 57.2
click at [640, 335] on purchase-details "Back Edit Purchase Cancel Purchase View Profile # 11854125 BioTrack ID: - Submi…" at bounding box center [479, 125] width 895 height 760
click at [913, 351] on button "Complete Packing" at bounding box center [899, 351] width 57 height 14
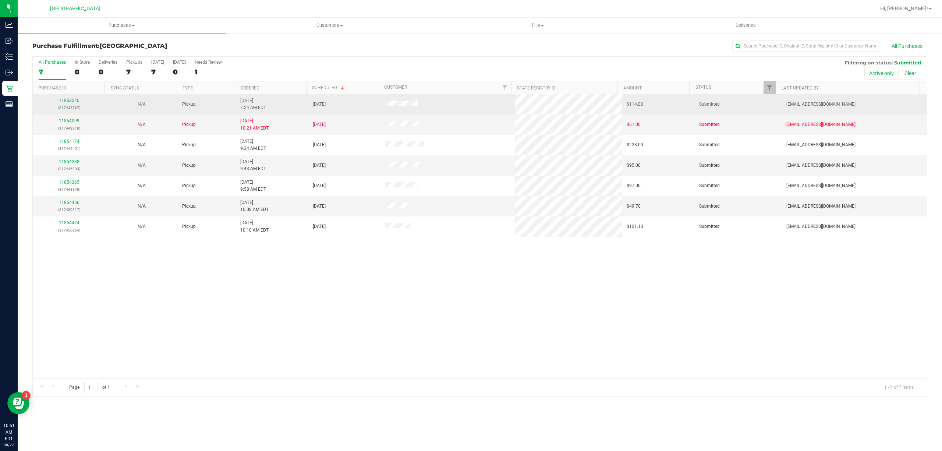
click at [75, 100] on link "11853540" at bounding box center [69, 100] width 21 height 5
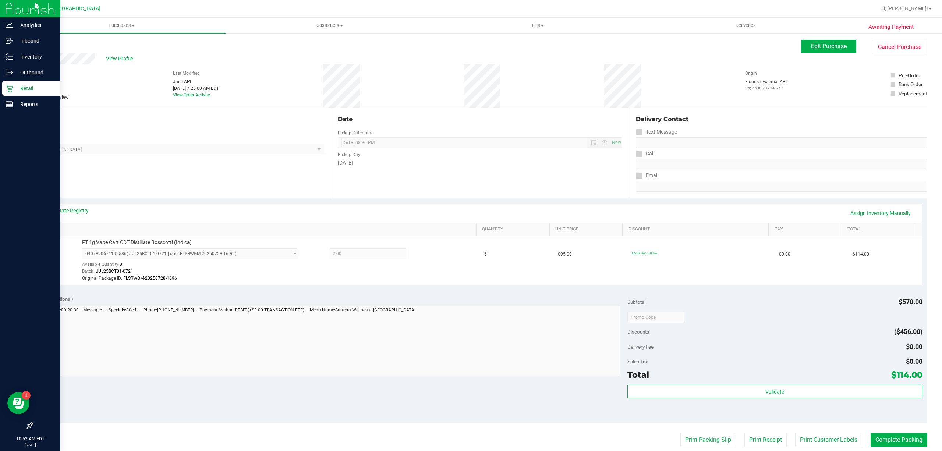
click at [16, 86] on p "Retail" at bounding box center [35, 88] width 44 height 9
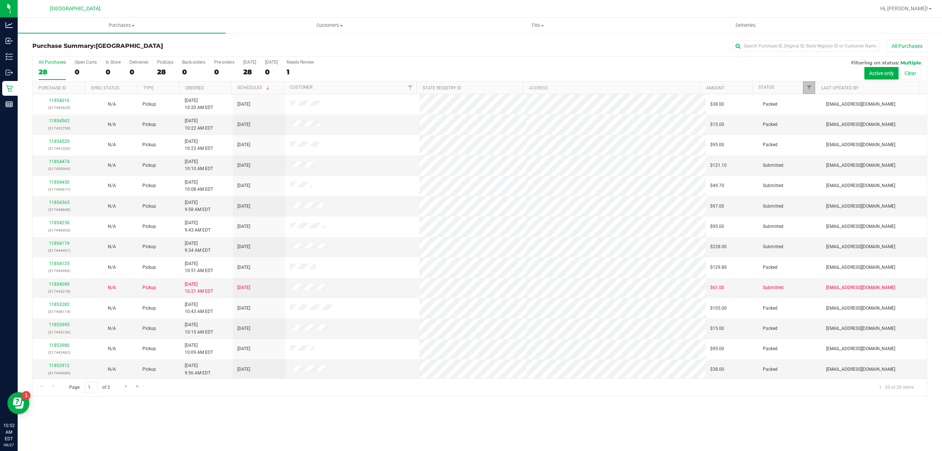
click at [805, 86] on link "Filter" at bounding box center [809, 87] width 12 height 13
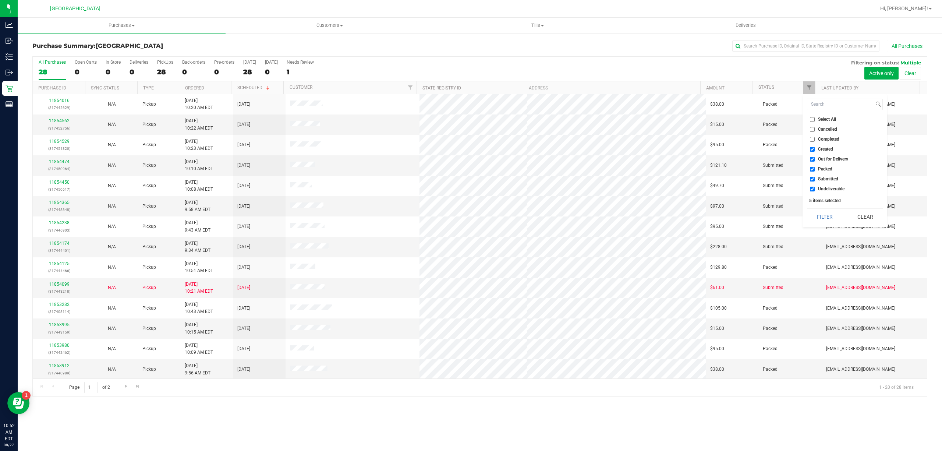
click at [836, 121] on span "Select All" at bounding box center [827, 119] width 18 height 4
click at [815, 121] on input "Select All" at bounding box center [812, 119] width 5 height 5
checkbox input "true"
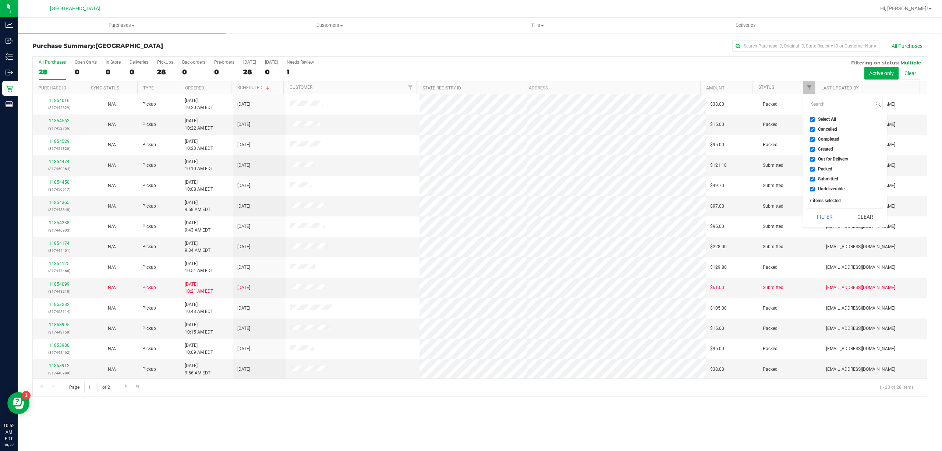
click at [835, 120] on span "Select All" at bounding box center [827, 119] width 18 height 4
click at [815, 120] on input "Select All" at bounding box center [812, 119] width 5 height 5
checkbox input "false"
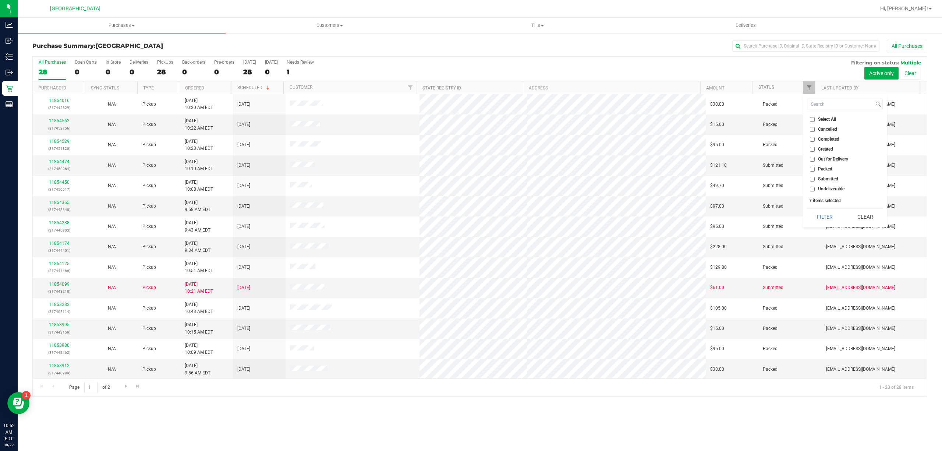
checkbox input "false"
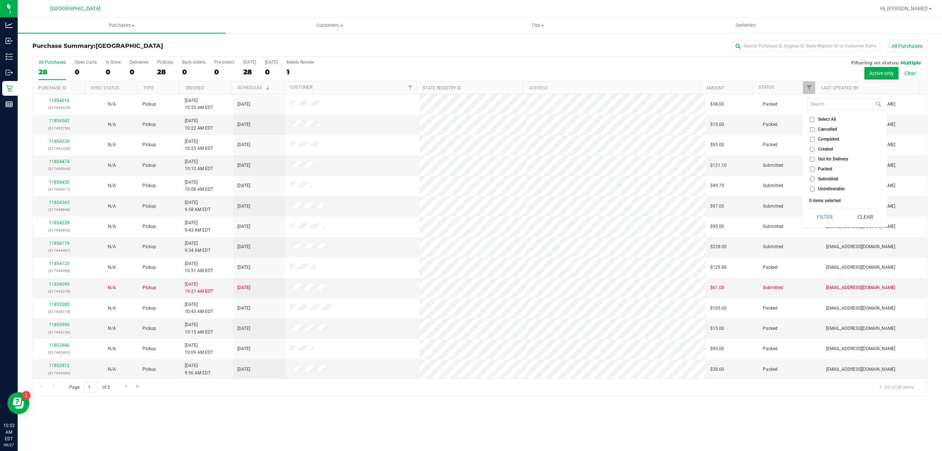
drag, startPoint x: 819, startPoint y: 179, endPoint x: 821, endPoint y: 183, distance: 4.9
click at [820, 180] on span "Submitted" at bounding box center [828, 179] width 20 height 4
click at [831, 180] on span "Submitted" at bounding box center [828, 179] width 20 height 4
click at [815, 180] on input "Submitted" at bounding box center [812, 179] width 5 height 5
checkbox input "true"
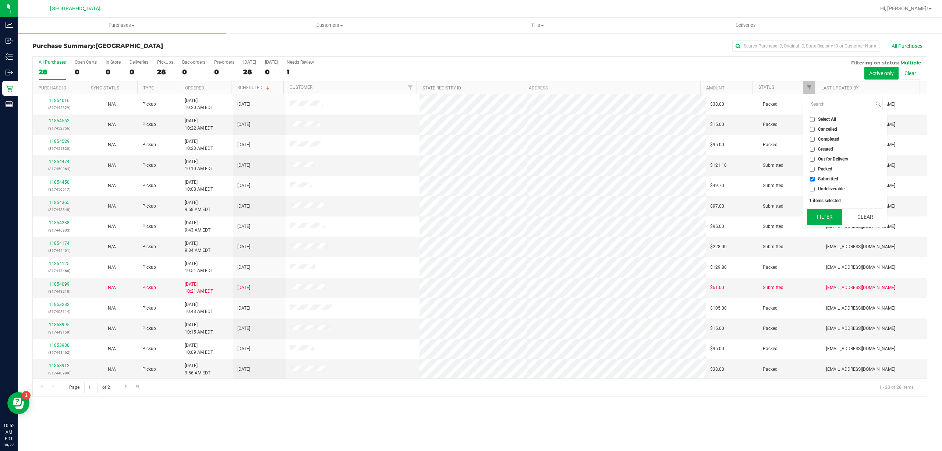
click at [825, 215] on button "Filter" at bounding box center [824, 217] width 35 height 16
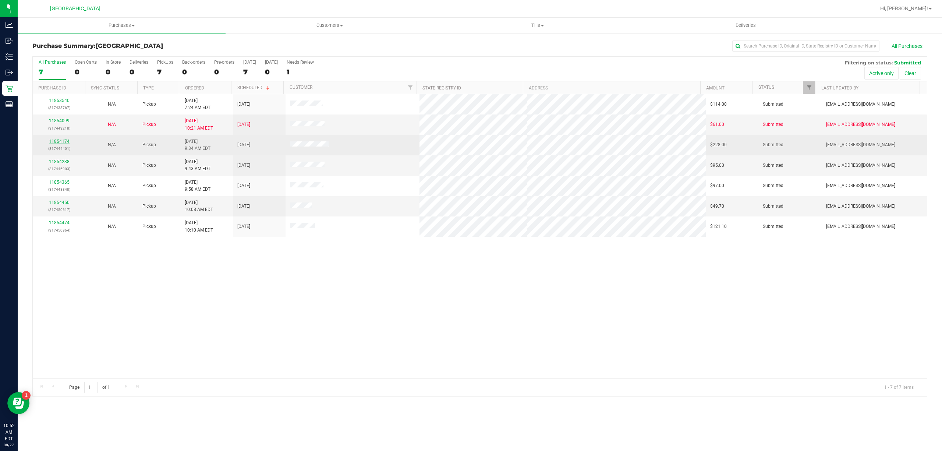
click at [64, 140] on link "11854174" at bounding box center [59, 141] width 21 height 5
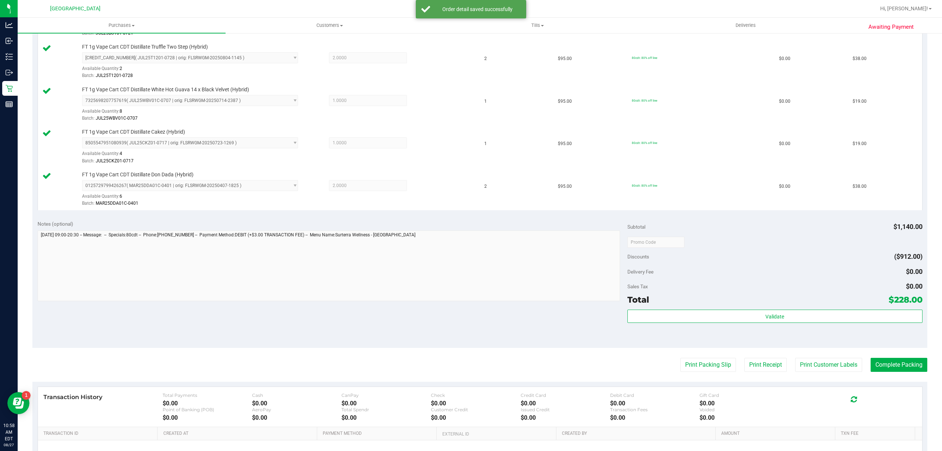
scroll to position [392, 0]
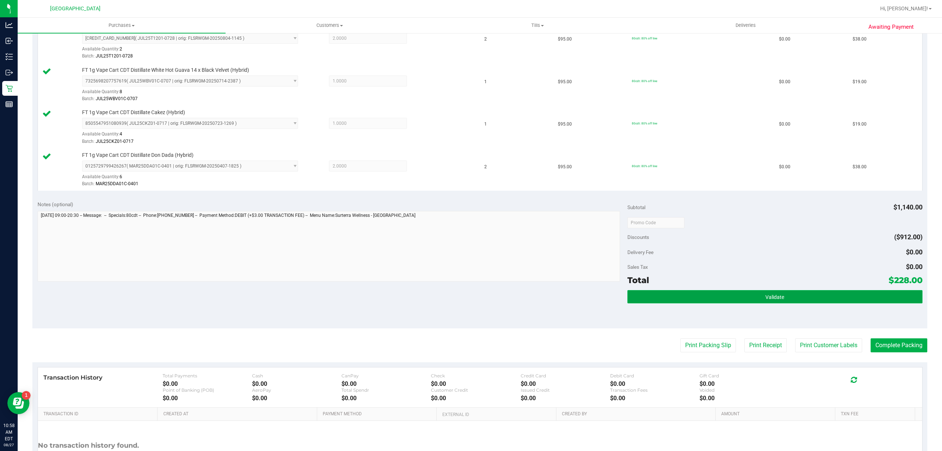
click at [787, 303] on button "Validate" at bounding box center [775, 296] width 295 height 13
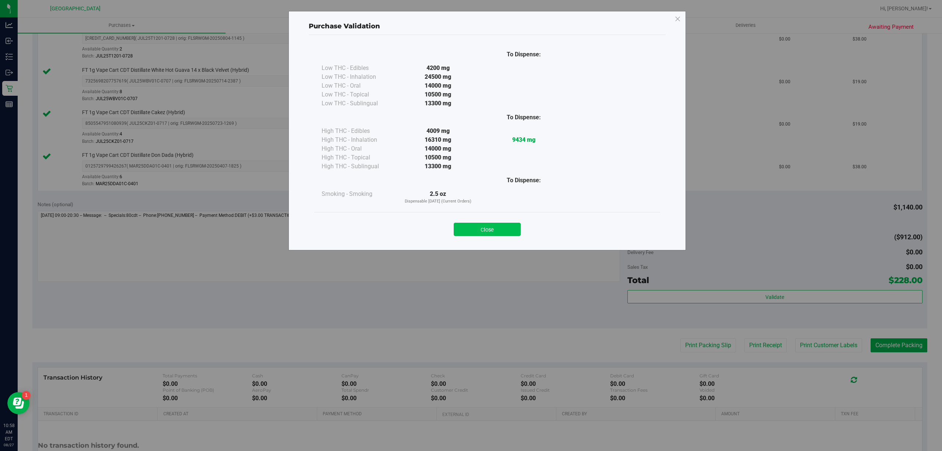
click at [509, 225] on button "Close" at bounding box center [487, 229] width 67 height 13
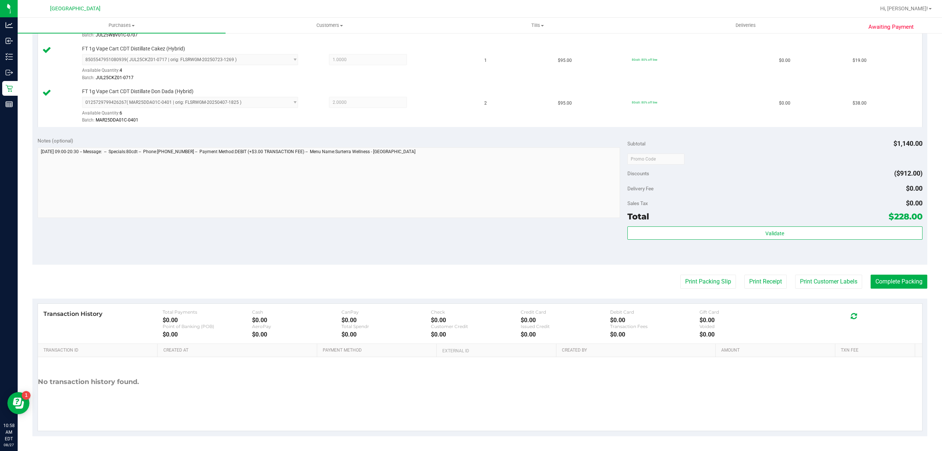
scroll to position [460, 0]
click at [821, 297] on purchase-details "Back Edit Purchase Cancel Purchase View Profile # 11854174 BioTrack ID: - Submi…" at bounding box center [479, 10] width 895 height 852
click at [822, 287] on button "Print Customer Labels" at bounding box center [828, 282] width 67 height 14
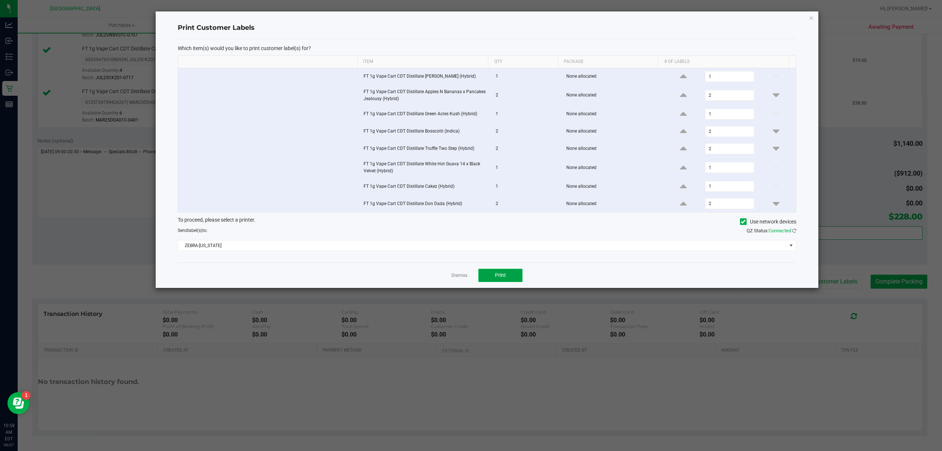
click at [498, 278] on span "Print" at bounding box center [500, 275] width 11 height 6
click at [458, 278] on link "Dismiss" at bounding box center [460, 275] width 16 height 6
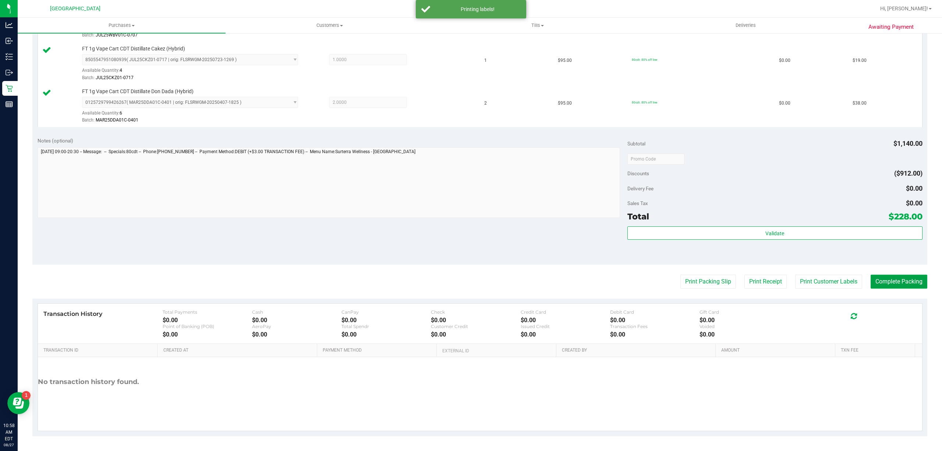
click at [877, 281] on button "Complete Packing" at bounding box center [899, 282] width 57 height 14
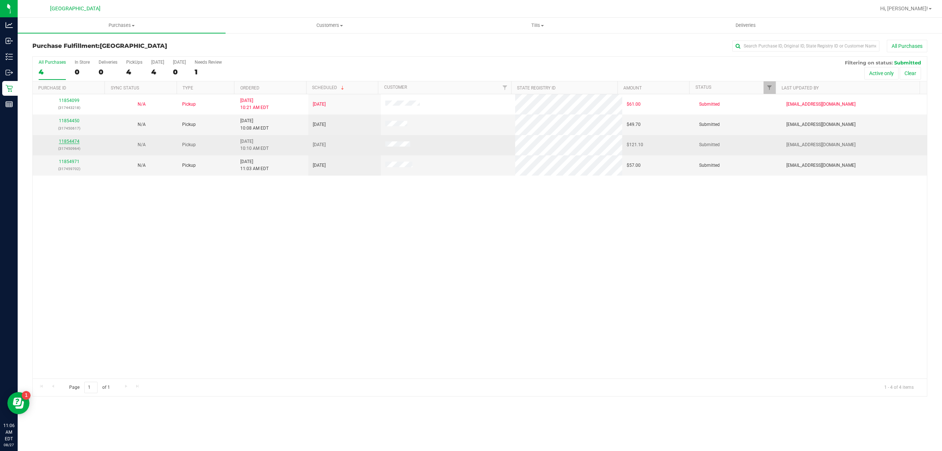
click at [68, 141] on link "11854474" at bounding box center [69, 141] width 21 height 5
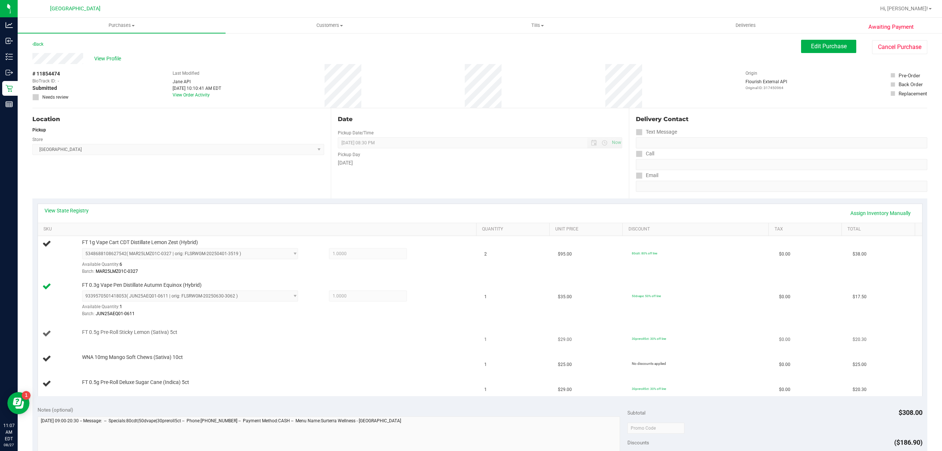
click at [140, 333] on span "FT 0.5g Pre-Roll Sticky Lemon (Sativa) 5ct" at bounding box center [129, 332] width 95 height 7
click at [194, 333] on div "FT 0.5g Pre-Roll Sticky Lemon (Sativa) 5ct" at bounding box center [275, 332] width 394 height 7
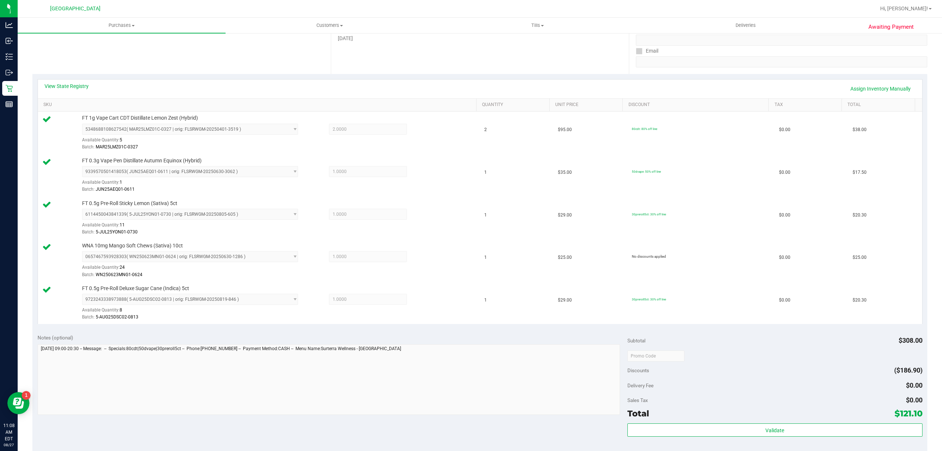
scroll to position [245, 0]
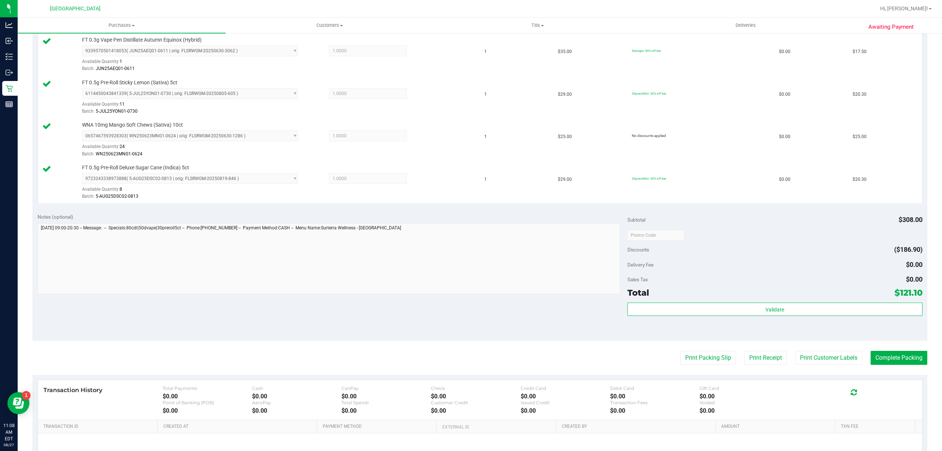
click at [720, 319] on div "Validate" at bounding box center [775, 319] width 295 height 33
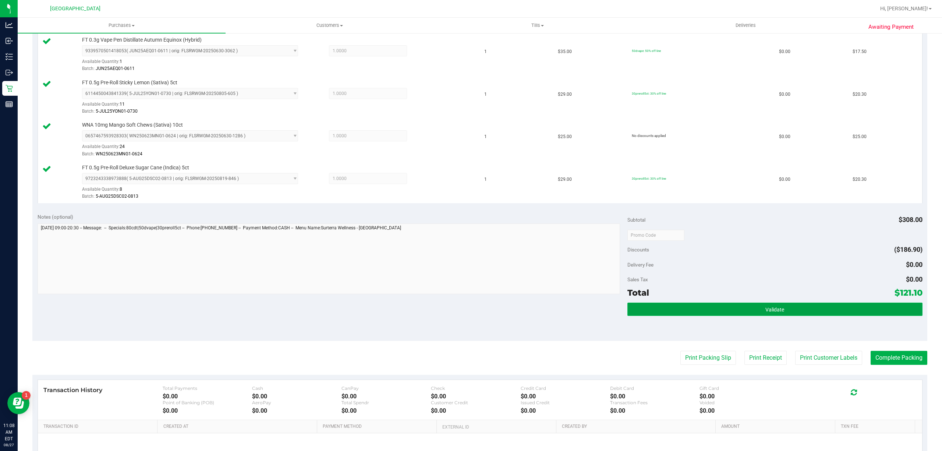
click at [748, 307] on button "Validate" at bounding box center [775, 309] width 295 height 13
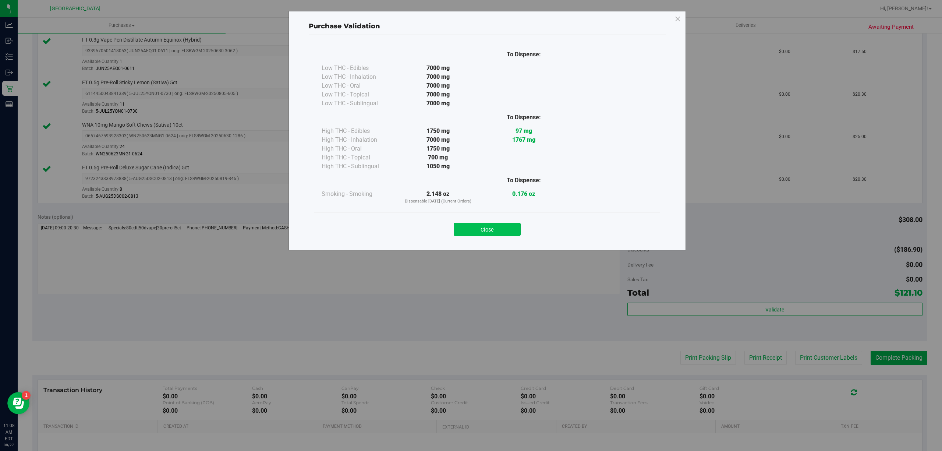
click at [498, 227] on button "Close" at bounding box center [487, 229] width 67 height 13
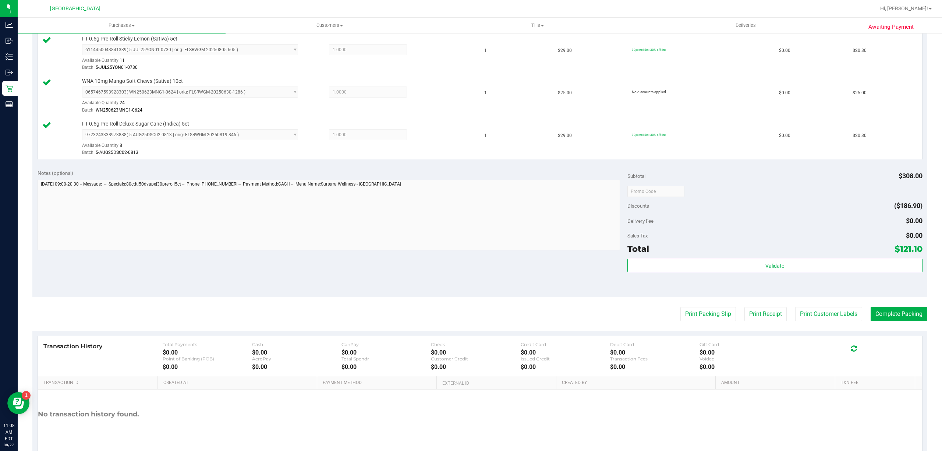
scroll to position [324, 0]
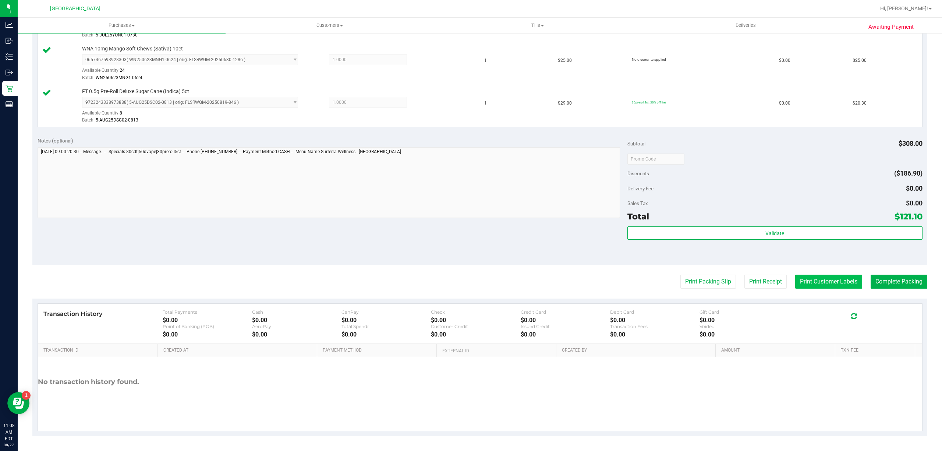
click at [824, 275] on button "Print Customer Labels" at bounding box center [828, 282] width 67 height 14
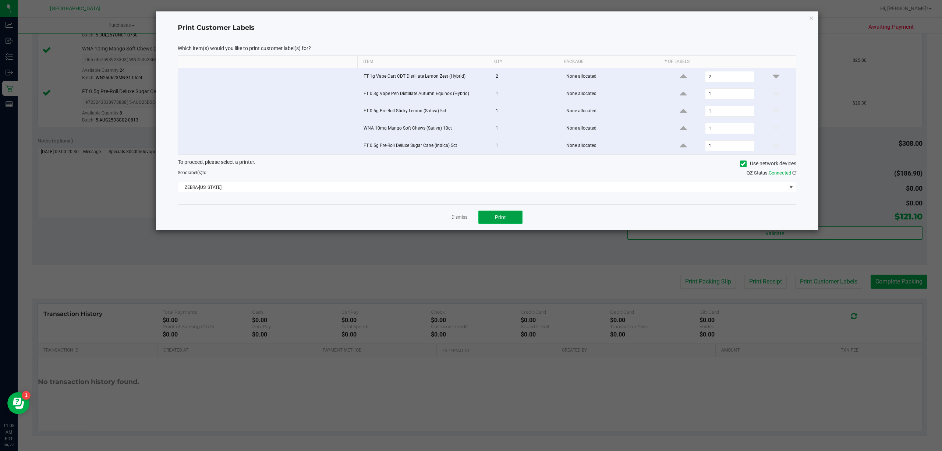
click at [483, 224] on button "Print" at bounding box center [500, 217] width 44 height 13
click at [464, 218] on link "Dismiss" at bounding box center [460, 217] width 16 height 6
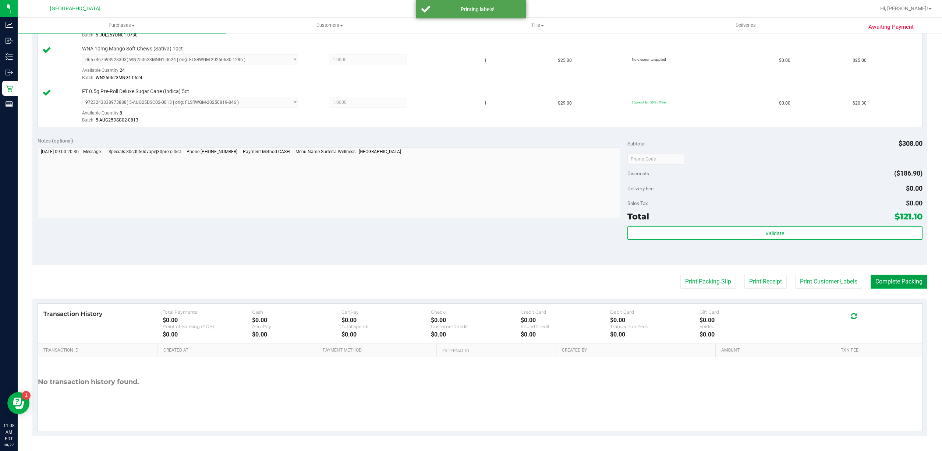
click at [885, 277] on button "Complete Packing" at bounding box center [899, 282] width 57 height 14
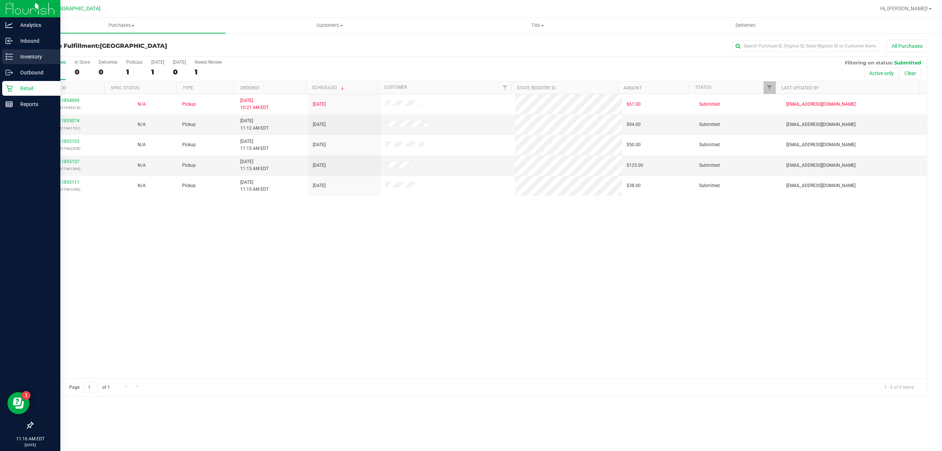
click at [14, 57] on p "Inventory" at bounding box center [35, 56] width 44 height 9
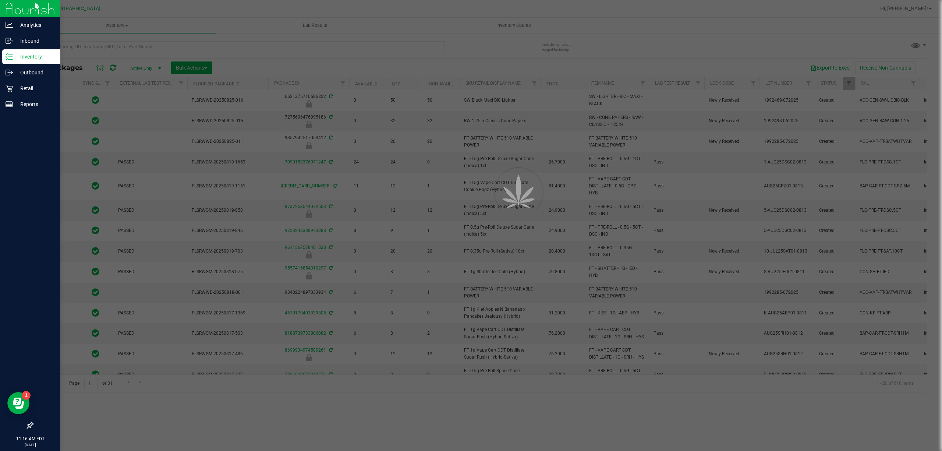
click at [92, 47] on div at bounding box center [471, 225] width 942 height 451
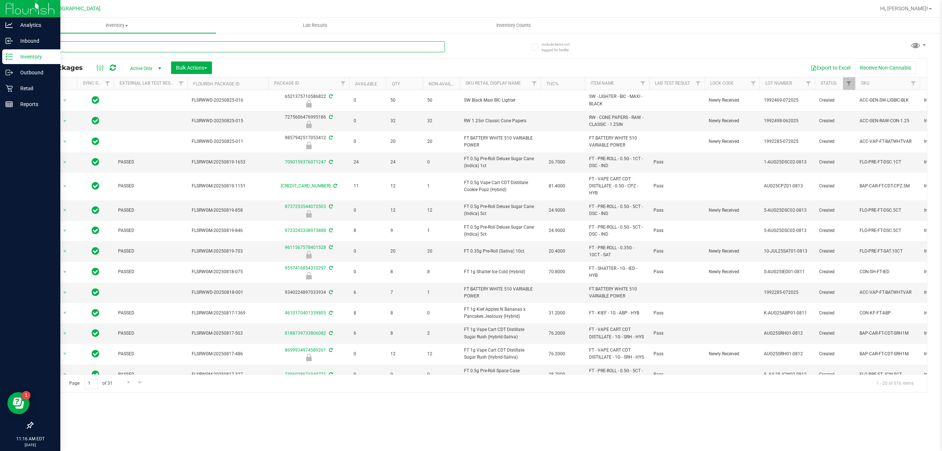
click at [92, 47] on input "text" at bounding box center [238, 46] width 413 height 11
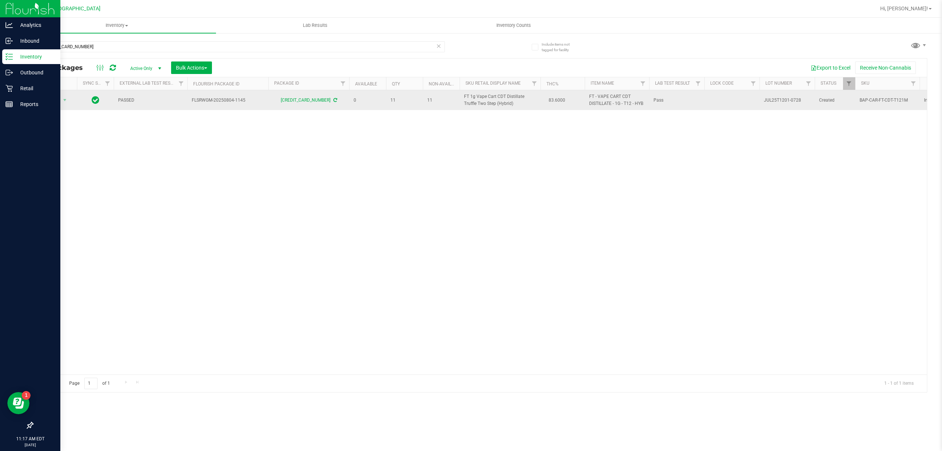
click at [494, 102] on span "FT 1g Vape Cart CDT Distillate Truffle Two Step (Hybrid)" at bounding box center [500, 100] width 72 height 14
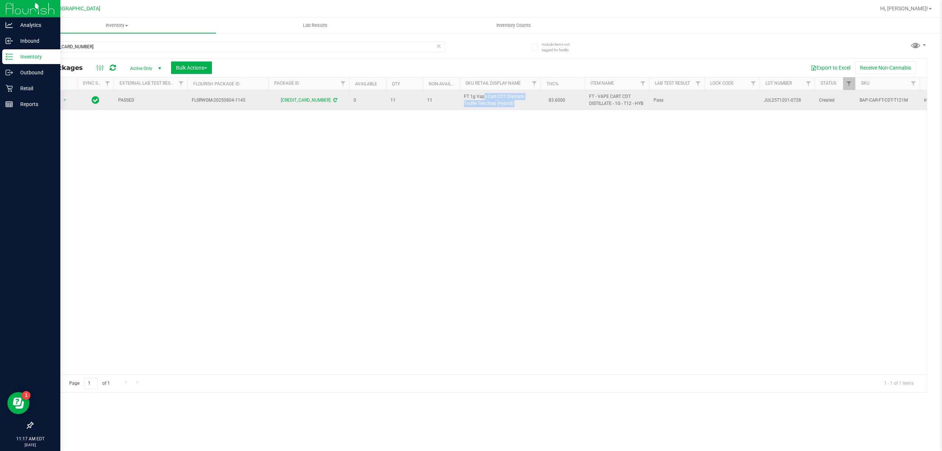
click at [494, 102] on span "FT 1g Vape Cart CDT Distillate Truffle Two Step (Hybrid)" at bounding box center [500, 100] width 72 height 14
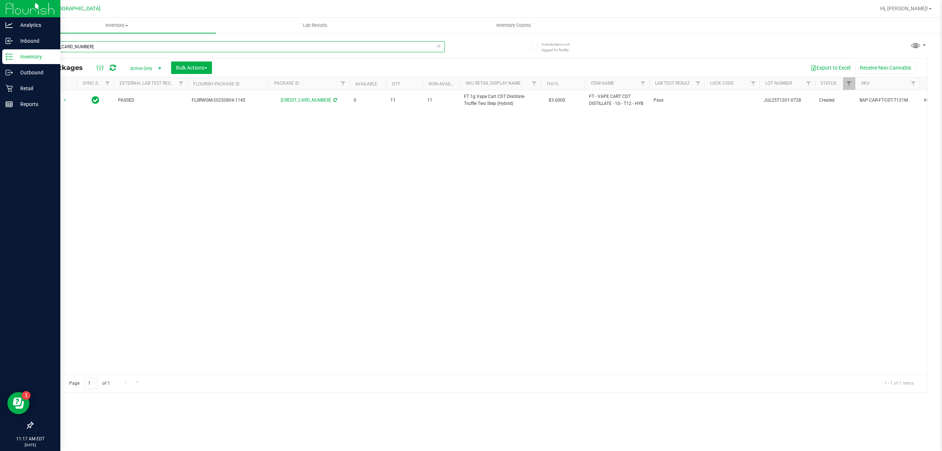
click at [340, 49] on input "6215167322151619" at bounding box center [238, 46] width 413 height 11
paste input "FT 1g Vape Cart CDT Distillate Truffle Two Step (Hybrid)"
click at [340, 49] on input "6215167322151619FT 1g Vape Cart CDT Distillate Truffle Two Step (Hybrid)" at bounding box center [238, 46] width 413 height 11
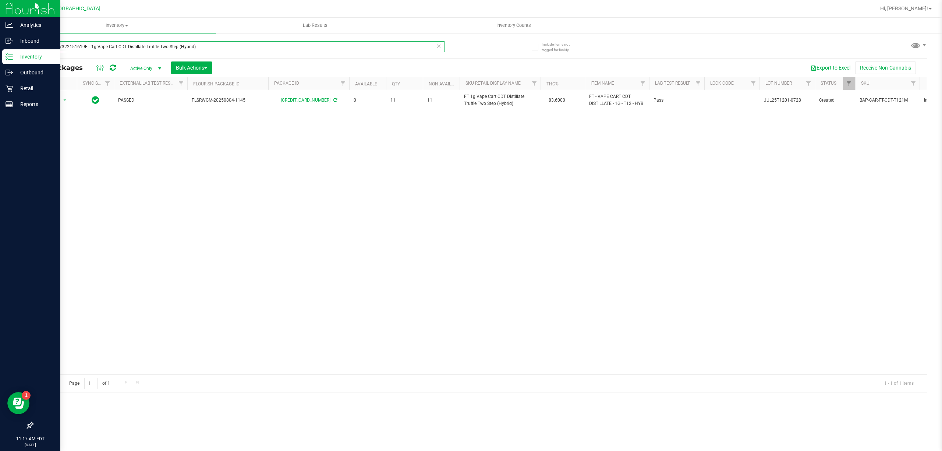
paste input "text"
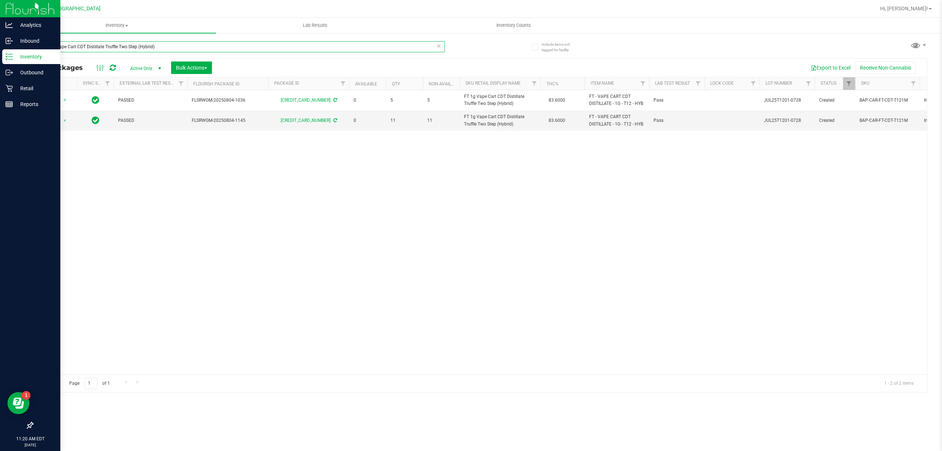
click at [237, 52] on input "FT 1g Vape Cart CDT Distillate Truffle Two Step (Hybrid)" at bounding box center [238, 46] width 413 height 11
click at [240, 51] on input "FT 1g Vape Cart CDT Distillate Truffle Two Step (Hybrid)" at bounding box center [238, 46] width 413 height 11
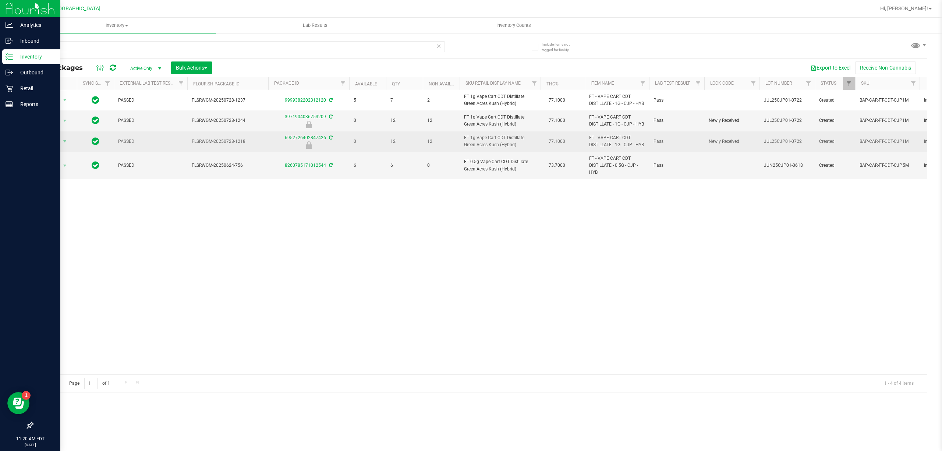
click at [626, 145] on span "FT - VAPE CART CDT DISTILLATE - 1G - CJP - HYB" at bounding box center [617, 141] width 56 height 14
copy tr "FT - VAPE CART CDT DISTILLATE - 1G - CJP - HYB"
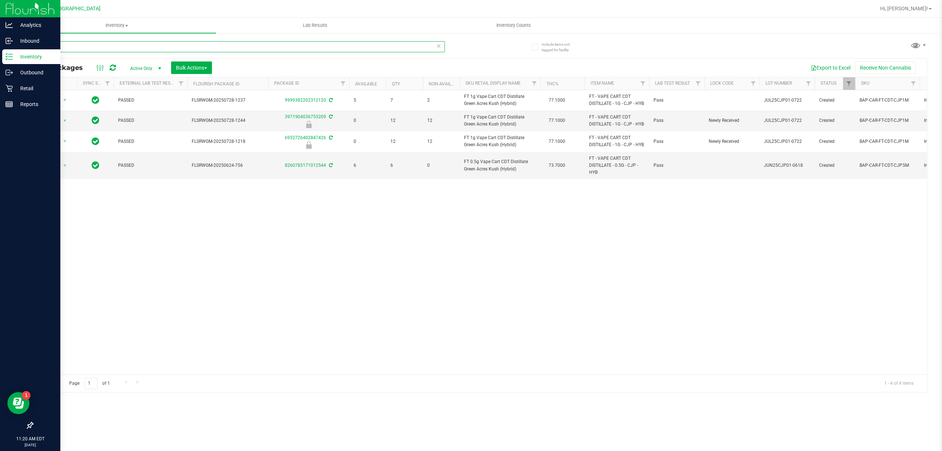
click at [96, 46] on input "cjp" at bounding box center [238, 46] width 413 height 11
paste input "FT - VAPE CART CDT DISTILLATE - 1G - CJP - HYB"
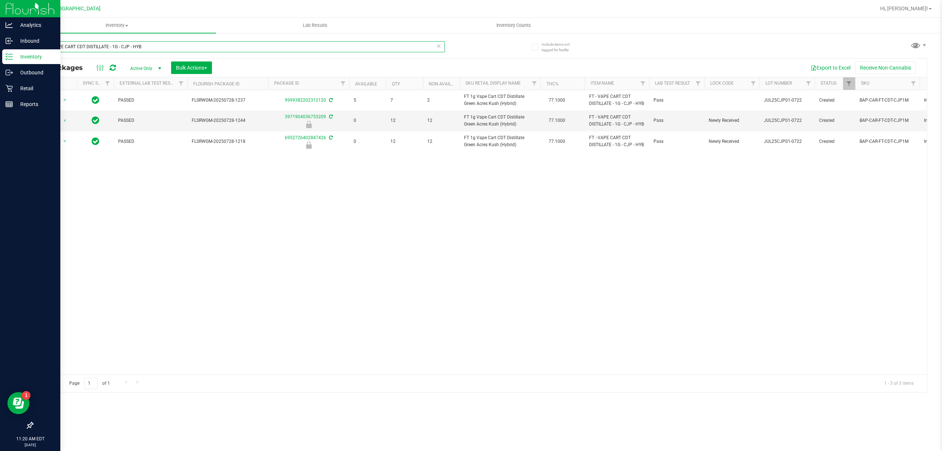
click at [183, 43] on input "FT - VAPE CART CDT DISTILLATE - 1G - CJP - HYB" at bounding box center [238, 46] width 413 height 11
click at [797, 275] on div "Action Action Adjust qty Create package Edit attributes Global inventory Locate…" at bounding box center [480, 232] width 894 height 284
click at [857, 314] on div "Action Action Adjust qty Create package Edit attributes Global inventory Locate…" at bounding box center [480, 232] width 894 height 284
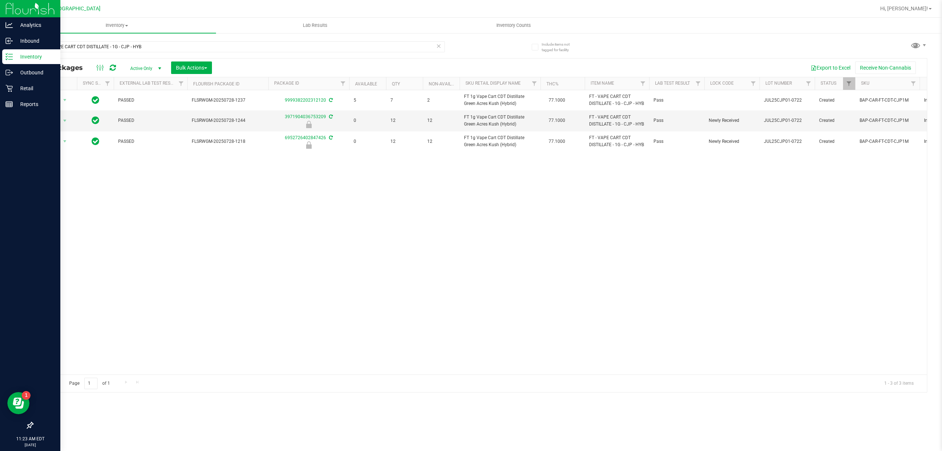
click at [279, 52] on div "FT - VAPE CART CDT DISTILLATE - 1G - CJP - HYB" at bounding box center [238, 49] width 413 height 17
click at [280, 45] on input "FT - VAPE CART CDT DISTILLATE - 1G - CJP - HYB" at bounding box center [238, 46] width 413 height 11
paste input "1g Vape Cart CDT Distillate Don Dada (Hybrid)"
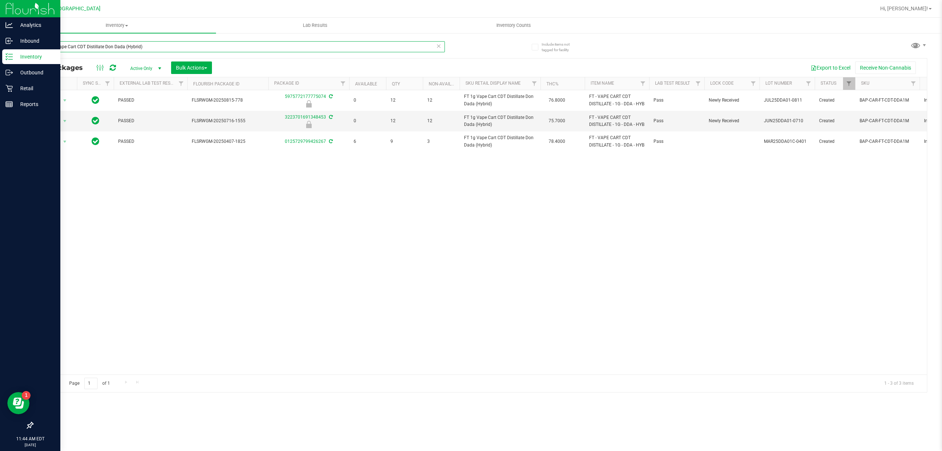
click at [236, 47] on input "FT 1g Vape Cart CDT Distillate Don Dada (Hybrid)" at bounding box center [238, 46] width 413 height 11
click at [232, 50] on input "FT 1g Vape Cart CDT Distillate Don Dada (Hybrid)" at bounding box center [238, 46] width 413 height 11
click at [232, 51] on input "FT 1g Vape Cart CDT Distillate Don Dada (Hybrid)" at bounding box center [238, 46] width 413 height 11
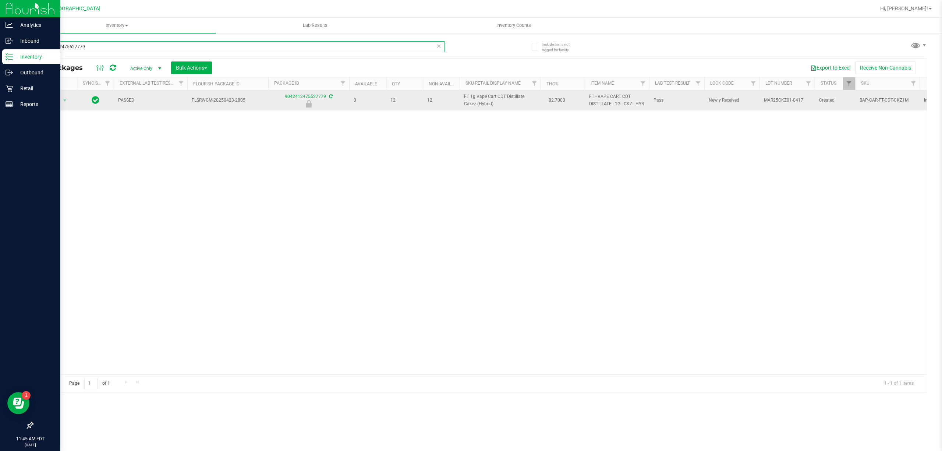
type input "9042412475527779"
drag, startPoint x: 55, startPoint y: 109, endPoint x: 58, endPoint y: 102, distance: 7.8
click at [56, 109] on td "Action Action Edit attributes Global inventory Locate package Package audit log…" at bounding box center [55, 100] width 44 height 20
click at [58, 100] on span "Action" at bounding box center [50, 100] width 20 height 10
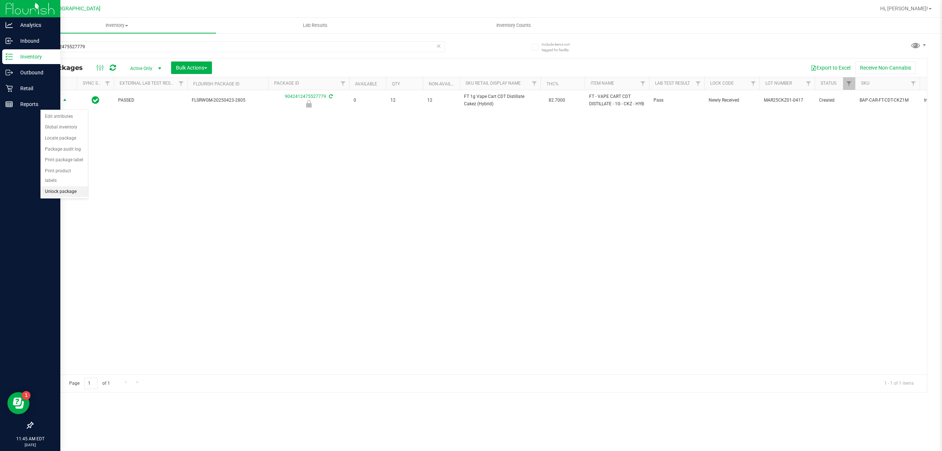
click at [62, 195] on li "Unlock package" at bounding box center [63, 191] width 47 height 11
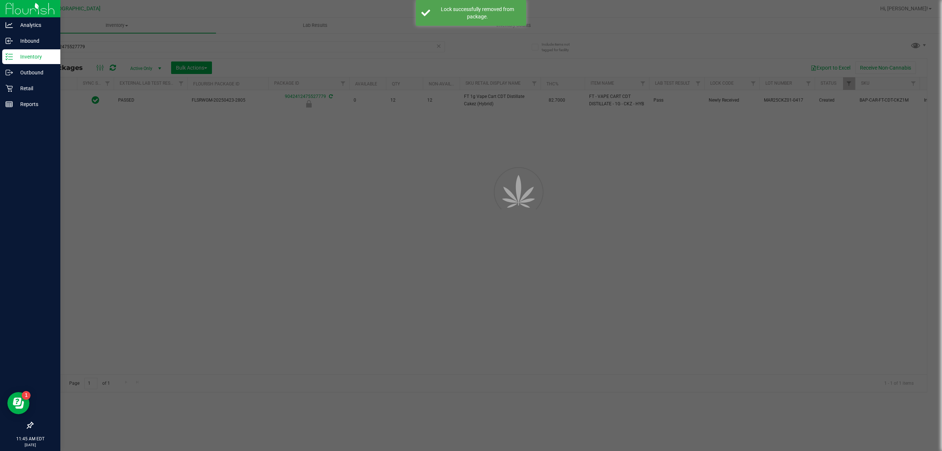
click at [394, 45] on div at bounding box center [471, 225] width 942 height 451
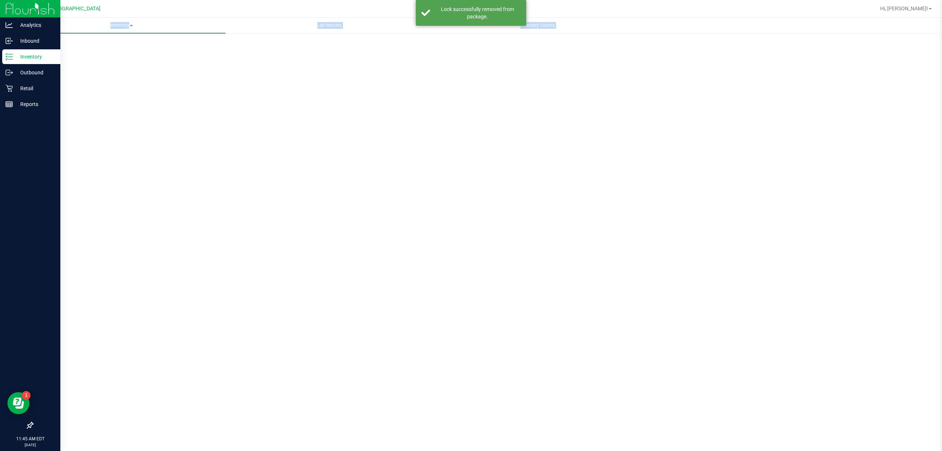
click at [394, 45] on div "Scan Packages 0" at bounding box center [479, 147] width 895 height 215
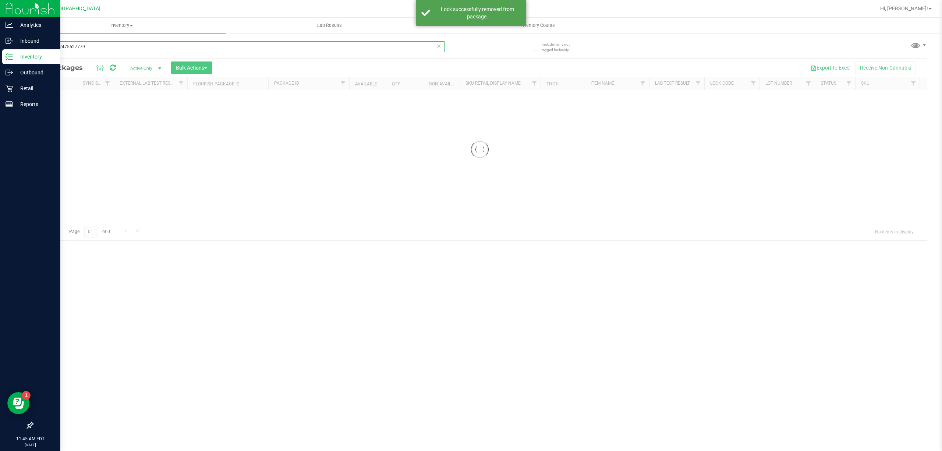
click at [394, 45] on input "9042412475527779" at bounding box center [238, 46] width 413 height 11
click at [168, 49] on input "812578003204" at bounding box center [238, 46] width 413 height 11
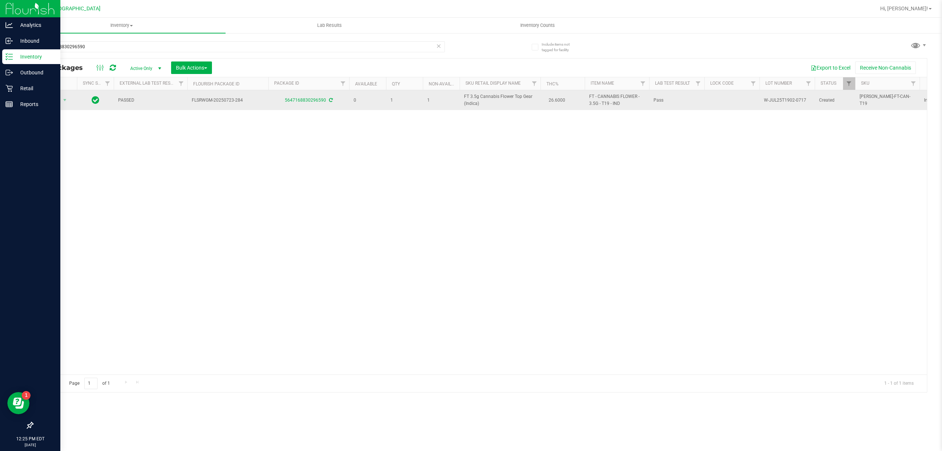
click at [471, 102] on span "FT 3.5g Cannabis Flower Top Gear (Indica)" at bounding box center [500, 100] width 72 height 14
click at [472, 102] on span "FT 3.5g Cannabis Flower Top Gear (Indica)" at bounding box center [500, 100] width 72 height 14
click at [473, 102] on span "FT 3.5g Cannabis Flower Top Gear (Indica)" at bounding box center [500, 100] width 72 height 14
copy td "FT 3.5g Cannabis Flower Top Gear (Indica)"
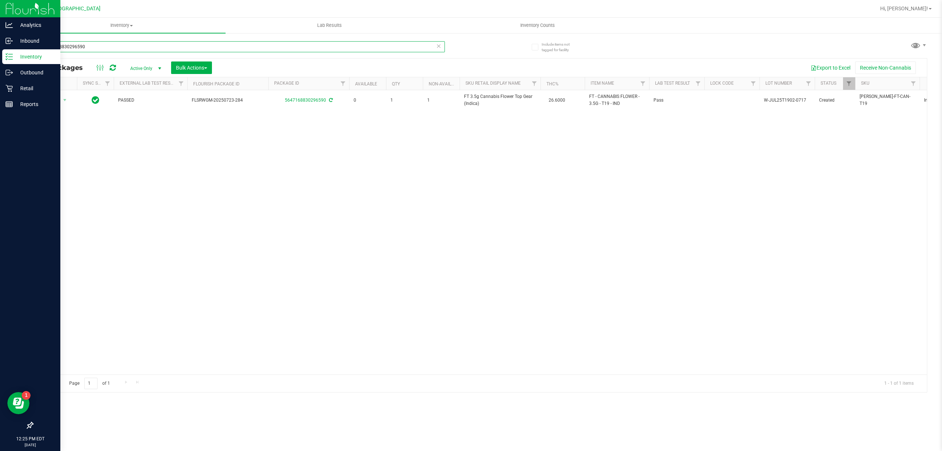
click at [177, 43] on input "5647168830296590" at bounding box center [238, 46] width 413 height 11
paste input "FT 3.5g Cannabis Flower Top Gear (Indica)"
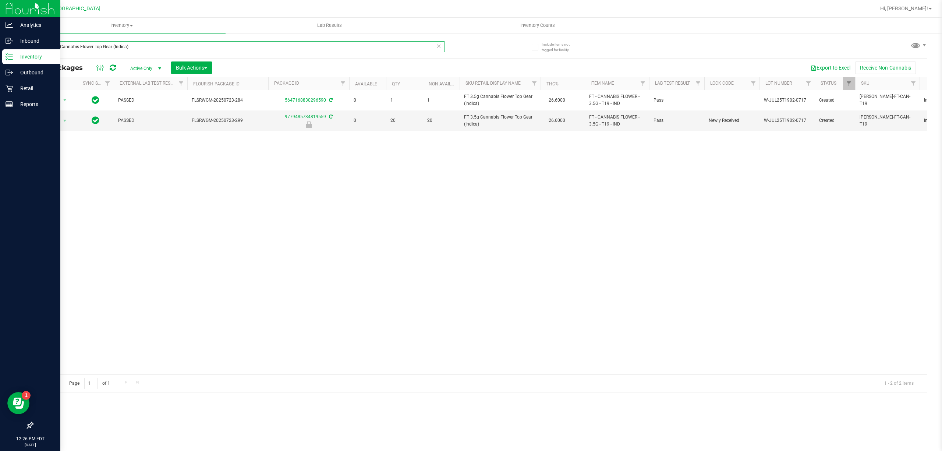
click at [169, 43] on input "FT 3.5g Cannabis Flower Top Gear (Indica)" at bounding box center [238, 46] width 413 height 11
click at [170, 44] on input "FT 3.5g Cannabis Flower Top Gear (Indica)" at bounding box center [238, 46] width 413 height 11
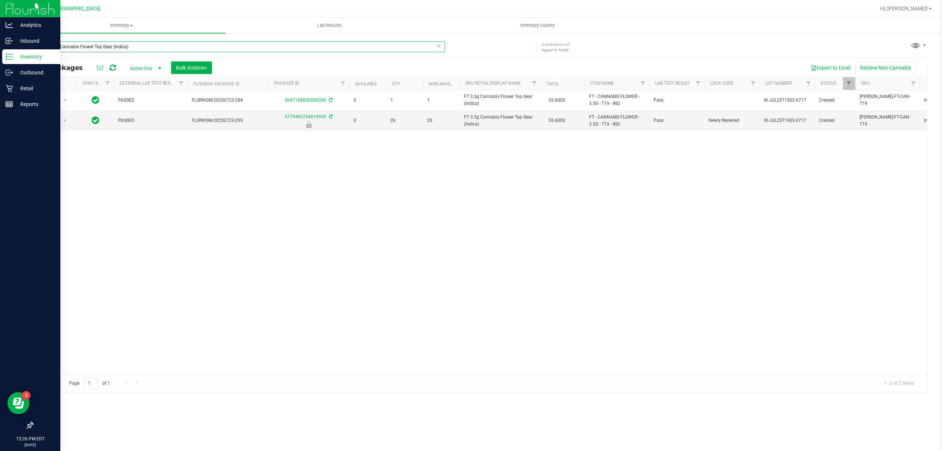
click at [174, 43] on input "FT 3.5g Cannabis Flower Top Gear (Indica)" at bounding box center [238, 46] width 413 height 11
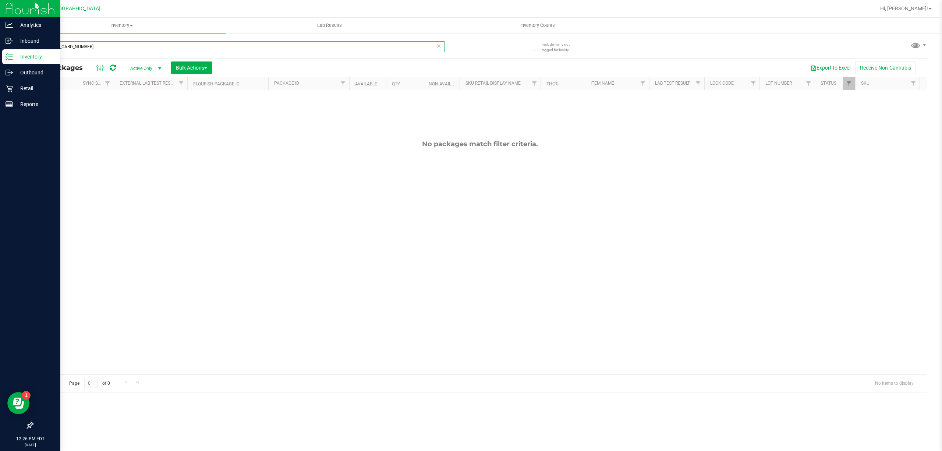
click at [196, 45] on input "2561192733490991" at bounding box center [238, 46] width 413 height 11
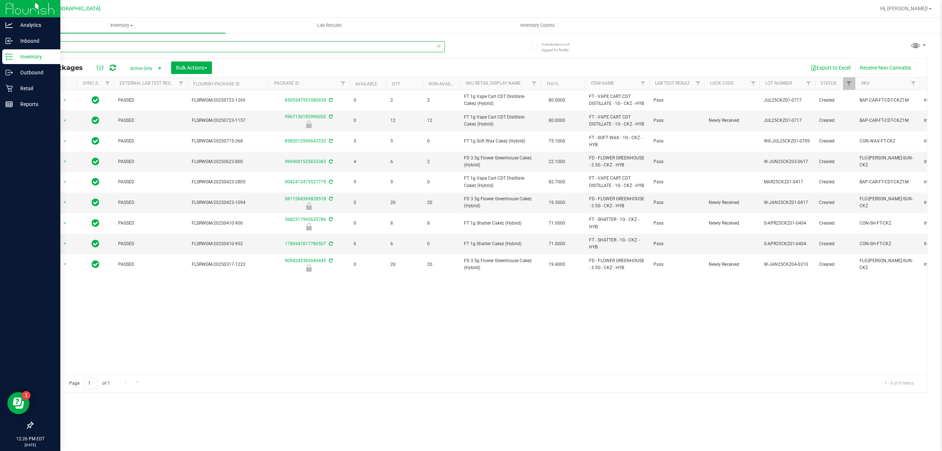
click at [348, 46] on input "ckz" at bounding box center [238, 46] width 413 height 11
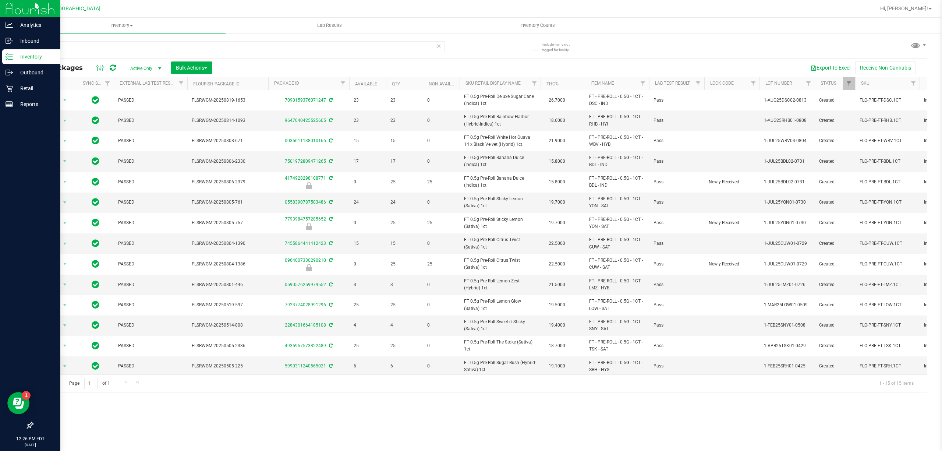
click at [526, 86] on th "Sku Retail Display Name" at bounding box center [500, 83] width 81 height 13
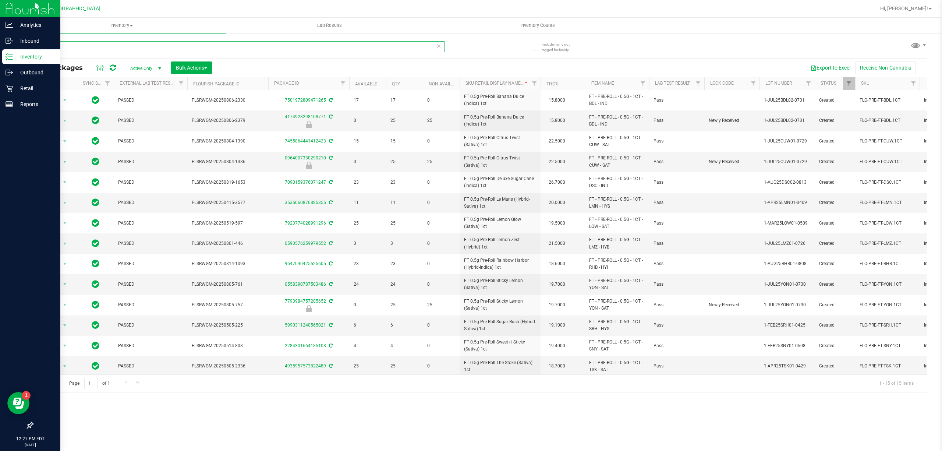
click at [266, 47] on input "1ct" at bounding box center [238, 46] width 413 height 11
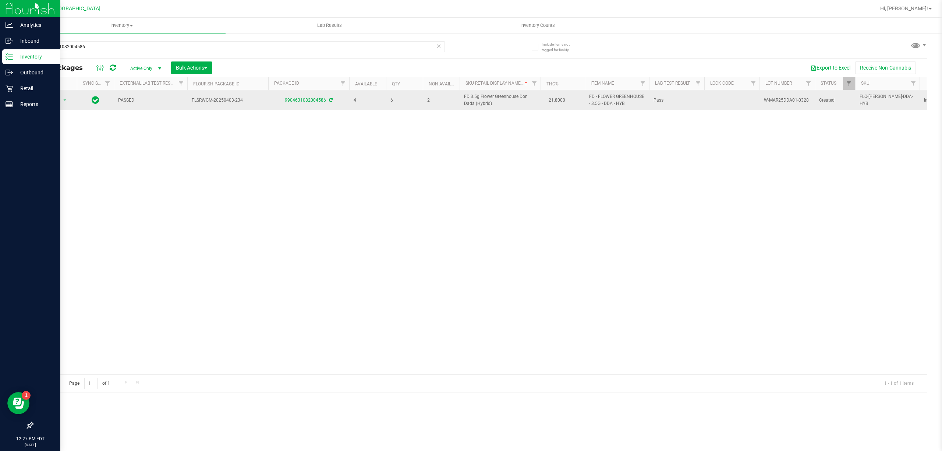
click at [487, 100] on span "FD 3.5g Flower Greenhouse Don Dada (Hybrid)" at bounding box center [500, 100] width 72 height 14
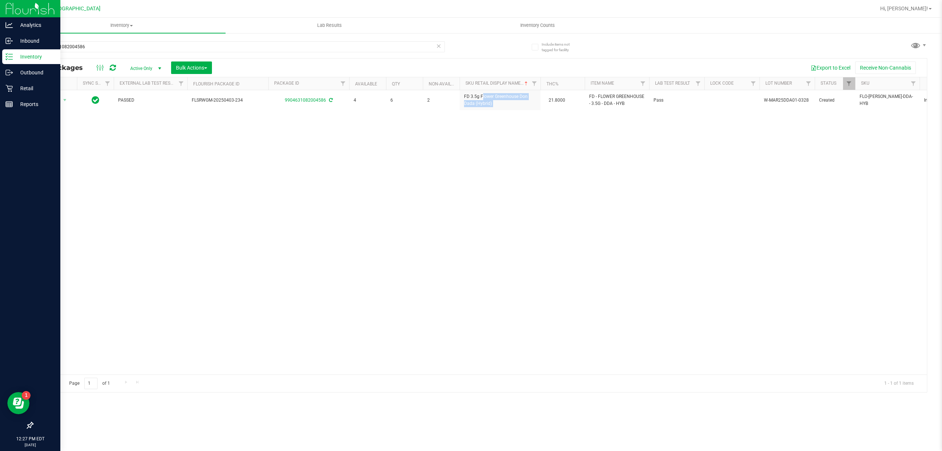
copy td "FD 3.5g Flower Greenhouse Don Dada (Hybrid)"
click at [213, 49] on input "9904631082004586" at bounding box center [238, 46] width 413 height 11
paste input "FD 3.5g Flower Greenhouse Don Dada (Hybrid)"
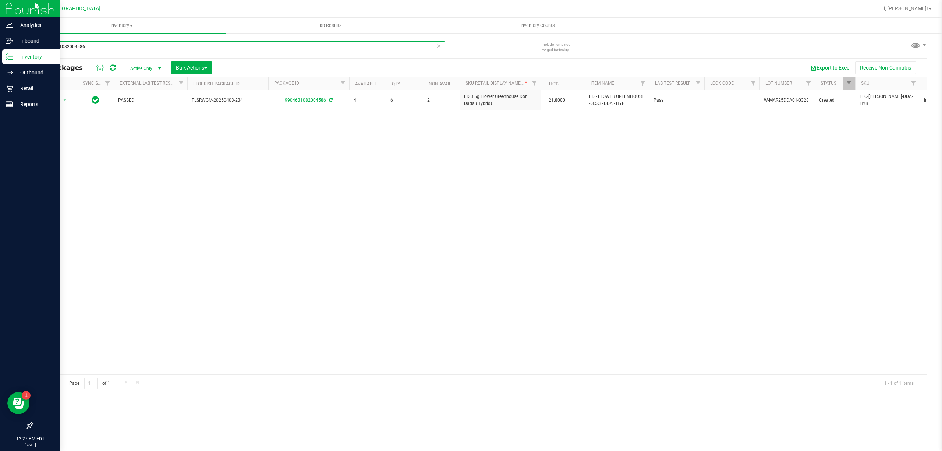
type input "FD 3.5g Flower Greenhouse Don Dada (Hybrid)"
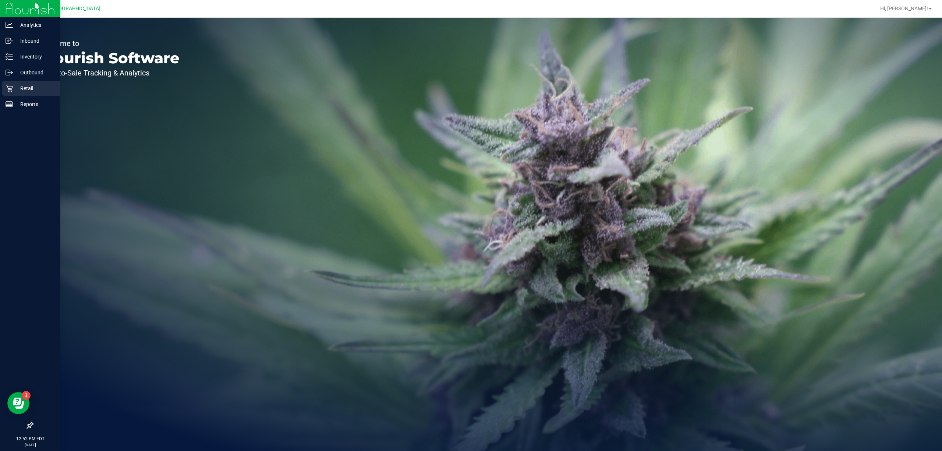
click at [8, 85] on icon at bounding box center [9, 88] width 7 height 7
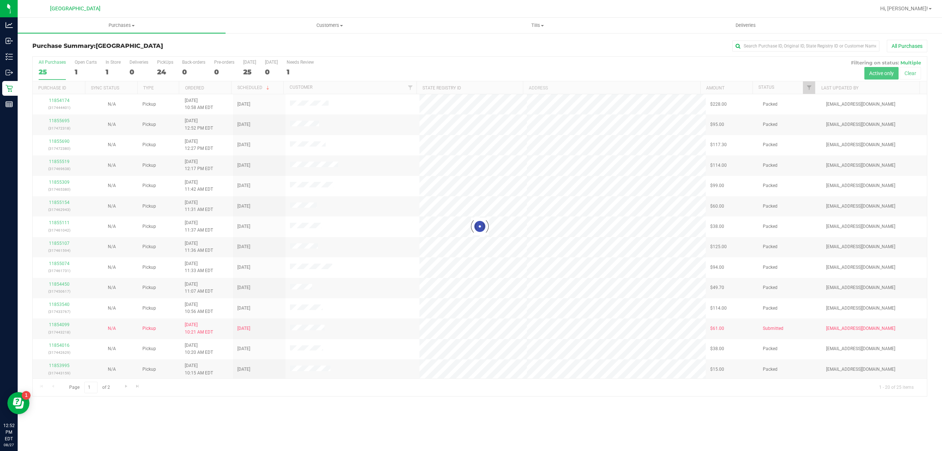
click at [809, 86] on div at bounding box center [480, 226] width 894 height 339
click at [807, 87] on div at bounding box center [480, 226] width 894 height 339
click at [813, 85] on div at bounding box center [814, 87] width 3 height 13
click at [806, 86] on span "Filter" at bounding box center [809, 88] width 6 height 6
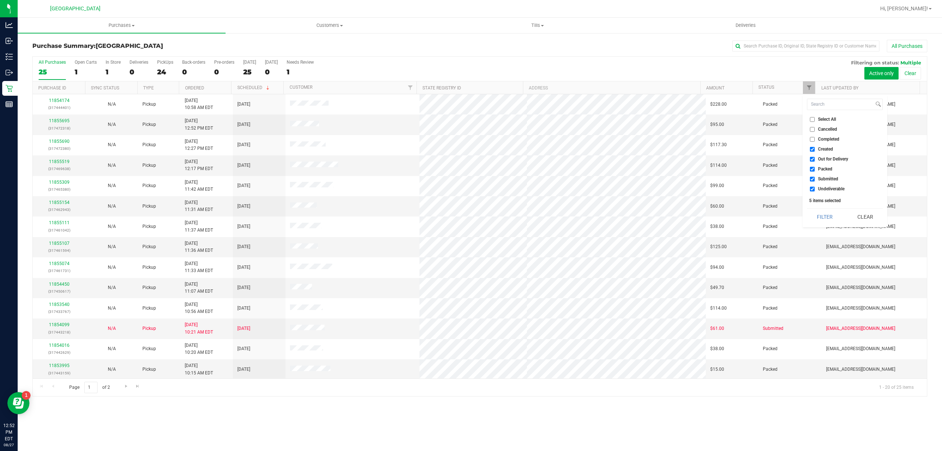
click at [826, 119] on span "Select All" at bounding box center [827, 119] width 18 height 4
click at [815, 119] on input "Select All" at bounding box center [812, 119] width 5 height 5
checkbox input "true"
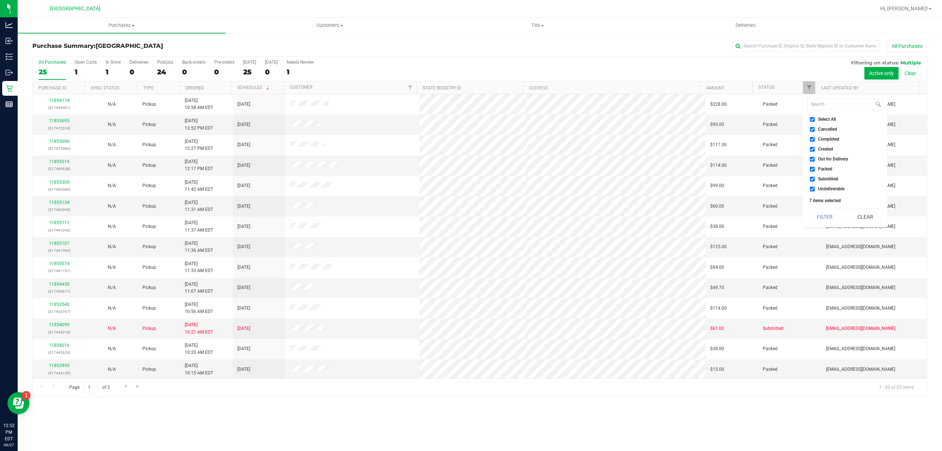
click at [826, 119] on span "Select All" at bounding box center [827, 119] width 18 height 4
click at [815, 119] on input "Select All" at bounding box center [812, 119] width 5 height 5
checkbox input "false"
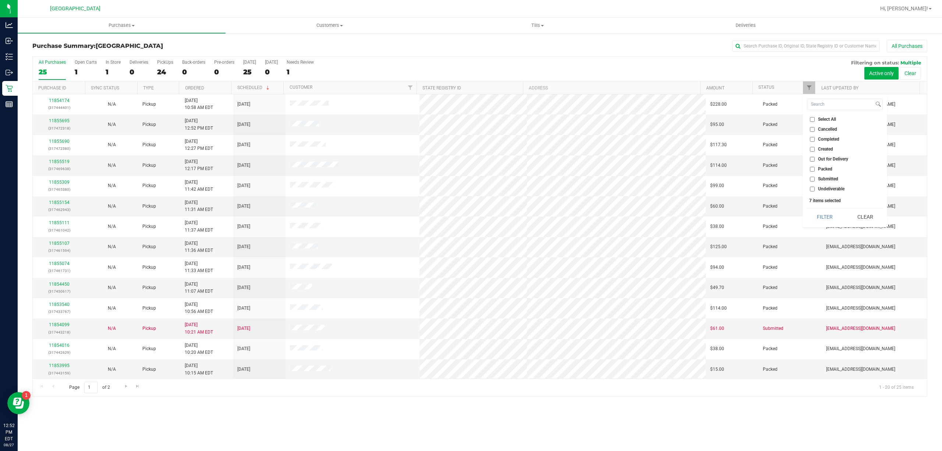
checkbox input "false"
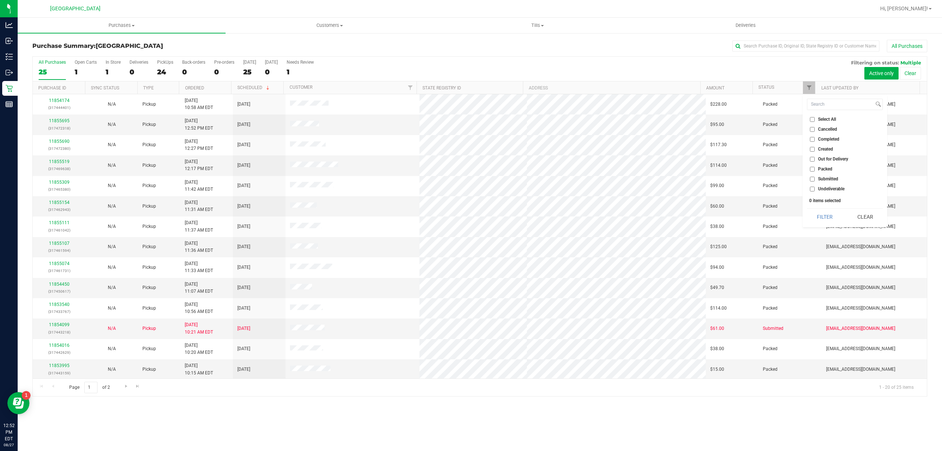
click at [831, 177] on span "Submitted" at bounding box center [828, 179] width 20 height 4
click at [815, 177] on input "Submitted" at bounding box center [812, 179] width 5 height 5
checkbox input "true"
click at [828, 213] on button "Filter" at bounding box center [824, 217] width 35 height 16
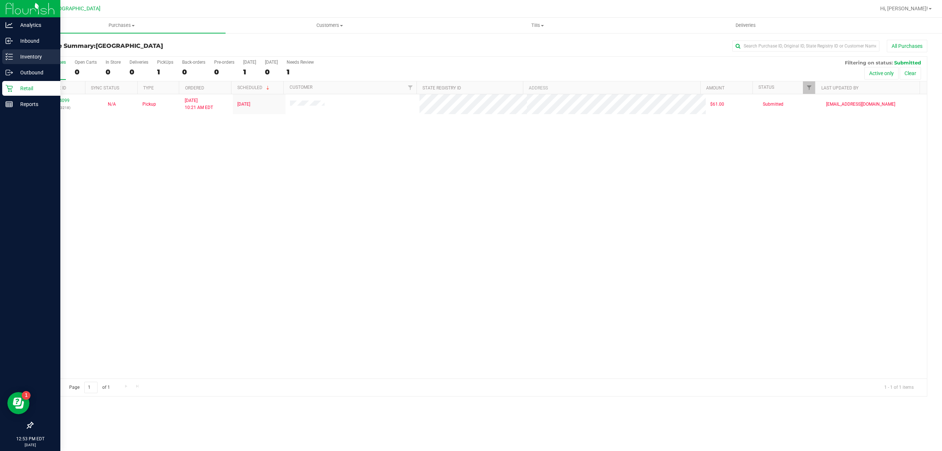
click at [27, 59] on p "Inventory" at bounding box center [35, 56] width 44 height 9
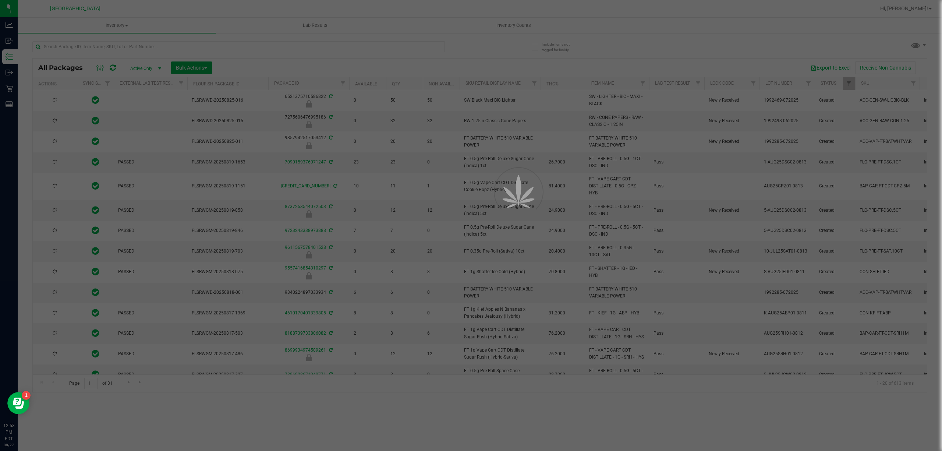
click at [94, 47] on div at bounding box center [471, 225] width 942 height 451
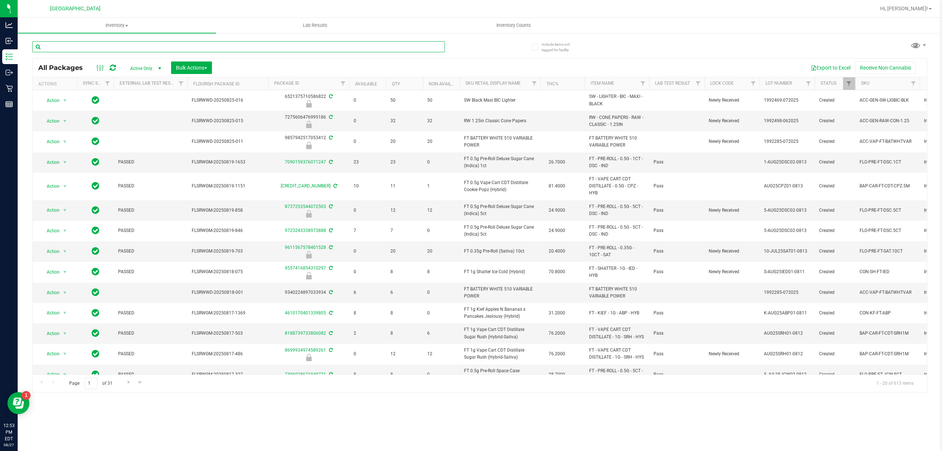
click at [94, 47] on input "text" at bounding box center [238, 46] width 413 height 11
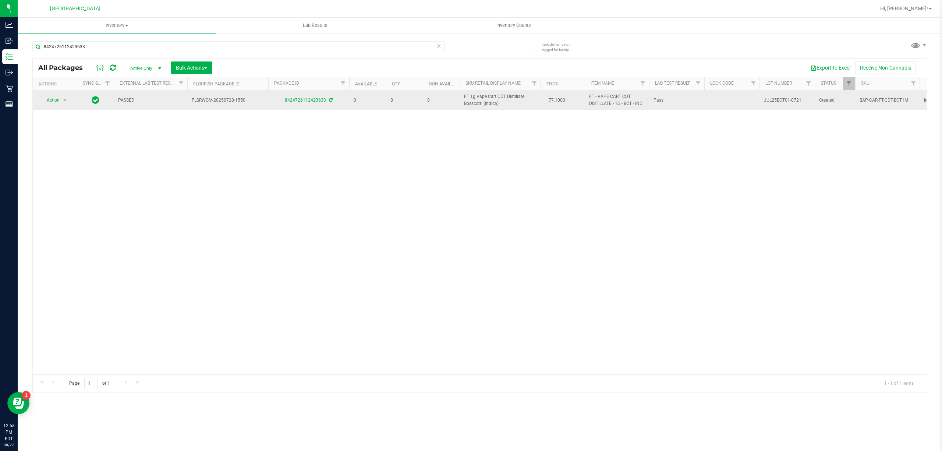
click at [469, 105] on span "FT 1g Vape Cart CDT Distillate Bosscotti (Indica)" at bounding box center [500, 100] width 72 height 14
copy td "FT 1g Vape Cart CDT Distillate Bosscotti (Indica)"
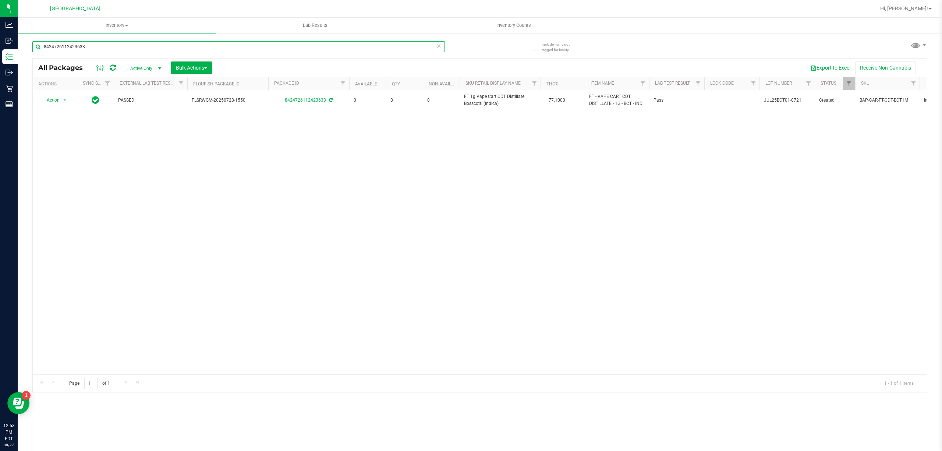
click at [323, 50] on input "8424726112423633" at bounding box center [238, 46] width 413 height 11
paste input "FT 1g Vape Cart CDT Distillate Bosscotti (Indica)"
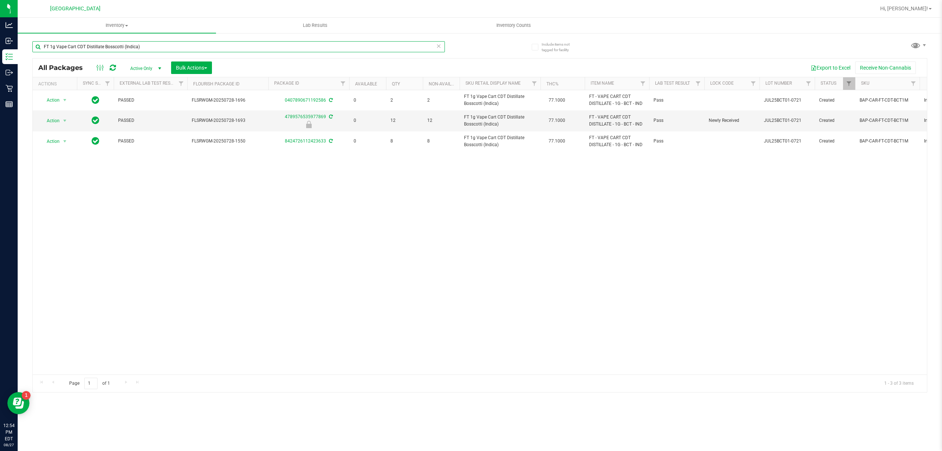
click at [395, 42] on input "FT 1g Vape Cart CDT Distillate Bosscotti (Indica)" at bounding box center [238, 46] width 413 height 11
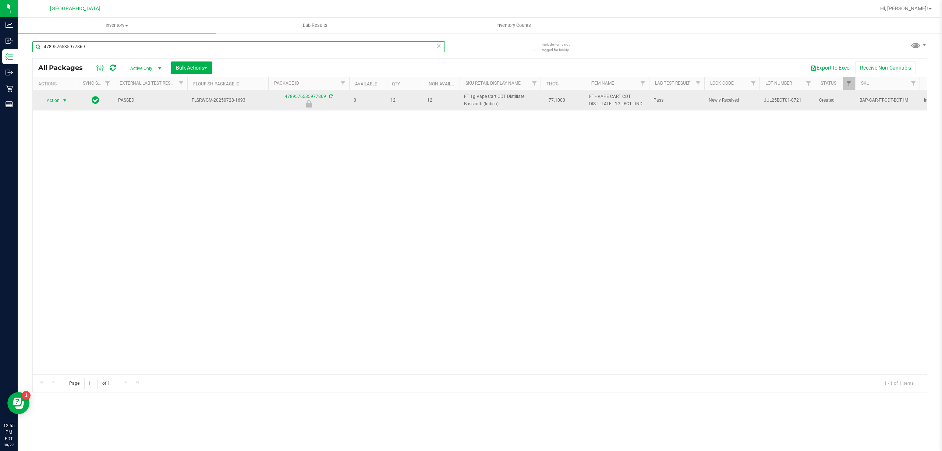
type input "4789576535977869"
click at [59, 96] on span "Action" at bounding box center [50, 100] width 20 height 10
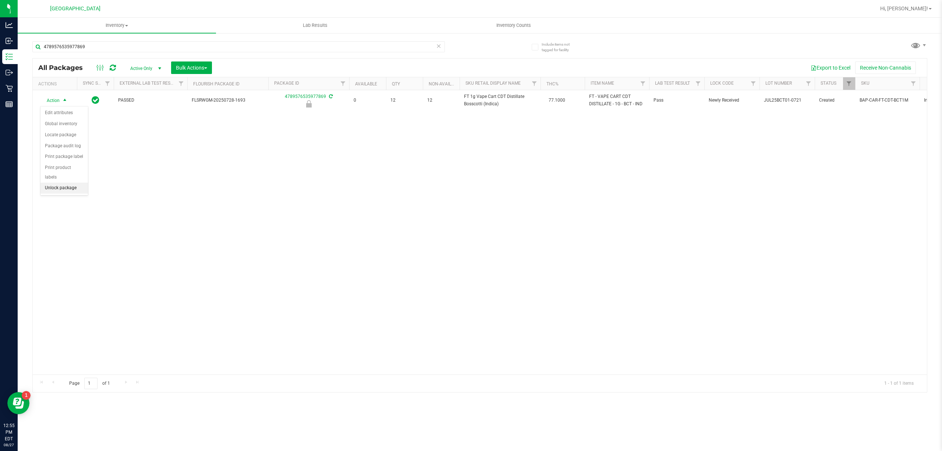
drag, startPoint x: 71, startPoint y: 186, endPoint x: 71, endPoint y: 171, distance: 15.1
click at [71, 185] on li "Unlock package" at bounding box center [63, 188] width 47 height 11
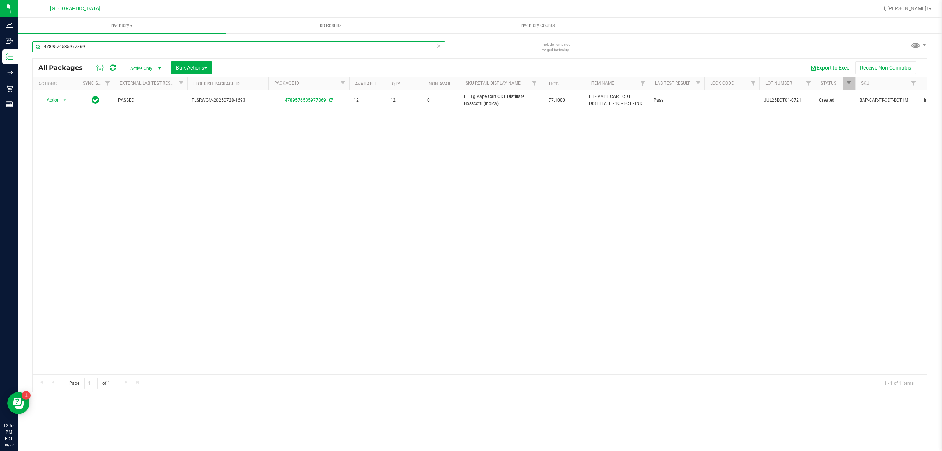
click at [335, 51] on input "4789576535977869" at bounding box center [238, 46] width 413 height 11
click at [152, 46] on input "2561192733490991" at bounding box center [238, 46] width 413 height 11
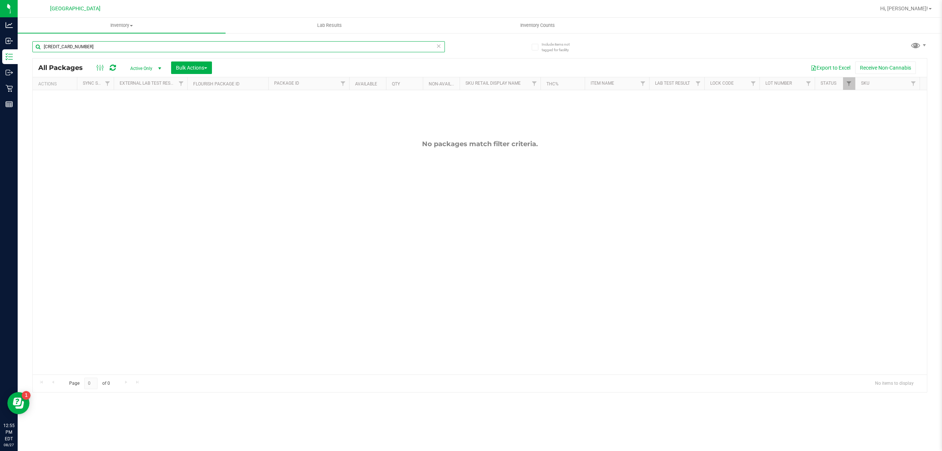
click at [152, 46] on input "2561192733490991" at bounding box center [238, 46] width 413 height 11
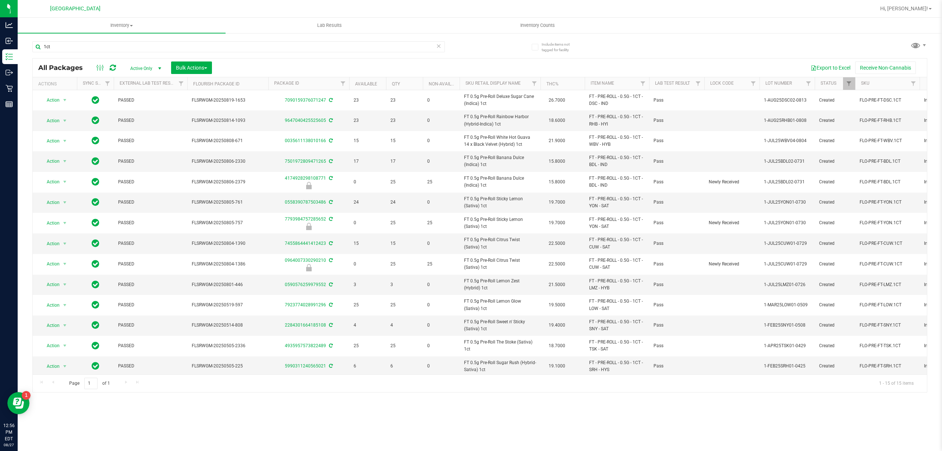
click at [526, 86] on th "Sku Retail Display Name" at bounding box center [500, 83] width 81 height 13
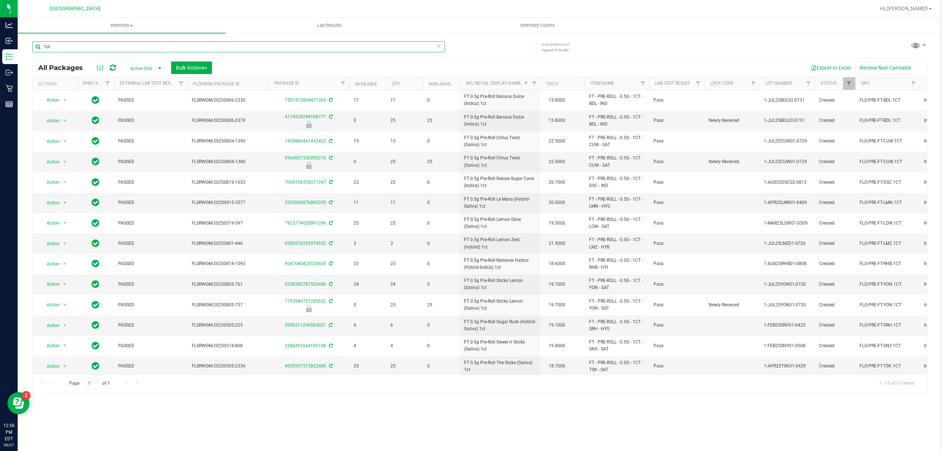
click at [434, 49] on input "1ct" at bounding box center [238, 46] width 413 height 11
click at [433, 49] on input "1ct" at bounding box center [238, 46] width 413 height 11
drag, startPoint x: 433, startPoint y: 49, endPoint x: 428, endPoint y: 47, distance: 5.0
click at [433, 49] on input "1ct" at bounding box center [238, 46] width 413 height 11
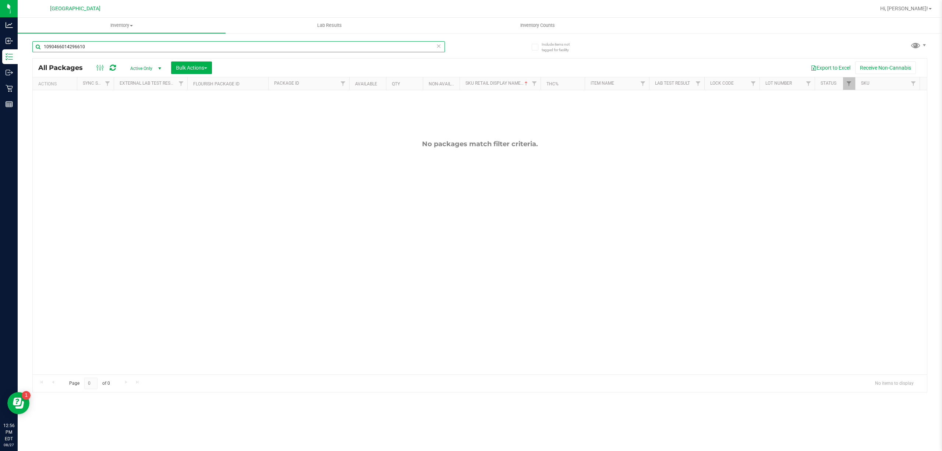
click at [399, 46] on input "1090466014296610" at bounding box center [238, 46] width 413 height 11
drag, startPoint x: 399, startPoint y: 46, endPoint x: 424, endPoint y: 37, distance: 26.4
click at [403, 46] on input "1090466014296610" at bounding box center [238, 46] width 413 height 11
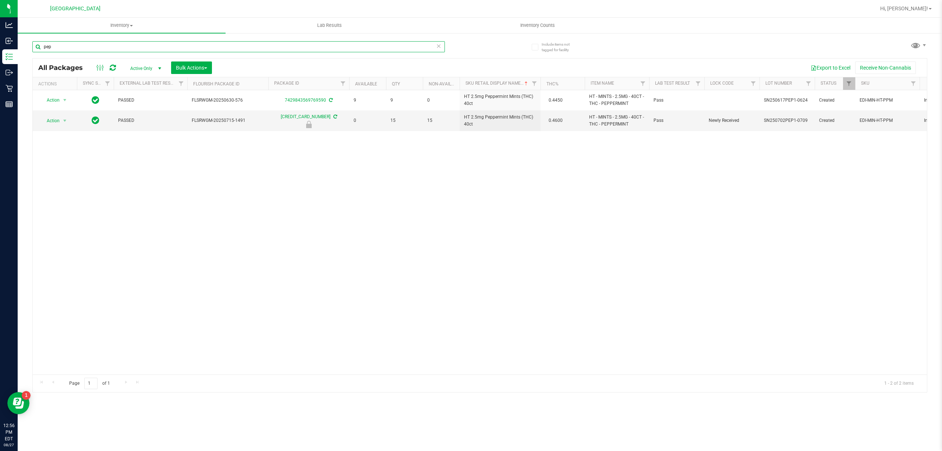
click at [401, 52] on input "pep" at bounding box center [238, 46] width 413 height 11
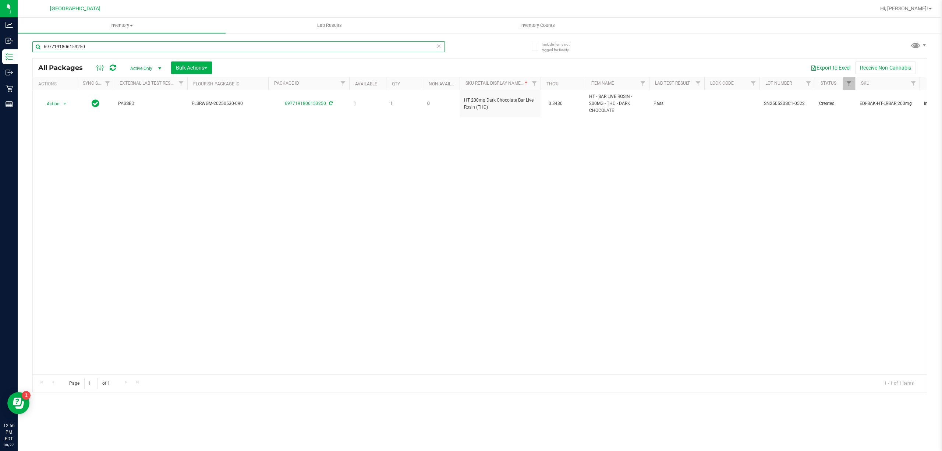
click at [399, 49] on input "6977191806153250" at bounding box center [238, 46] width 413 height 11
click at [399, 50] on input "6977191806153250" at bounding box center [238, 46] width 413 height 11
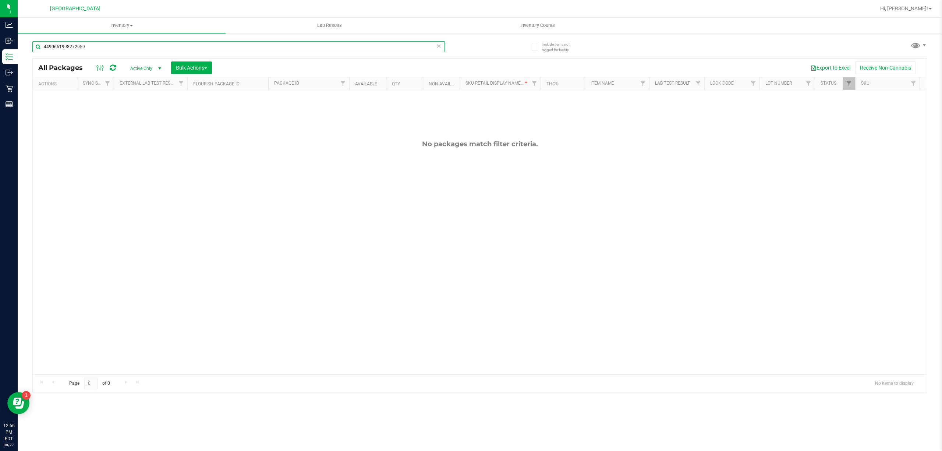
click at [404, 43] on input "4490661998272959" at bounding box center [238, 46] width 413 height 11
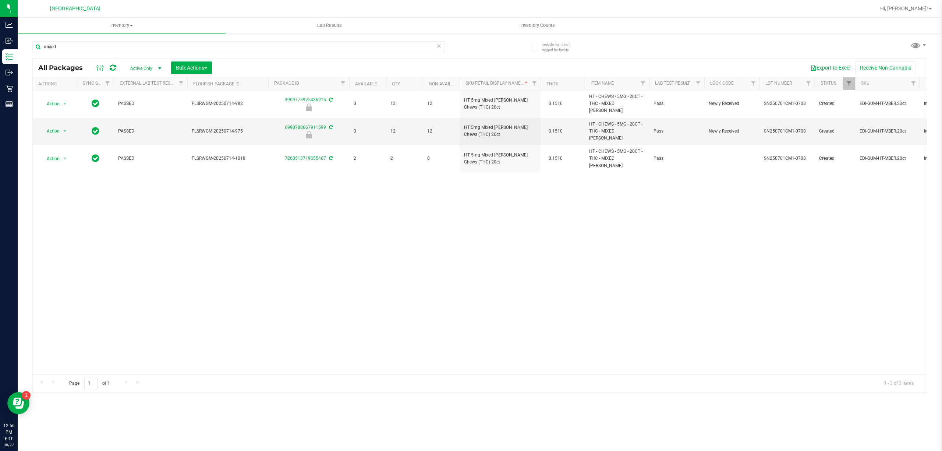
click at [406, 40] on div "mixed" at bounding box center [256, 47] width 448 height 24
click at [400, 50] on input "mixed" at bounding box center [238, 46] width 413 height 11
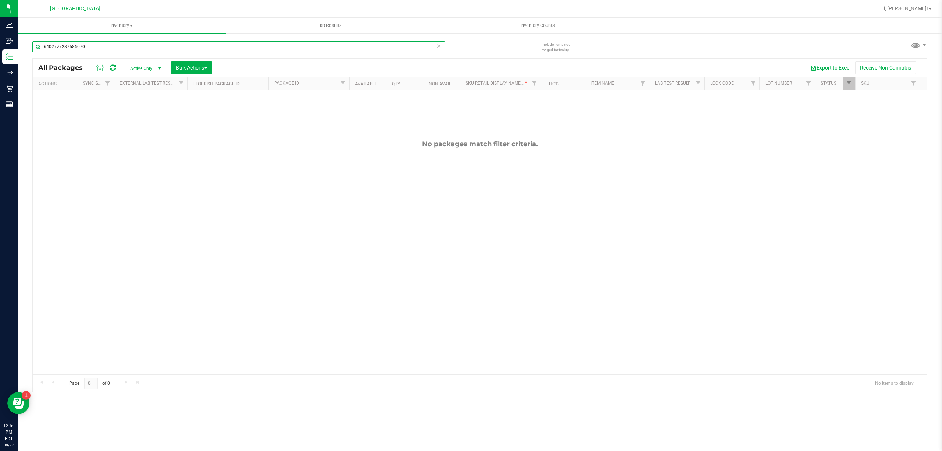
click at [370, 44] on input "6402777287586070" at bounding box center [238, 46] width 413 height 11
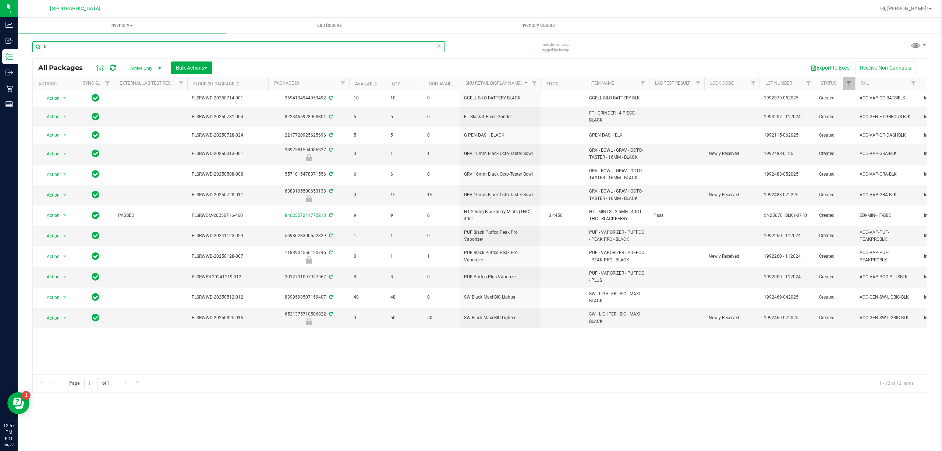
type input "b"
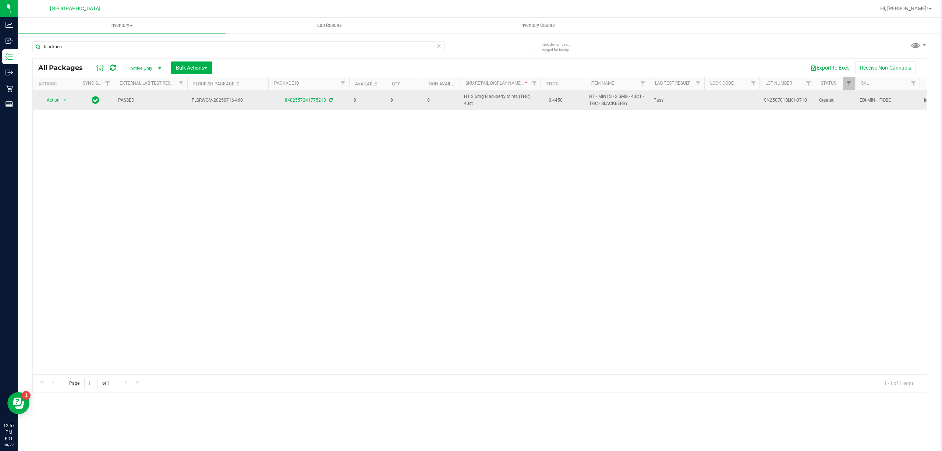
click at [494, 95] on span "HT 2.5mg Blackberry Mints (THC) 40ct" at bounding box center [500, 100] width 72 height 14
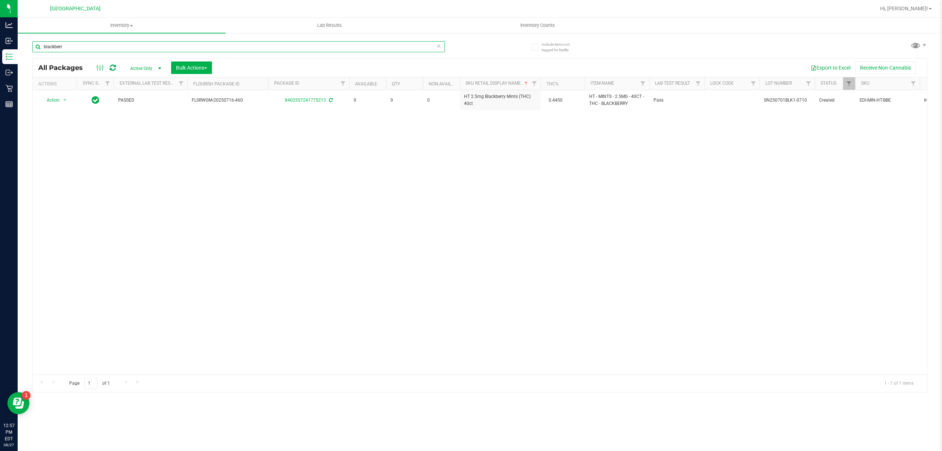
click at [405, 47] on input "blackberr" at bounding box center [238, 46] width 413 height 11
click at [404, 43] on input "4224858970361303" at bounding box center [238, 46] width 413 height 11
click at [402, 42] on input "4224858970361303" at bounding box center [238, 46] width 413 height 11
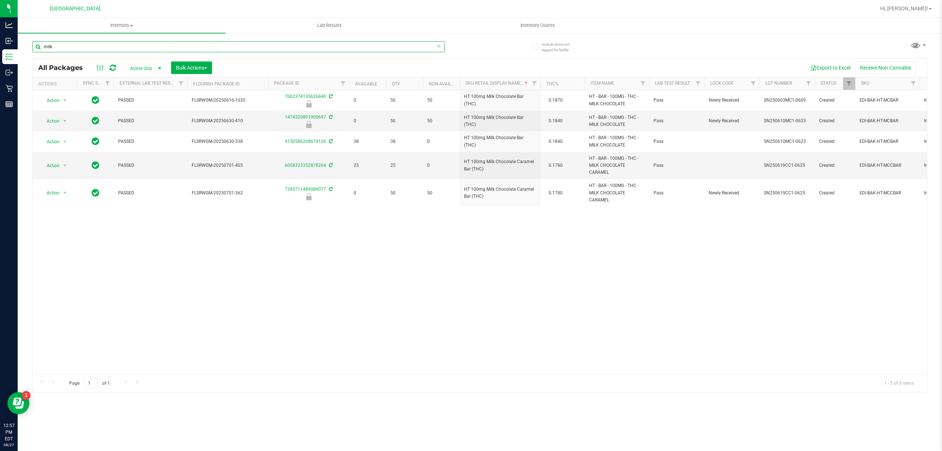
click at [296, 47] on input "milk" at bounding box center [238, 46] width 413 height 11
drag, startPoint x: 296, startPoint y: 47, endPoint x: 295, endPoint y: 43, distance: 5.0
click at [295, 46] on input "milk" at bounding box center [238, 46] width 413 height 11
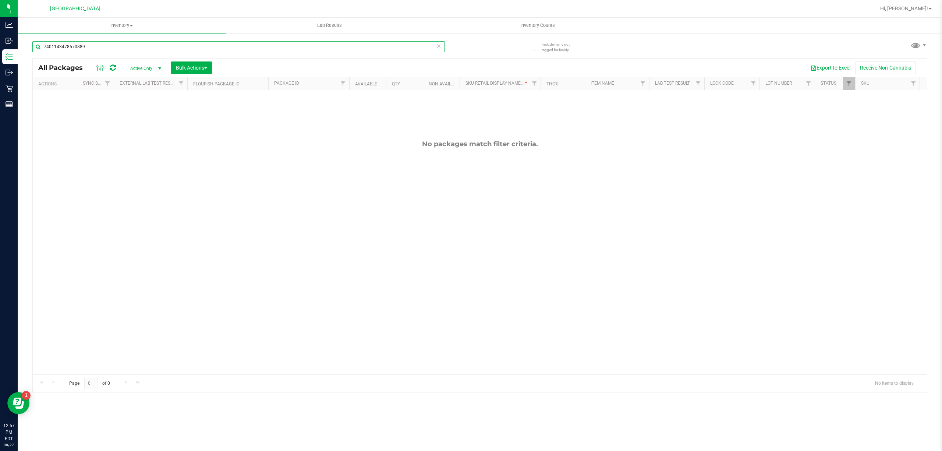
click at [287, 42] on input "7401143478570889" at bounding box center [238, 46] width 413 height 11
click at [292, 42] on input "5647168830296590" at bounding box center [238, 46] width 413 height 11
click at [403, 49] on input "8424726112423633" at bounding box center [238, 46] width 413 height 11
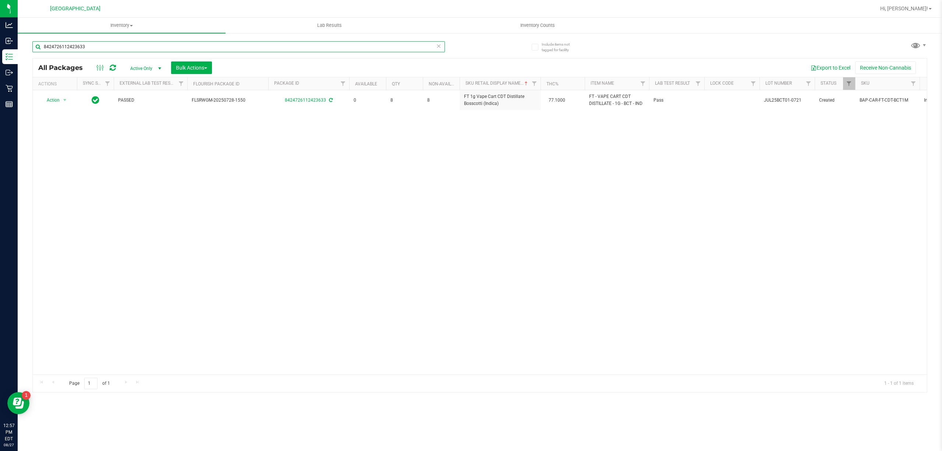
click at [403, 49] on input "8424726112423633" at bounding box center [238, 46] width 413 height 11
click at [499, 112] on div "Action Action Adjust qty Create package Edit attributes Global inventory Locate…" at bounding box center [480, 232] width 894 height 284
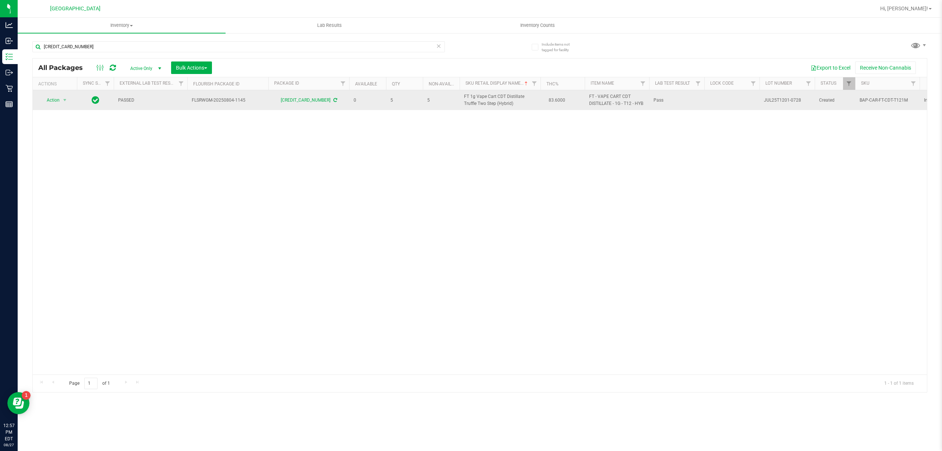
click at [501, 106] on span "FT 1g Vape Cart CDT Distillate Truffle Two Step (Hybrid)" at bounding box center [500, 100] width 72 height 14
copy td "FT 1g Vape Cart CDT Distillate Truffle Two Step (Hybrid)"
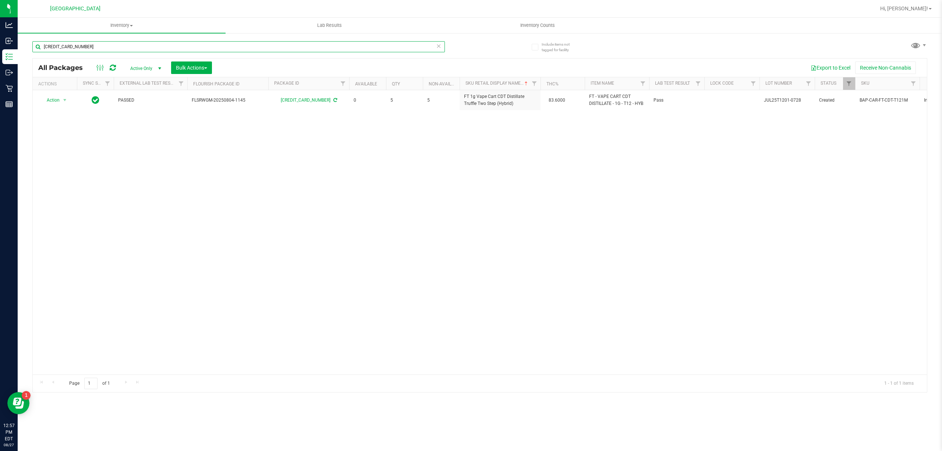
click at [230, 48] on input "6215167322151619" at bounding box center [238, 46] width 413 height 11
paste input "FT 1g Vape Cart CDT Distillate Truffle Two Step (Hybrid)"
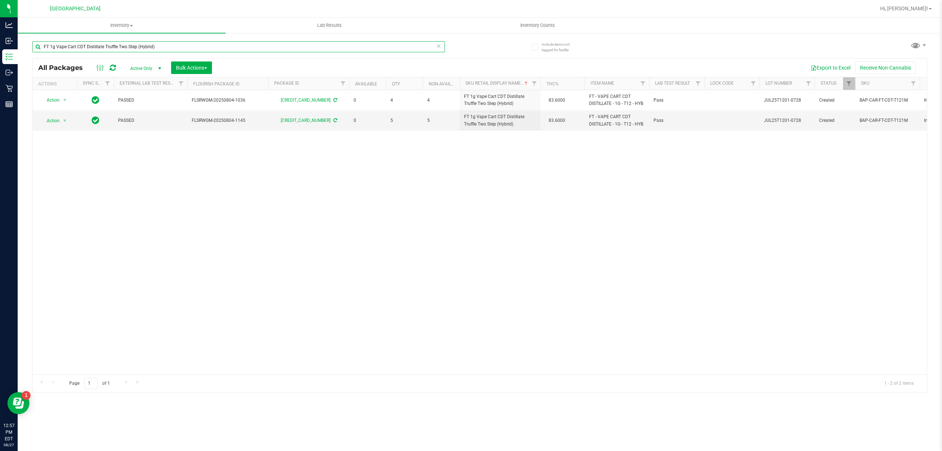
click at [240, 50] on input "FT 1g Vape Cart CDT Distillate Truffle Two Step (Hybrid)" at bounding box center [238, 46] width 413 height 11
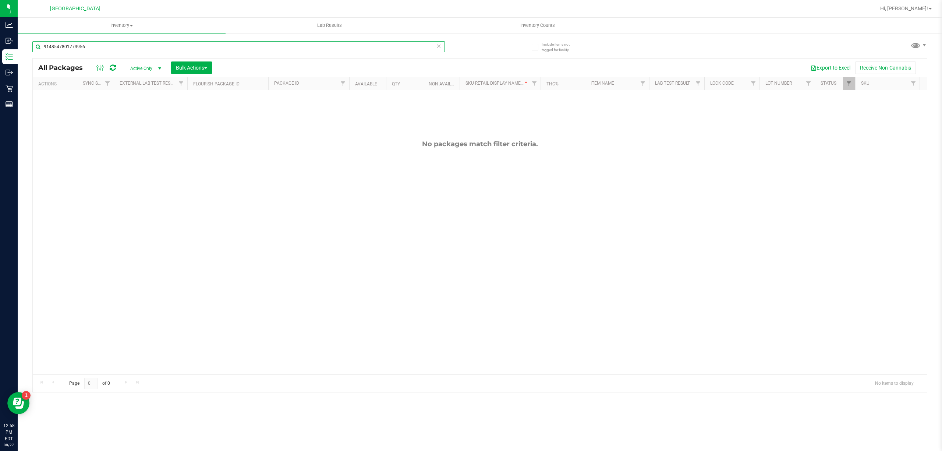
click at [222, 50] on input "9148547801773956" at bounding box center [238, 46] width 413 height 11
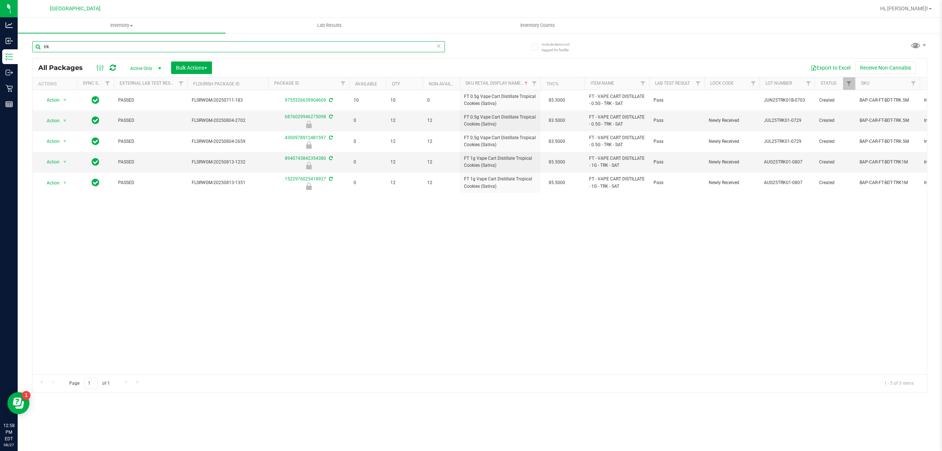
click at [320, 49] on input "trk" at bounding box center [238, 46] width 413 height 11
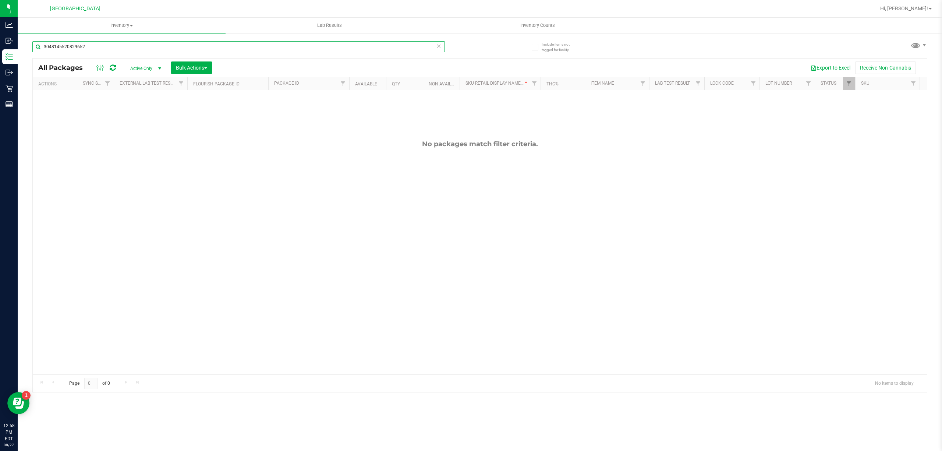
click at [320, 49] on input "3048145520829652" at bounding box center [238, 46] width 413 height 11
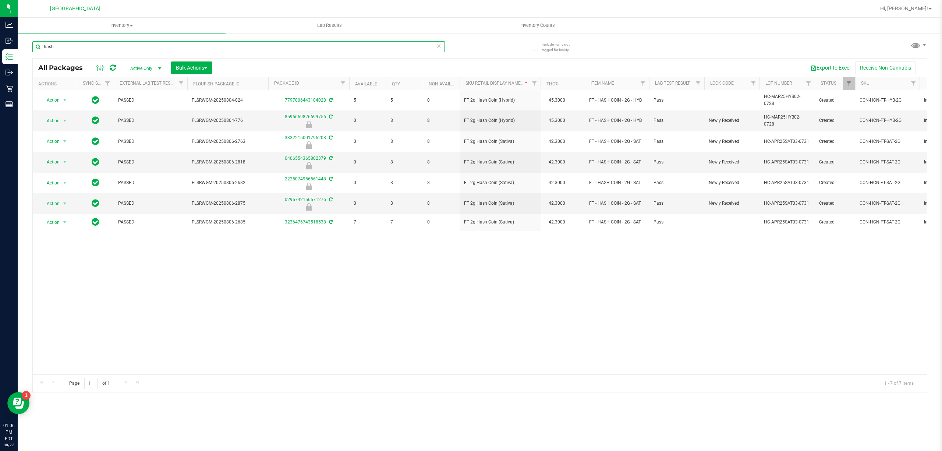
type input "hash"
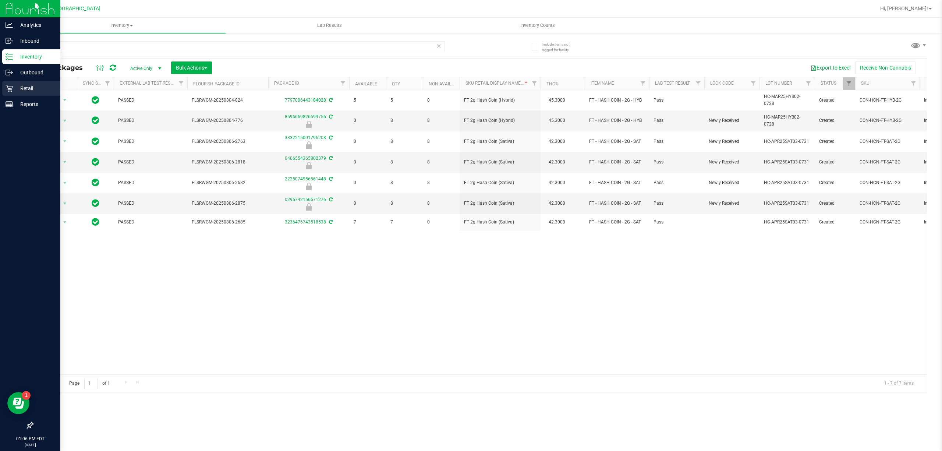
click at [32, 91] on p "Retail" at bounding box center [35, 88] width 44 height 9
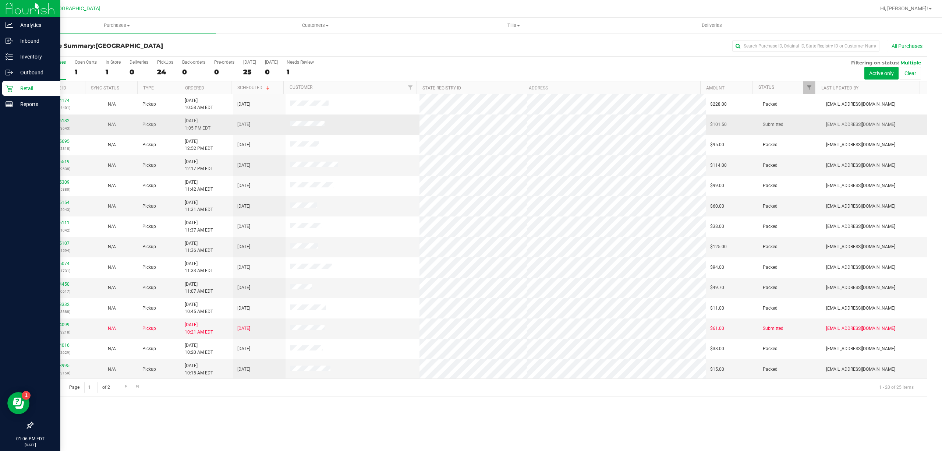
click at [64, 124] on div "11856182 (317483643)" at bounding box center [59, 124] width 44 height 14
click at [61, 119] on link "11856182" at bounding box center [59, 120] width 21 height 5
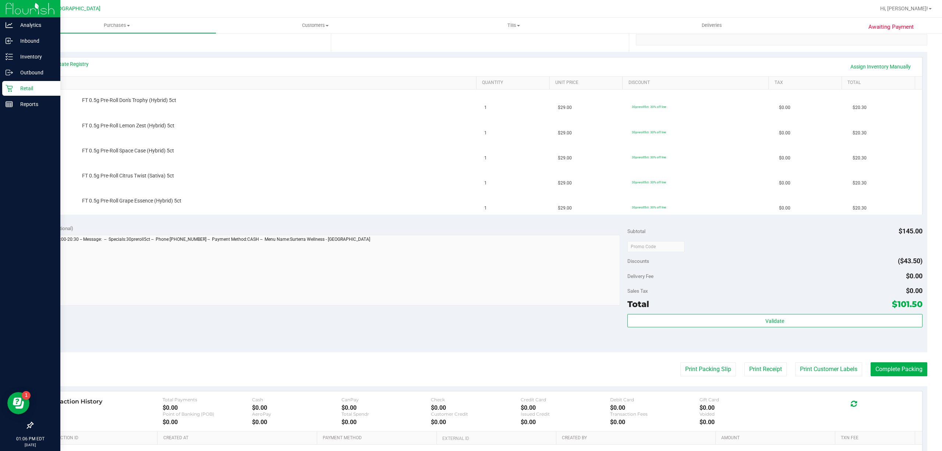
scroll to position [147, 0]
click at [703, 374] on button "Print Packing Slip" at bounding box center [709, 368] width 56 height 14
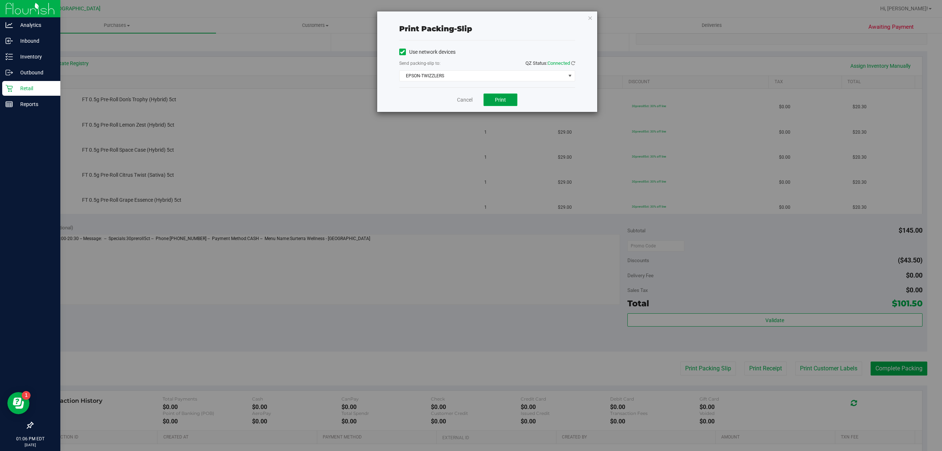
click at [507, 100] on button "Print" at bounding box center [501, 99] width 34 height 13
click at [459, 99] on link "Cancel" at bounding box center [464, 100] width 15 height 8
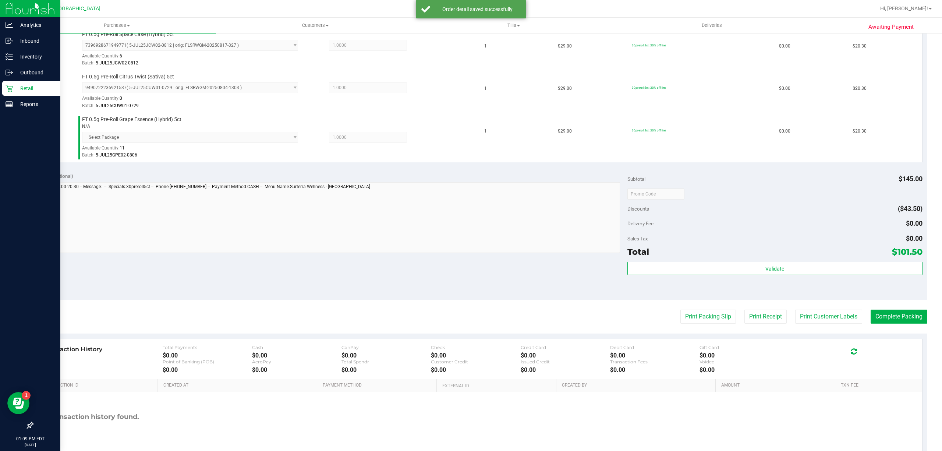
scroll to position [294, 0]
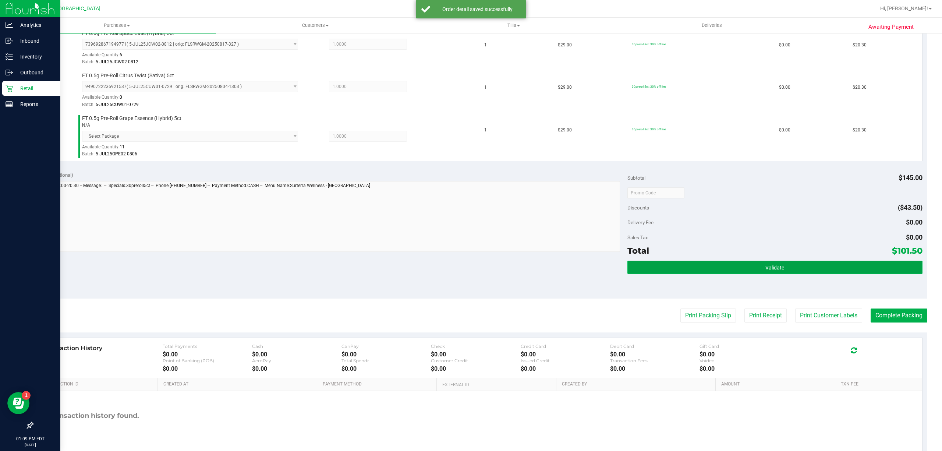
click at [721, 265] on button "Validate" at bounding box center [775, 267] width 295 height 13
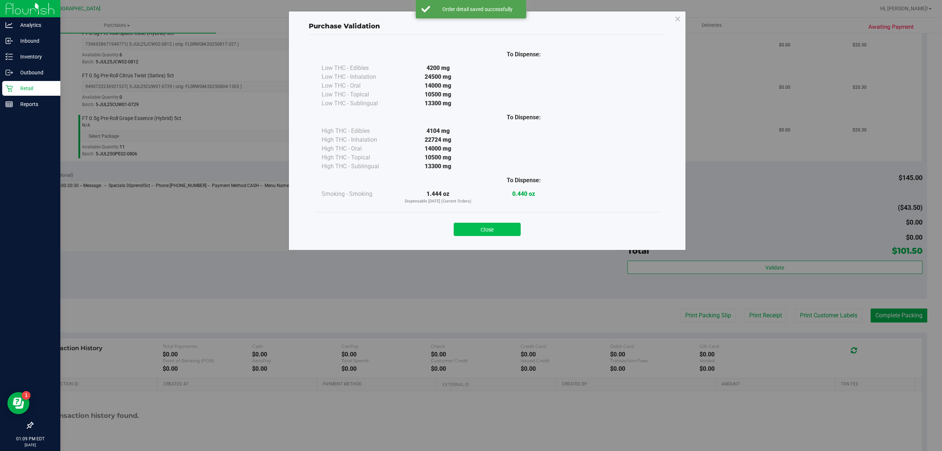
click at [517, 223] on button "Close" at bounding box center [487, 229] width 67 height 13
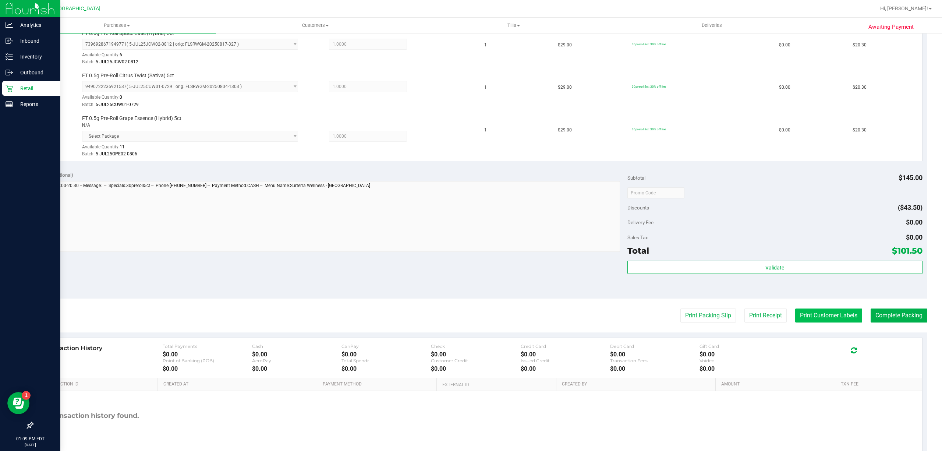
click at [796, 311] on button "Print Customer Labels" at bounding box center [828, 315] width 67 height 14
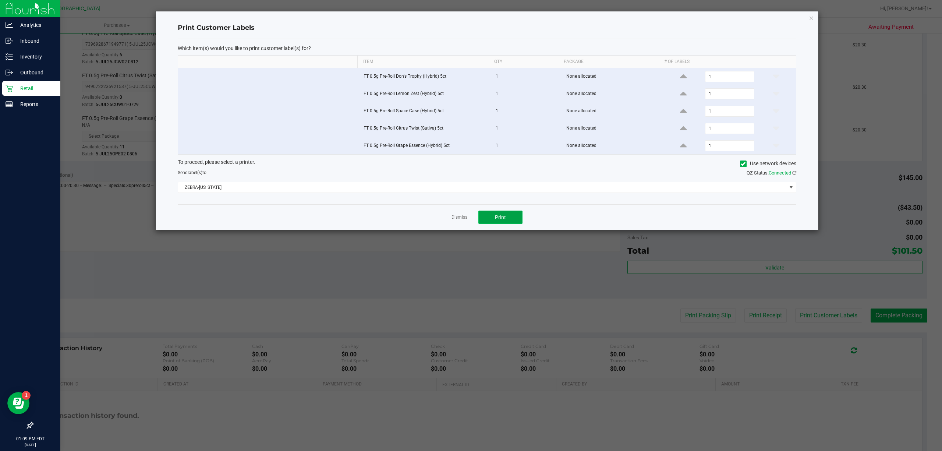
click at [483, 219] on button "Print" at bounding box center [500, 217] width 44 height 13
click at [466, 217] on link "Dismiss" at bounding box center [460, 217] width 16 height 6
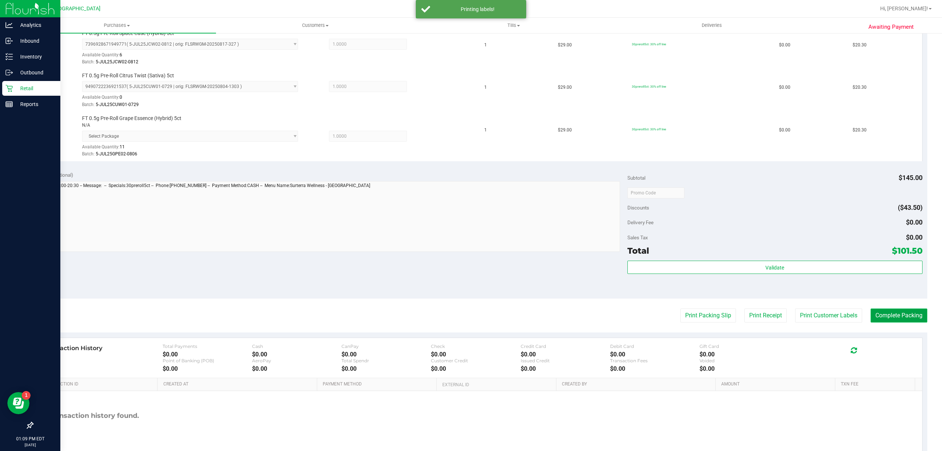
click at [891, 317] on button "Complete Packing" at bounding box center [899, 315] width 57 height 14
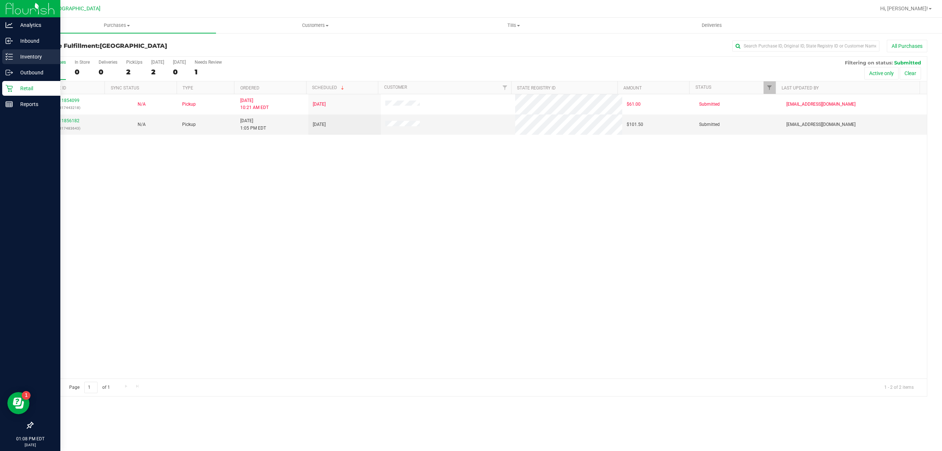
click at [18, 52] on p "Inventory" at bounding box center [35, 56] width 44 height 9
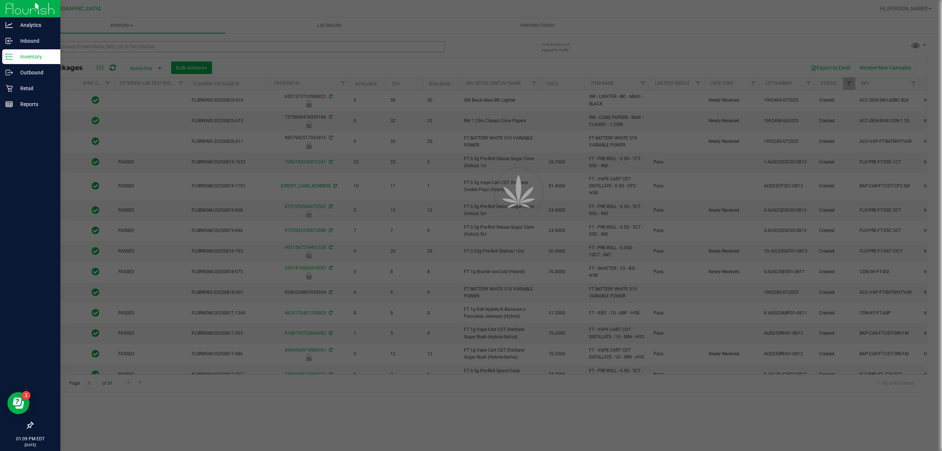
click at [185, 46] on div at bounding box center [471, 225] width 942 height 451
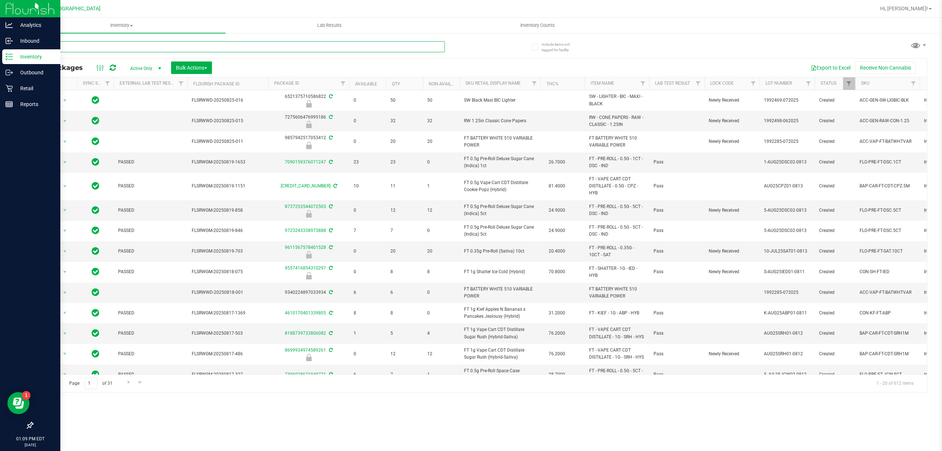
click at [185, 46] on input "text" at bounding box center [238, 46] width 413 height 11
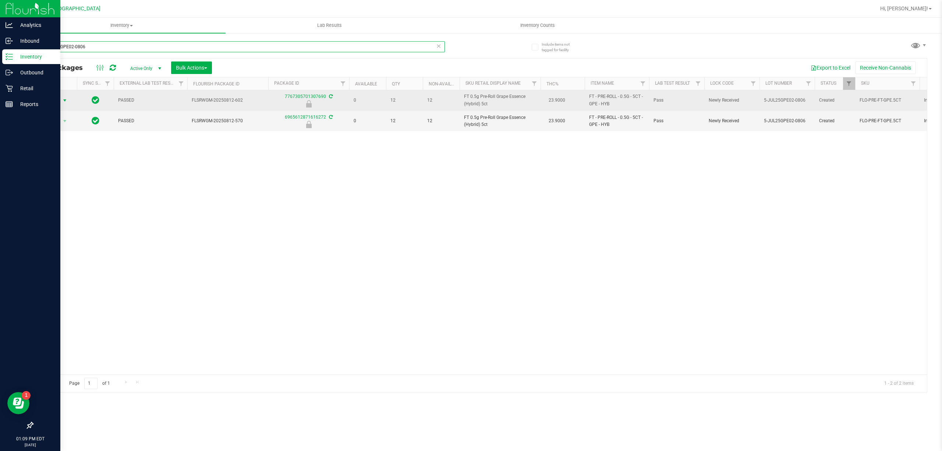
type input "5-JUL25GPE02-0806"
click at [56, 105] on span "Action" at bounding box center [50, 100] width 20 height 10
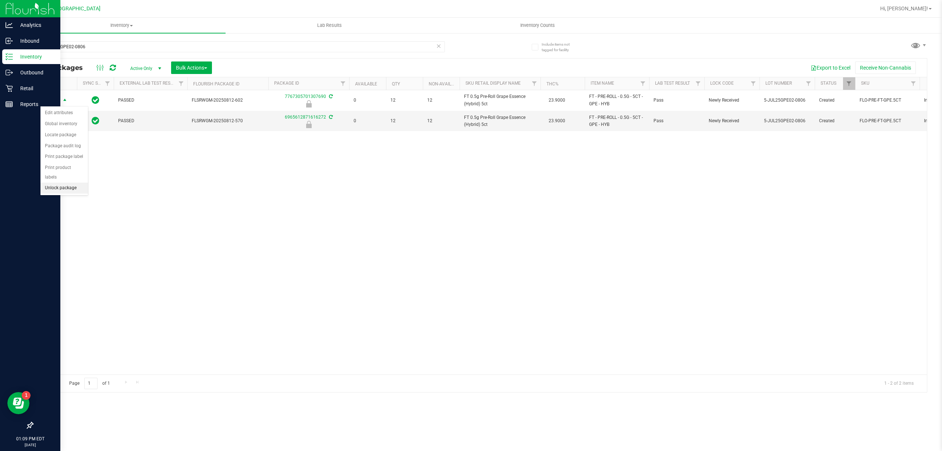
click at [44, 189] on li "Unlock package" at bounding box center [63, 188] width 47 height 11
